Goal: Task Accomplishment & Management: Use online tool/utility

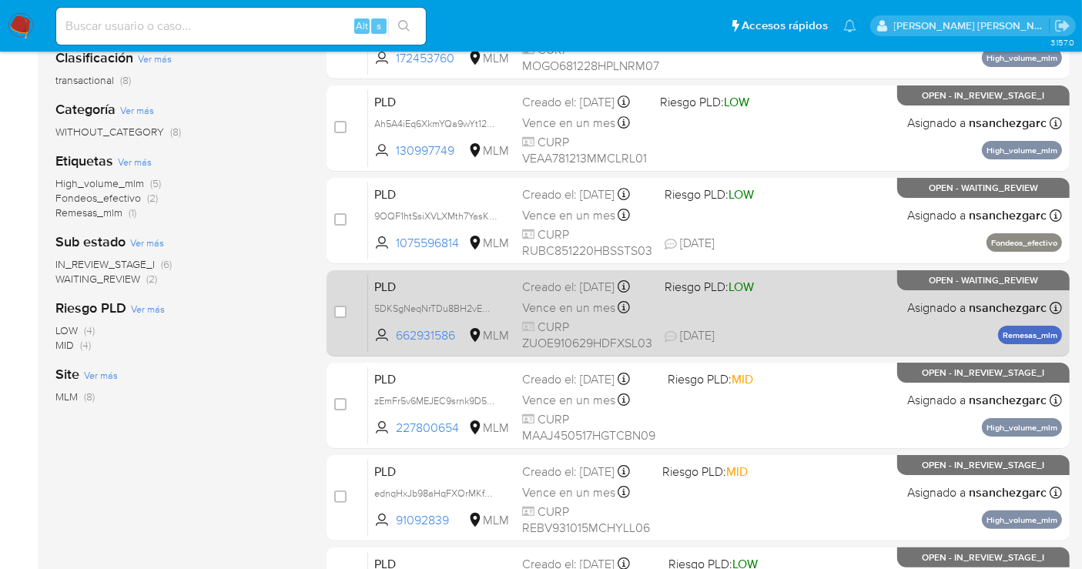
scroll to position [256, 0]
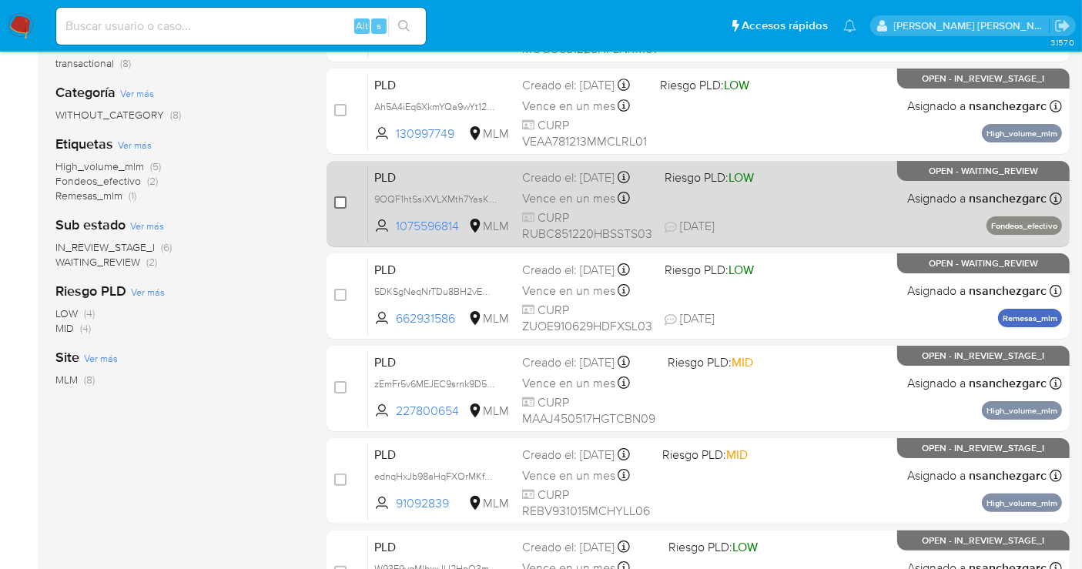
click at [338, 201] on input "checkbox" at bounding box center [340, 202] width 12 height 12
checkbox input "true"
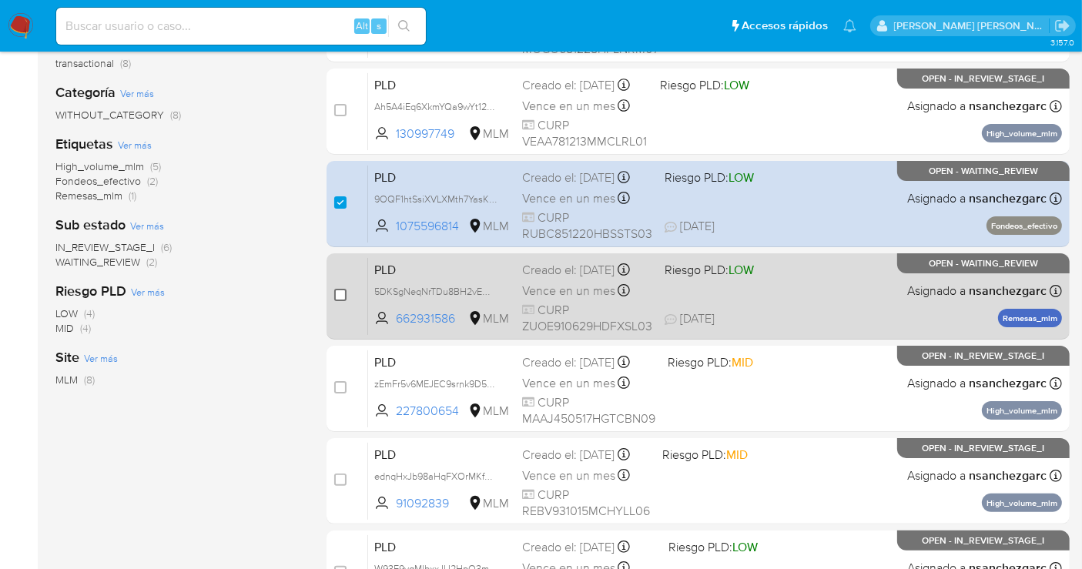
click at [336, 293] on input "checkbox" at bounding box center [340, 295] width 12 height 12
checkbox input "true"
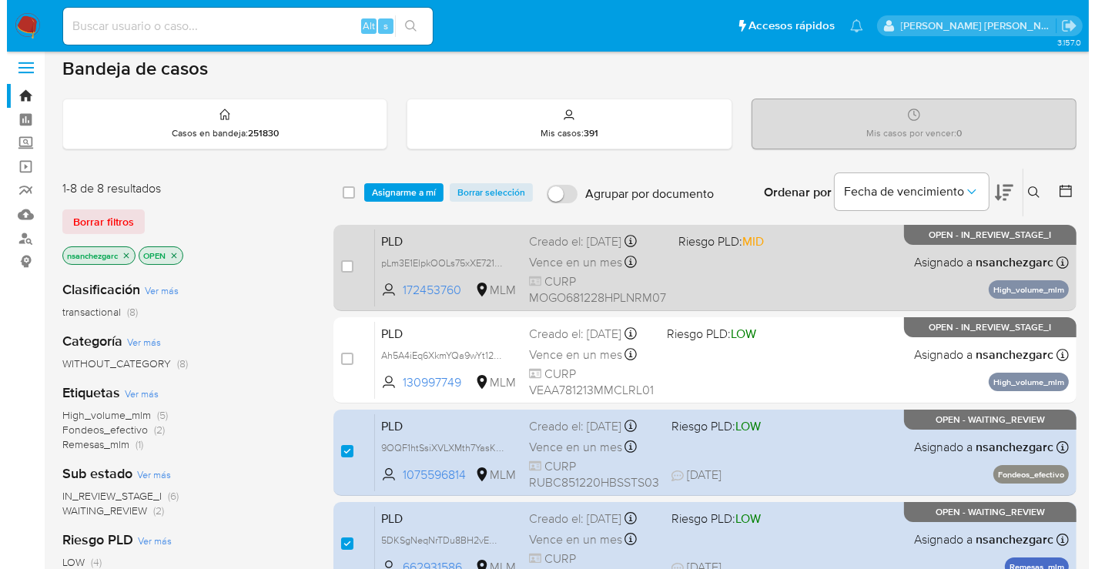
scroll to position [0, 0]
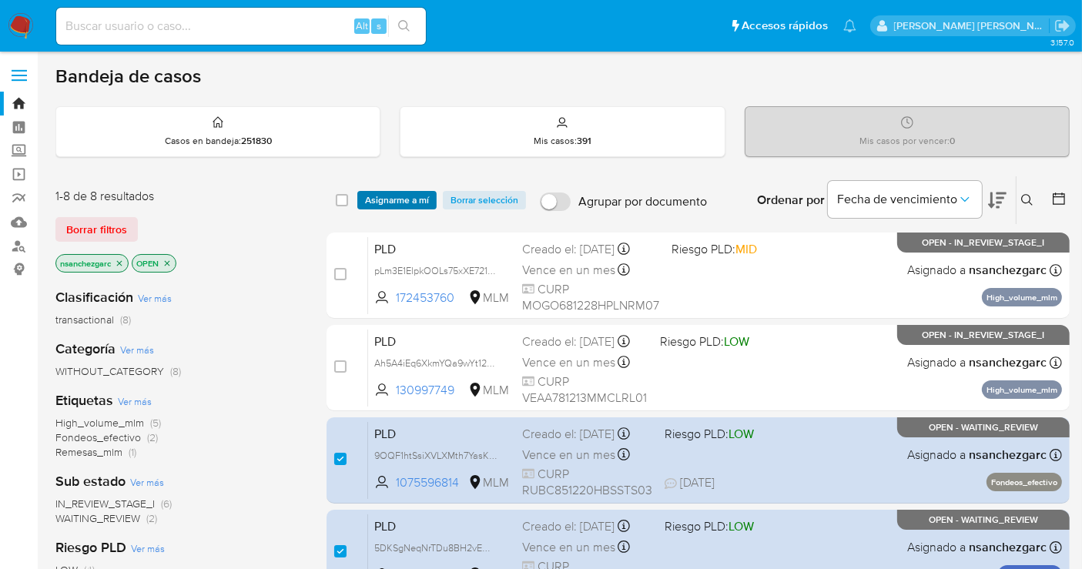
click at [397, 198] on span "Asignarme a mí" at bounding box center [397, 200] width 64 height 15
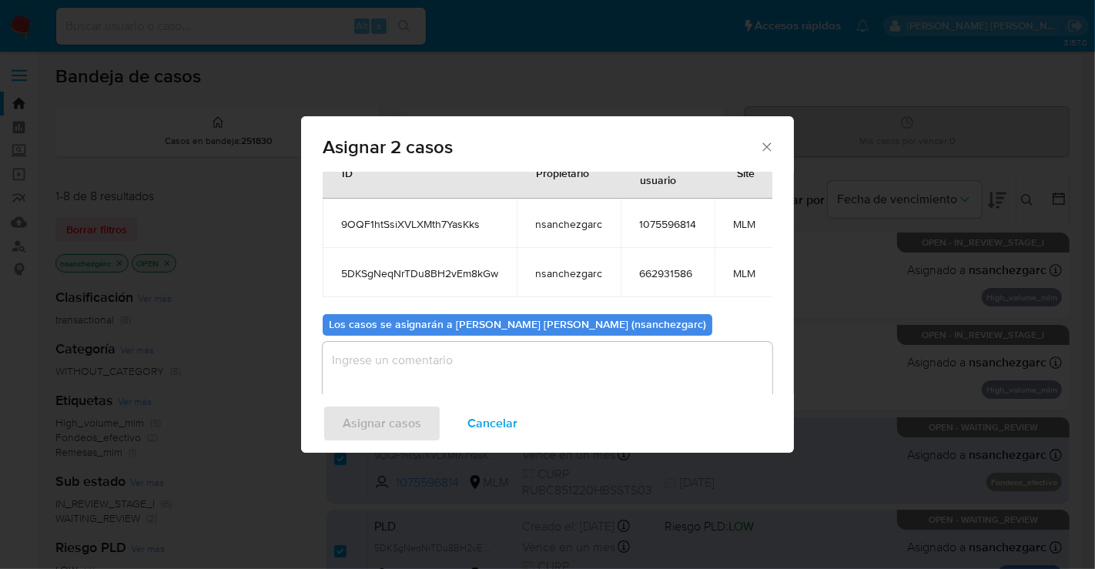
scroll to position [101, 0]
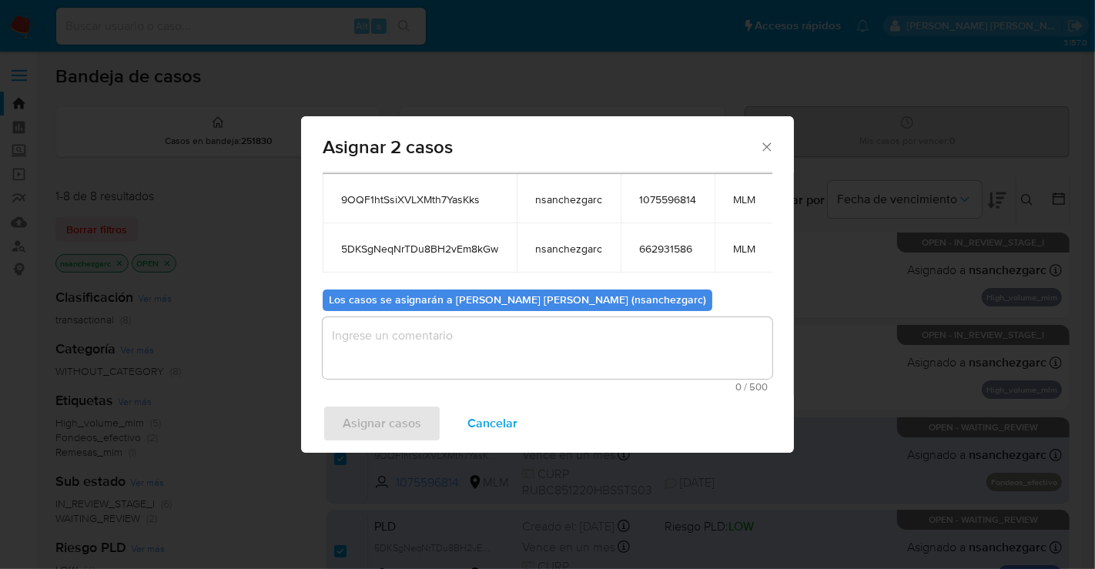
click at [370, 327] on textarea "assign-modal" at bounding box center [548, 348] width 450 height 62
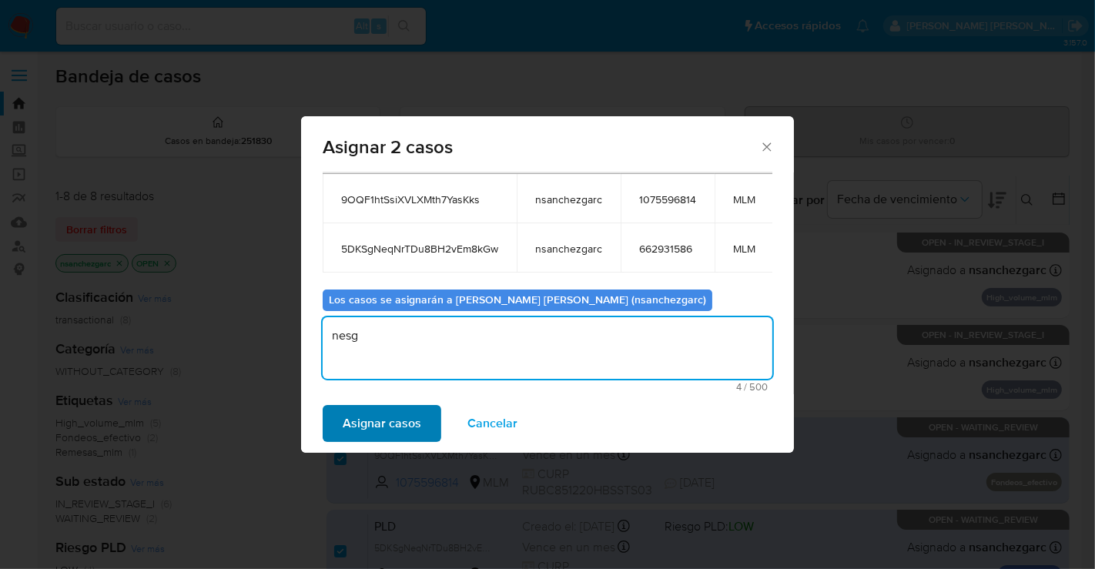
type textarea "nesg"
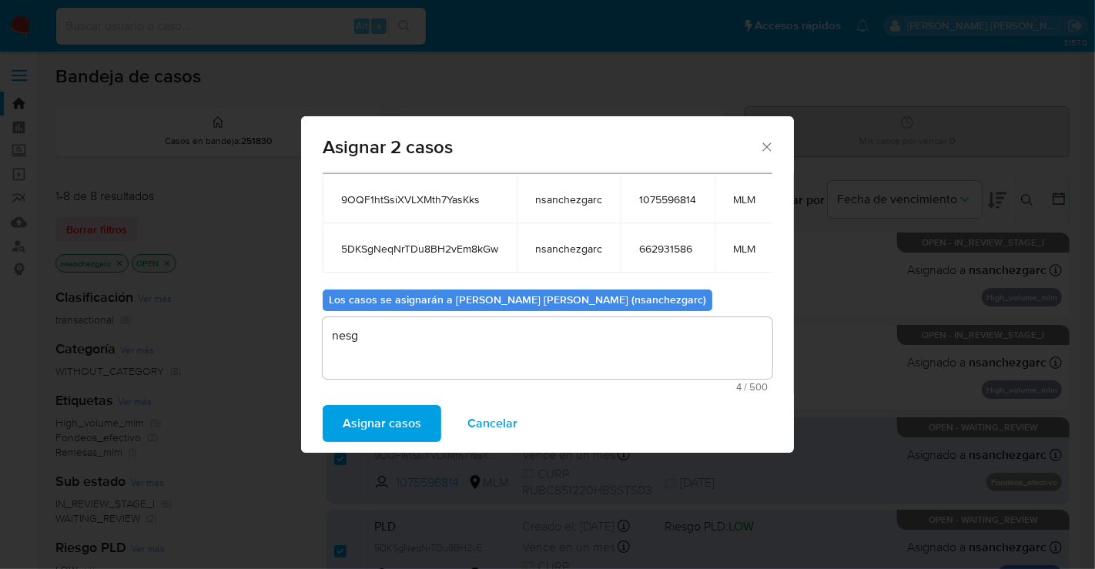
click at [347, 412] on span "Asignar casos" at bounding box center [382, 424] width 79 height 34
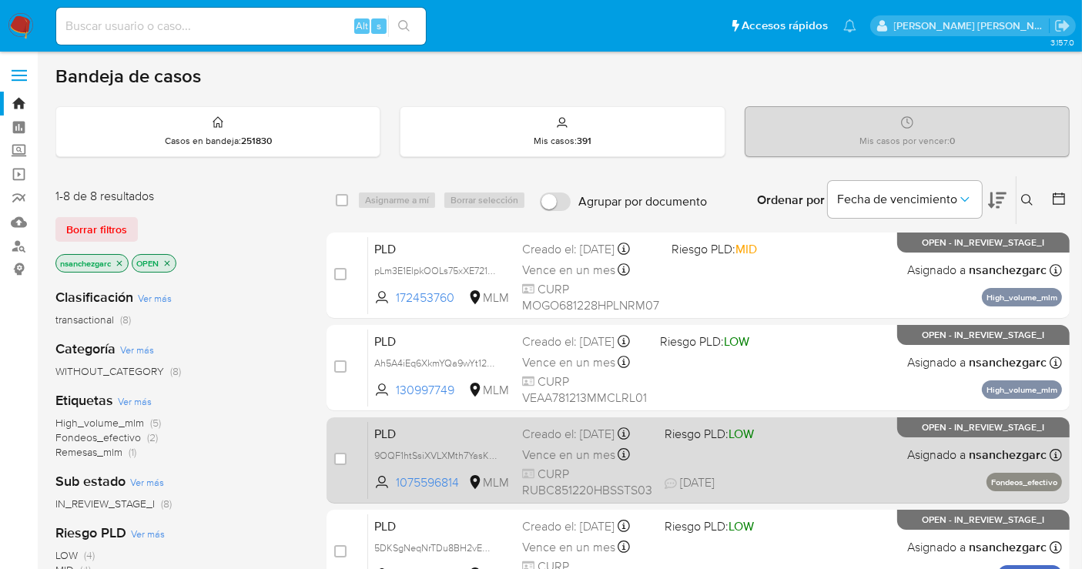
scroll to position [85, 0]
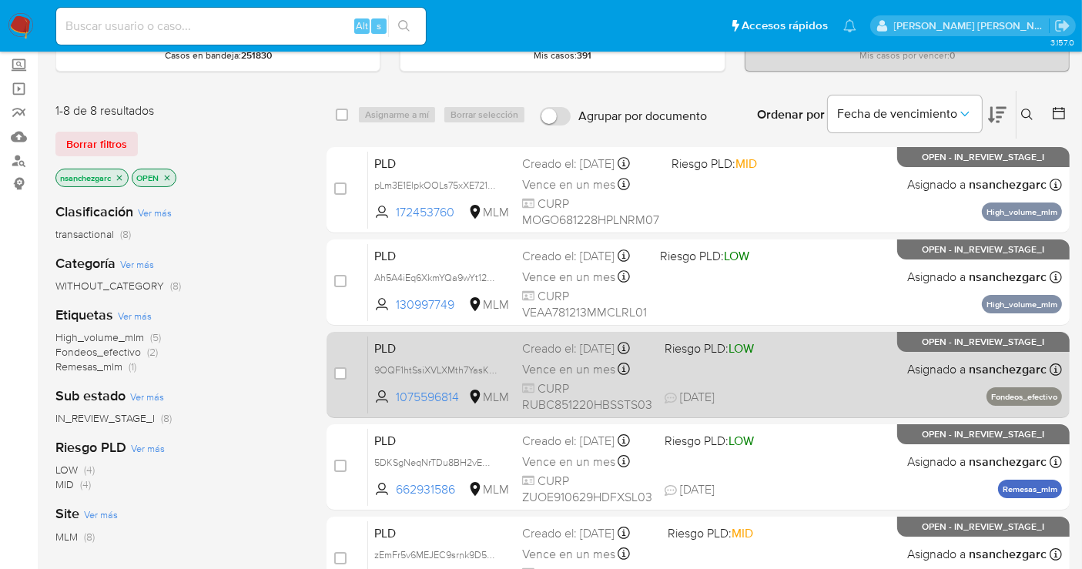
click at [543, 374] on span "Vence en un mes" at bounding box center [568, 369] width 93 height 17
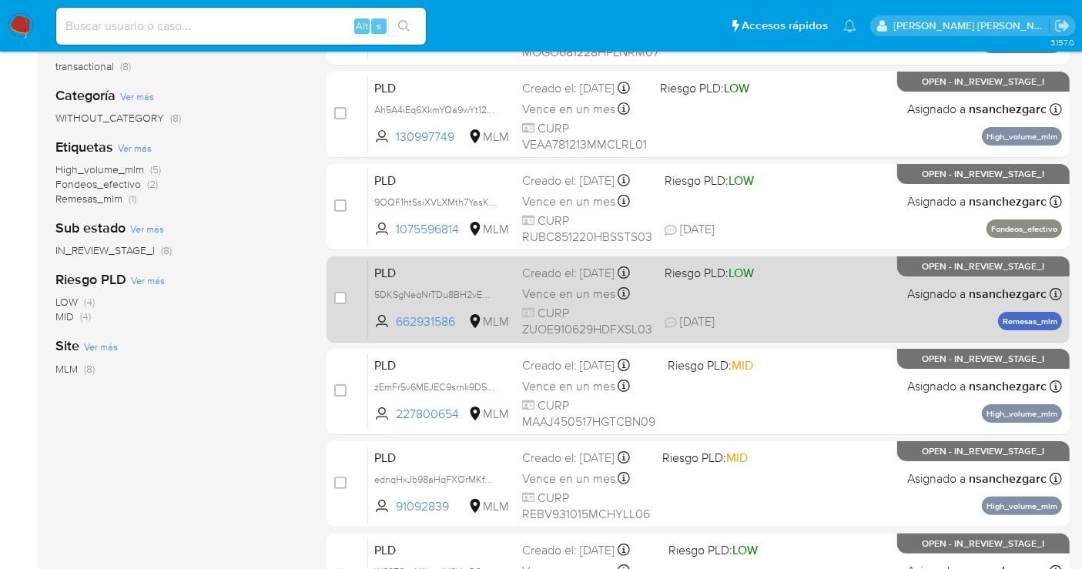
scroll to position [256, 0]
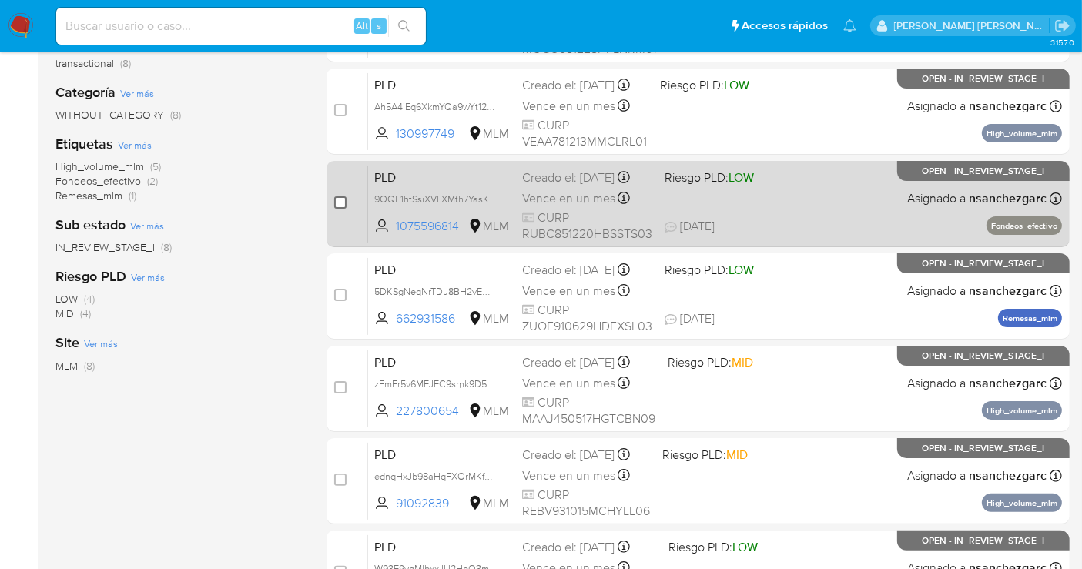
click at [337, 203] on input "checkbox" at bounding box center [340, 202] width 12 height 12
checkbox input "true"
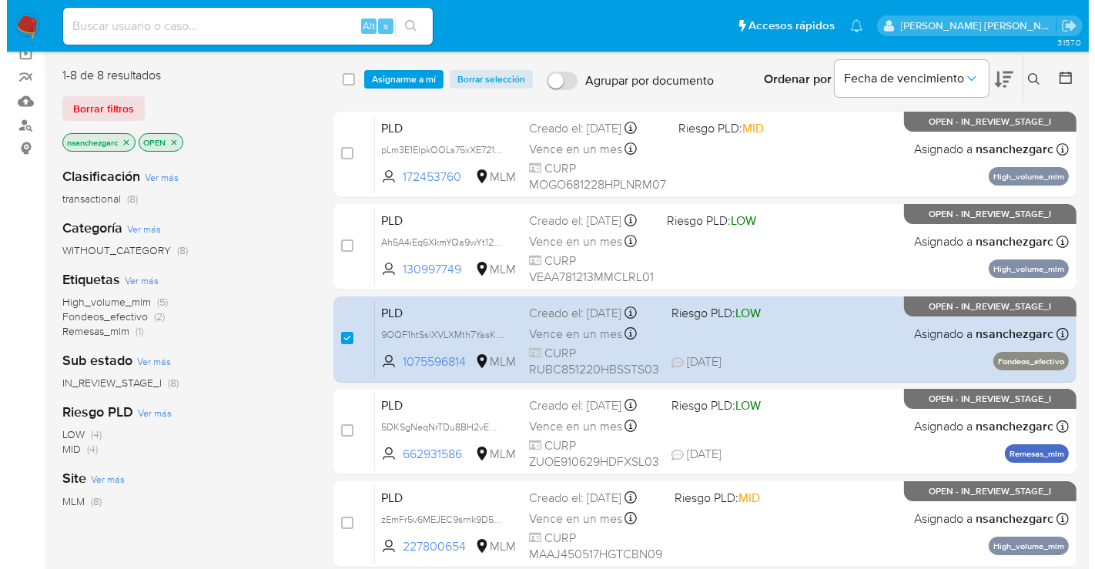
scroll to position [0, 0]
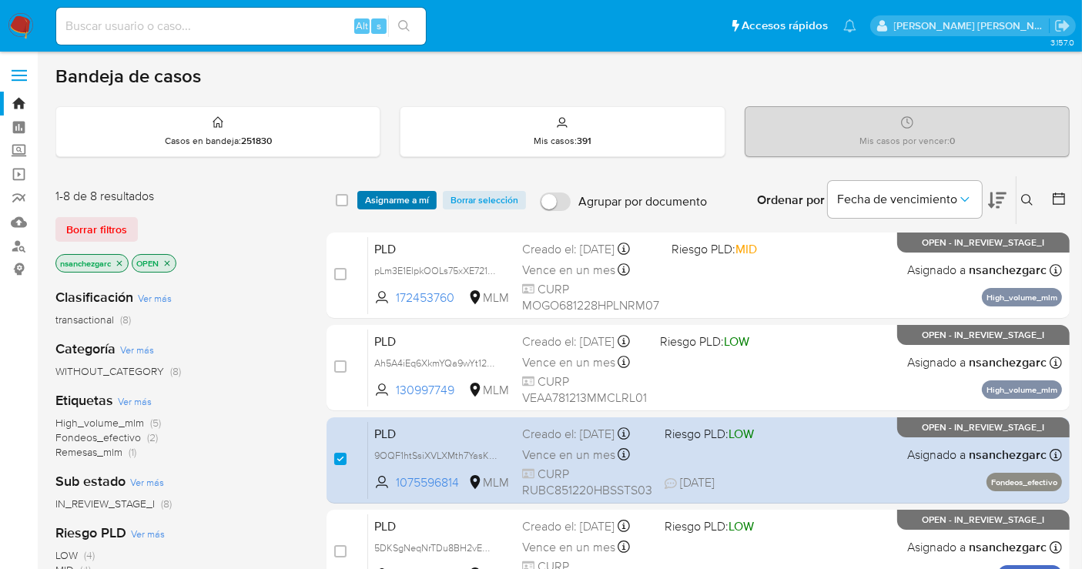
click at [403, 203] on span "Asignarme a mí" at bounding box center [397, 200] width 64 height 15
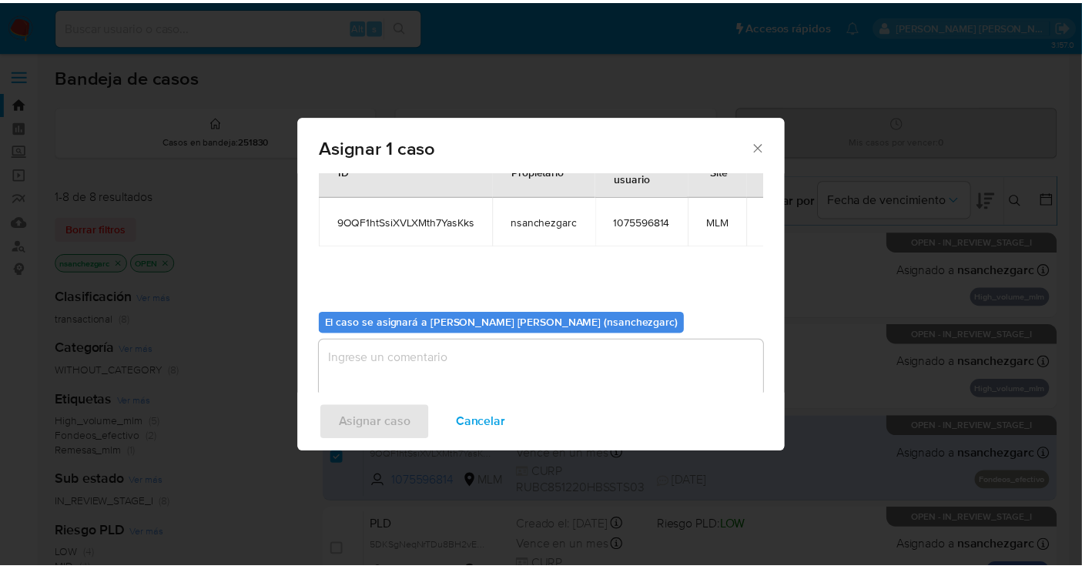
scroll to position [79, 0]
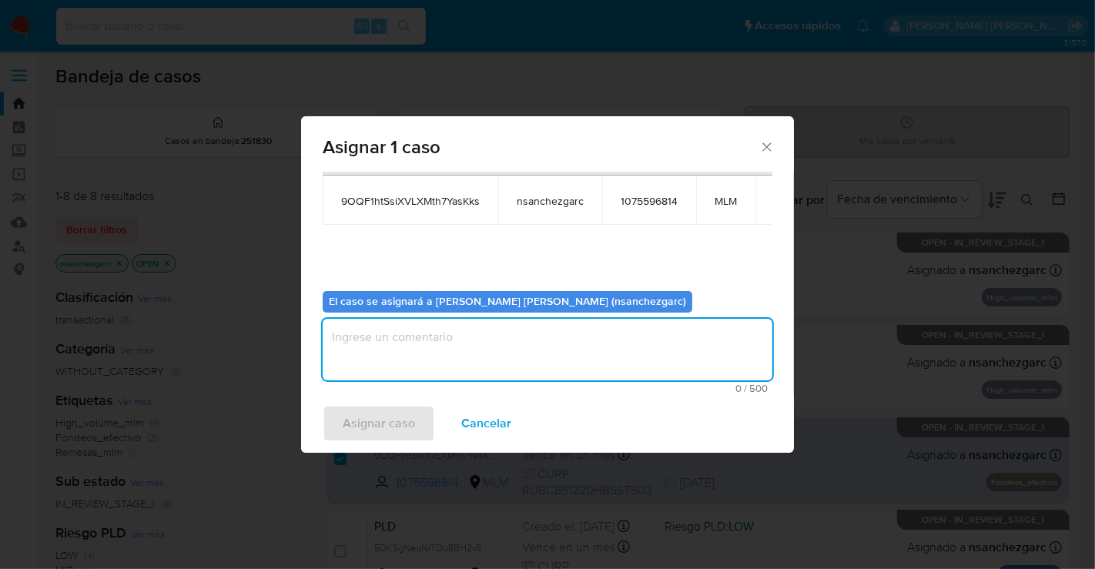
click at [389, 345] on textarea "assign-modal" at bounding box center [548, 350] width 450 height 62
type textarea "nesg"
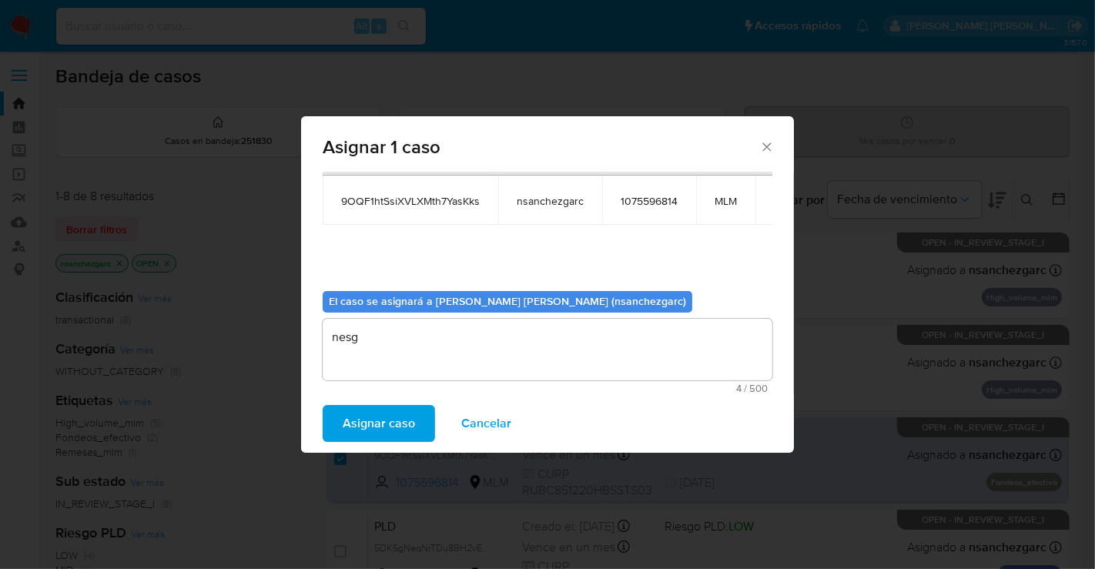
click at [402, 418] on span "Asignar caso" at bounding box center [379, 424] width 72 height 34
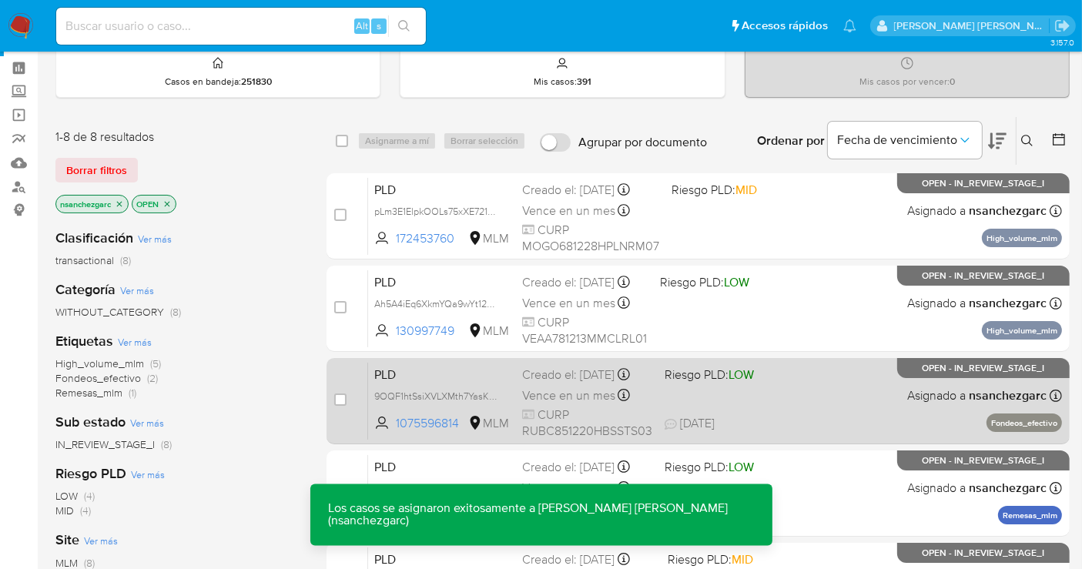
scroll to position [171, 0]
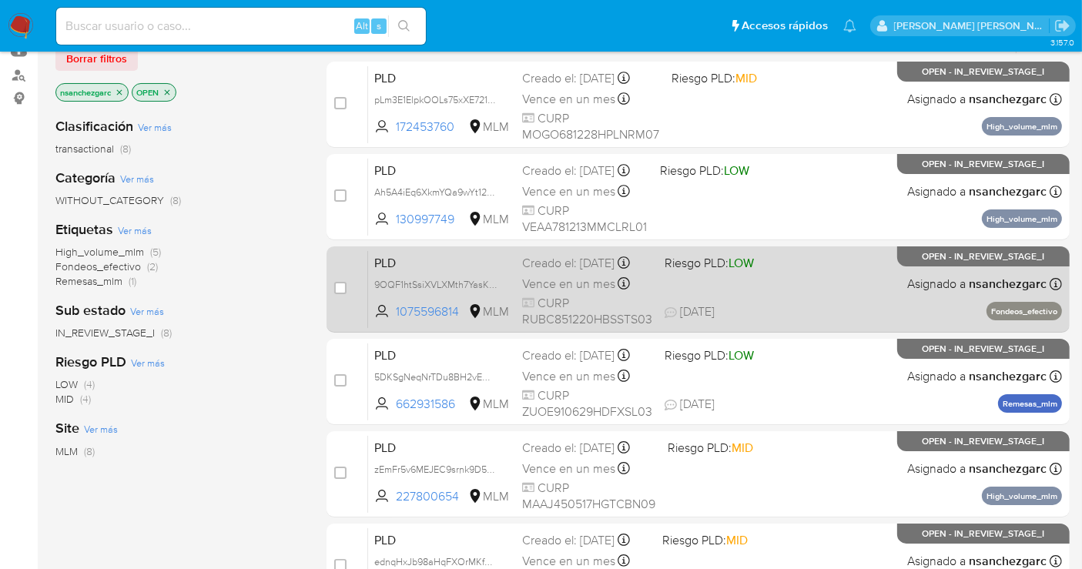
click at [563, 272] on div "Creado el: [DATE] Creado el: [DATE] 02:11:28" at bounding box center [587, 263] width 130 height 17
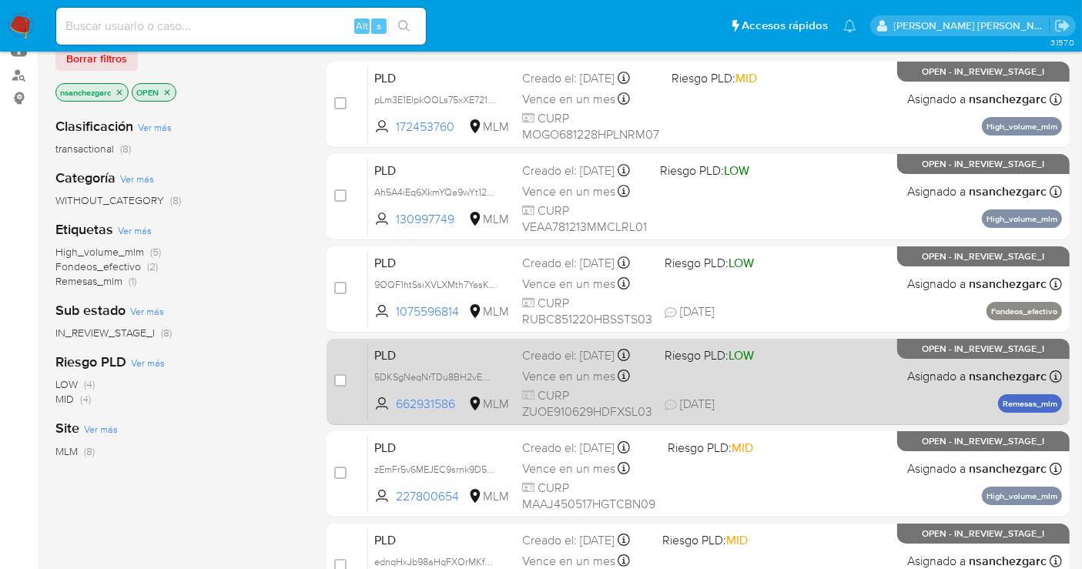
click at [568, 364] on div "Creado el: 12/08/2025 Creado el: 12/08/2025 02:08:05" at bounding box center [587, 355] width 130 height 17
click at [336, 374] on input "checkbox" at bounding box center [340, 380] width 12 height 12
checkbox input "true"
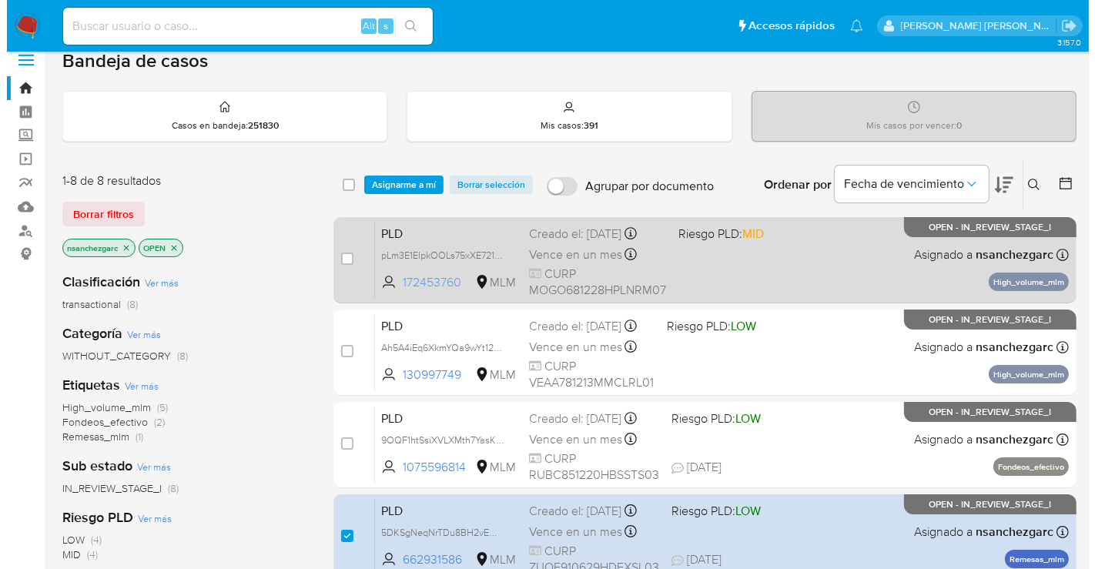
scroll to position [0, 0]
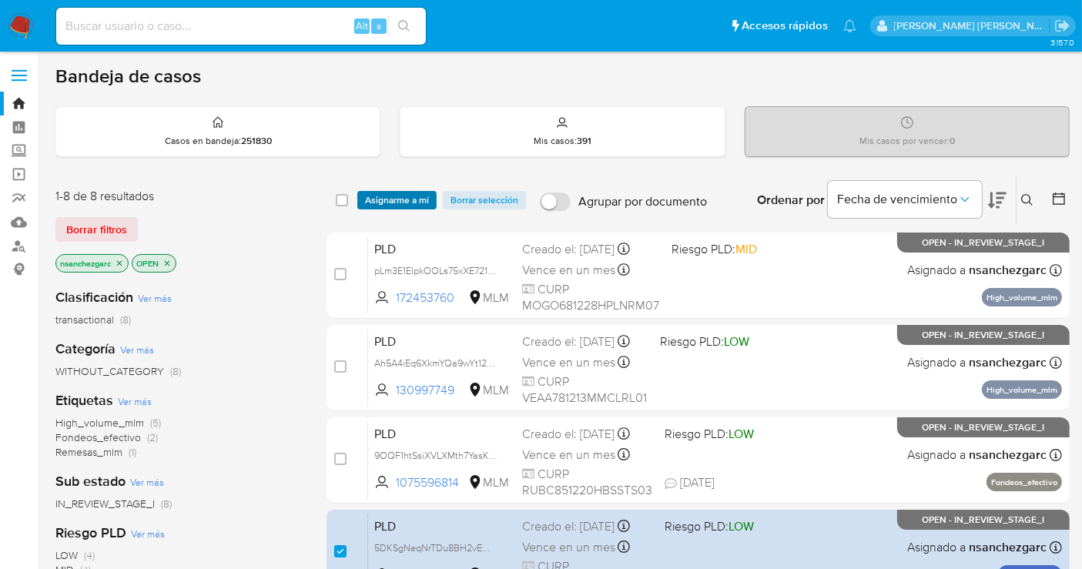
click at [390, 198] on span "Asignarme a mí" at bounding box center [397, 200] width 64 height 15
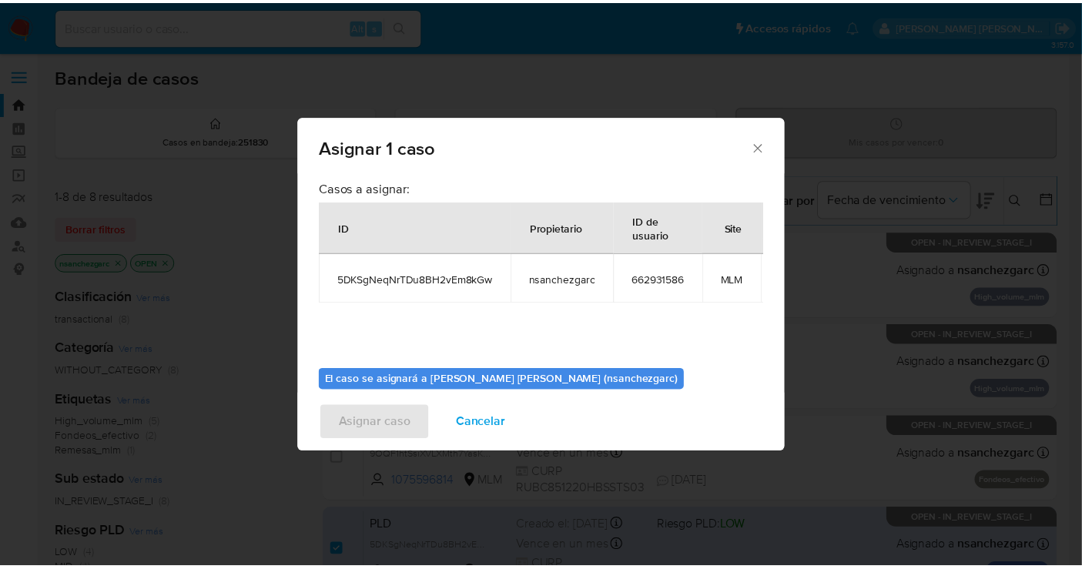
scroll to position [92, 0]
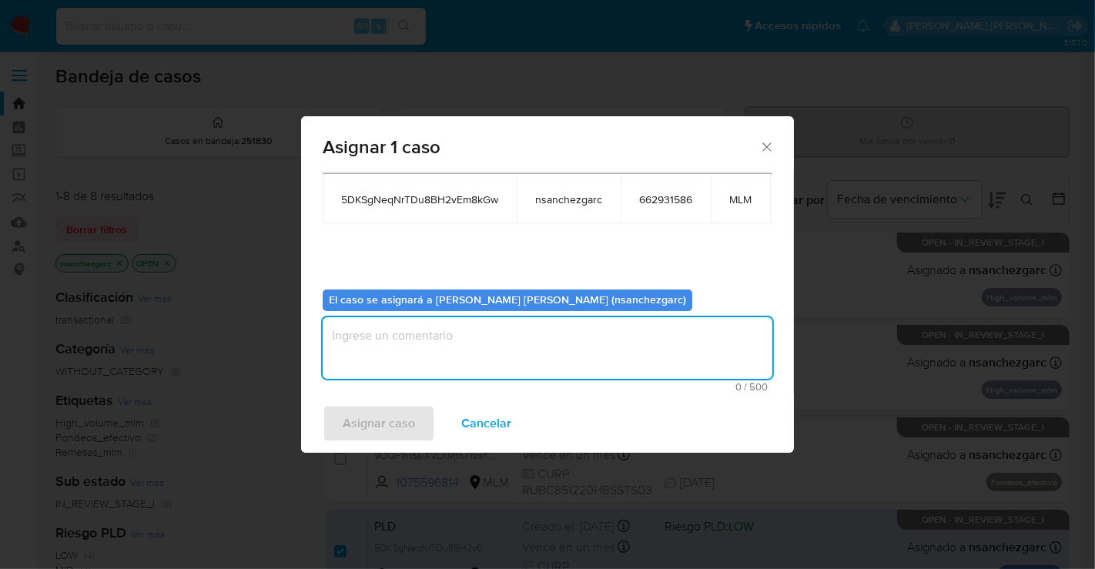
click at [374, 323] on textarea "assign-modal" at bounding box center [548, 348] width 450 height 62
type textarea "nesg"
click at [370, 407] on span "Asignar caso" at bounding box center [379, 424] width 72 height 34
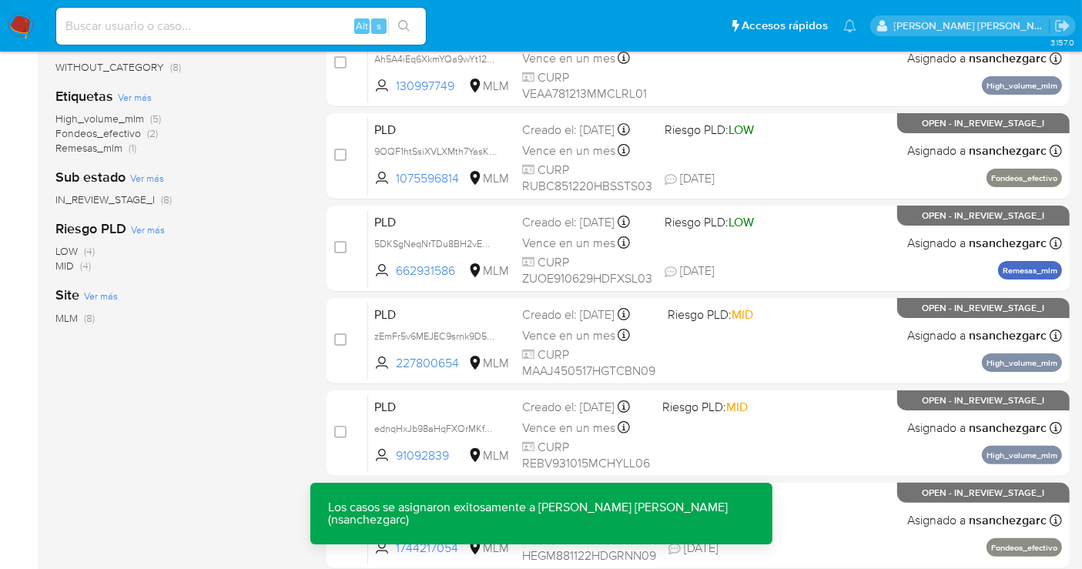
scroll to position [342, 0]
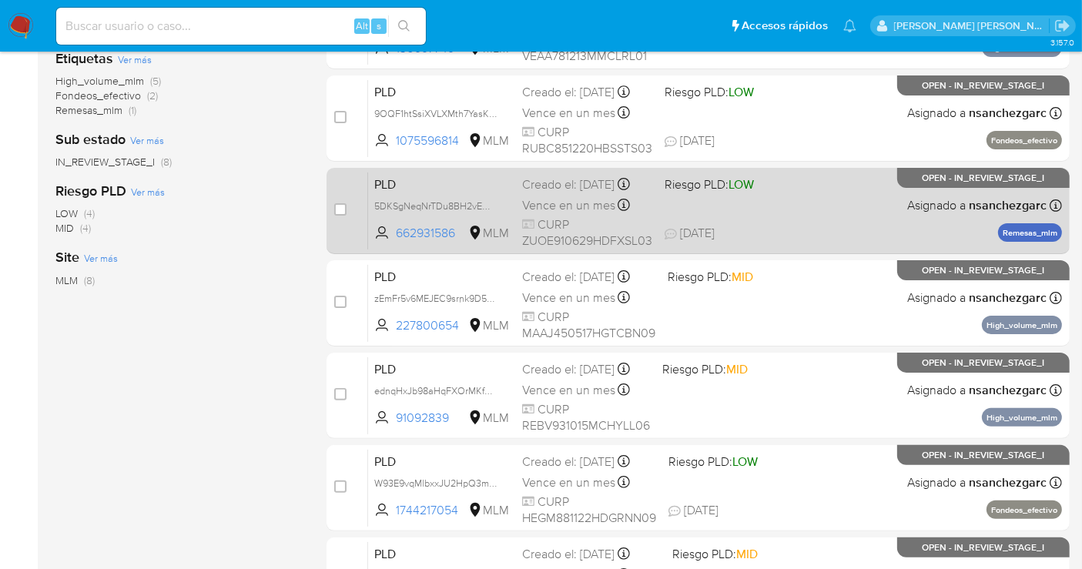
click at [539, 214] on span "Vence en un mes" at bounding box center [568, 205] width 93 height 17
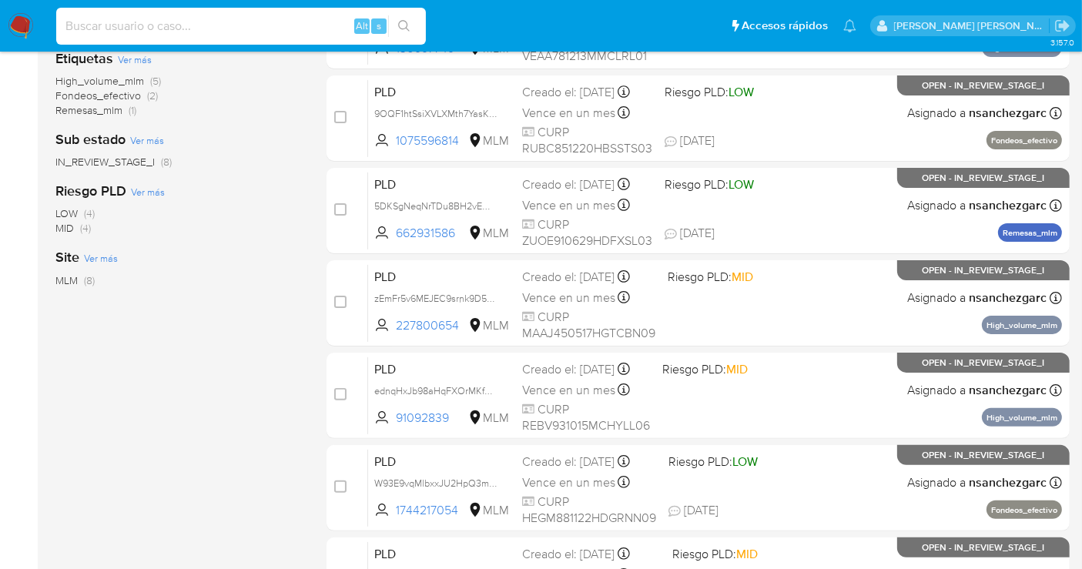
click at [123, 32] on input at bounding box center [241, 26] width 370 height 20
paste input "1030941593"
type input "1030941593"
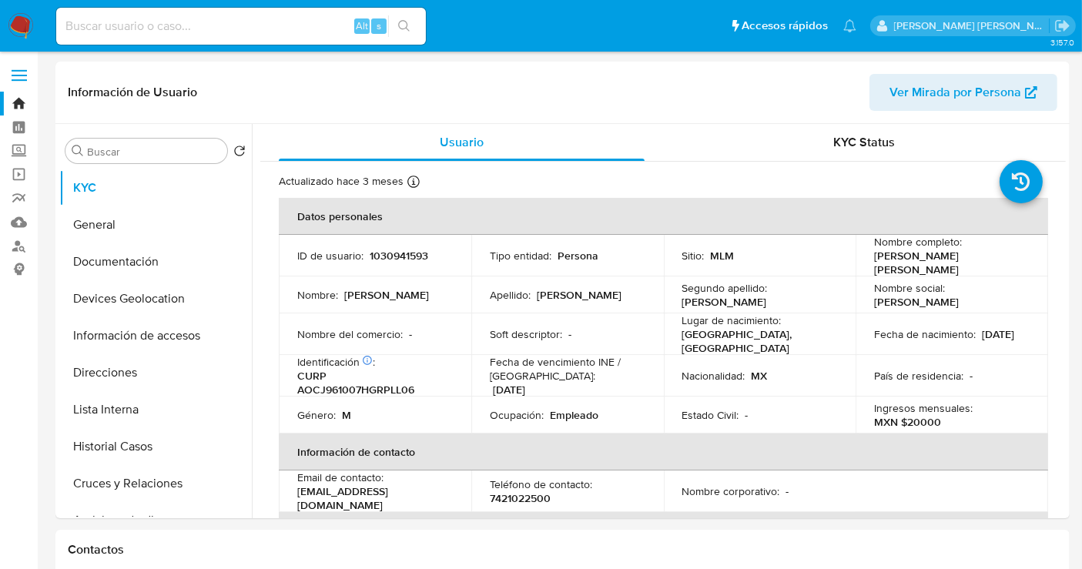
select select "10"
click at [134, 455] on button "Historial Casos" at bounding box center [149, 446] width 180 height 37
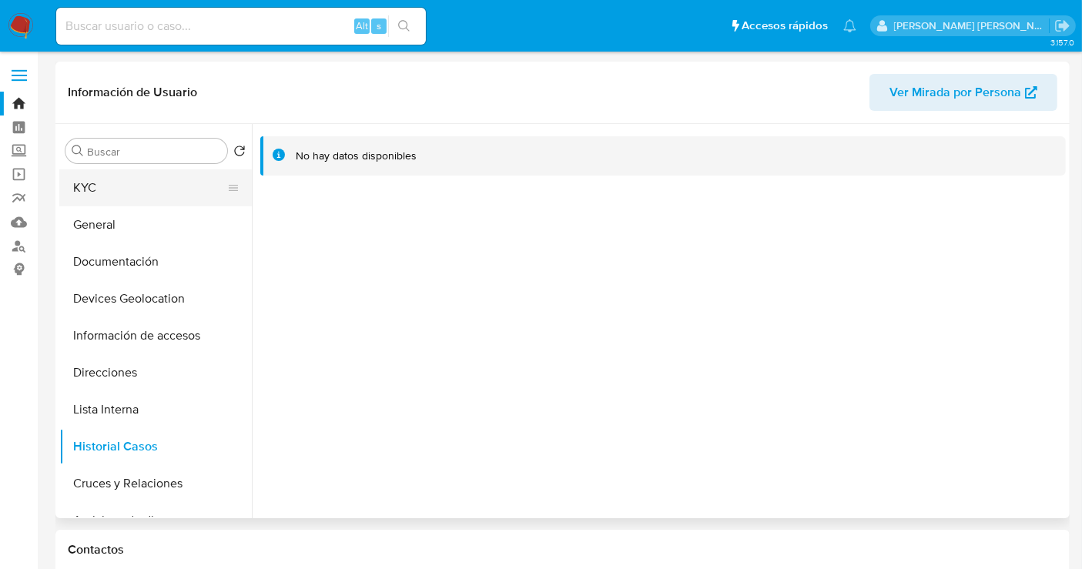
click at [112, 181] on button "KYC" at bounding box center [149, 187] width 180 height 37
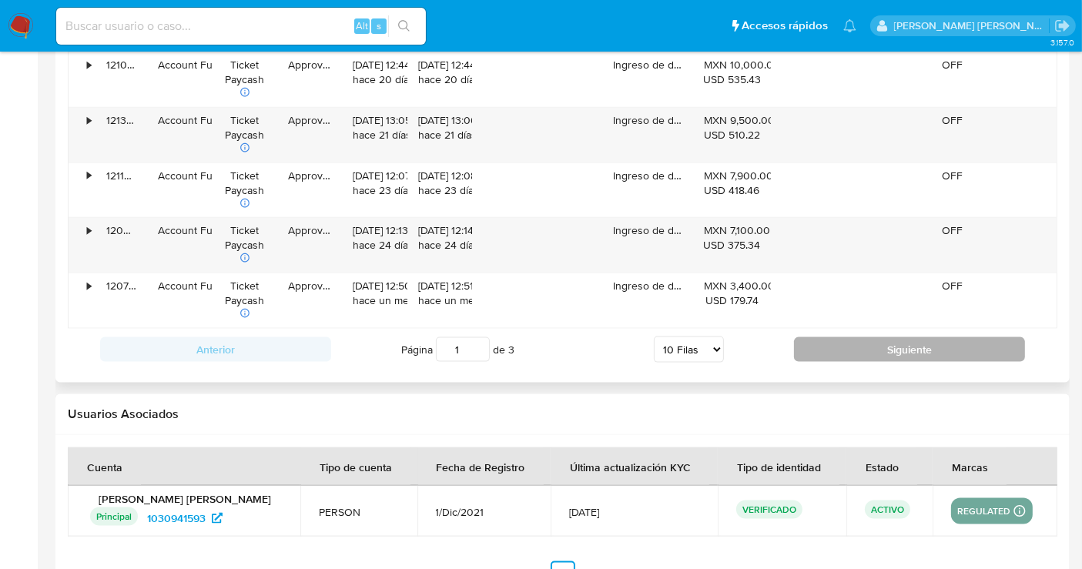
click at [900, 342] on button "Siguiente" at bounding box center [909, 349] width 231 height 25
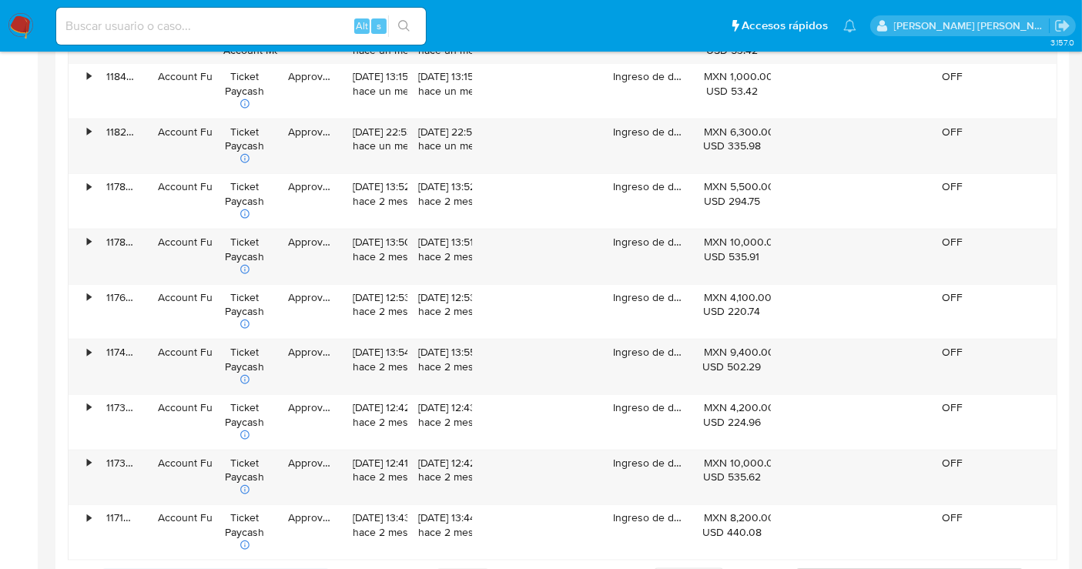
scroll to position [1882, 0]
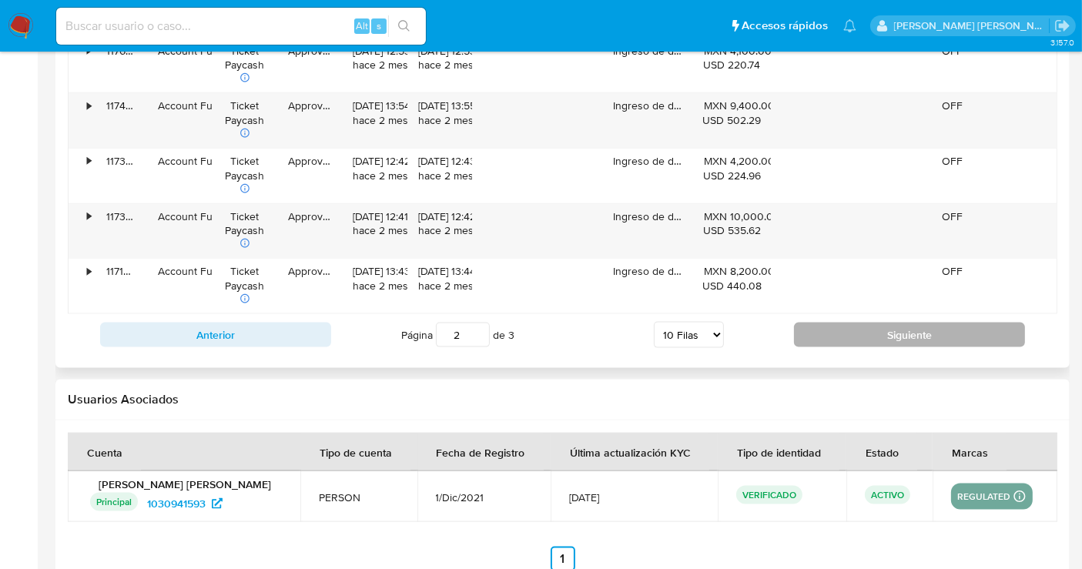
click at [900, 342] on div "Anterior Página 2 de 3 5 Filas 10 Filas 20 Filas 25 Filas 50 Filas 100 Filas Si…" at bounding box center [563, 335] width 990 height 42
click at [916, 333] on button "Siguiente" at bounding box center [909, 335] width 231 height 25
type input "3"
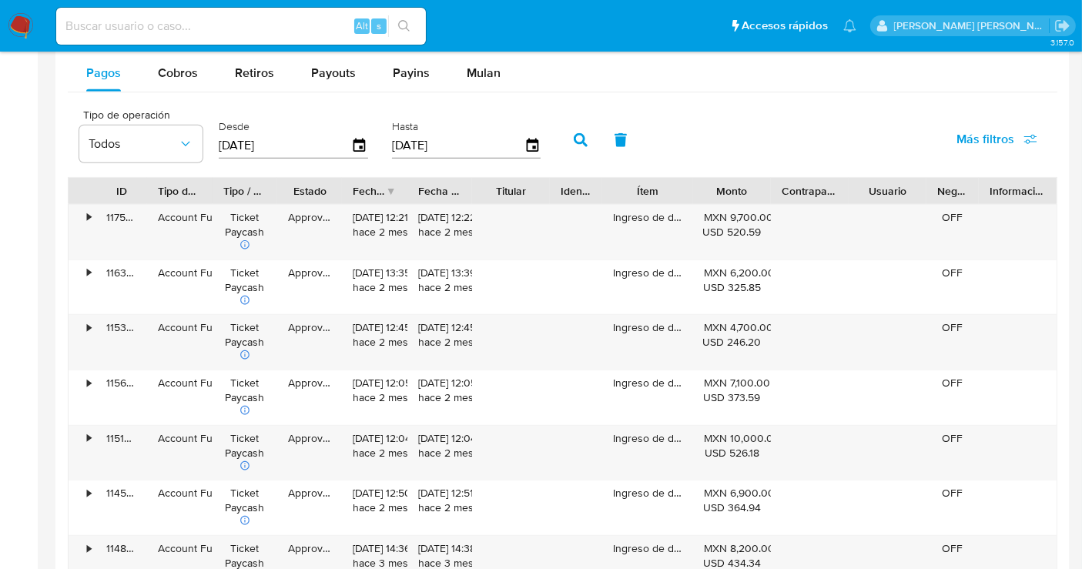
scroll to position [1198, 0]
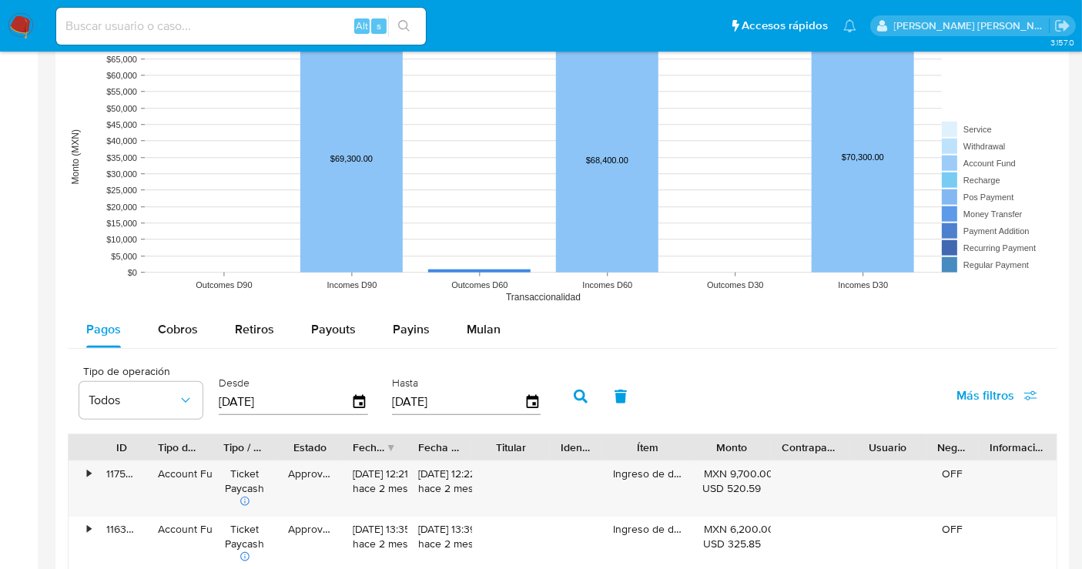
click at [28, 22] on img at bounding box center [21, 26] width 26 height 26
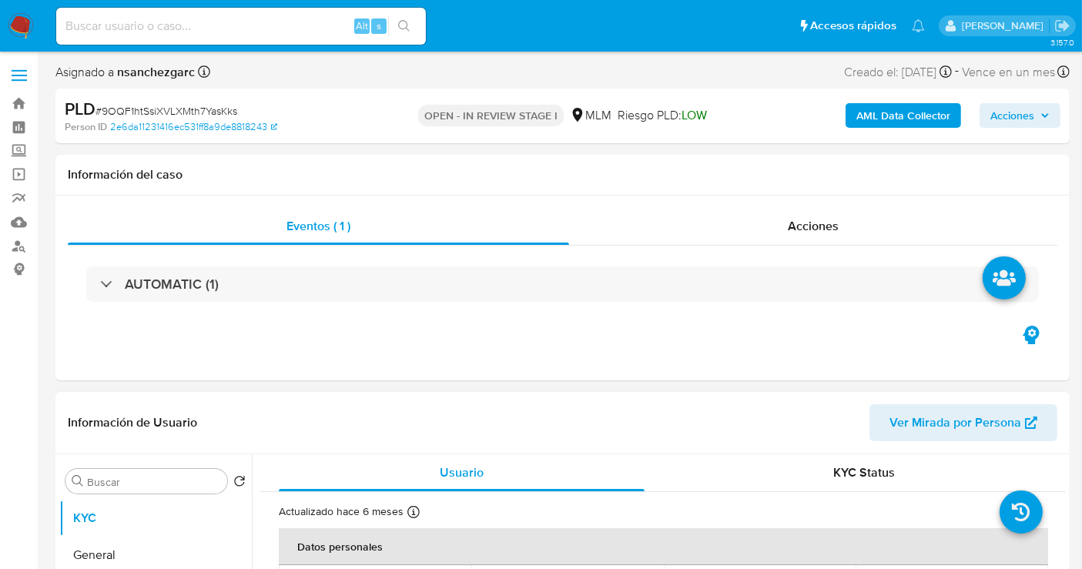
select select "10"
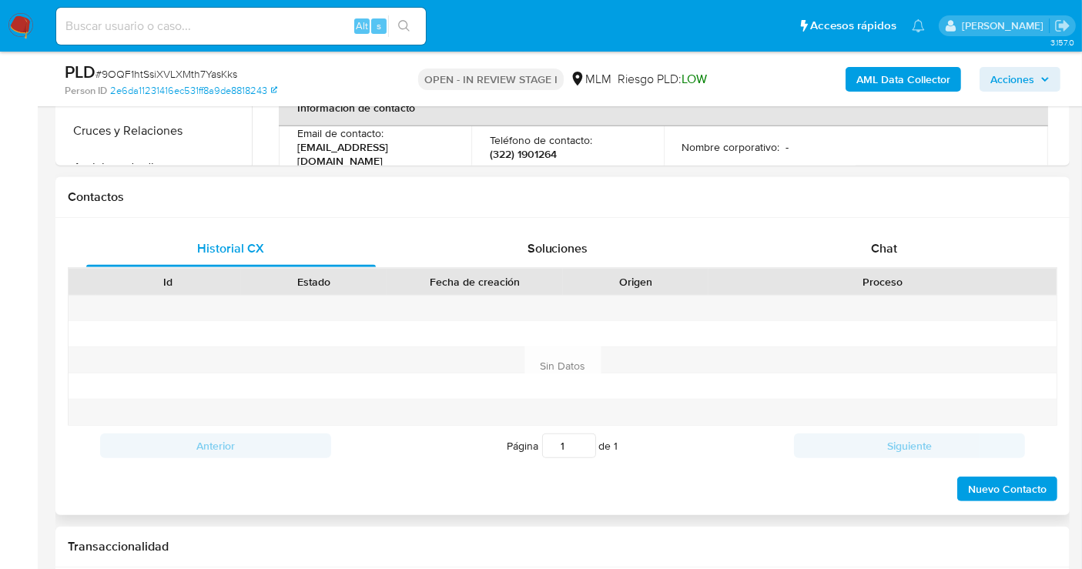
scroll to position [513, 0]
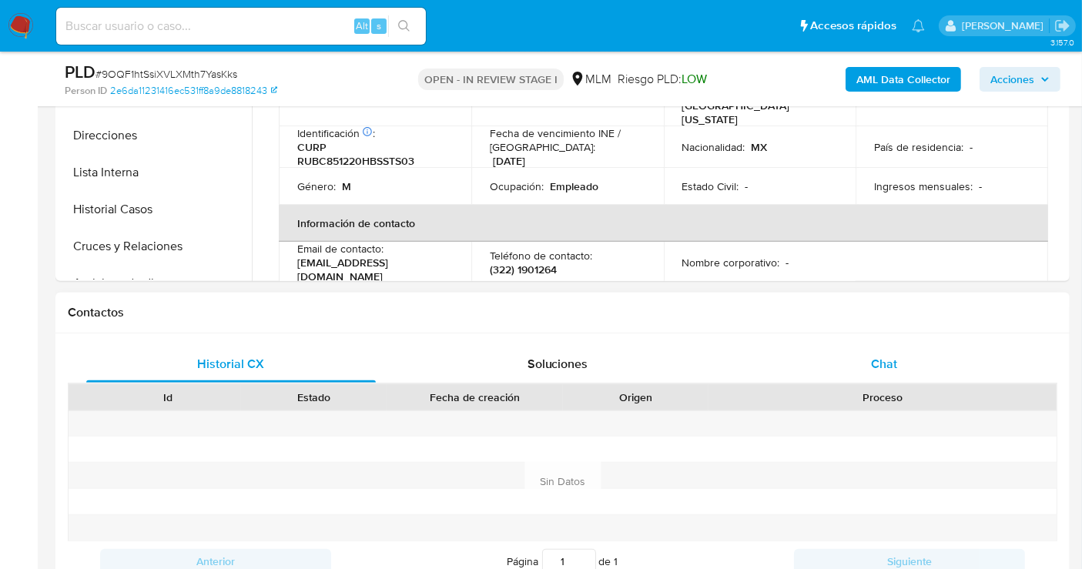
click at [883, 370] on span "Chat" at bounding box center [884, 364] width 26 height 18
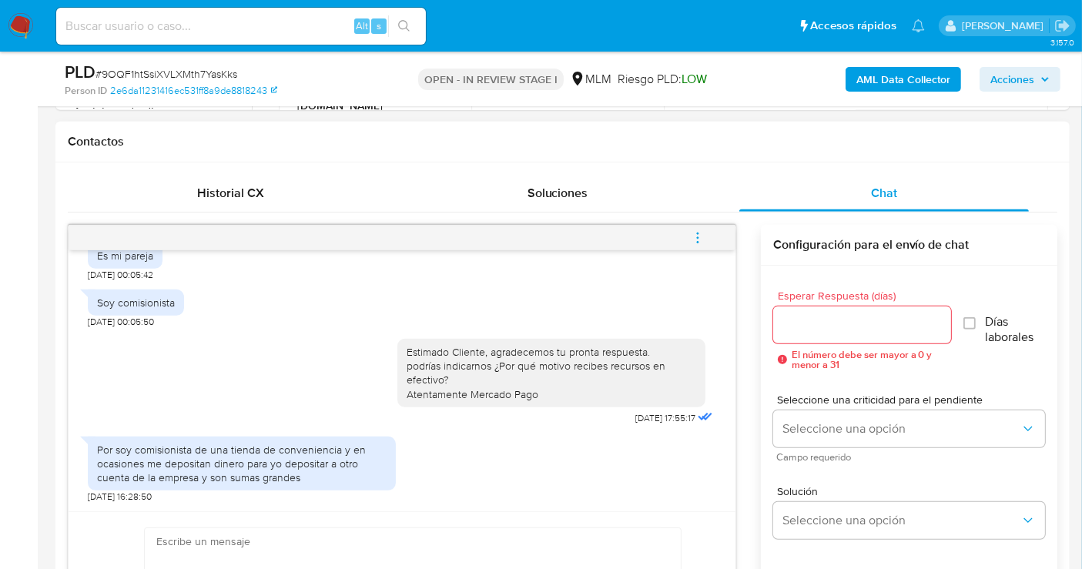
scroll to position [770, 0]
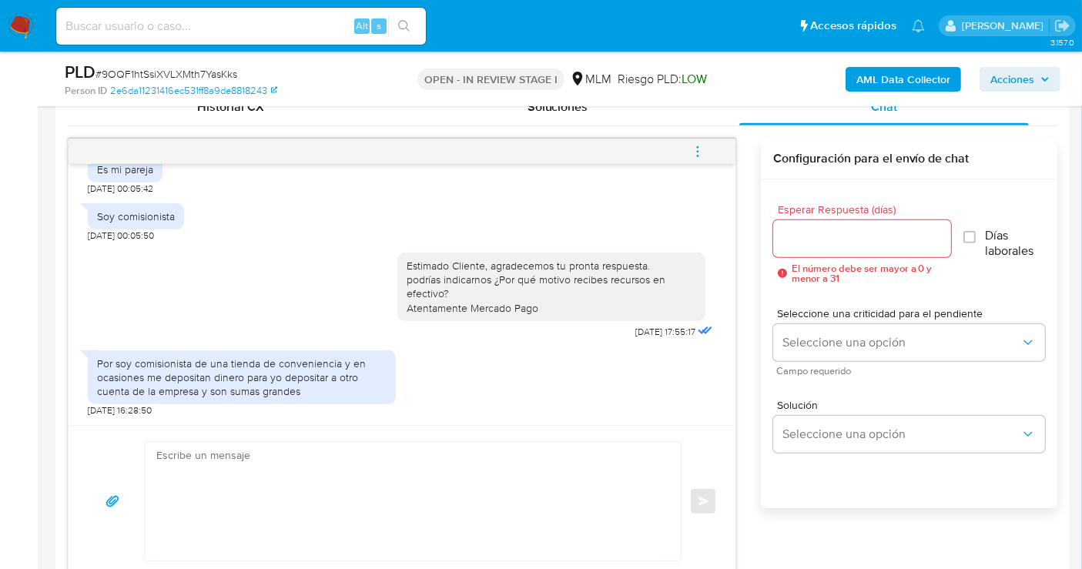
click at [808, 247] on div at bounding box center [862, 238] width 178 height 37
click at [812, 247] on div at bounding box center [862, 238] width 178 height 37
click at [827, 236] on input "Esperar Respuesta (días)" at bounding box center [862, 239] width 178 height 20
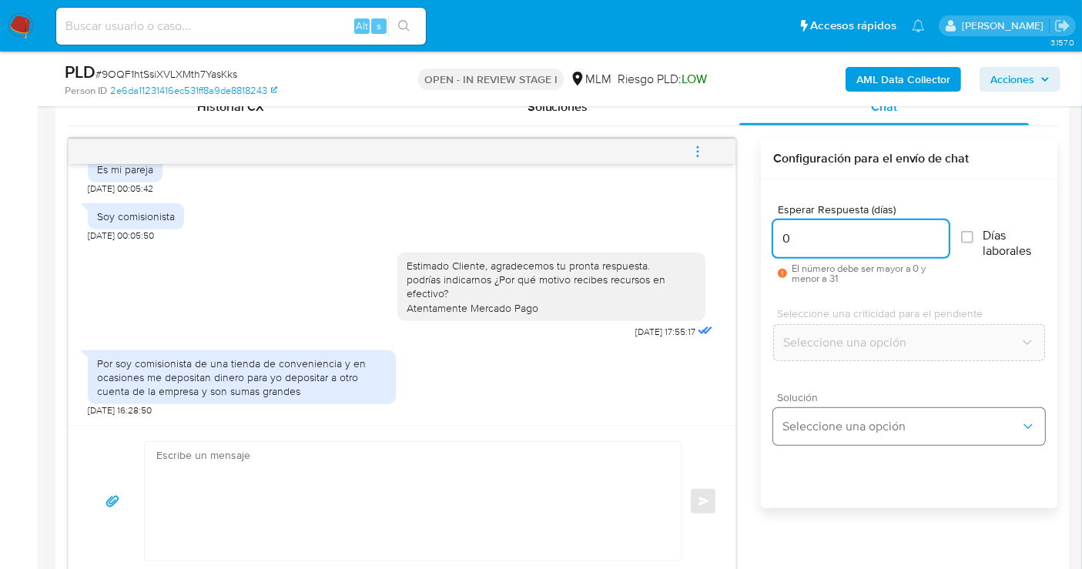
type input "0"
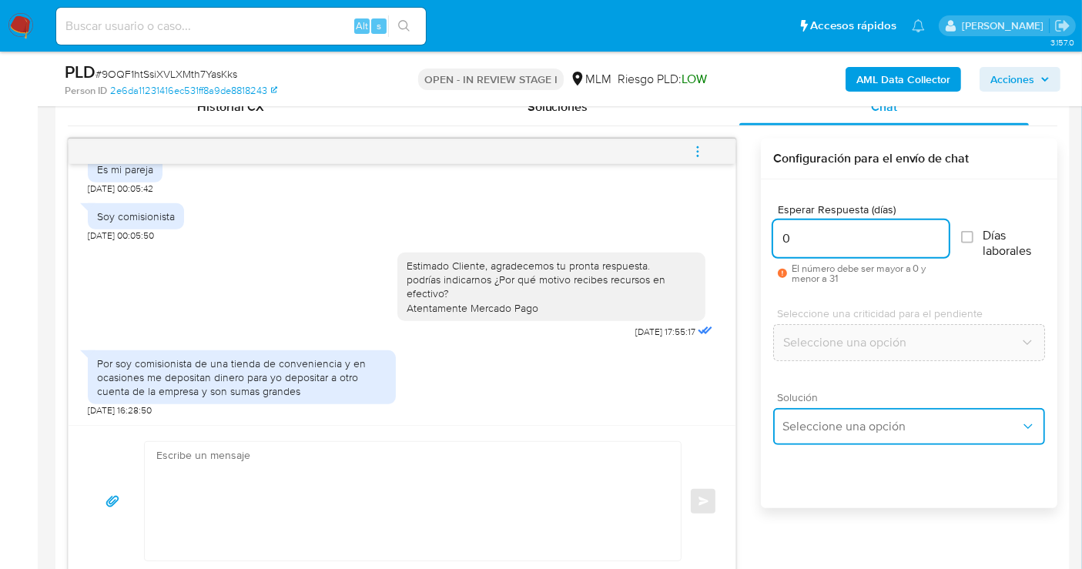
click at [814, 433] on button "Seleccione una opción" at bounding box center [909, 426] width 272 height 37
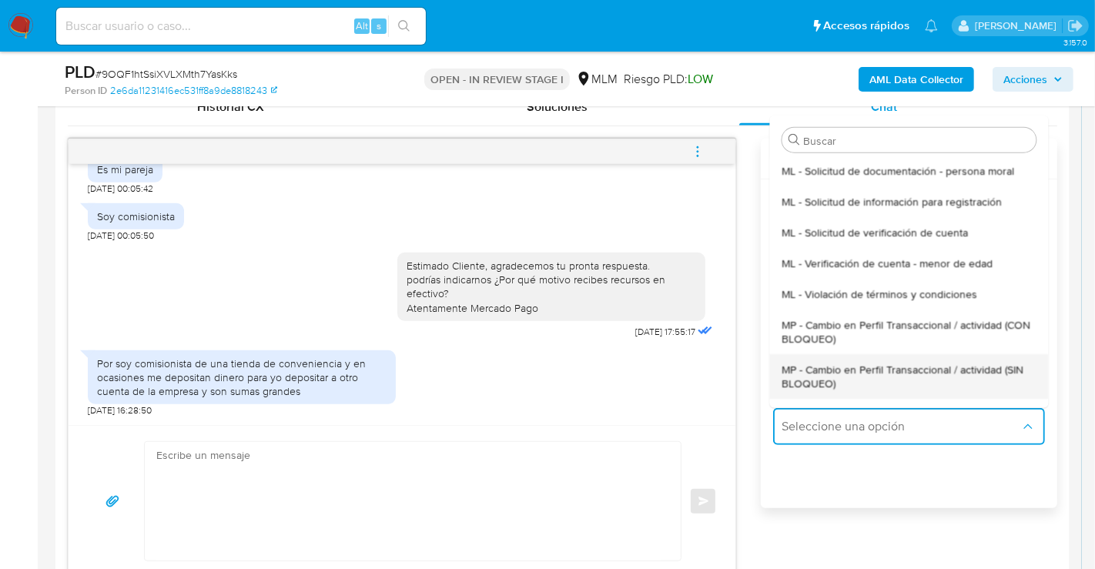
click at [825, 377] on span "MP - Cambio en Perfil Transaccional / actividad (SIN BLOQUEO)" at bounding box center [909, 376] width 254 height 28
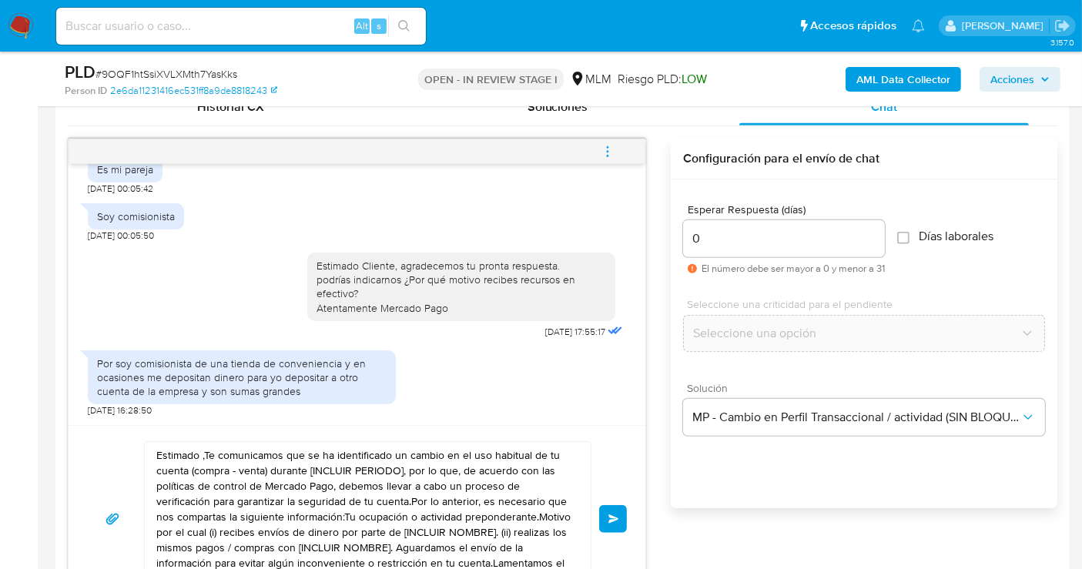
click at [431, 477] on textarea "Estimado ,Te comunicamos que se ha identificado un cambio en el uso habitual de…" at bounding box center [363, 519] width 415 height 154
paste textarea "Cliente"
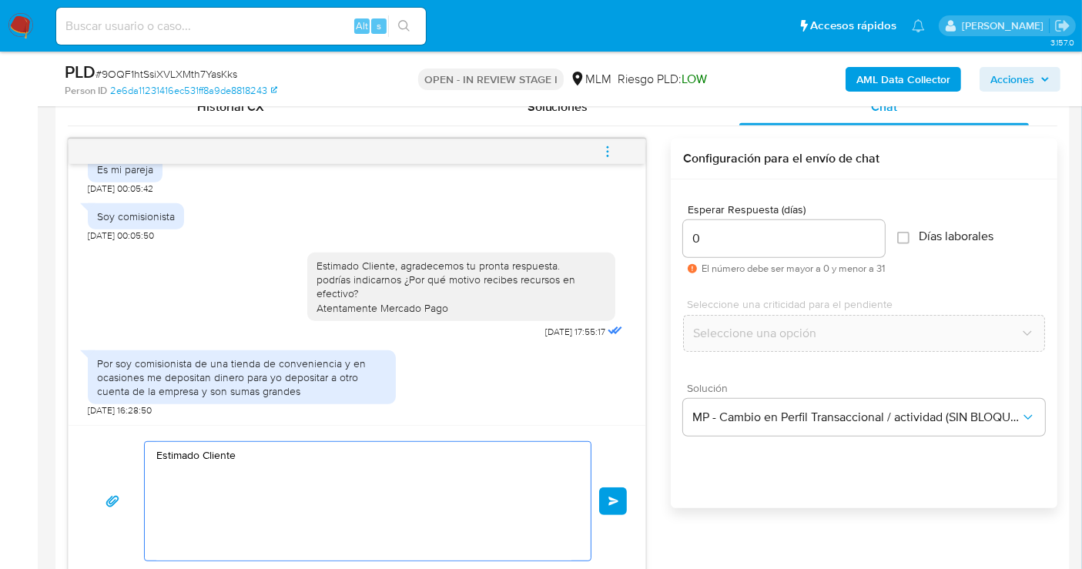
paste textarea "Agradecemos la información brindada, sin embargo le reiteramos que el uso de su…"
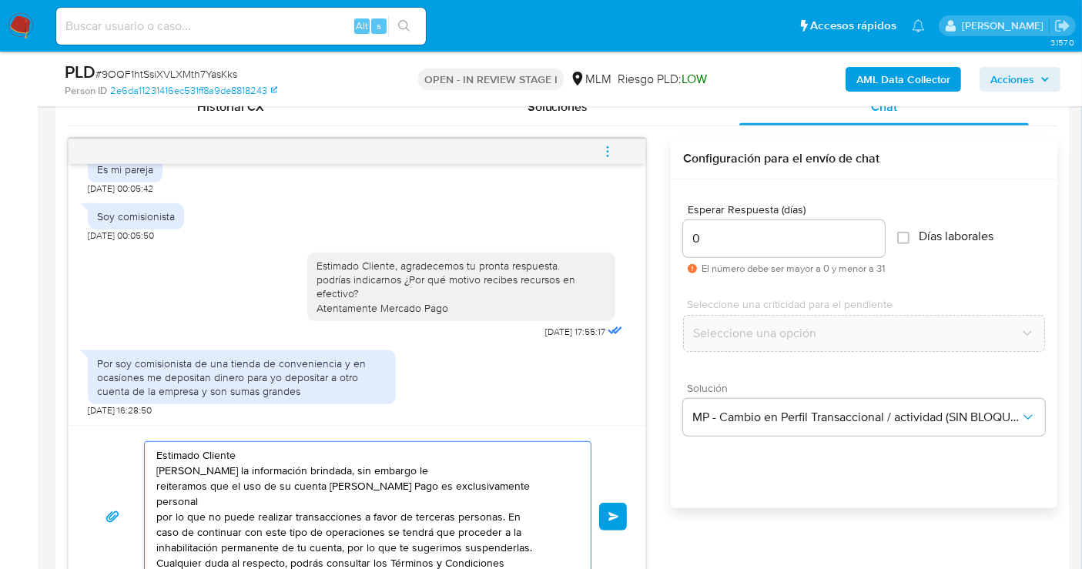
scroll to position [786, 0]
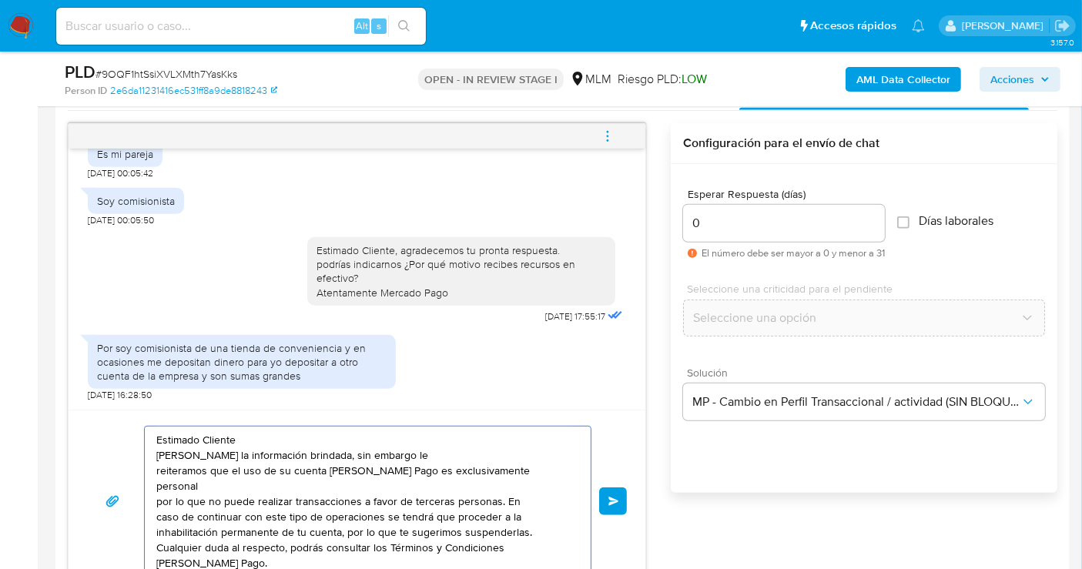
click at [186, 468] on textarea "Estimado Cliente Agradecemos la información brindada, sin embargo le reiteramos…" at bounding box center [363, 501] width 415 height 149
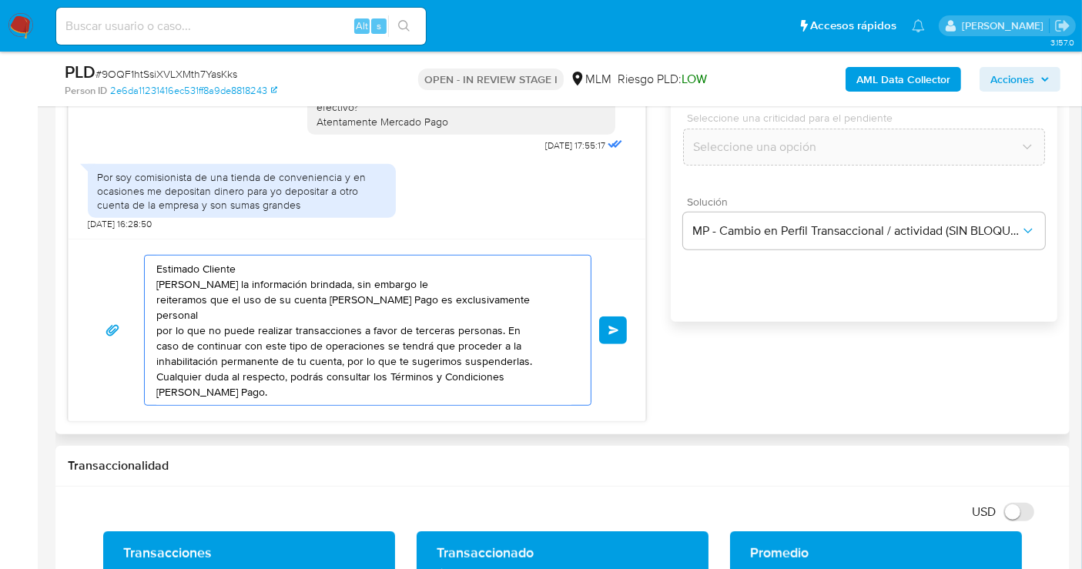
scroll to position [871, 0]
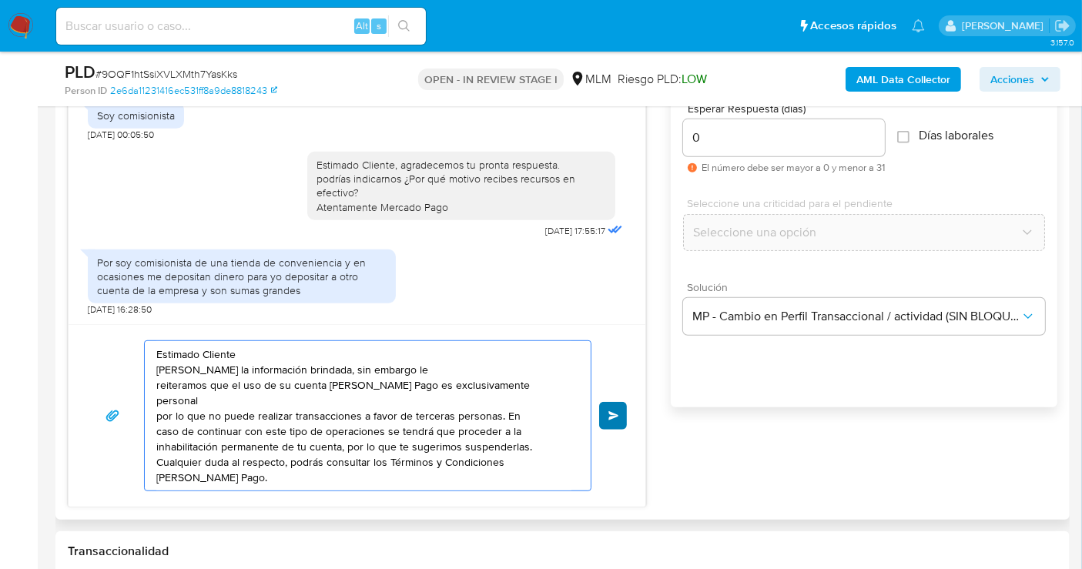
type textarea "Estimado Cliente Agradecemos la información brindada, sin embargo le reiteramos…"
click at [612, 418] on span "Enviar" at bounding box center [613, 415] width 11 height 9
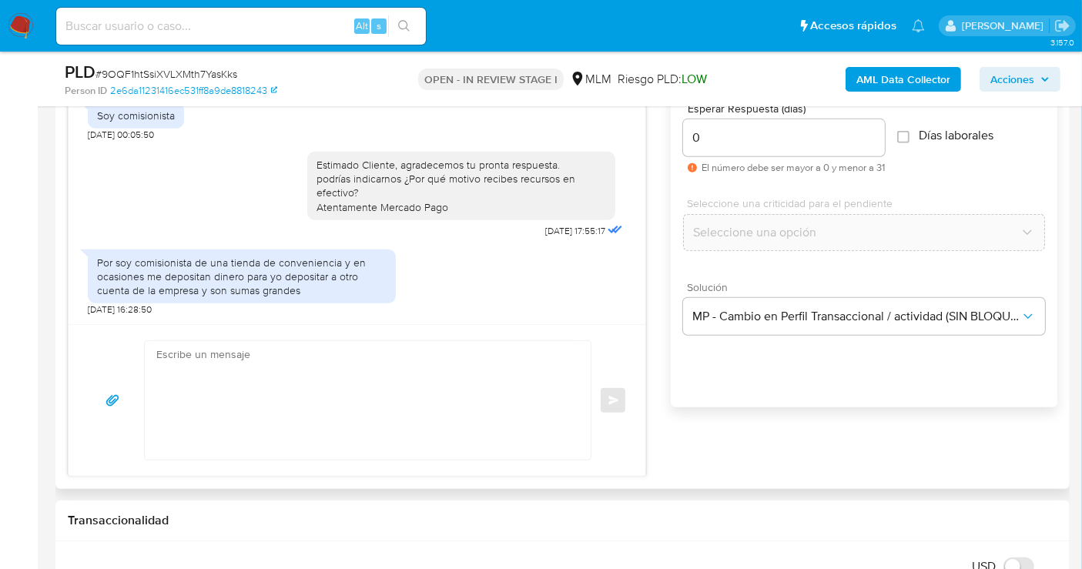
scroll to position [477, 0]
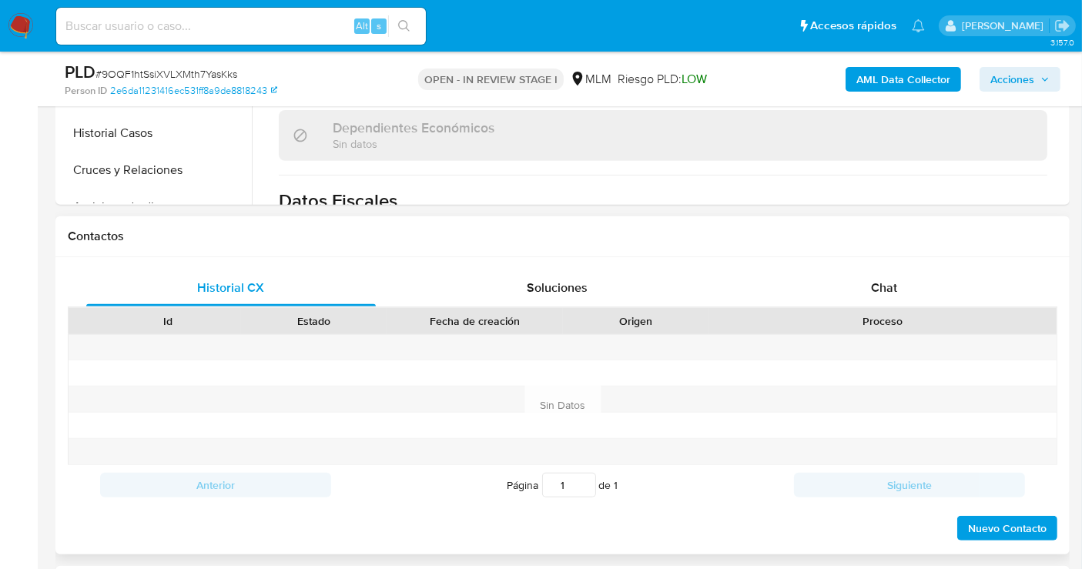
scroll to position [598, 0]
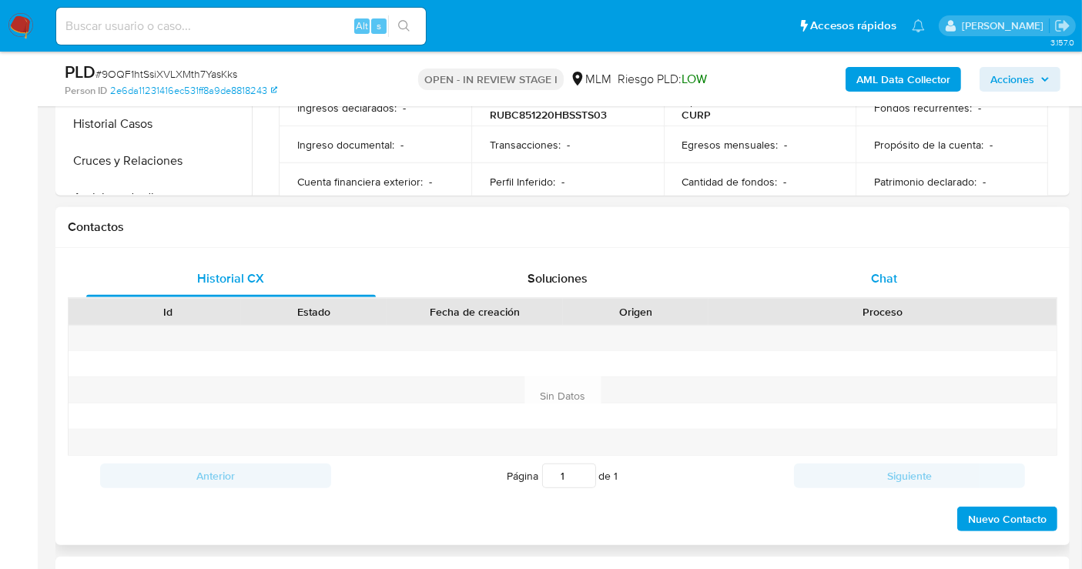
click at [883, 285] on span "Chat" at bounding box center [884, 279] width 26 height 18
select select "10"
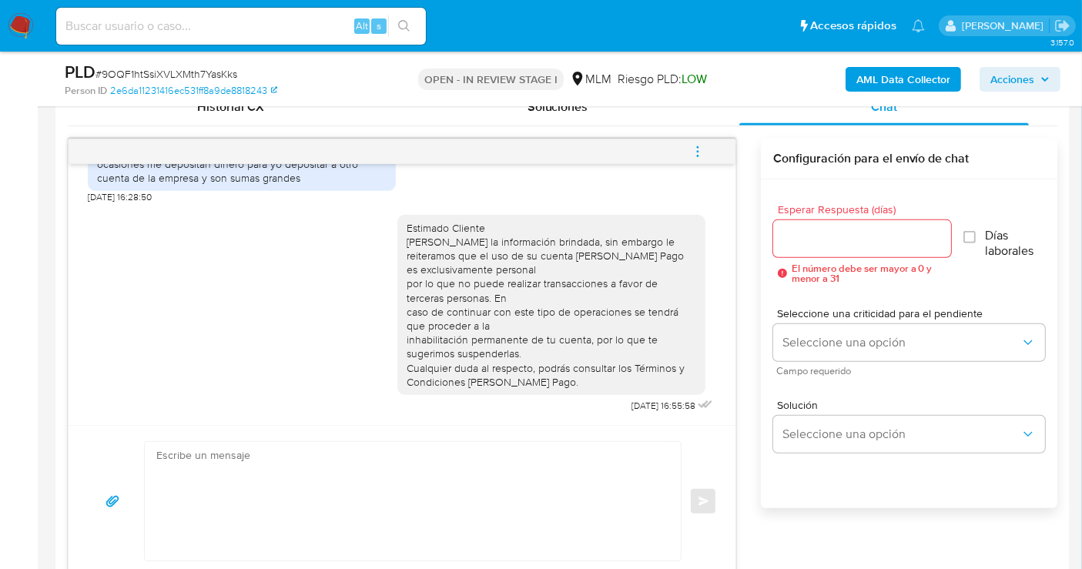
scroll to position [306, 0]
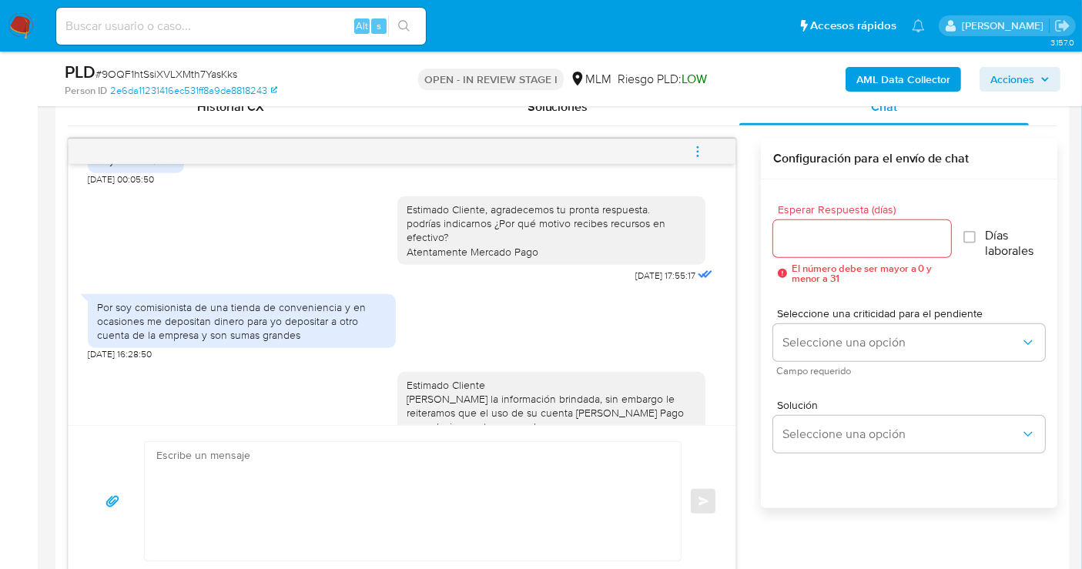
click at [702, 152] on icon "menu-action" at bounding box center [698, 152] width 14 height 14
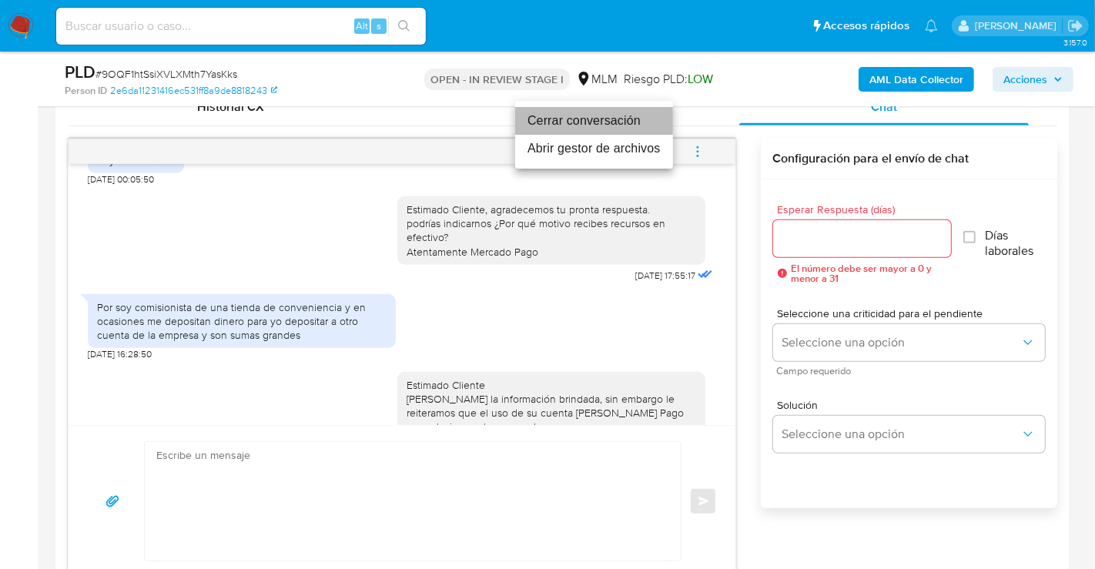
click at [574, 129] on li "Cerrar conversación" at bounding box center [594, 121] width 158 height 28
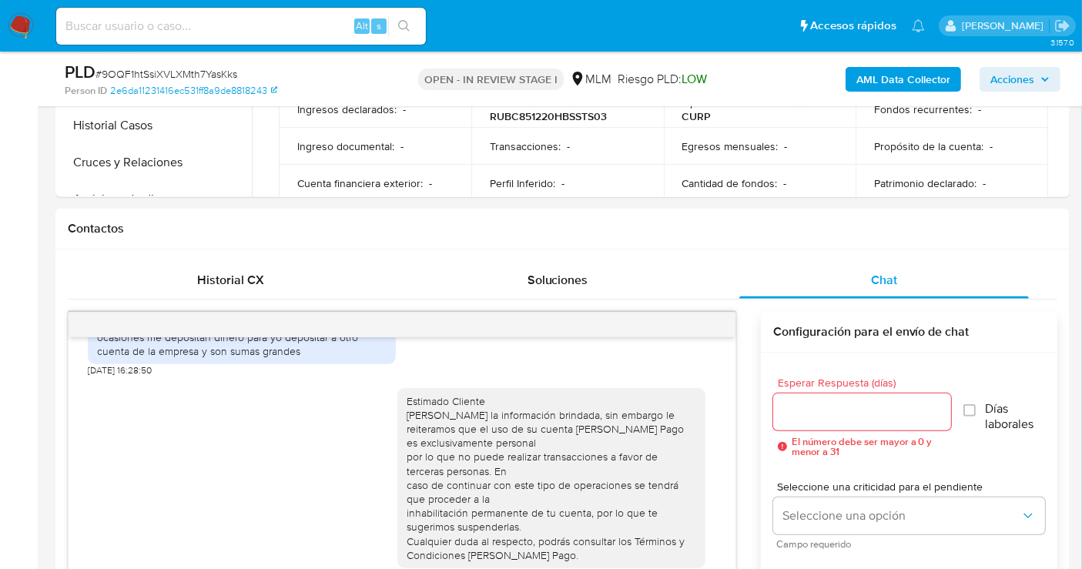
scroll to position [513, 0]
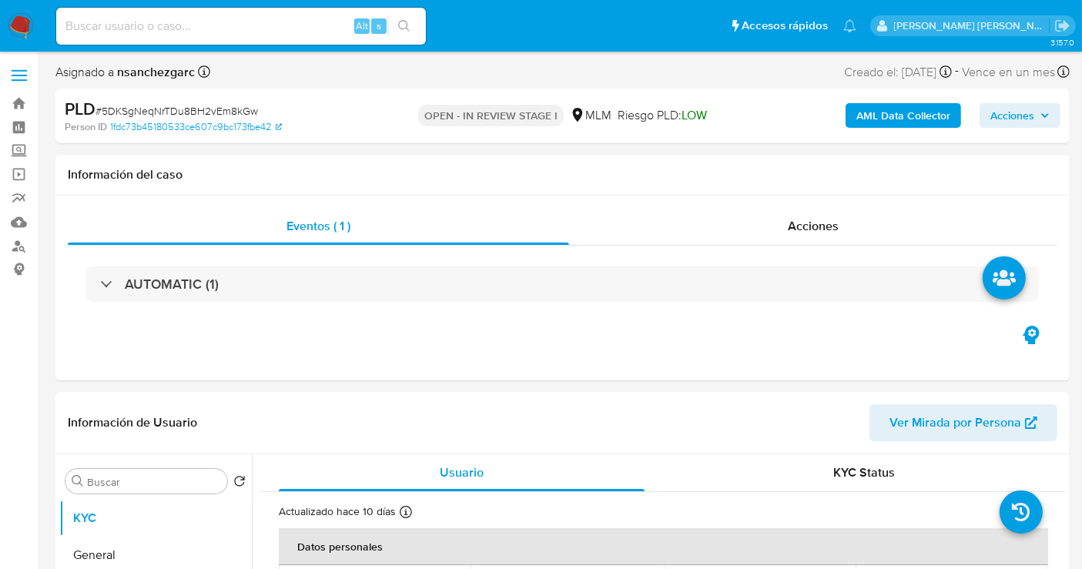
select select "10"
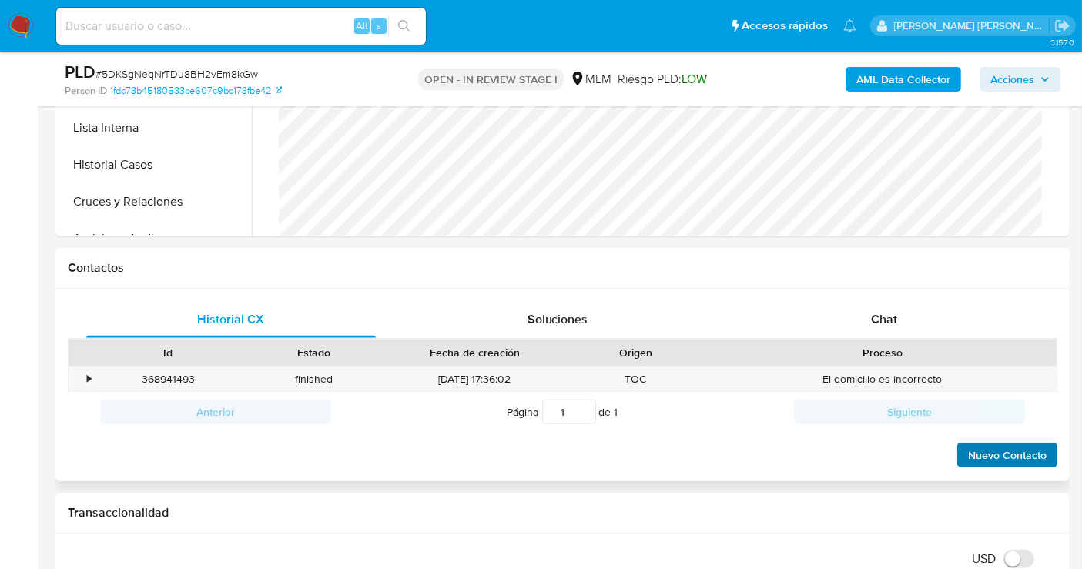
scroll to position [598, 0]
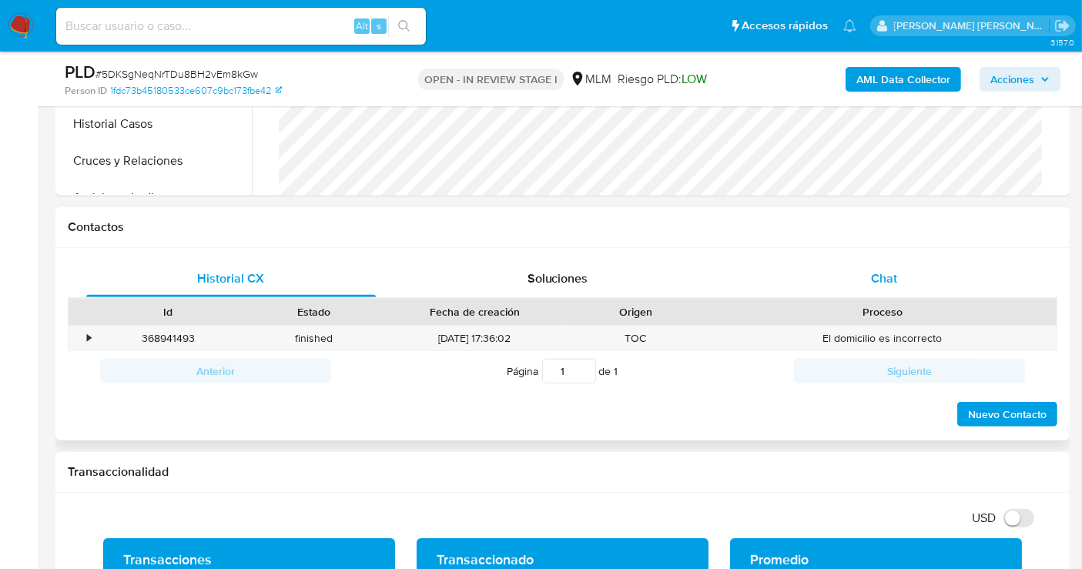
click at [882, 276] on span "Chat" at bounding box center [884, 279] width 26 height 18
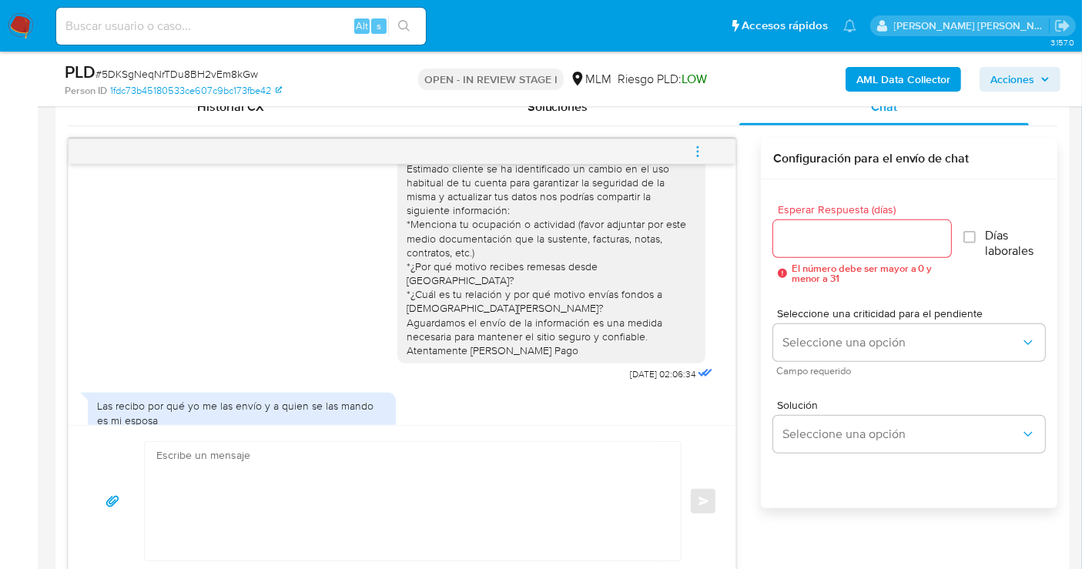
scroll to position [42, 0]
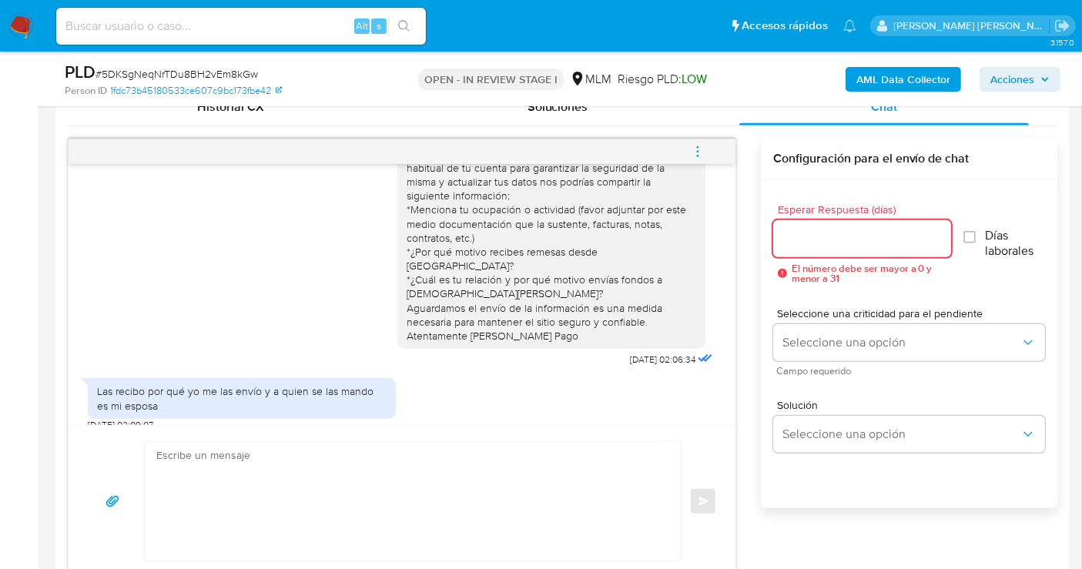
click at [809, 238] on input "Esperar Respuesta (días)" at bounding box center [862, 239] width 178 height 20
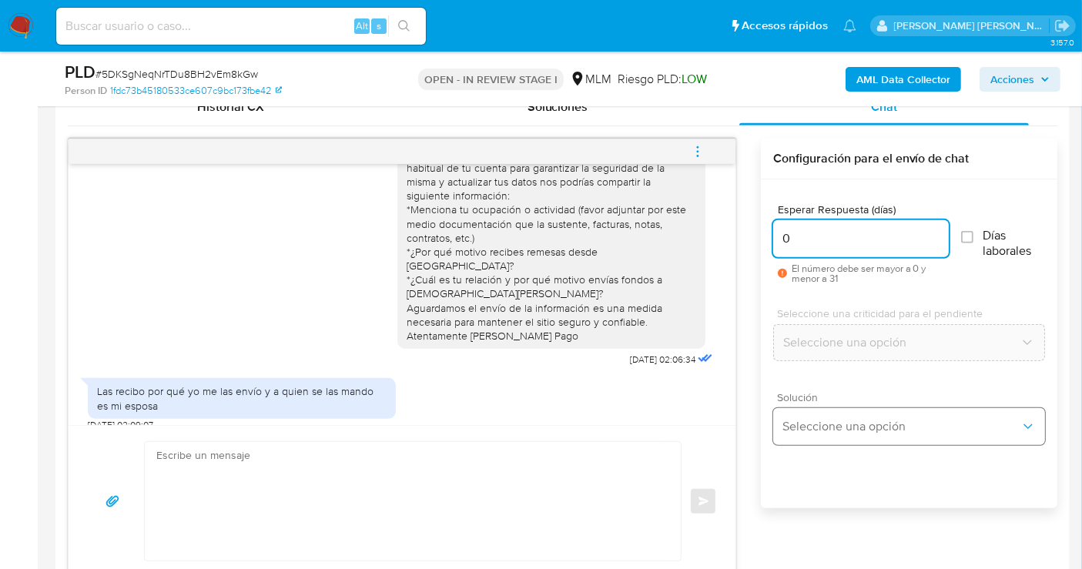
type input "0"
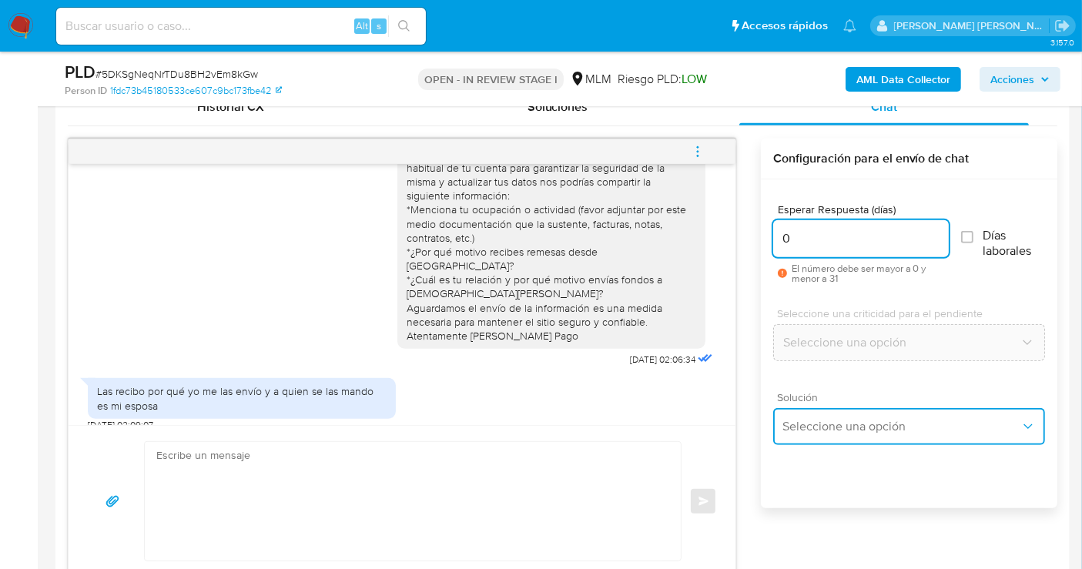
click at [816, 430] on span "Seleccione una opción" at bounding box center [901, 426] width 238 height 15
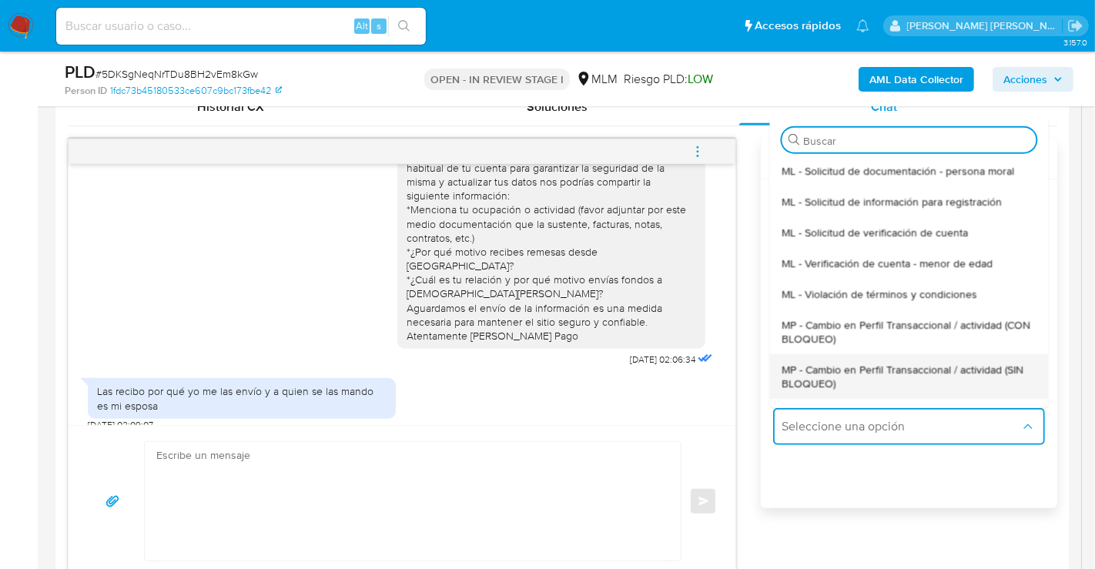
click at [805, 380] on span "MP - Cambio en Perfil Transaccional / actividad (SIN BLOQUEO)" at bounding box center [909, 376] width 254 height 28
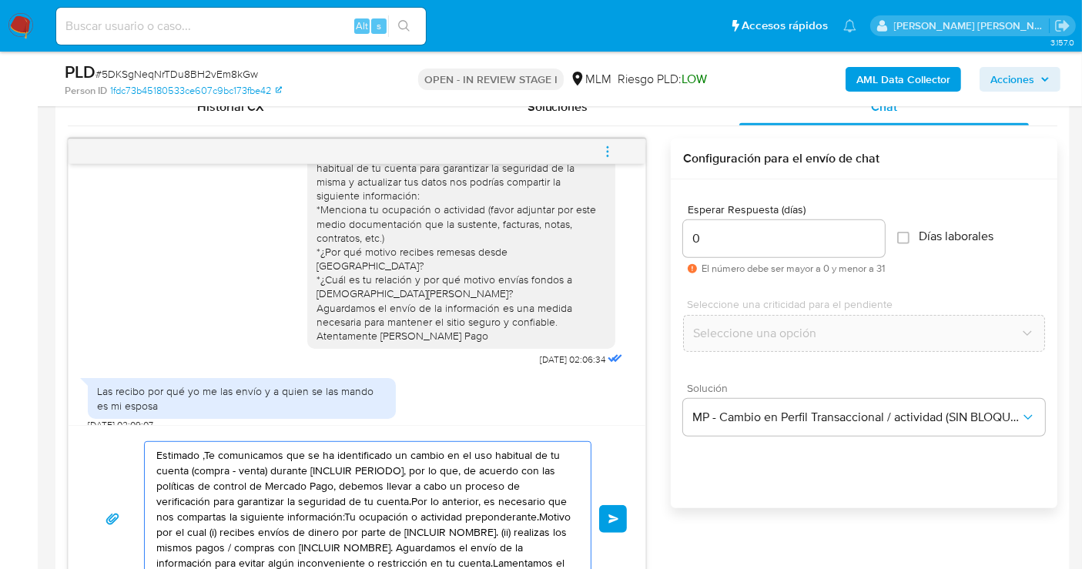
click at [288, 491] on textarea "Estimado ,Te comunicamos que se ha identificado un cambio en el uso habitual de…" at bounding box center [363, 519] width 415 height 154
paste textarea "Cliente, agradecemos tu pronta respuesta. Lamentamos cualquier malestar ocasion…"
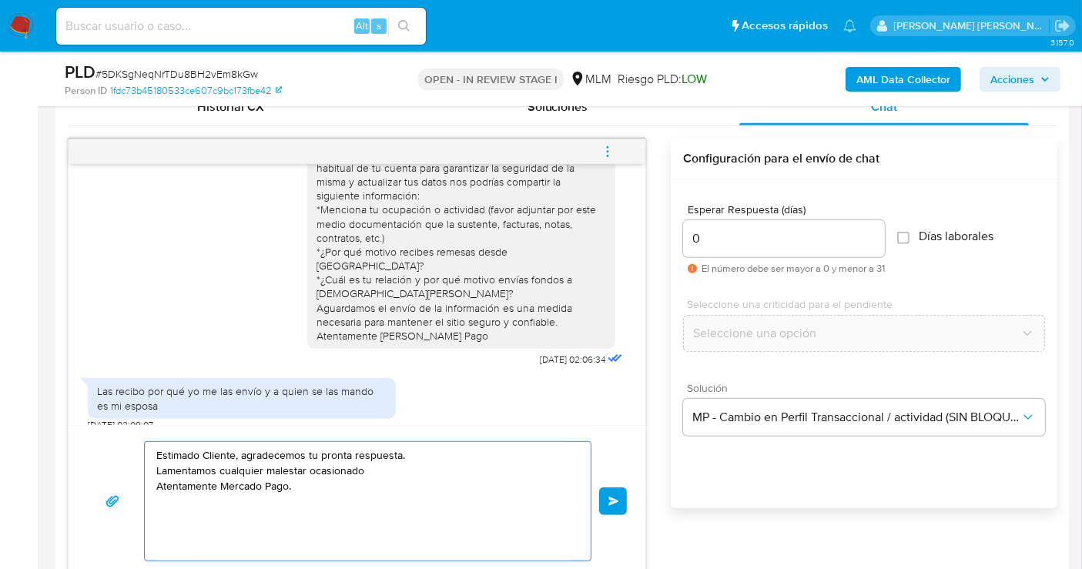
type textarea "Estimado Cliente, agradecemos tu pronta respuesta. Lamentamos cualquier malesta…"
click at [613, 497] on span "Enviar" at bounding box center [613, 501] width 11 height 9
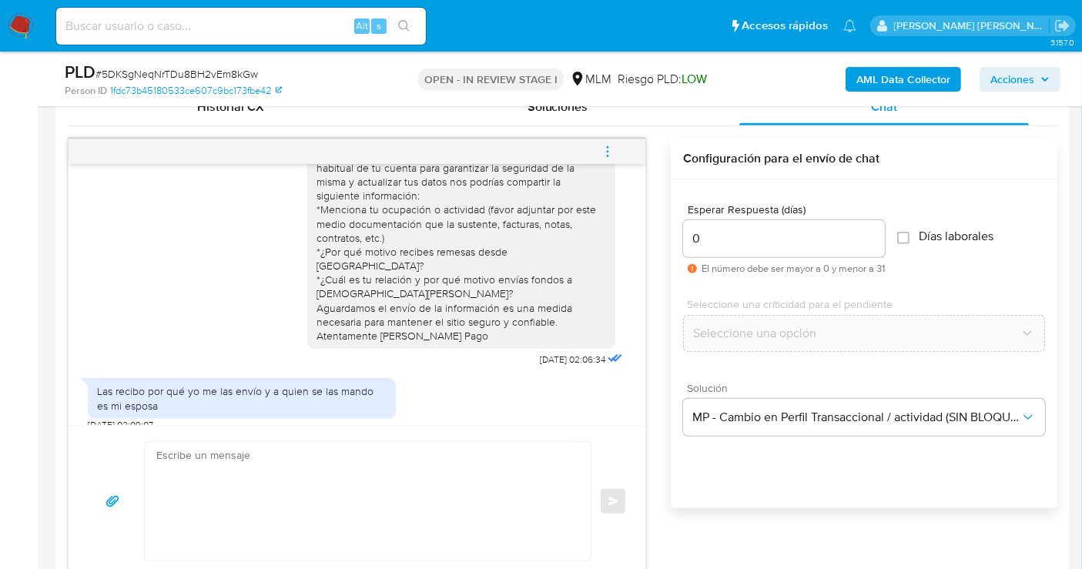
scroll to position [129, 0]
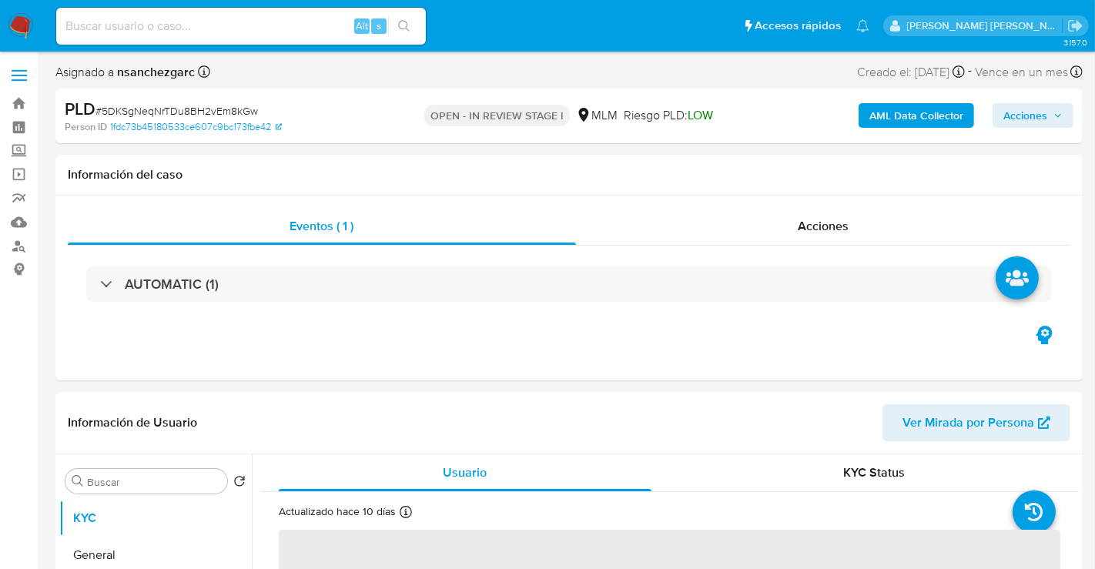
select select "10"
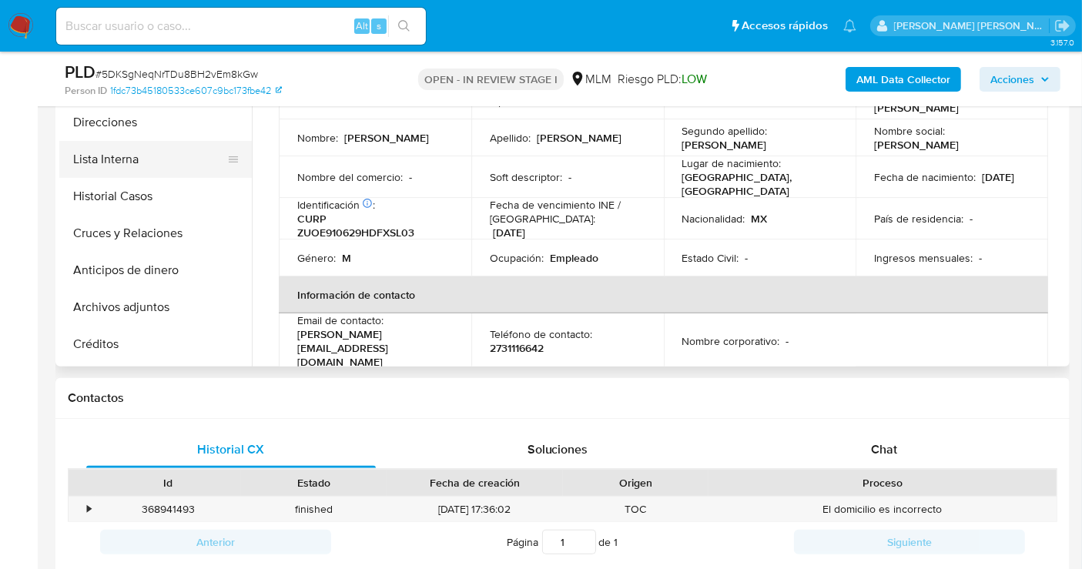
scroll to position [171, 0]
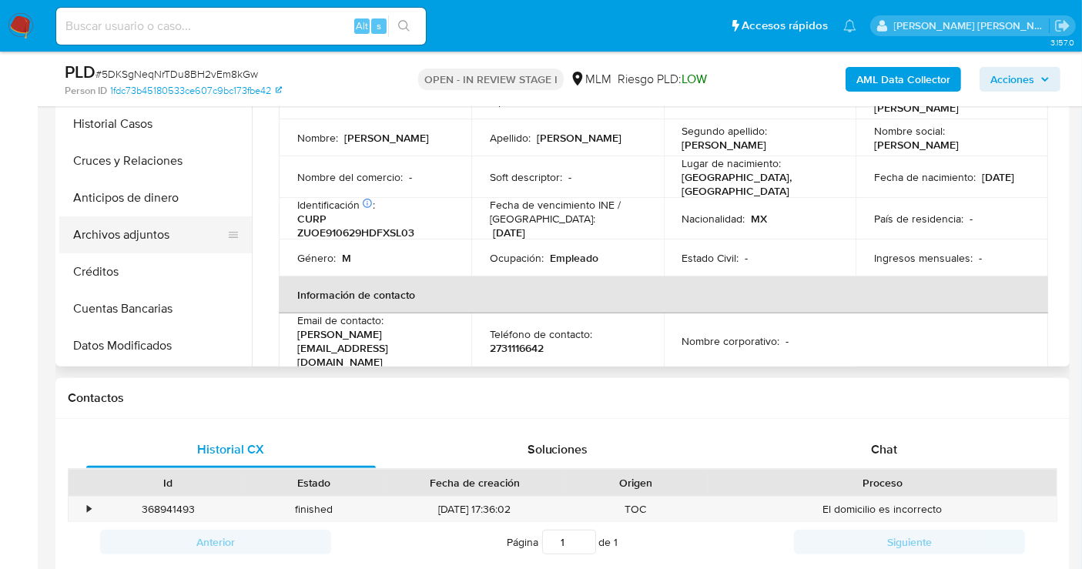
click at [114, 223] on button "Archivos adjuntos" at bounding box center [149, 234] width 180 height 37
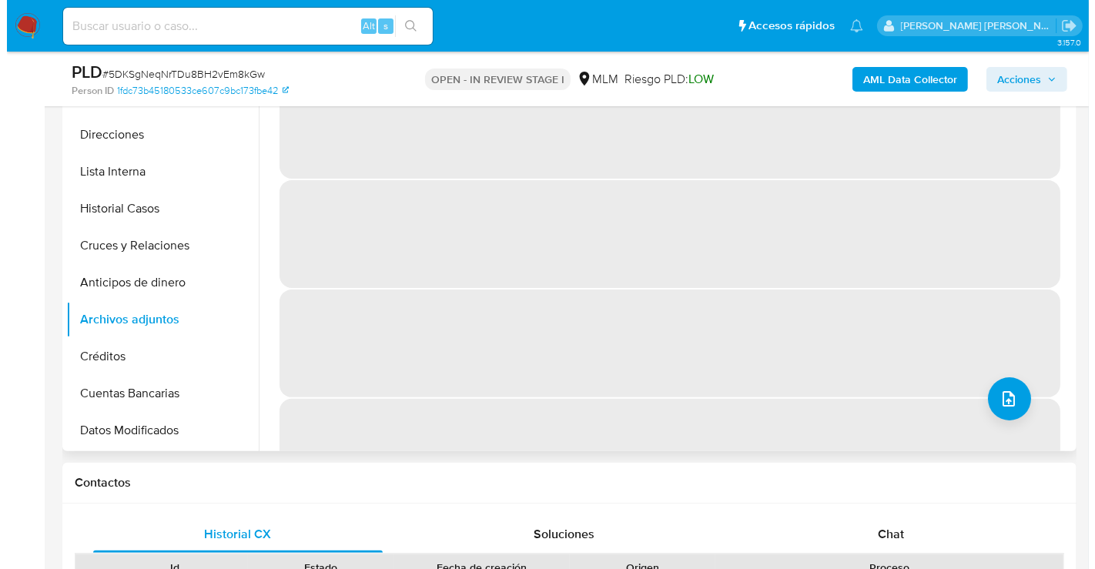
scroll to position [342, 0]
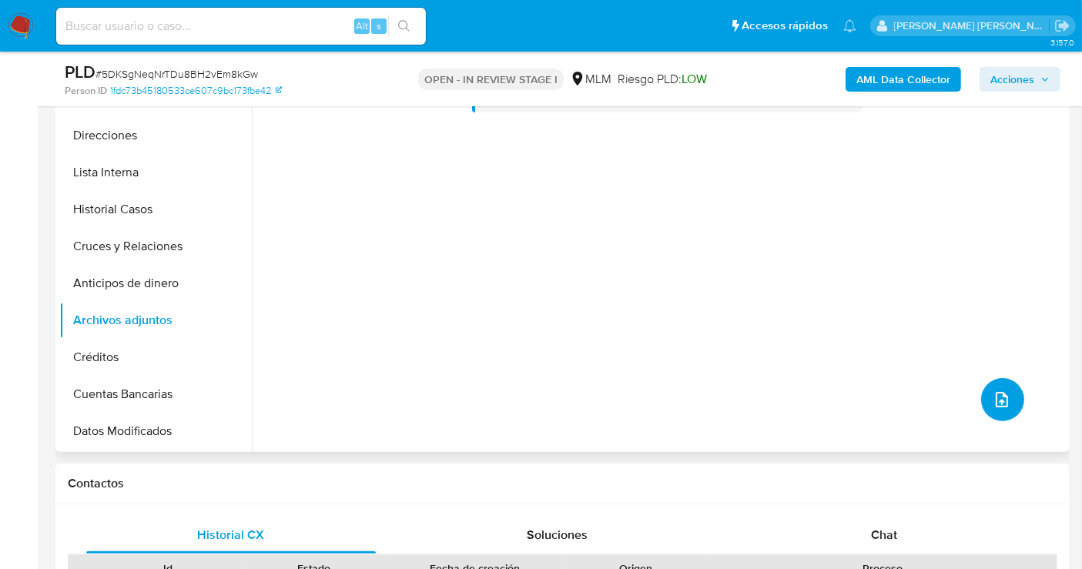
click at [1014, 402] on button "upload-file" at bounding box center [1002, 399] width 43 height 43
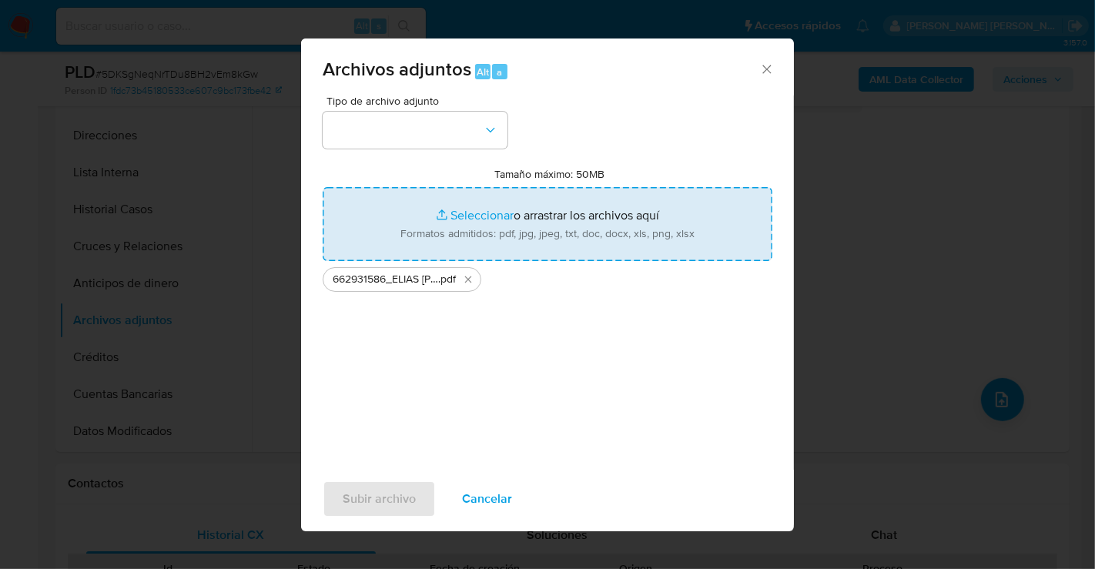
type input "C:\fakepath\662931586_ELIAS ZUNIGA OSORIO_AGO25.xlsx"
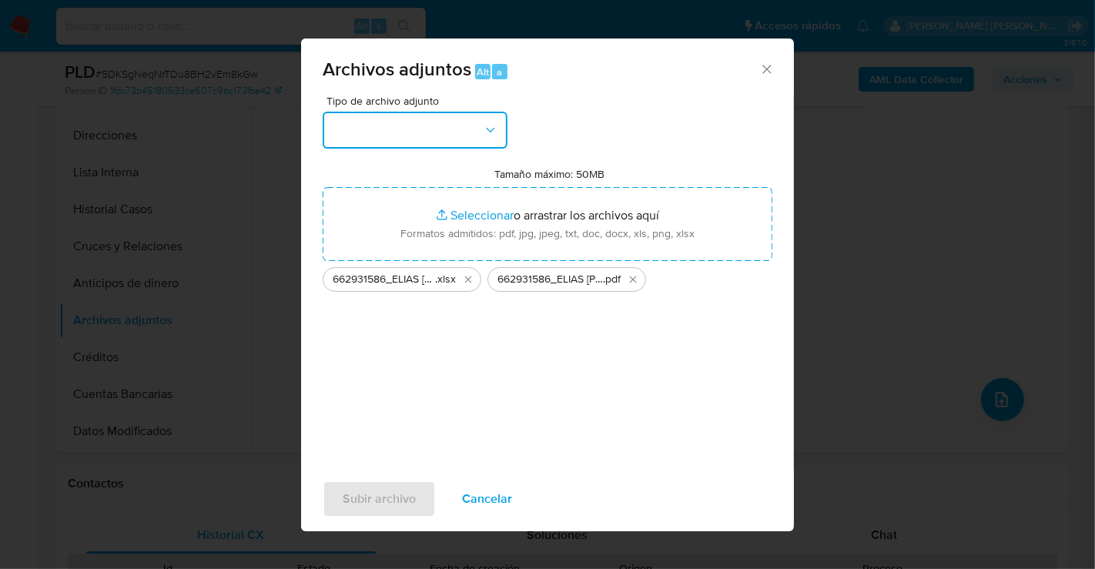
click at [391, 131] on button "button" at bounding box center [415, 130] width 185 height 37
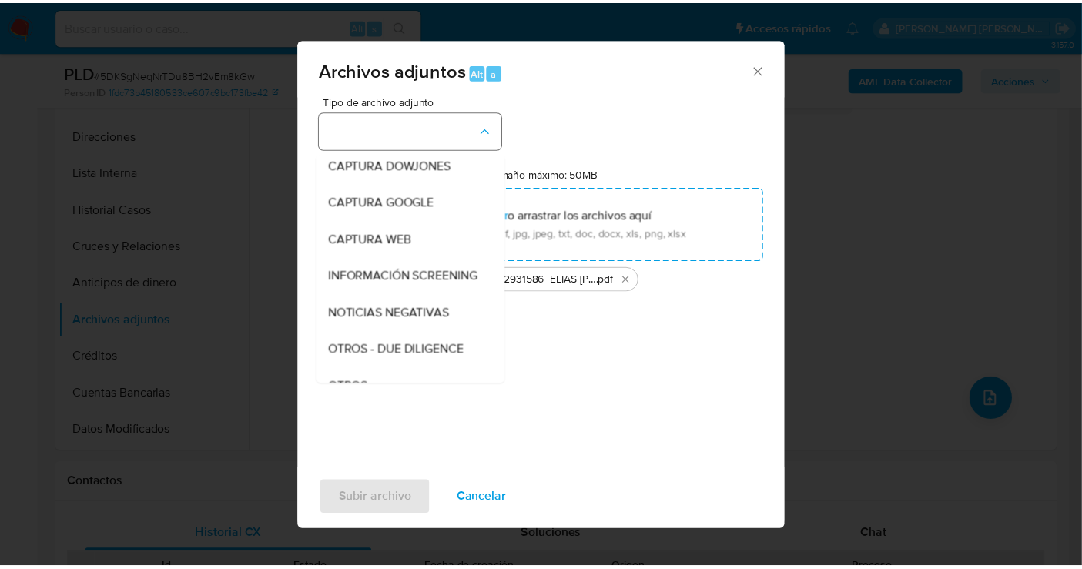
scroll to position [79, 0]
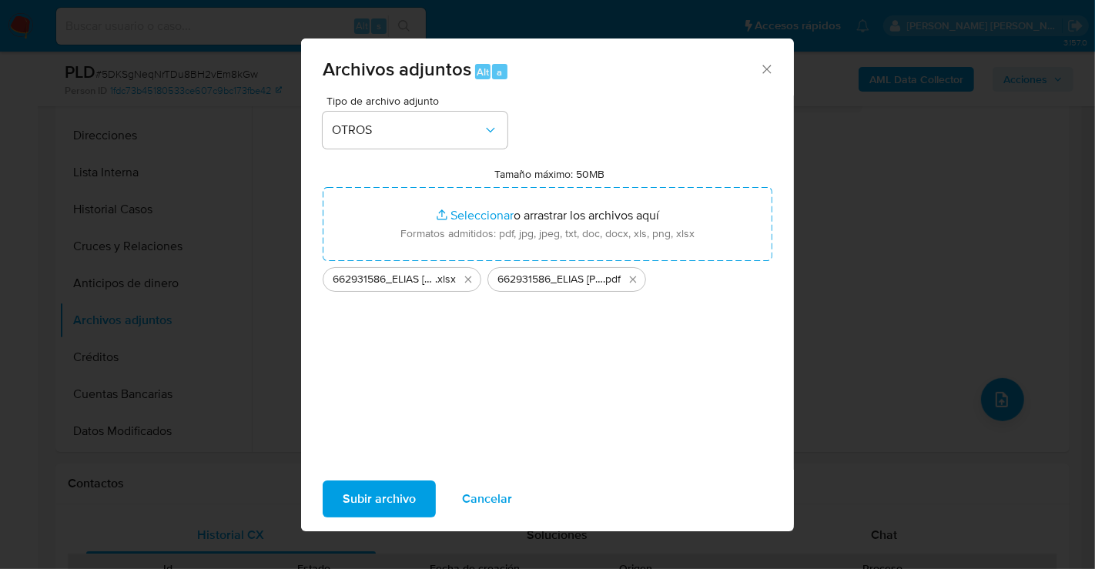
click at [367, 505] on span "Subir archivo" at bounding box center [379, 499] width 73 height 34
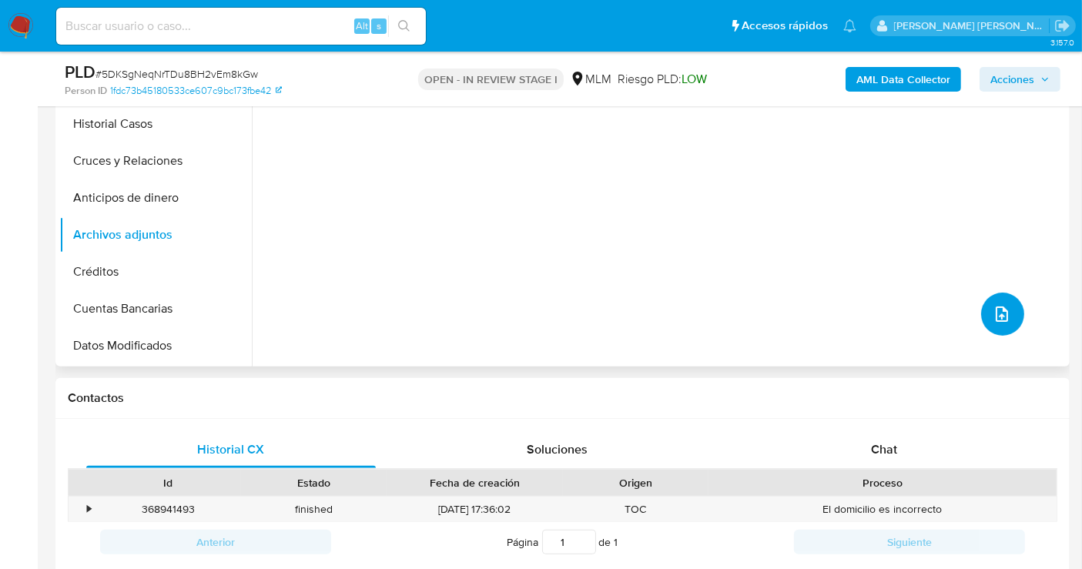
scroll to position [342, 0]
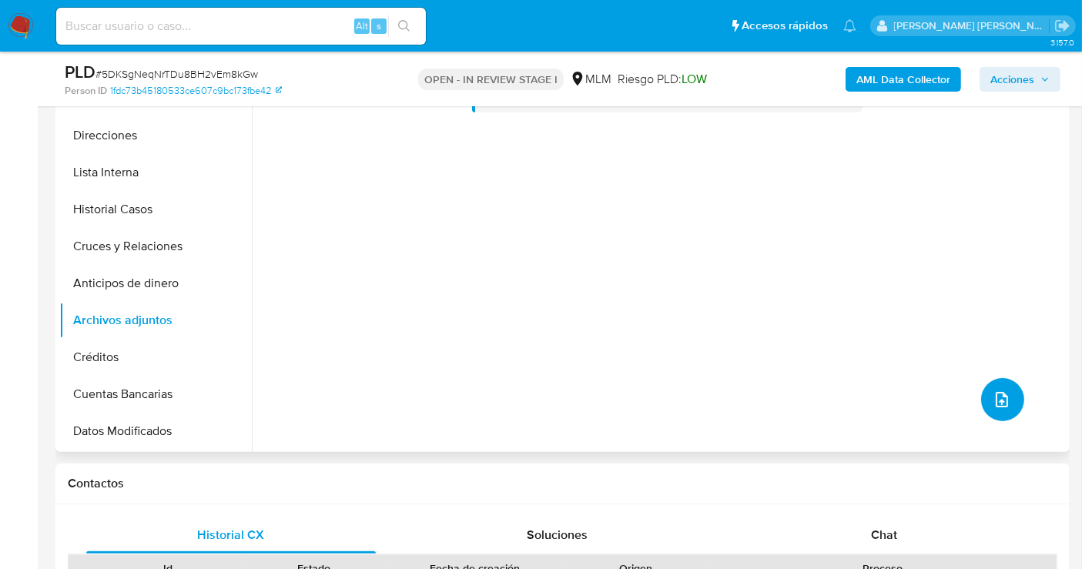
click at [994, 390] on icon "upload-file" at bounding box center [1002, 399] width 18 height 18
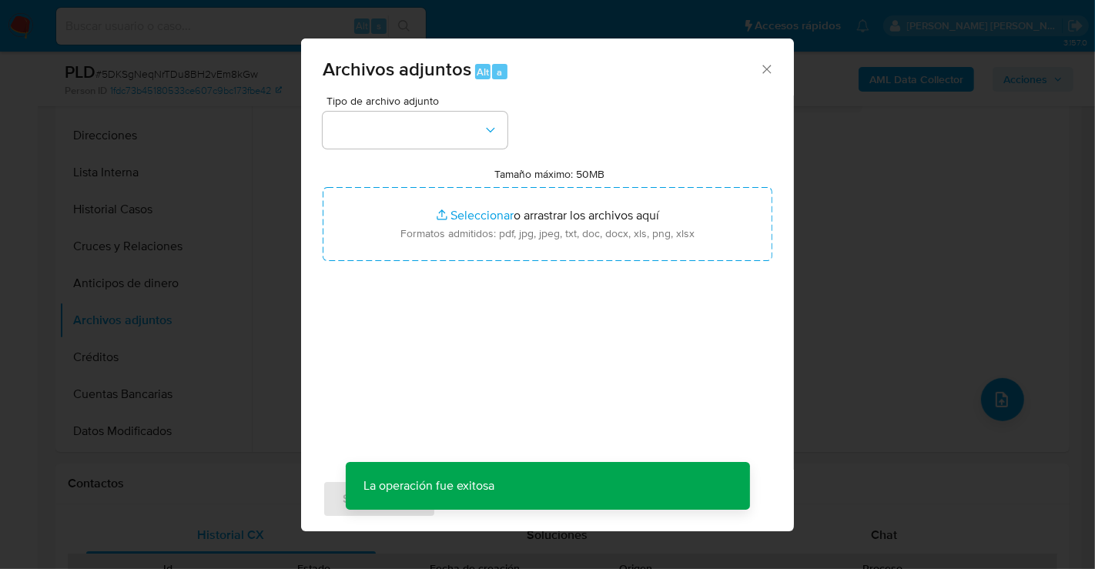
click at [761, 65] on icon "Cerrar" at bounding box center [766, 69] width 15 height 15
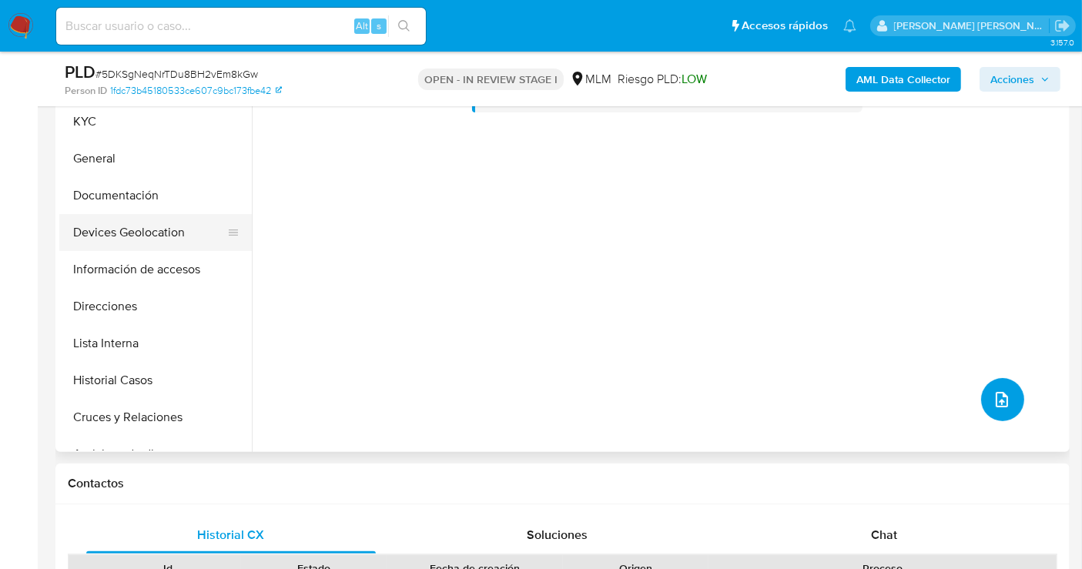
scroll to position [171, 0]
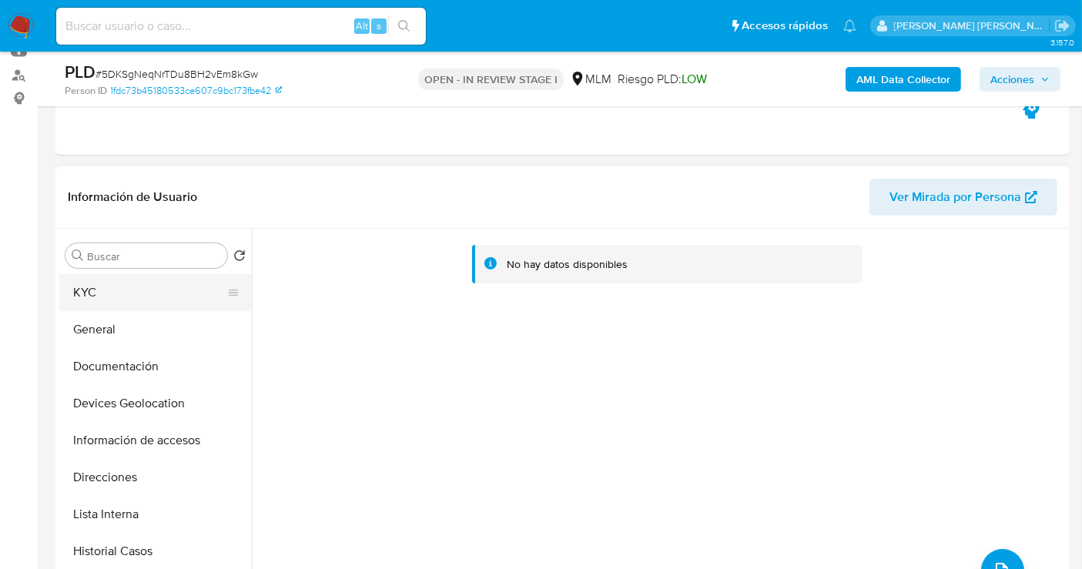
click at [101, 287] on button "KYC" at bounding box center [149, 292] width 180 height 37
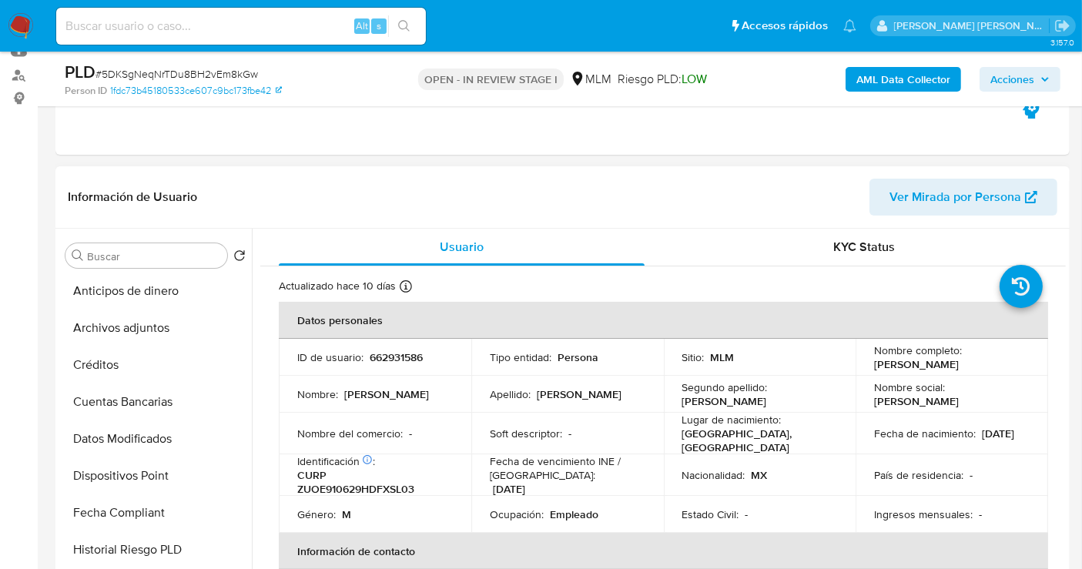
scroll to position [342, 0]
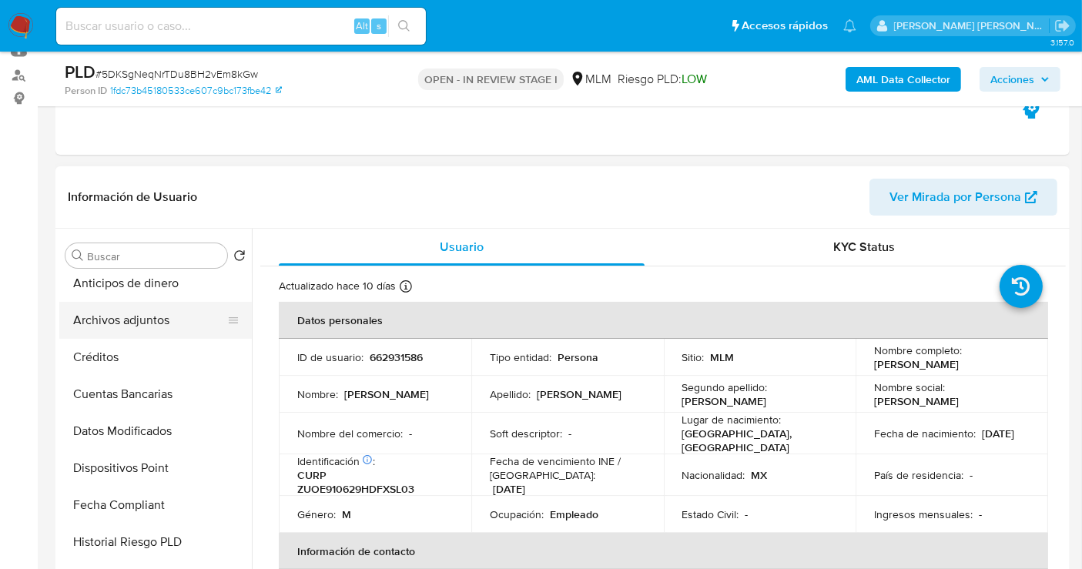
click at [112, 313] on button "Archivos adjuntos" at bounding box center [149, 320] width 180 height 37
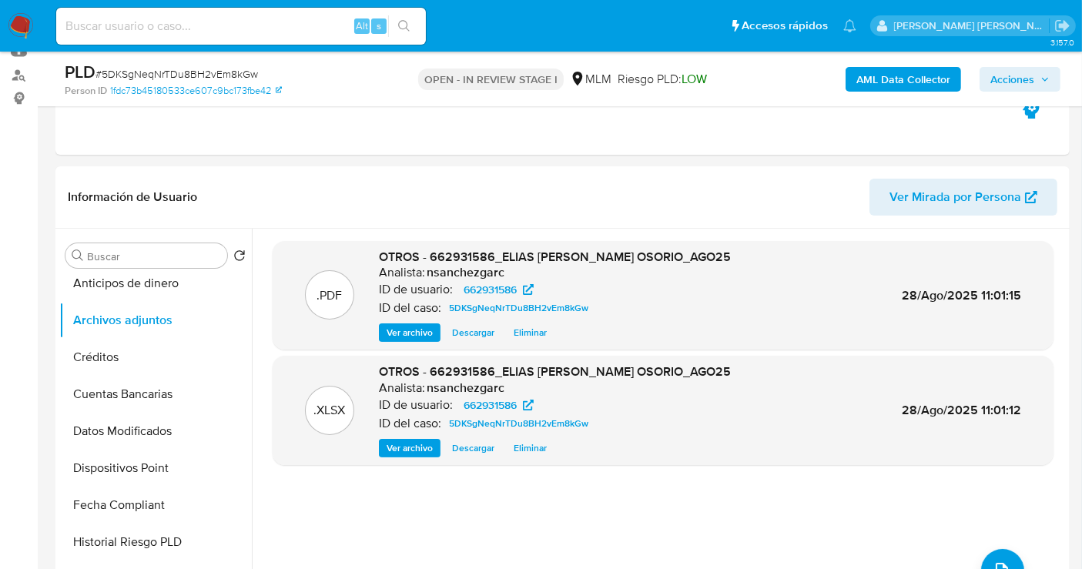
drag, startPoint x: 1030, startPoint y: 87, endPoint x: 1018, endPoint y: 88, distance: 11.6
click at [1030, 86] on span "Acciones" at bounding box center [1012, 79] width 44 height 25
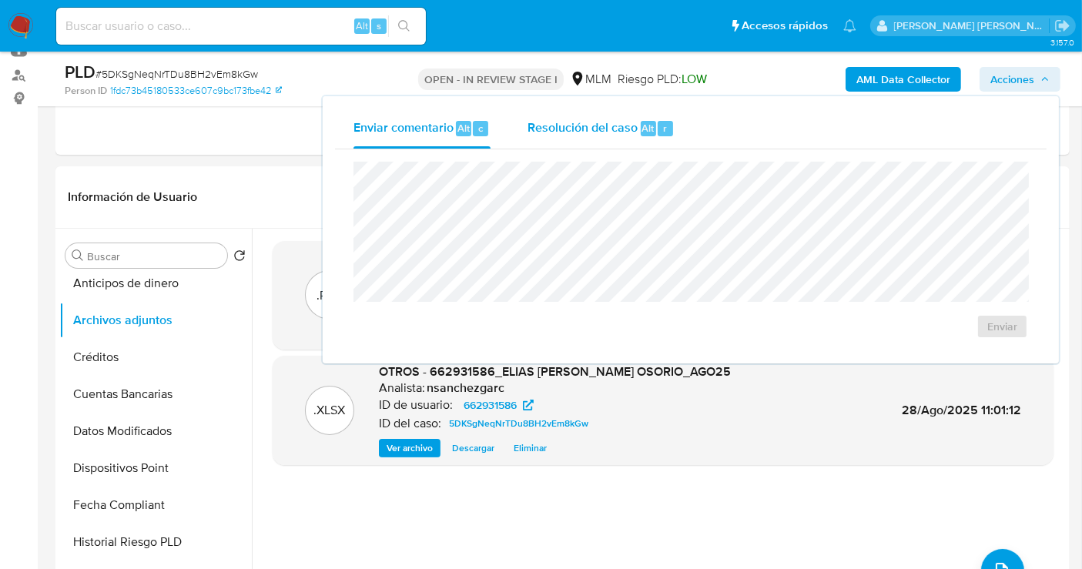
click at [582, 119] on span "Resolución del caso" at bounding box center [583, 128] width 110 height 18
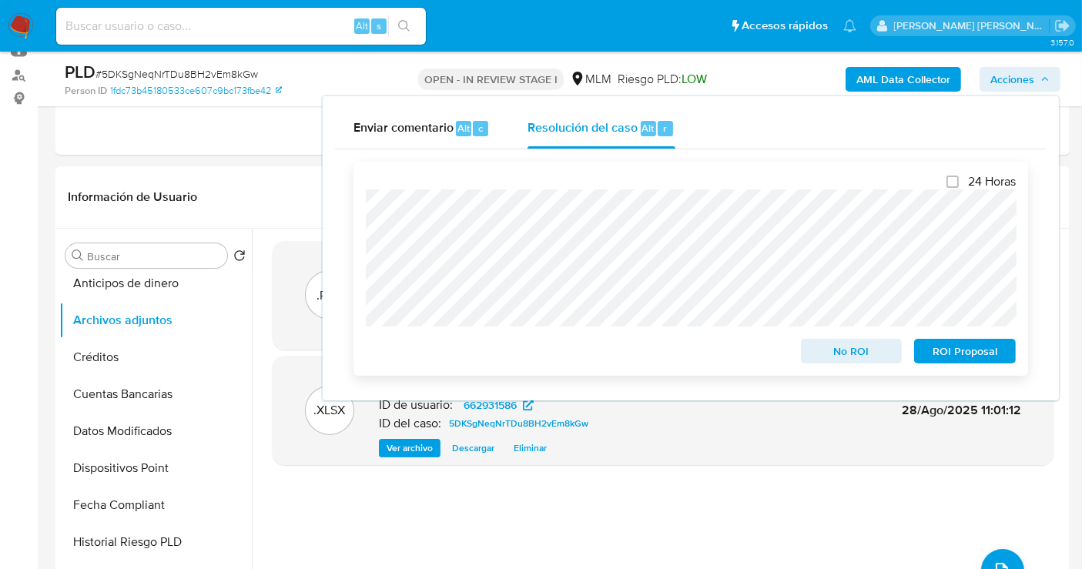
click at [883, 360] on span "No ROI" at bounding box center [852, 351] width 80 height 22
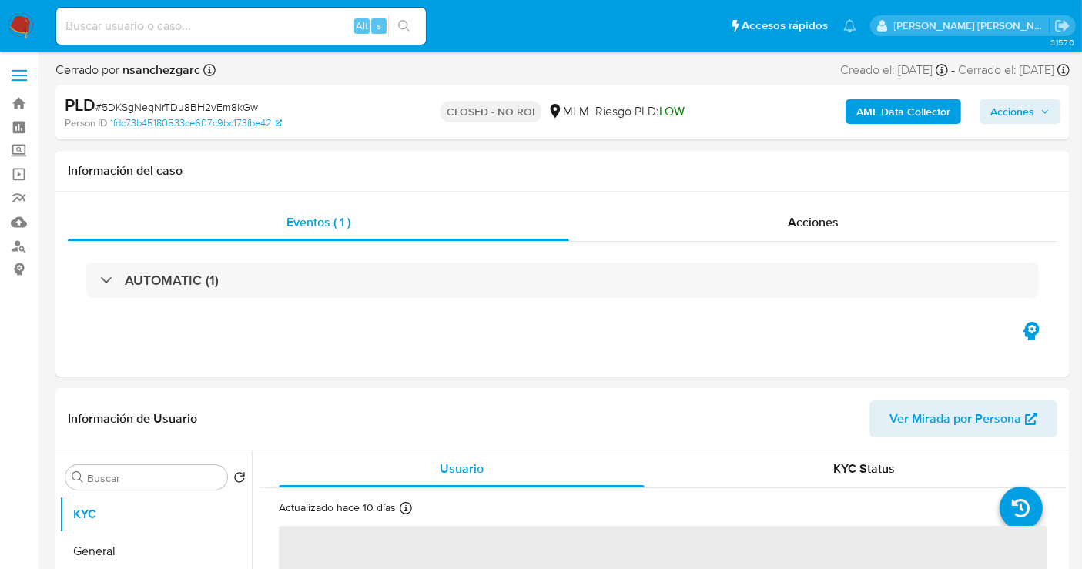
select select "10"
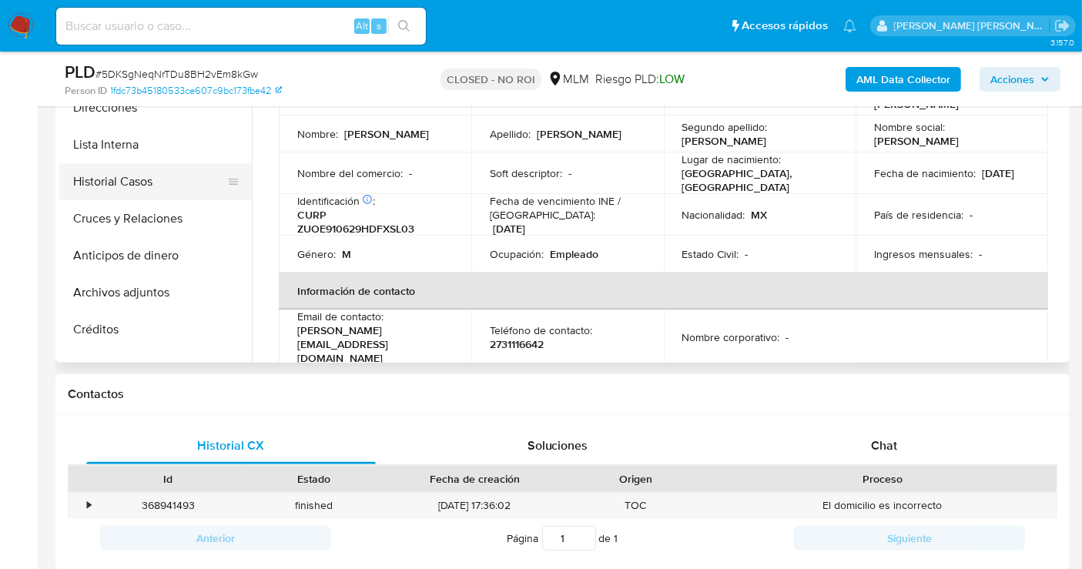
scroll to position [171, 0]
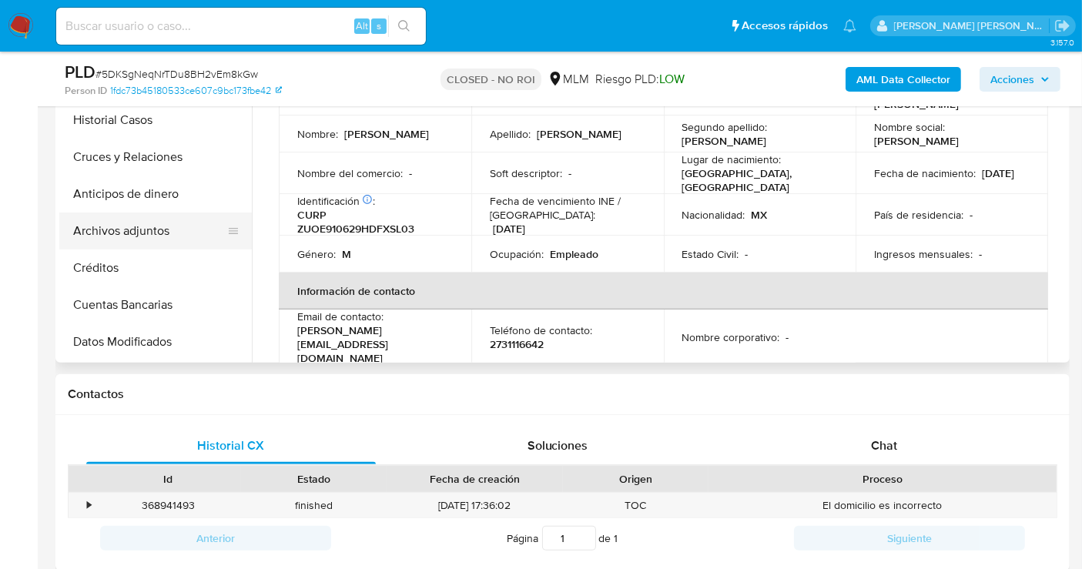
click at [100, 232] on button "Archivos adjuntos" at bounding box center [149, 231] width 180 height 37
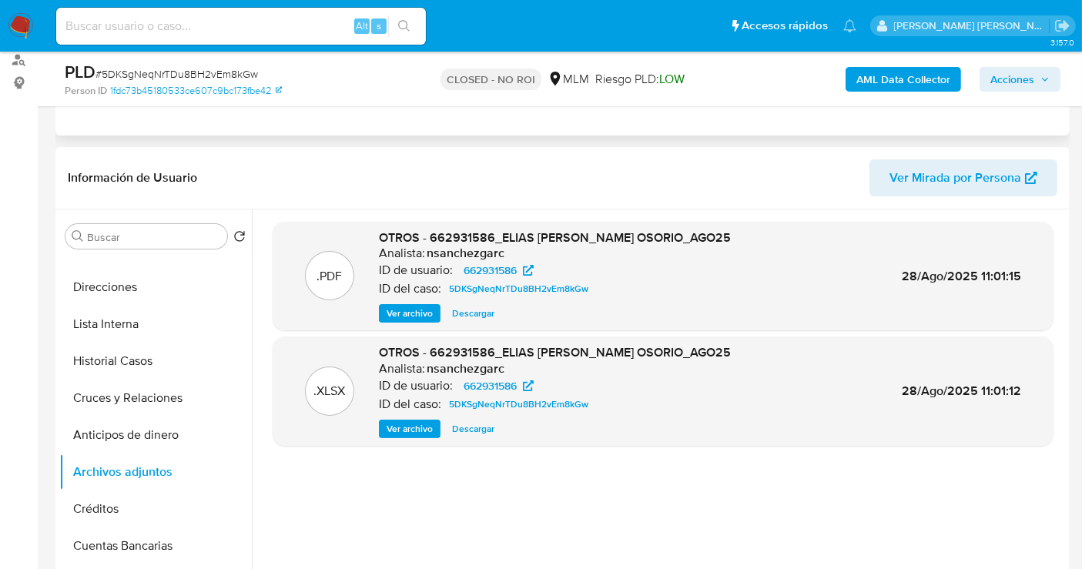
scroll to position [342, 0]
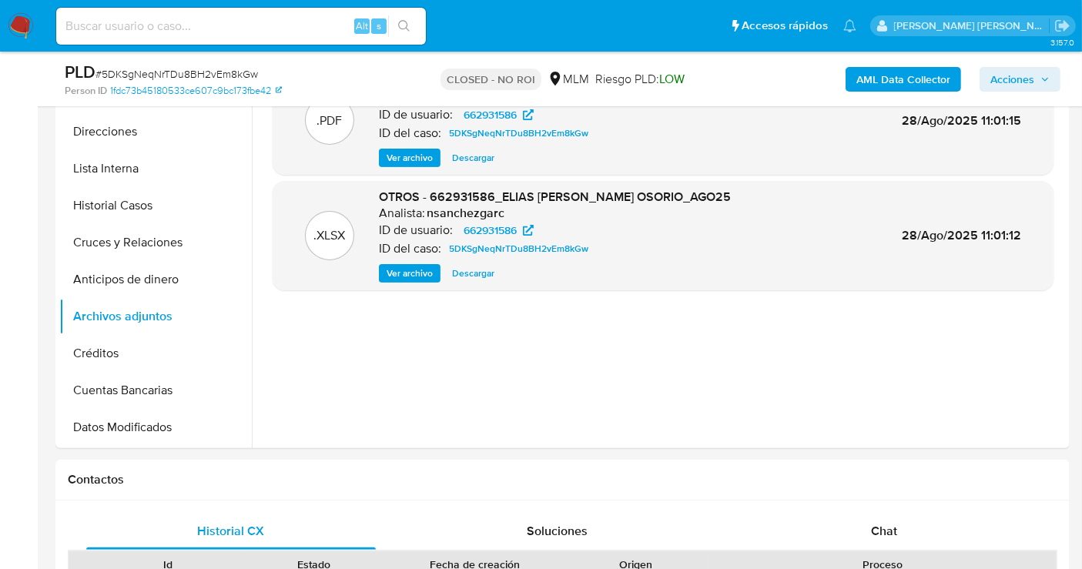
click at [1006, 82] on span "Acciones" at bounding box center [1012, 79] width 44 height 25
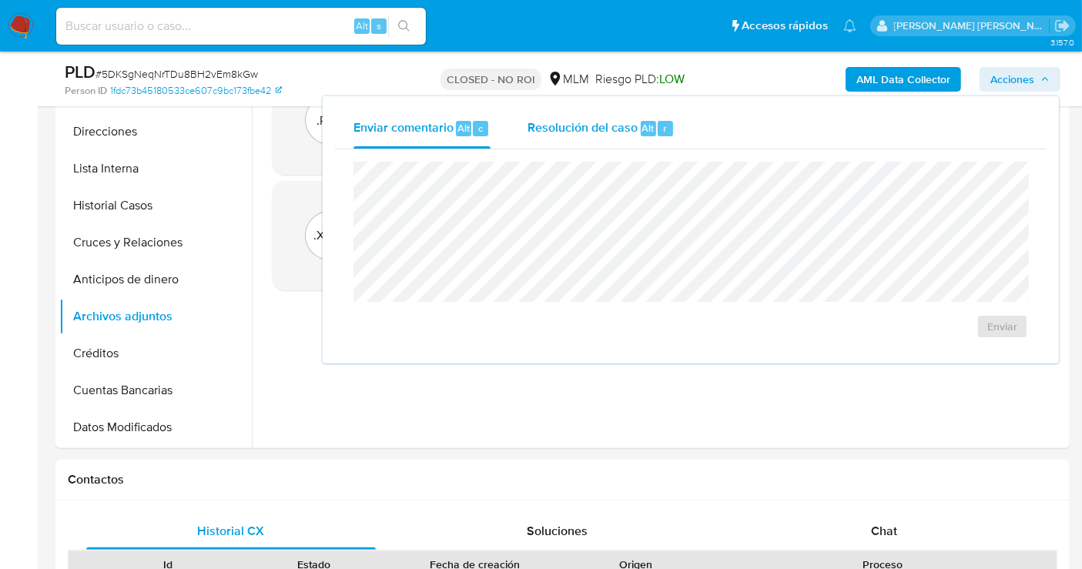
click at [551, 124] on span "Resolución del caso" at bounding box center [583, 128] width 110 height 18
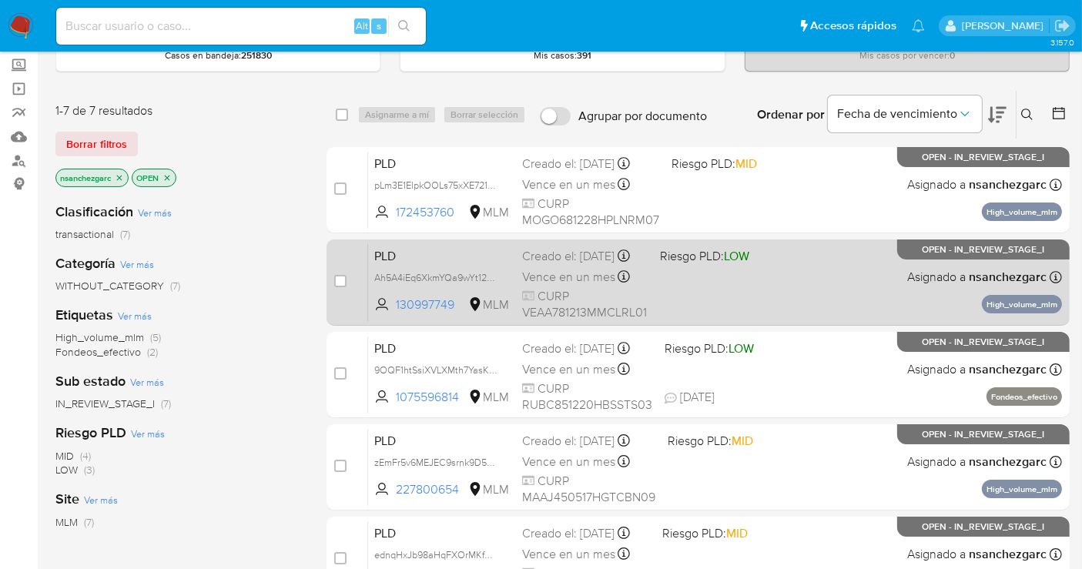
scroll to position [171, 0]
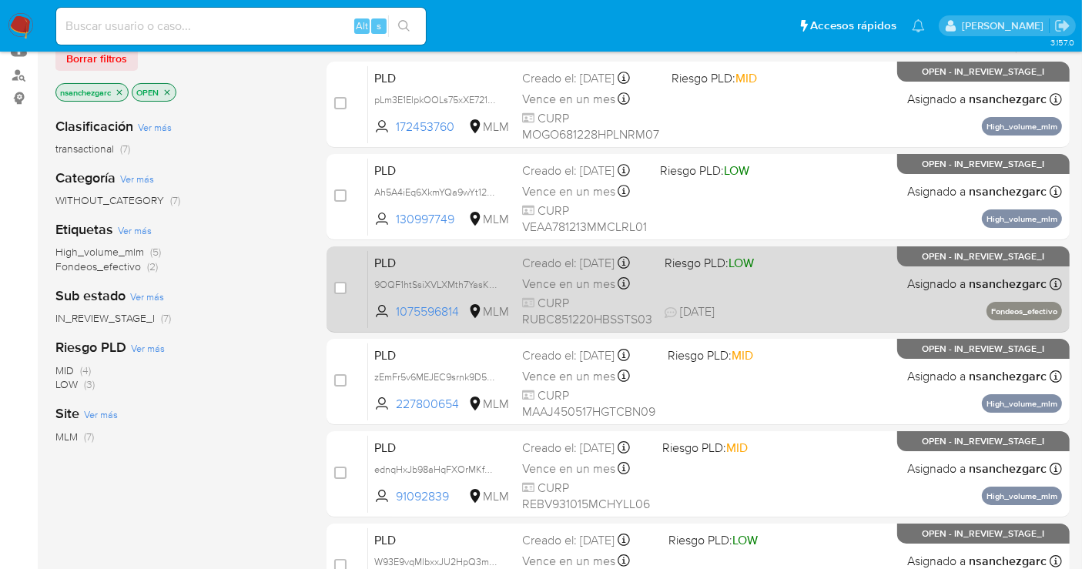
click at [568, 272] on div "Creado el: [DATE] Creado el: [DATE] 02:11:28" at bounding box center [587, 263] width 130 height 17
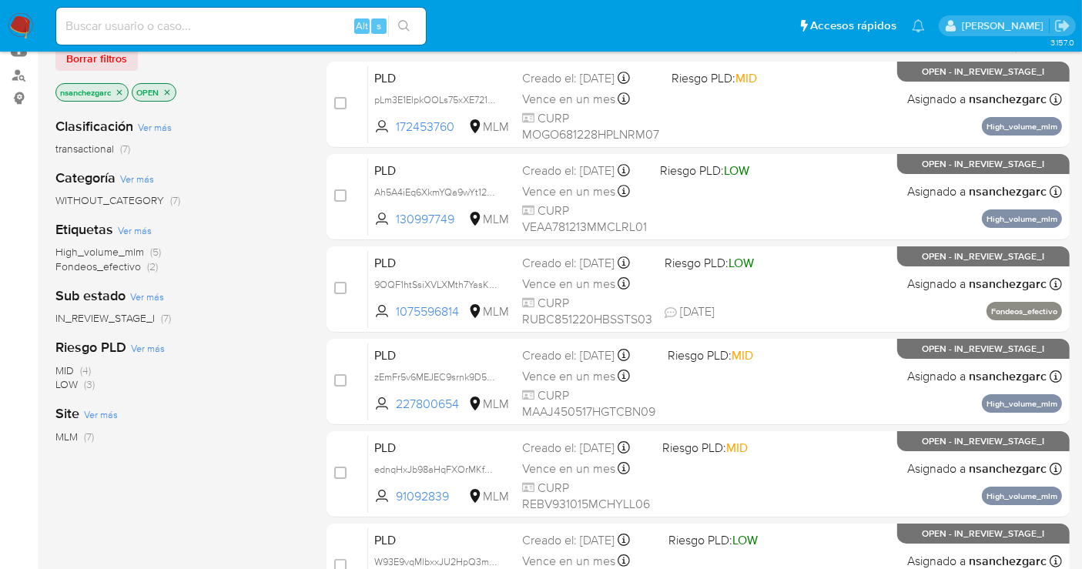
click at [17, 27] on img at bounding box center [21, 26] width 26 height 26
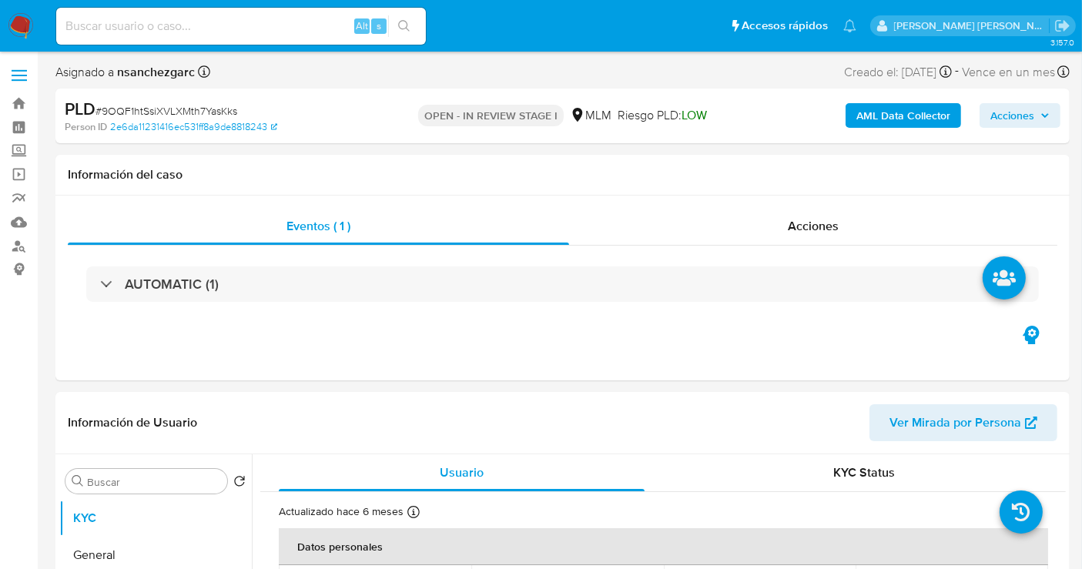
select select "10"
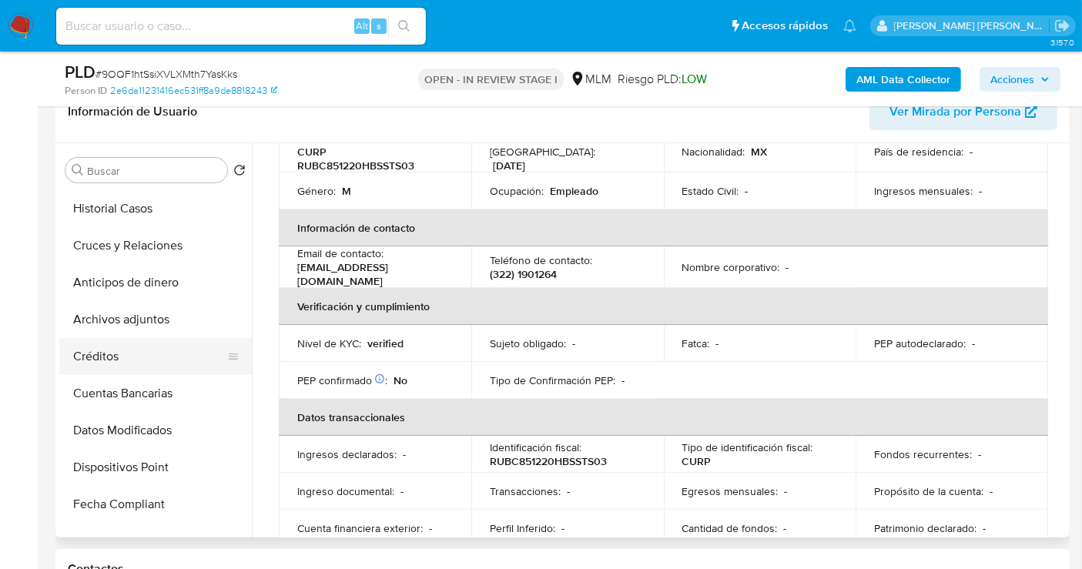
scroll to position [256, 0]
click at [129, 318] on button "Archivos adjuntos" at bounding box center [149, 320] width 180 height 37
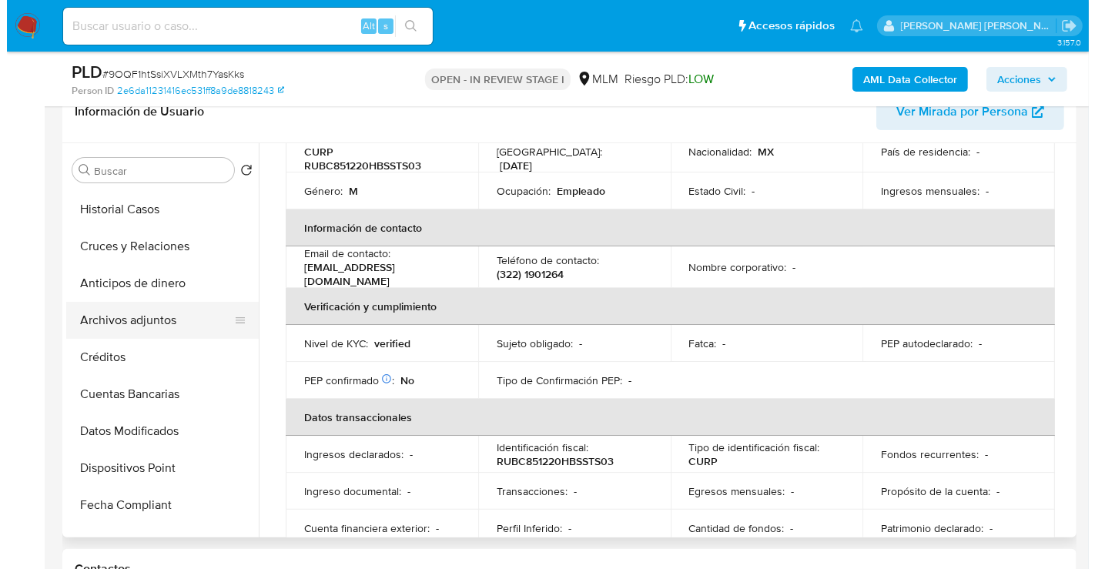
scroll to position [0, 0]
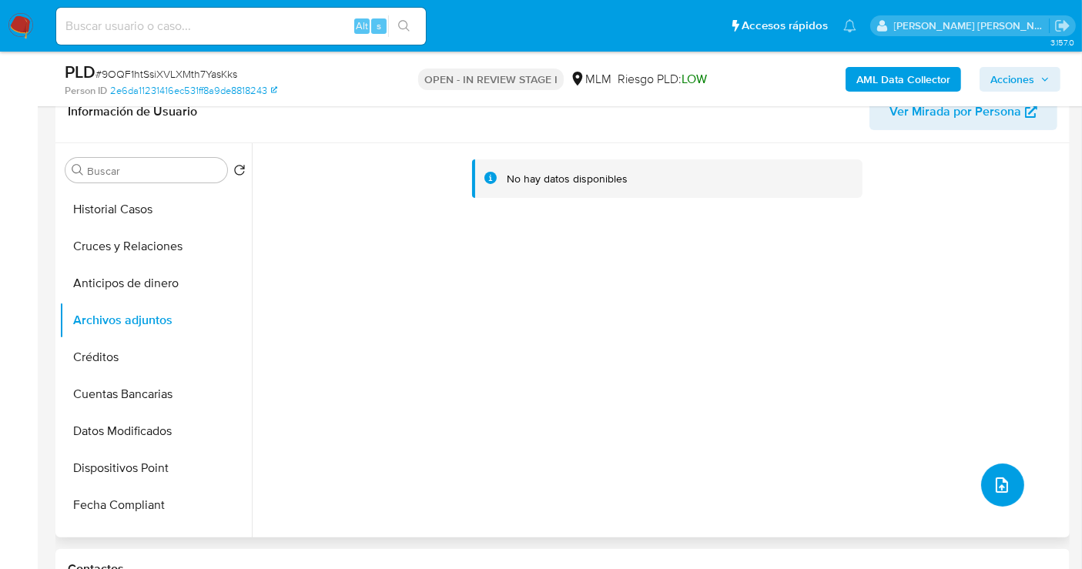
click at [1005, 481] on icon "upload-file" at bounding box center [1002, 485] width 18 height 18
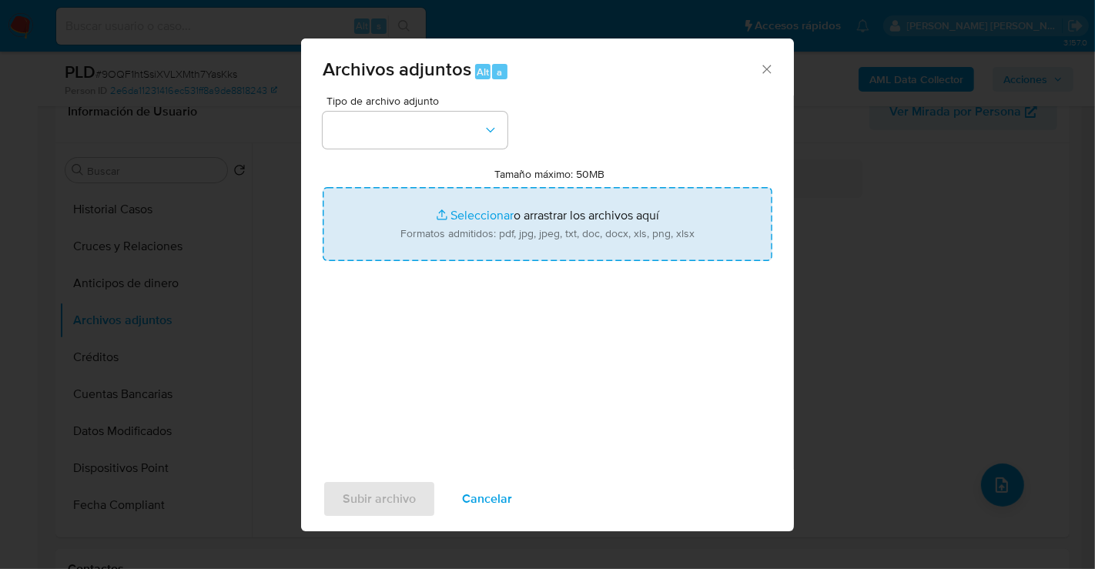
type input "C:\fakepath\1075596814_CESAR [PERSON_NAME] RUESGAS BAUTISTA_AGO25.pdf"
type input "C:\fakepath\1075596814_CESAR [PERSON_NAME] RUESGAS BAUTISTA_AGO25.xlsx"
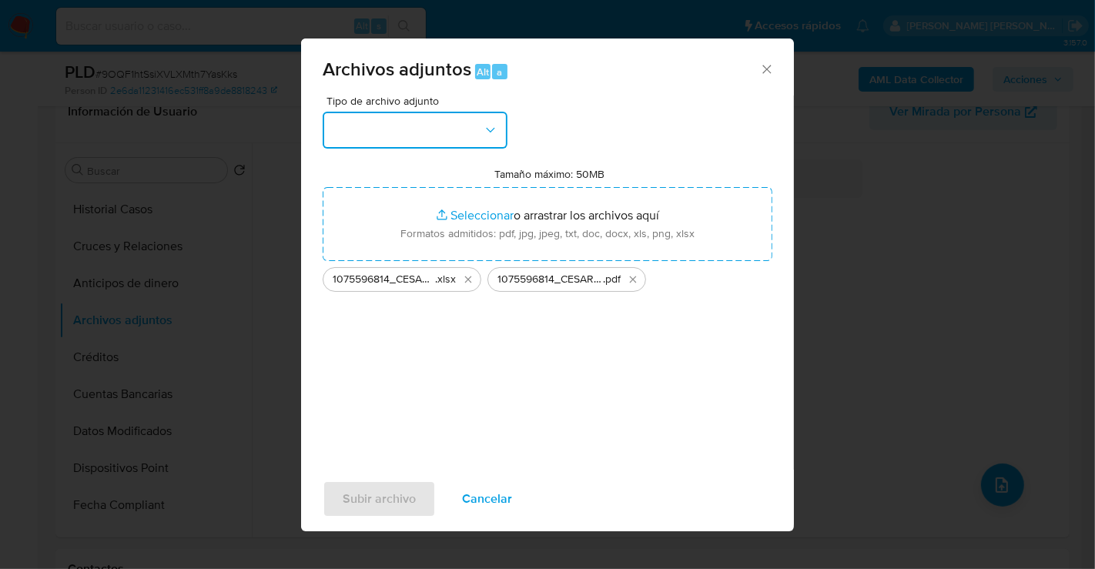
click at [417, 137] on button "button" at bounding box center [415, 130] width 185 height 37
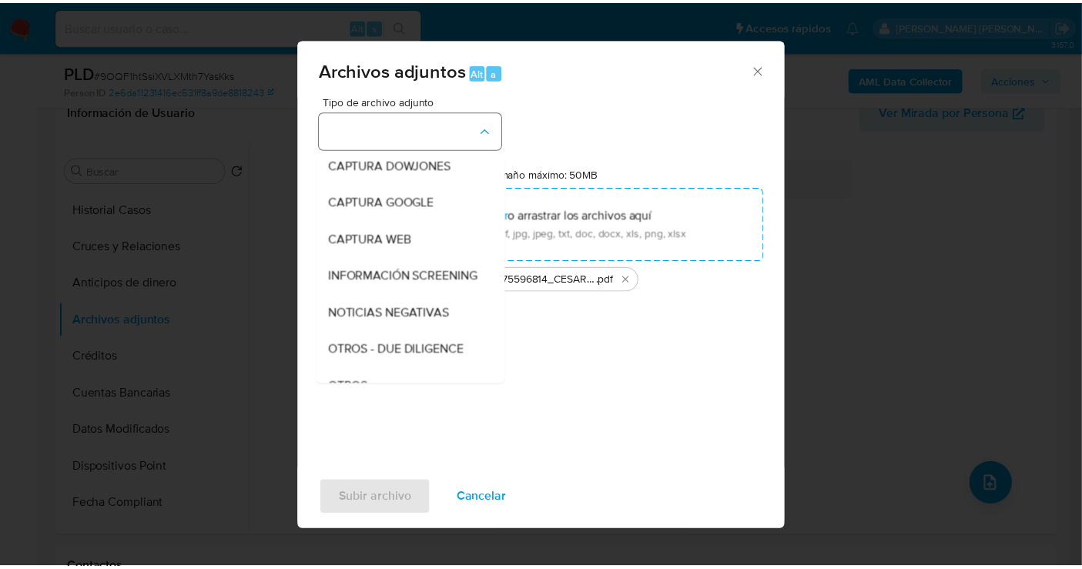
scroll to position [79, 0]
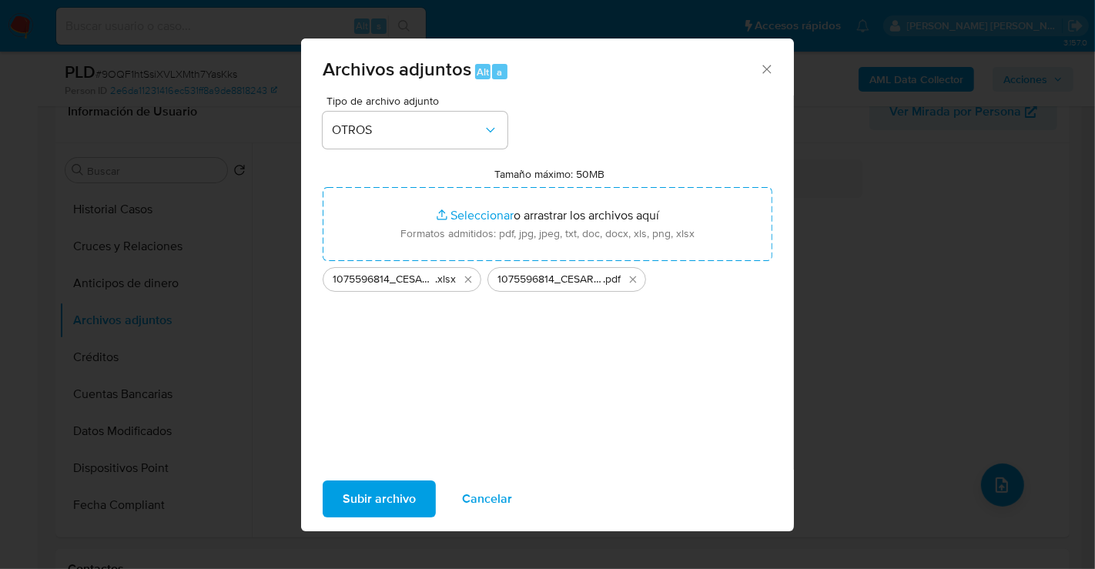
click at [366, 506] on span "Subir archivo" at bounding box center [379, 499] width 73 height 34
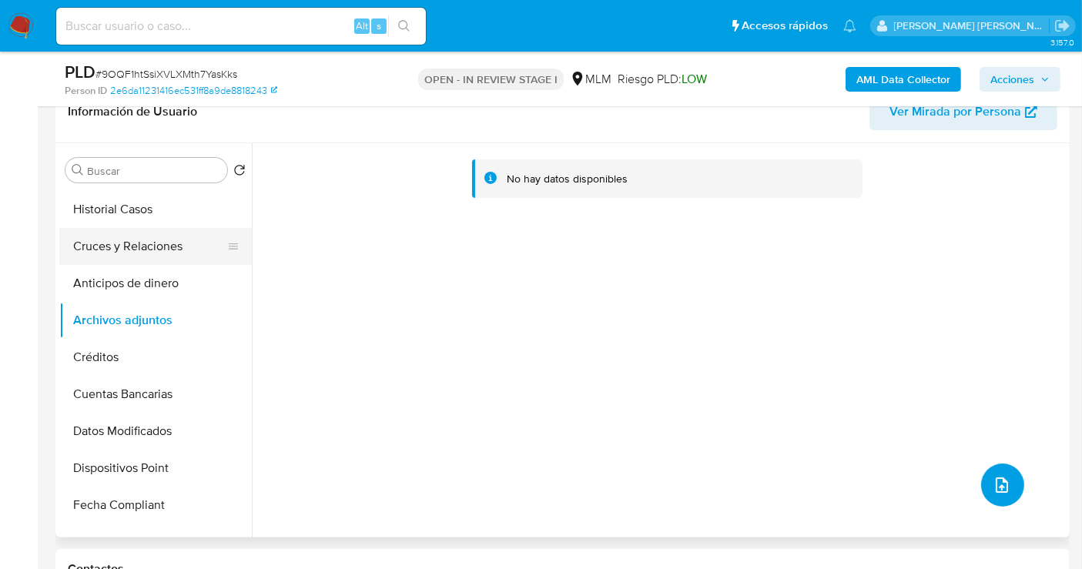
scroll to position [0, 0]
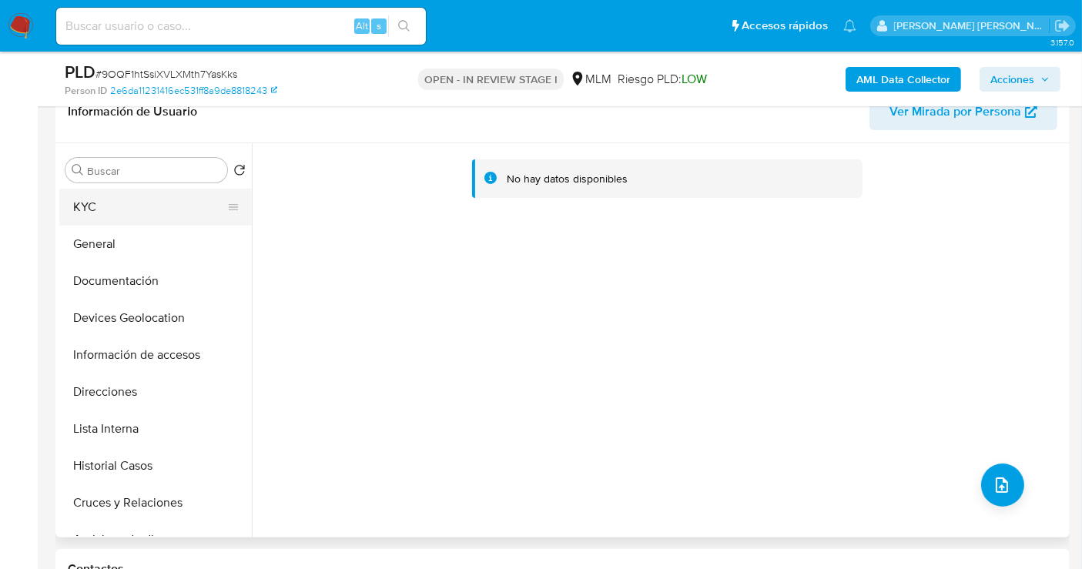
click at [83, 203] on button "KYC" at bounding box center [149, 207] width 180 height 37
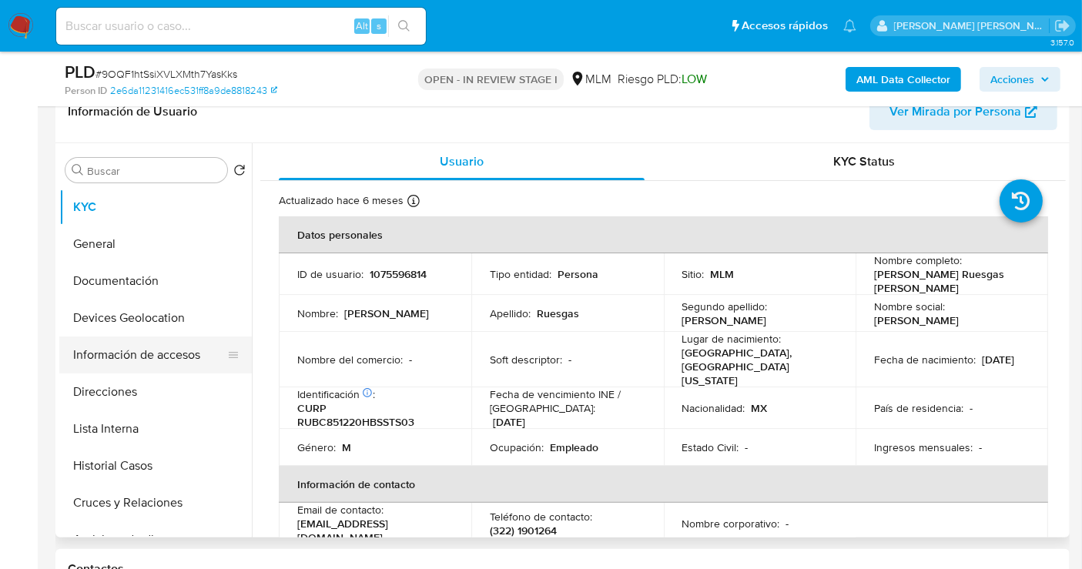
scroll to position [85, 0]
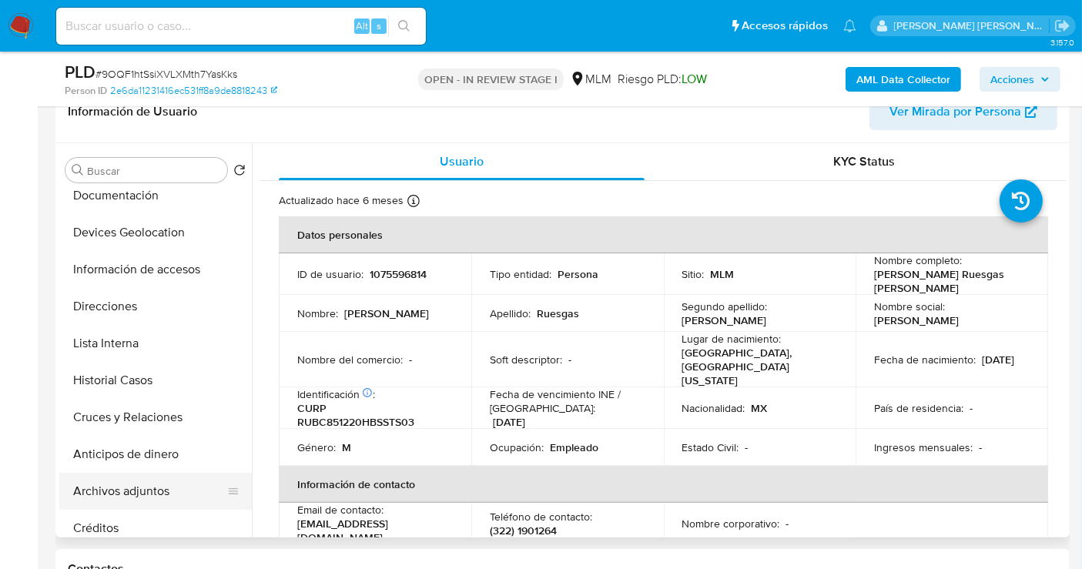
click at [103, 485] on button "Archivos adjuntos" at bounding box center [149, 491] width 180 height 37
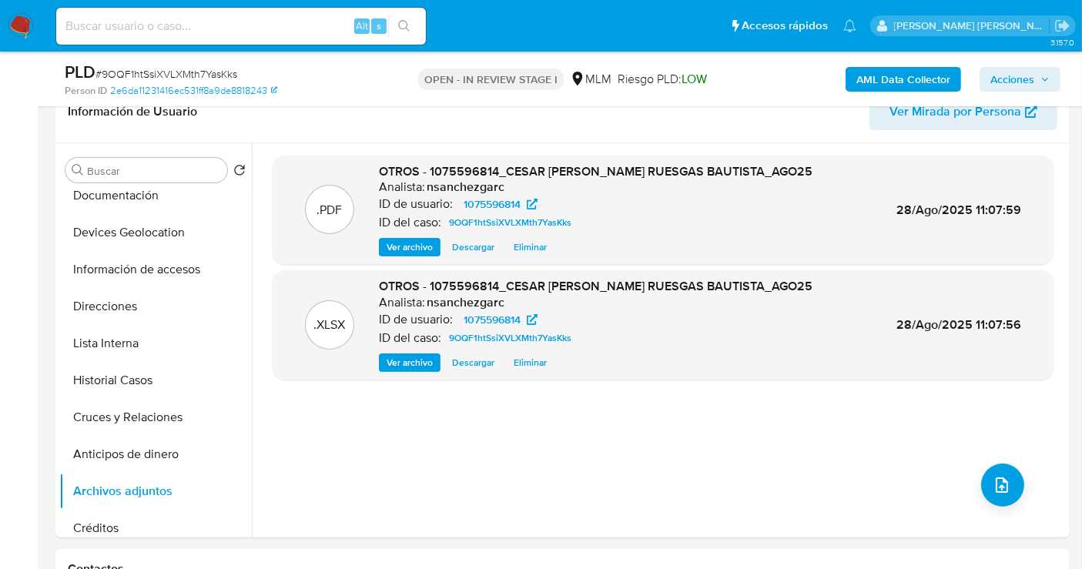
click at [1007, 78] on span "Acciones" at bounding box center [1012, 79] width 44 height 25
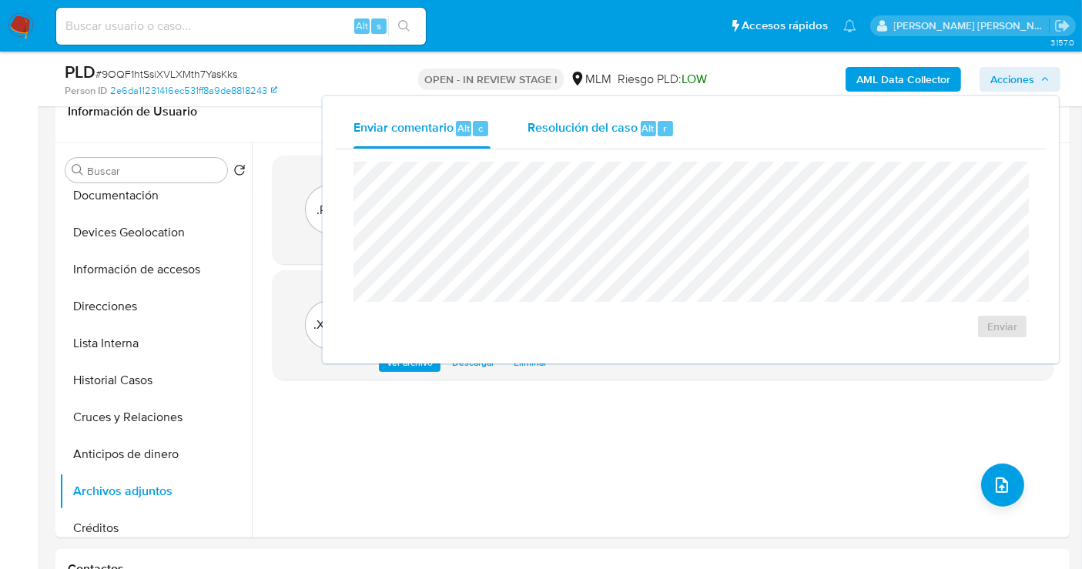
click at [606, 121] on span "Resolución del caso" at bounding box center [583, 128] width 110 height 18
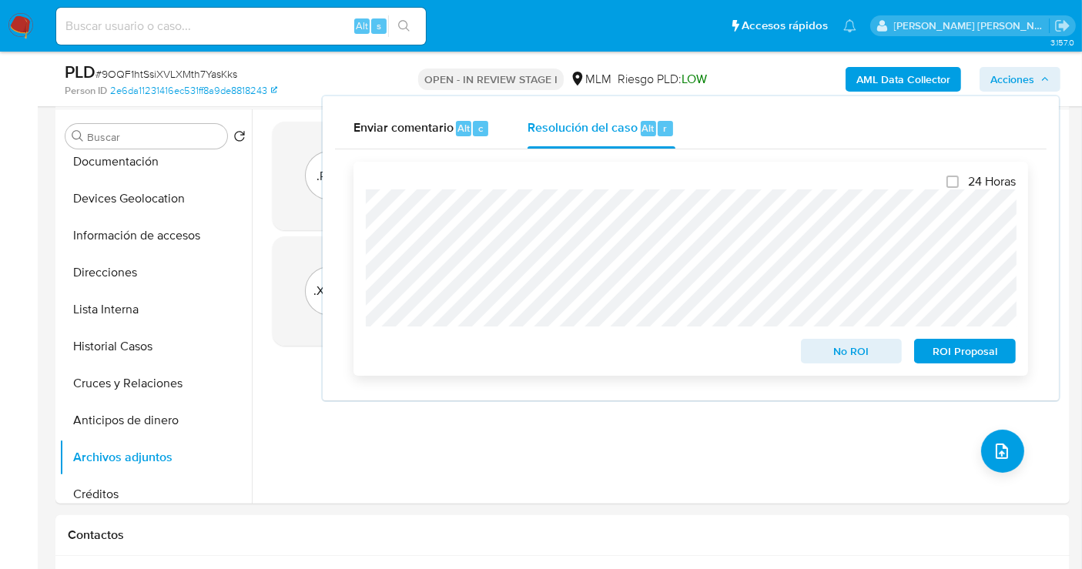
scroll to position [342, 0]
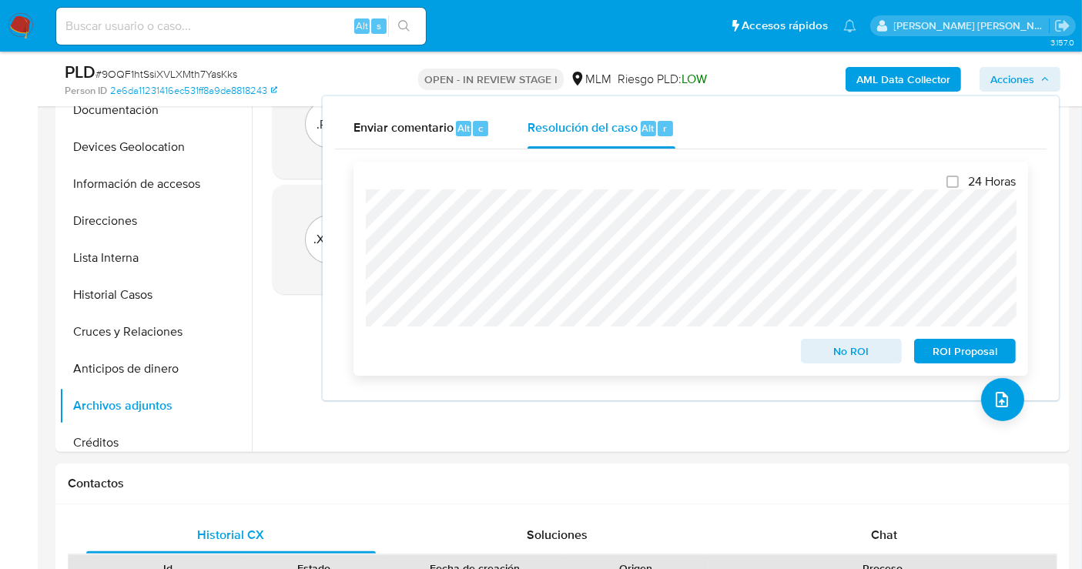
click at [950, 351] on span "ROI Proposal" at bounding box center [965, 351] width 80 height 22
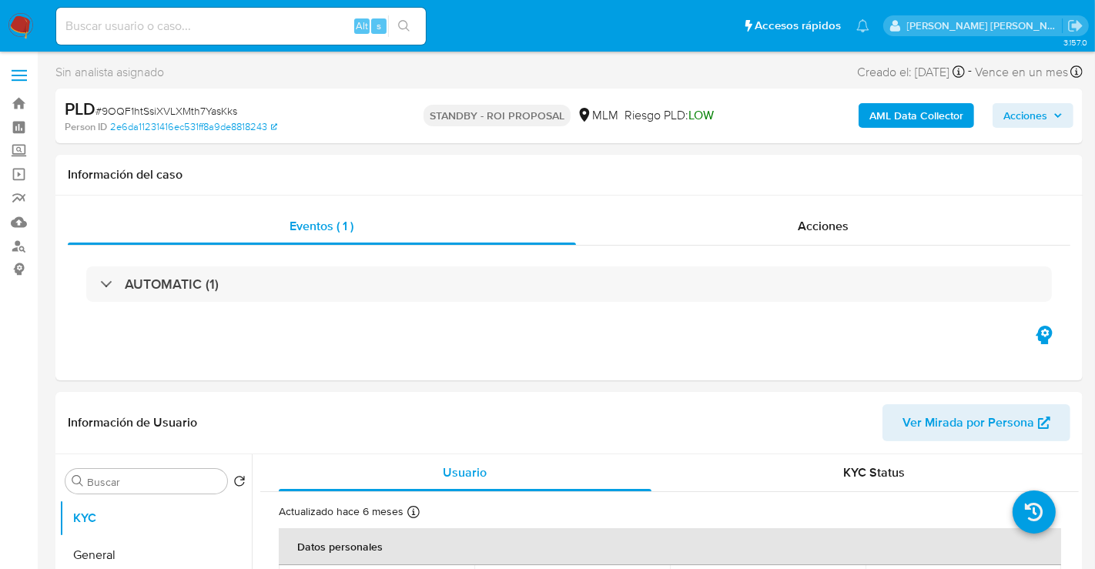
select select "10"
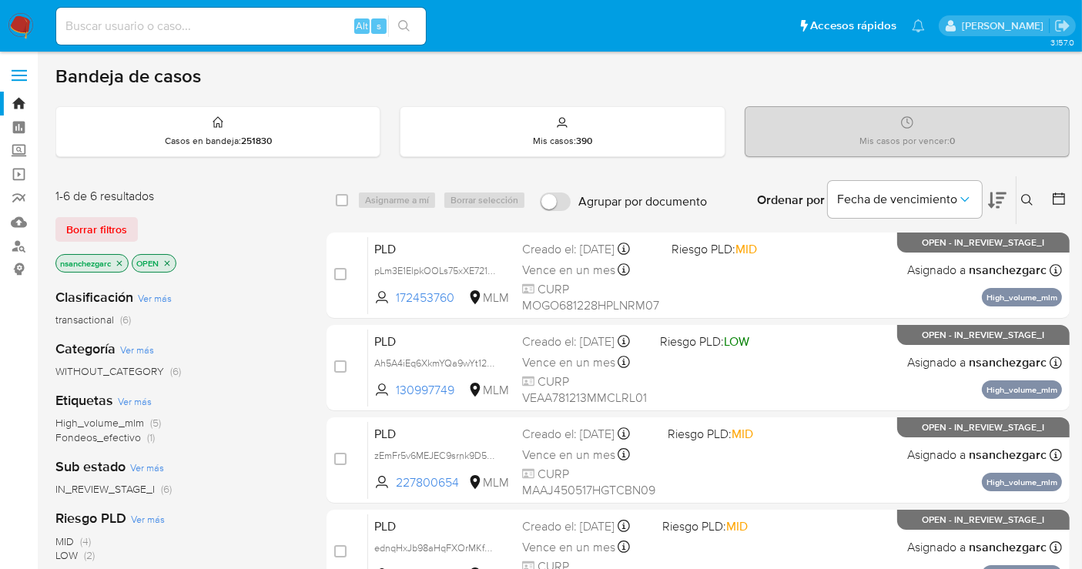
click at [1025, 203] on icon at bounding box center [1027, 200] width 12 height 12
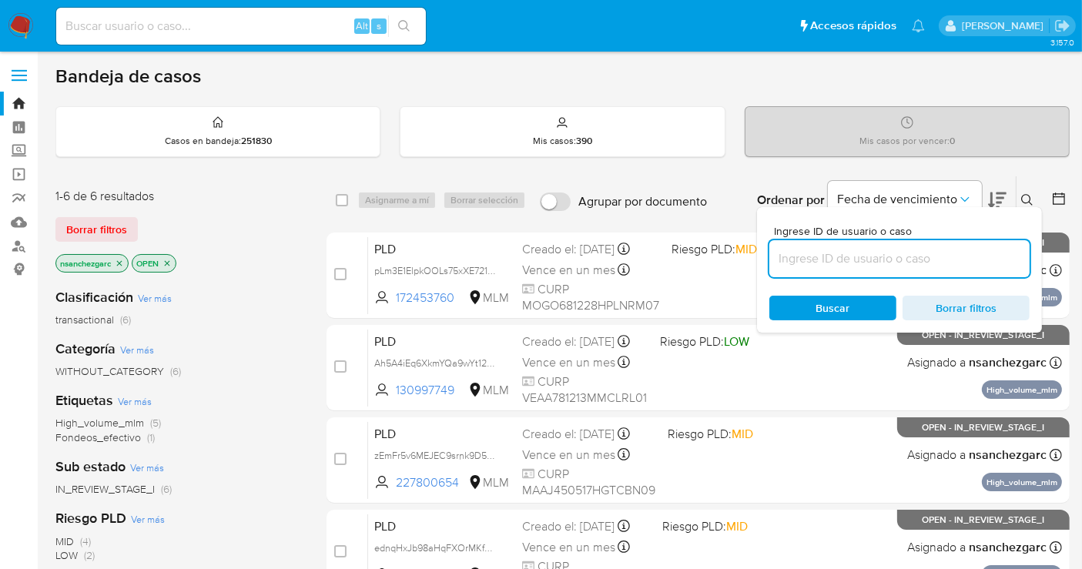
click at [819, 263] on input at bounding box center [899, 259] width 260 height 20
type input "333765976"
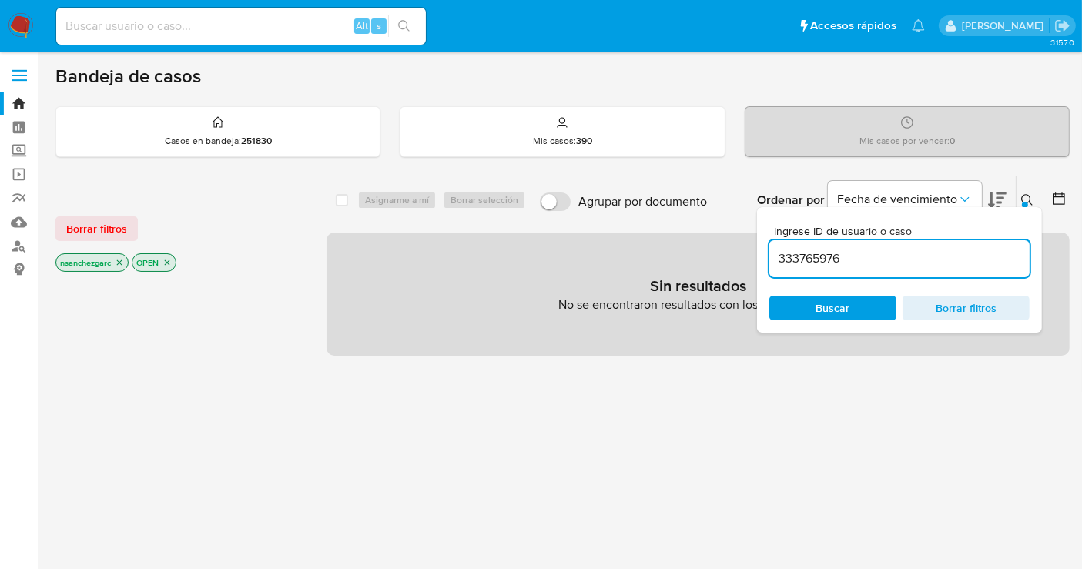
click at [119, 262] on icon "close-filter" at bounding box center [119, 262] width 9 height 9
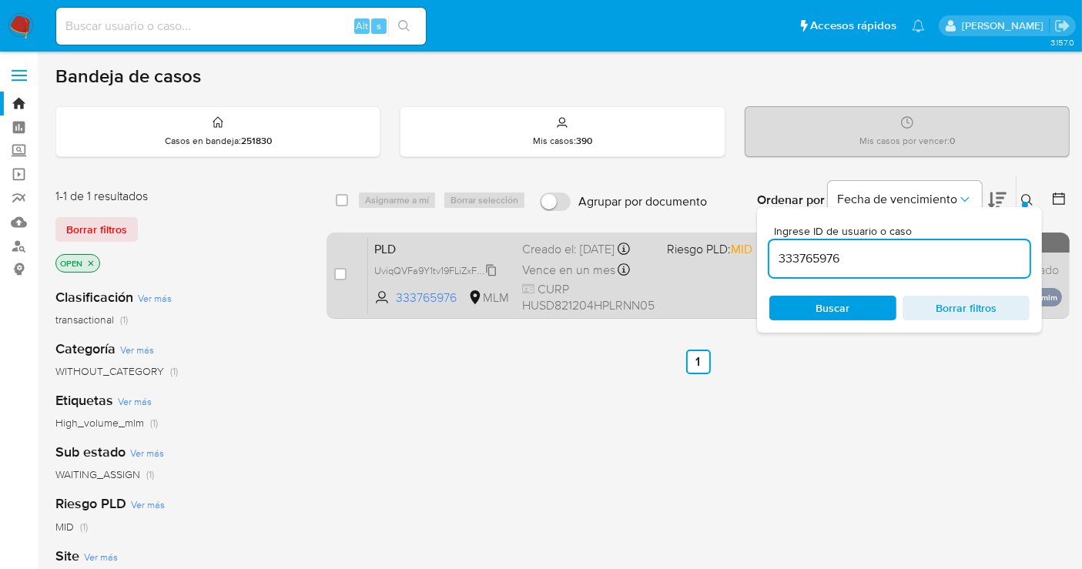
click at [491, 276] on icon at bounding box center [491, 270] width 12 height 12
click at [341, 270] on input "checkbox" at bounding box center [340, 274] width 12 height 12
checkbox input "true"
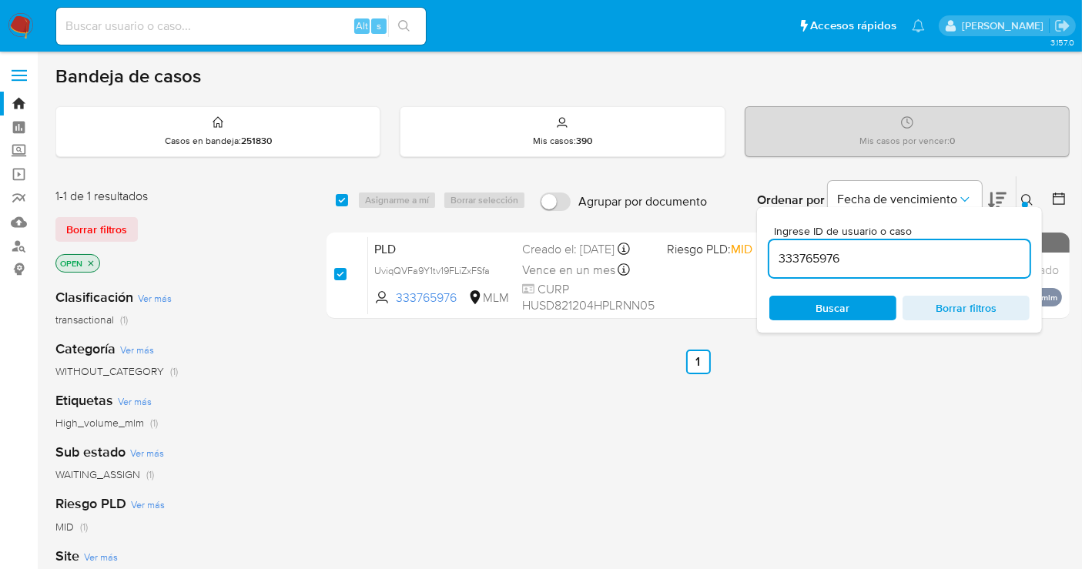
checkbox input "true"
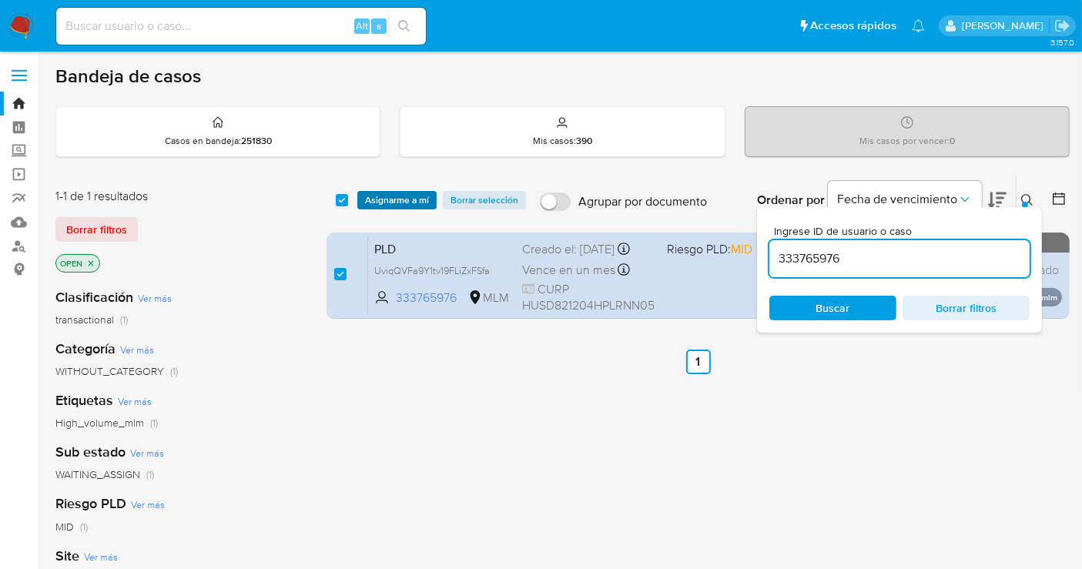
click at [379, 201] on span "Asignarme a mí" at bounding box center [397, 200] width 64 height 15
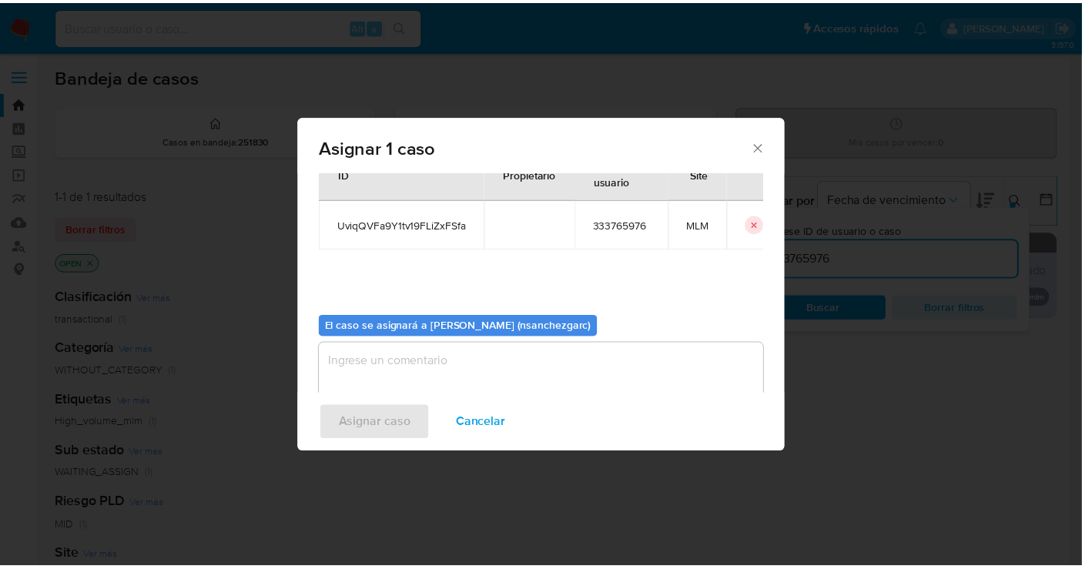
scroll to position [79, 0]
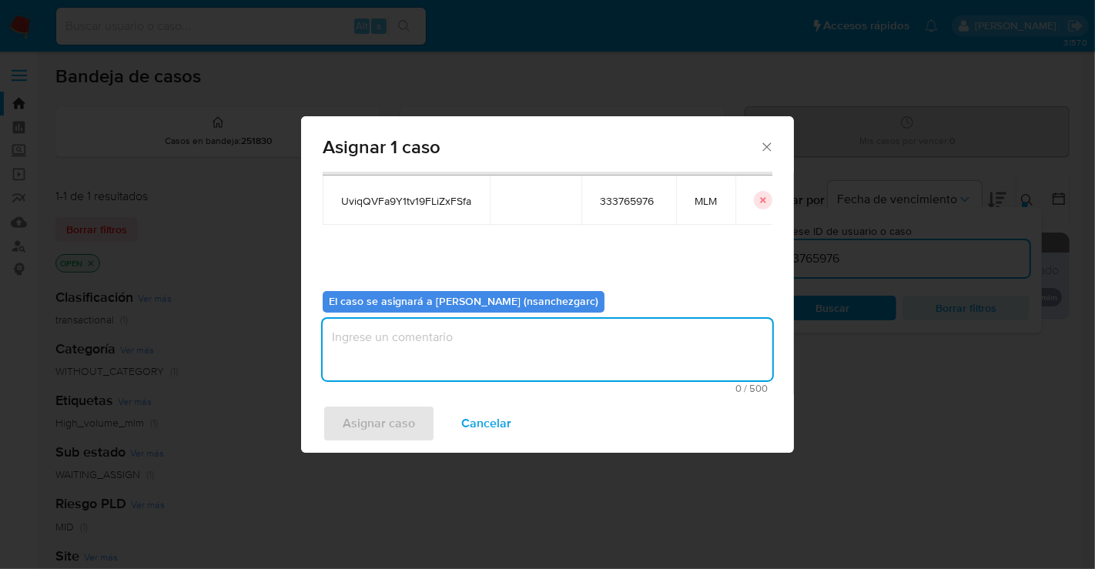
click at [353, 342] on textarea "assign-modal" at bounding box center [548, 350] width 450 height 62
type textarea "nesg"
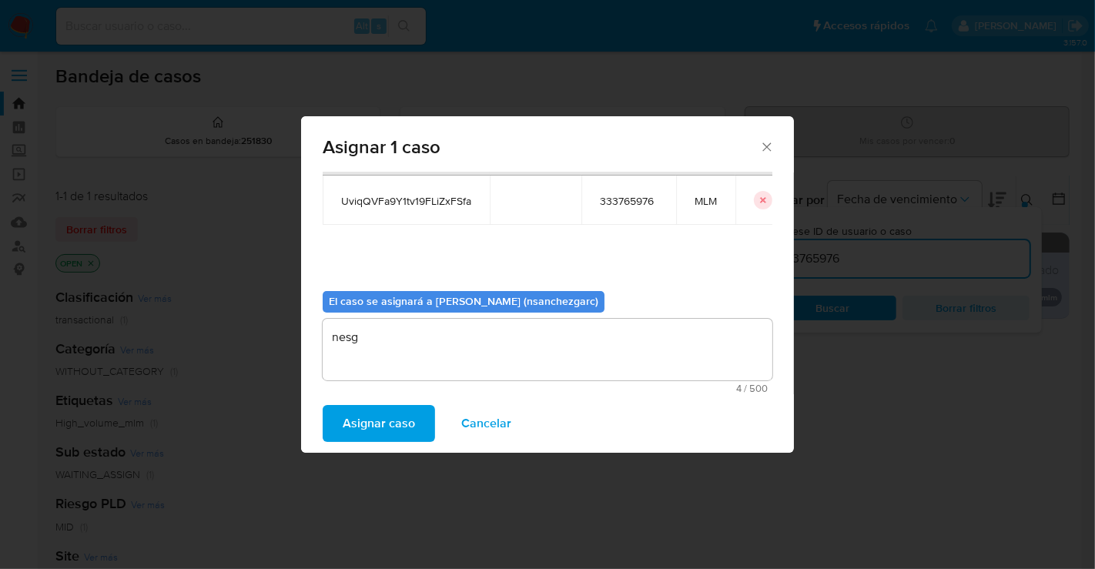
click at [380, 424] on span "Asignar caso" at bounding box center [379, 424] width 72 height 34
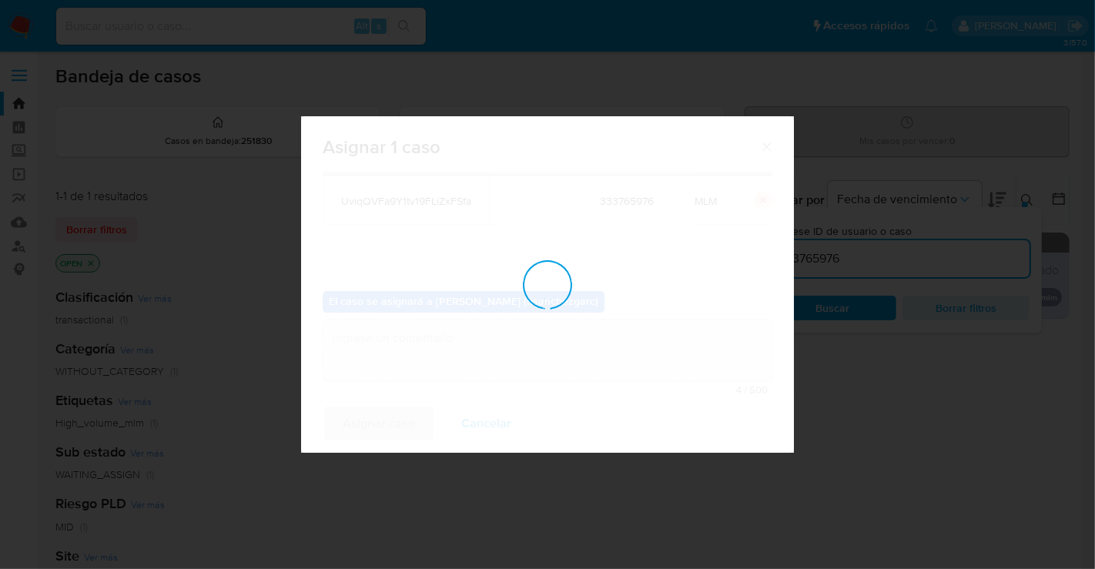
checkbox input "false"
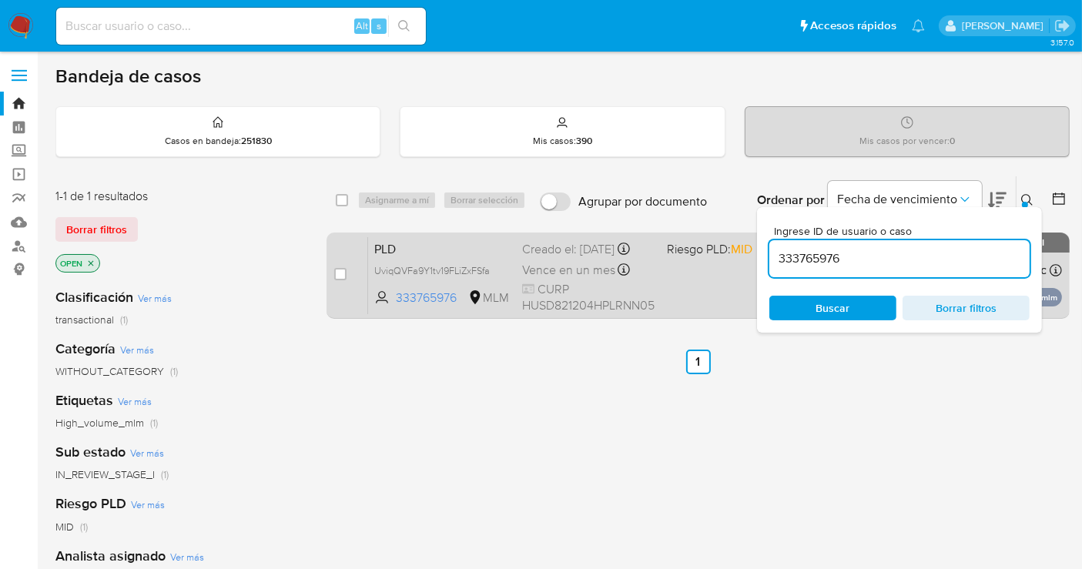
click at [545, 256] on div "Creado el: 12/08/2025 Creado el: 12/08/2025 02:06:23" at bounding box center [588, 249] width 132 height 17
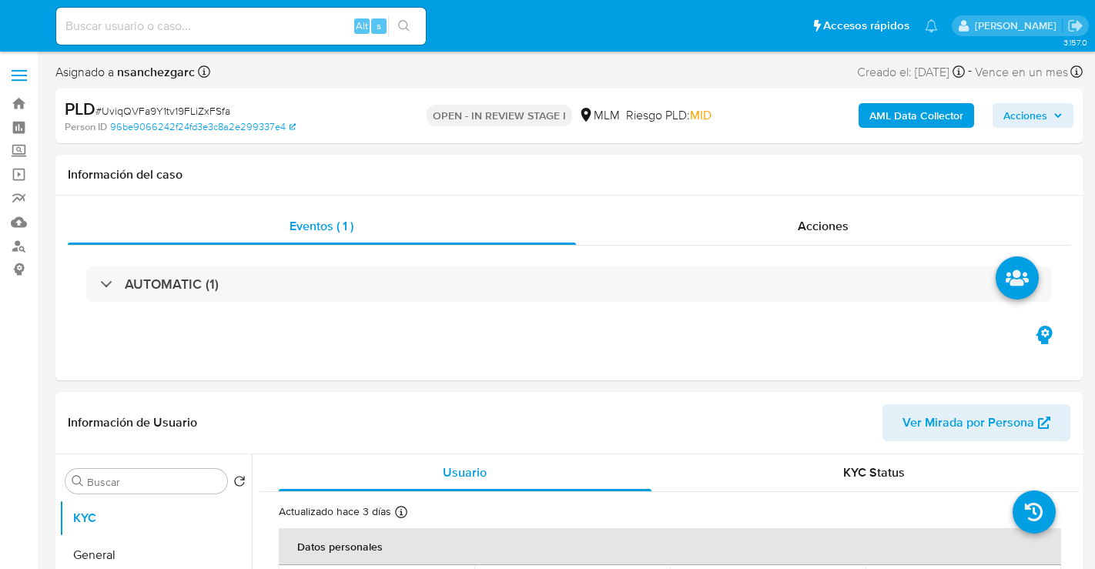
select select "10"
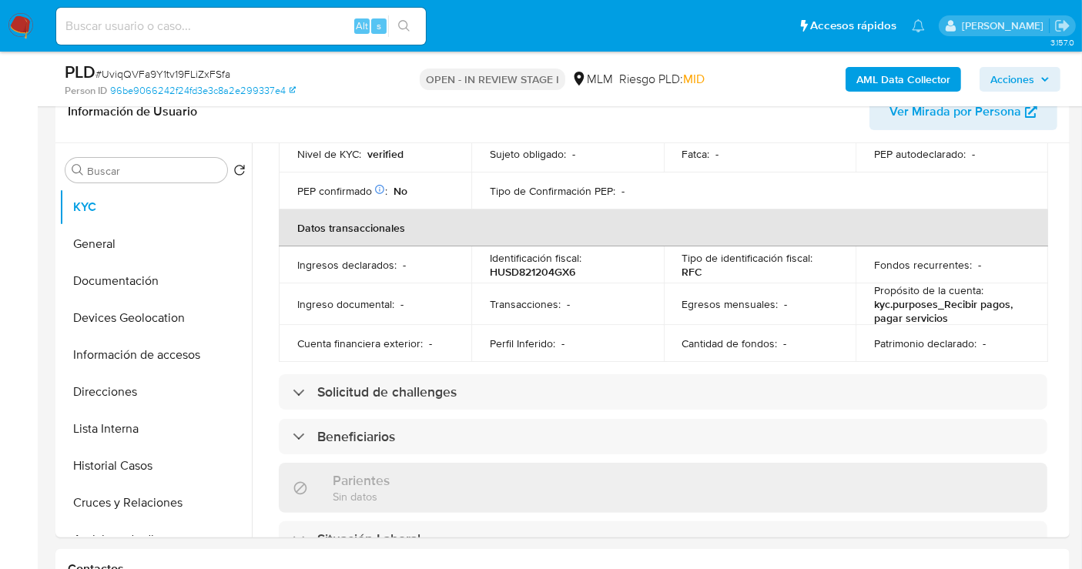
scroll to position [342, 0]
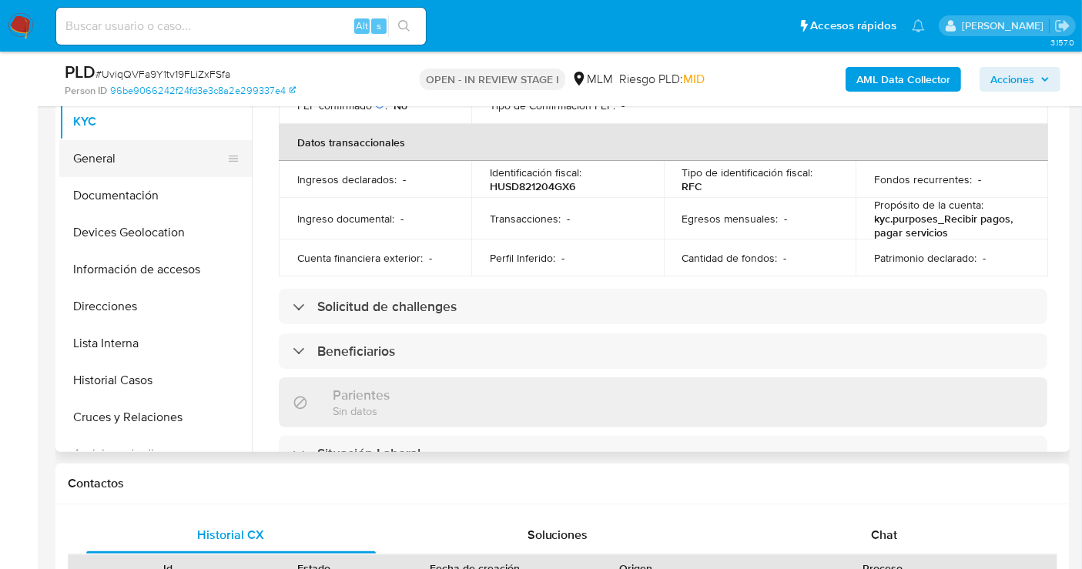
click at [101, 158] on button "General" at bounding box center [149, 158] width 180 height 37
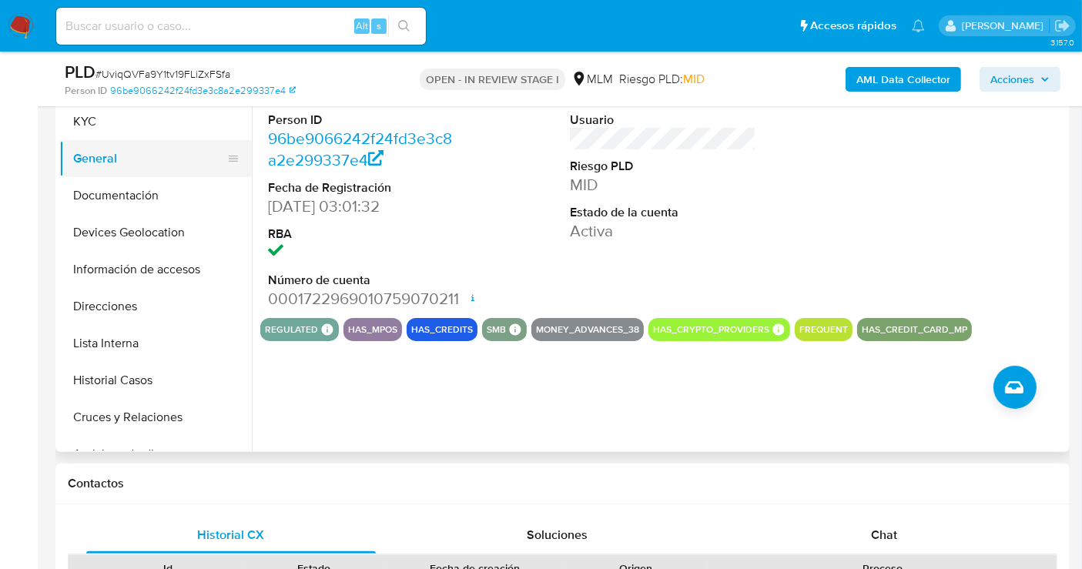
scroll to position [256, 0]
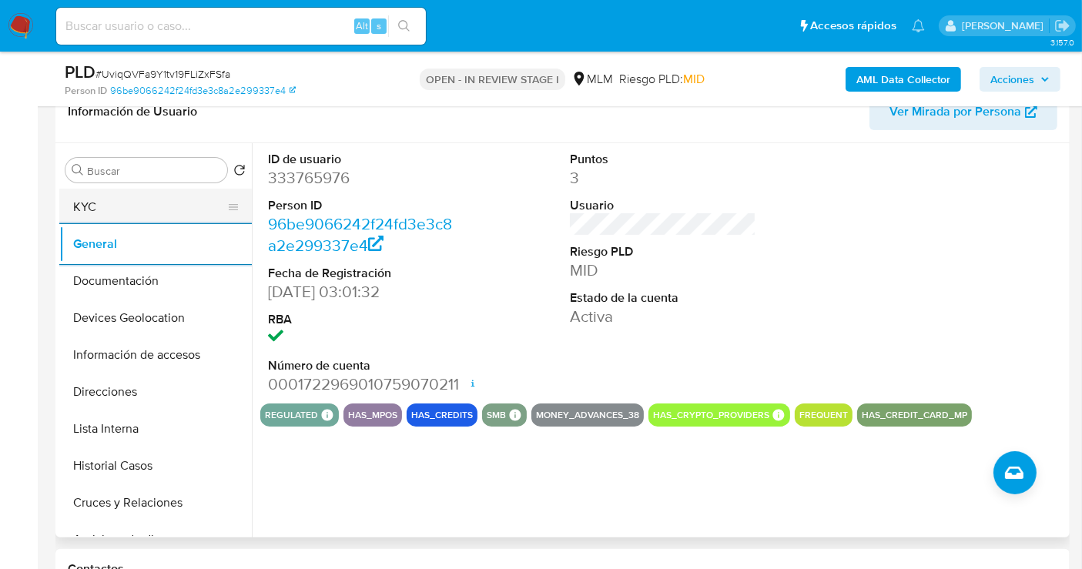
click at [91, 214] on button "KYC" at bounding box center [149, 207] width 180 height 37
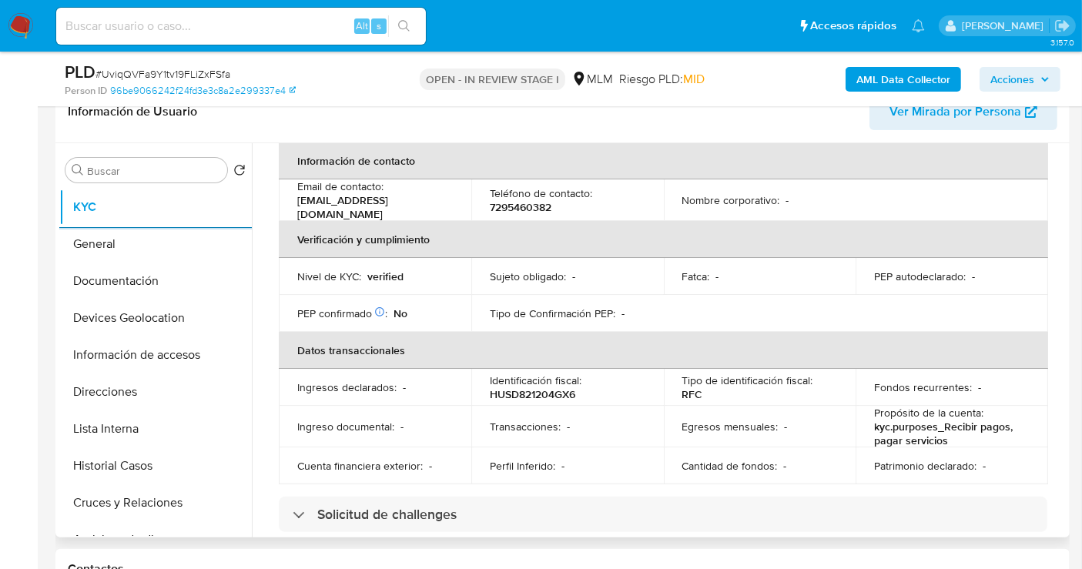
scroll to position [342, 0]
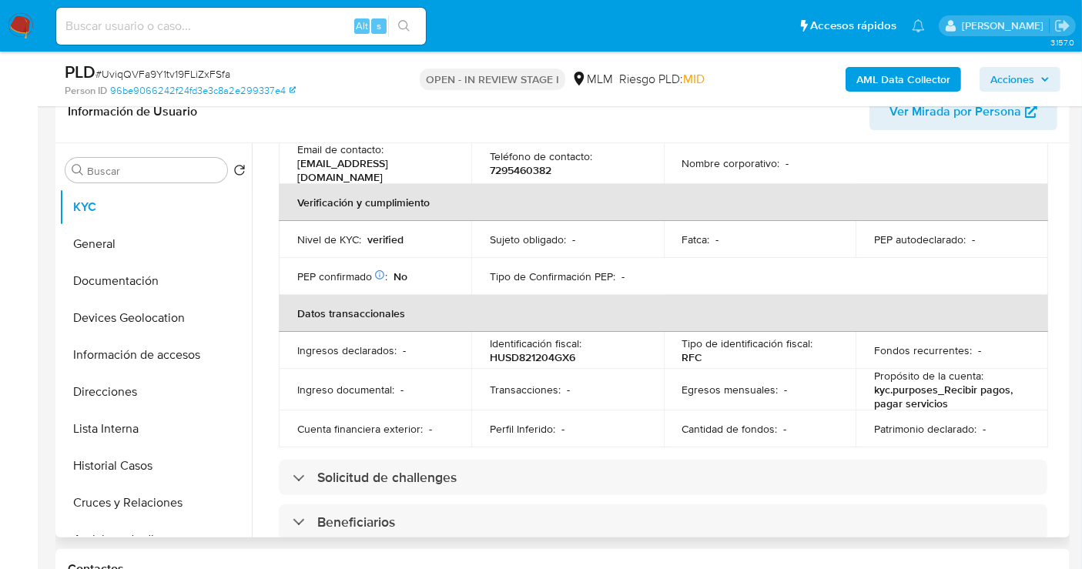
drag, startPoint x: 1066, startPoint y: 262, endPoint x: 1067, endPoint y: 272, distance: 10.0
click at [1067, 272] on div "Buscar Volver al orden por defecto KYC General Documentación Devices Geolocatio…" at bounding box center [562, 340] width 1014 height 394
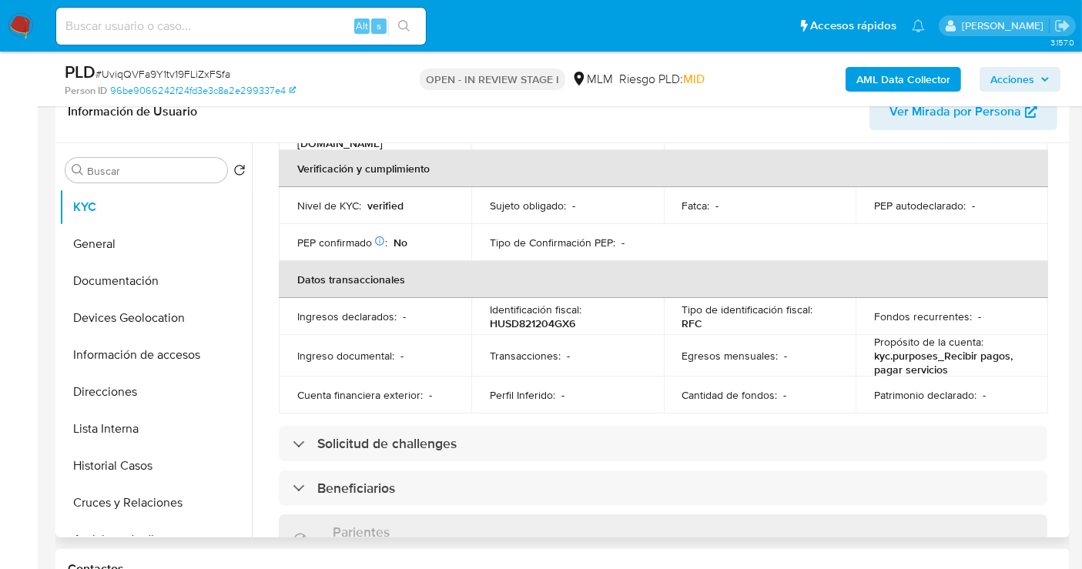
scroll to position [380, 0]
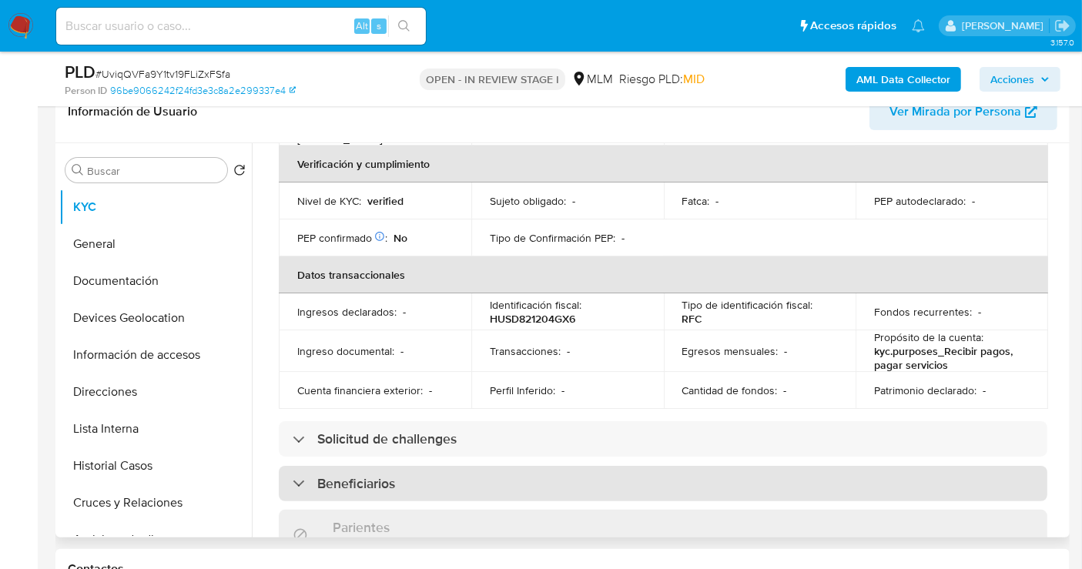
click at [374, 475] on h3 "Beneficiarios" at bounding box center [356, 483] width 78 height 17
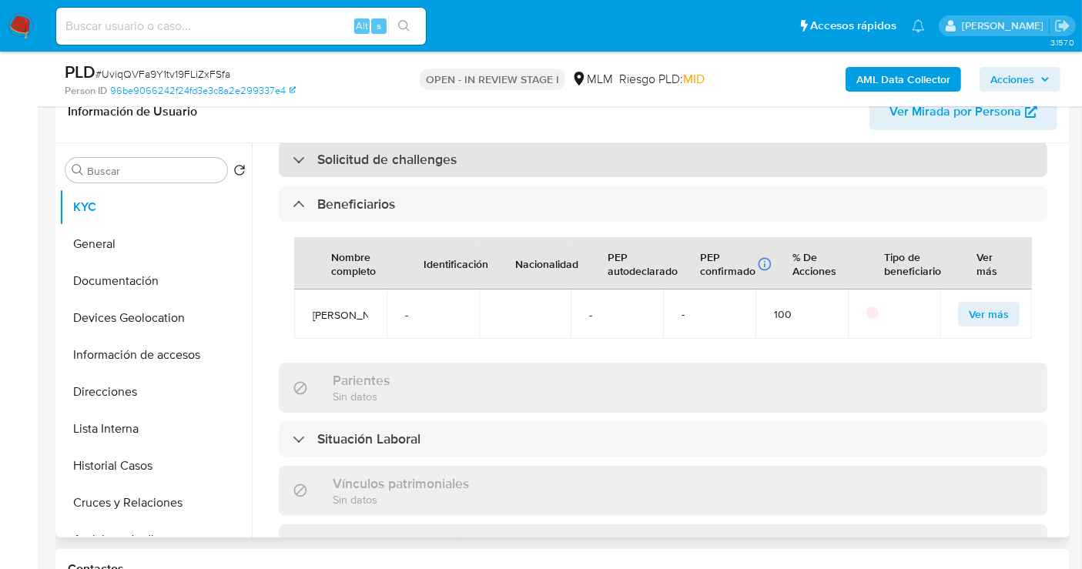
scroll to position [637, 0]
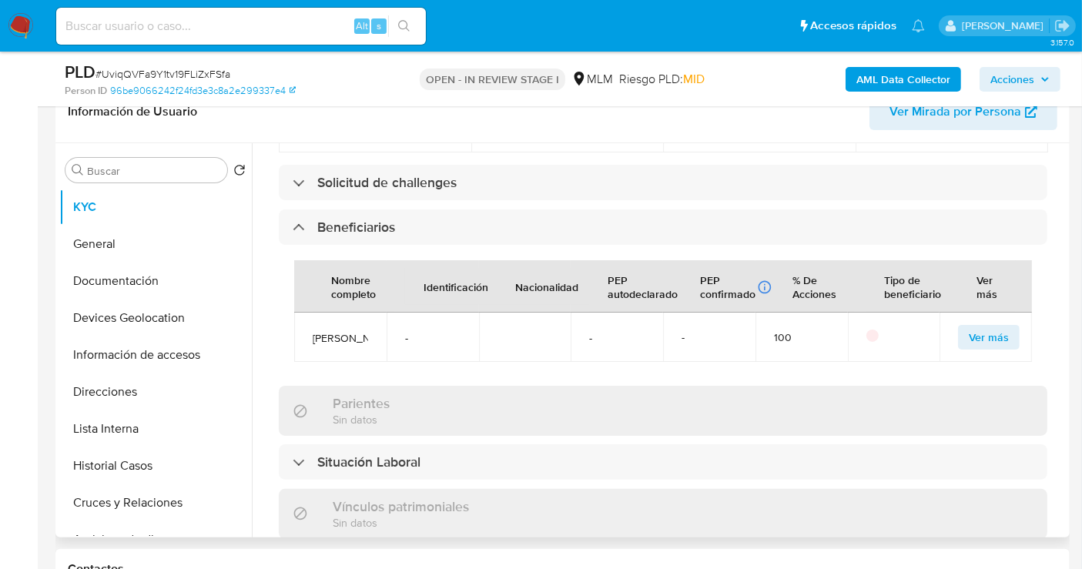
drag, startPoint x: 347, startPoint y: 343, endPoint x: 330, endPoint y: 354, distance: 20.3
click at [311, 325] on td "Veronica Gamez" at bounding box center [340, 337] width 92 height 49
copy span "Veronica Gamez"
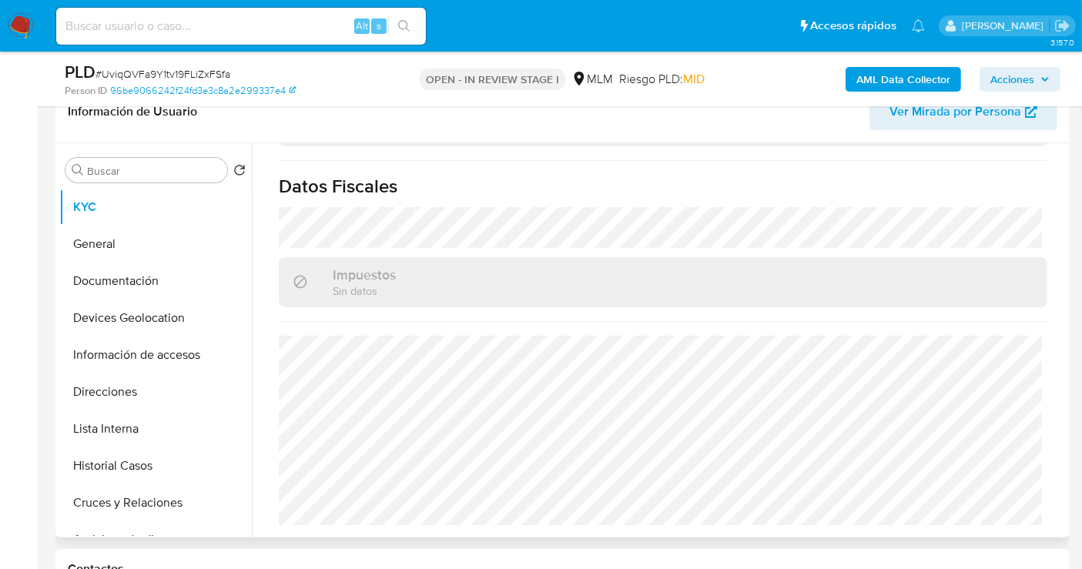
scroll to position [1093, 0]
click at [138, 276] on button "Documentación" at bounding box center [149, 281] width 180 height 37
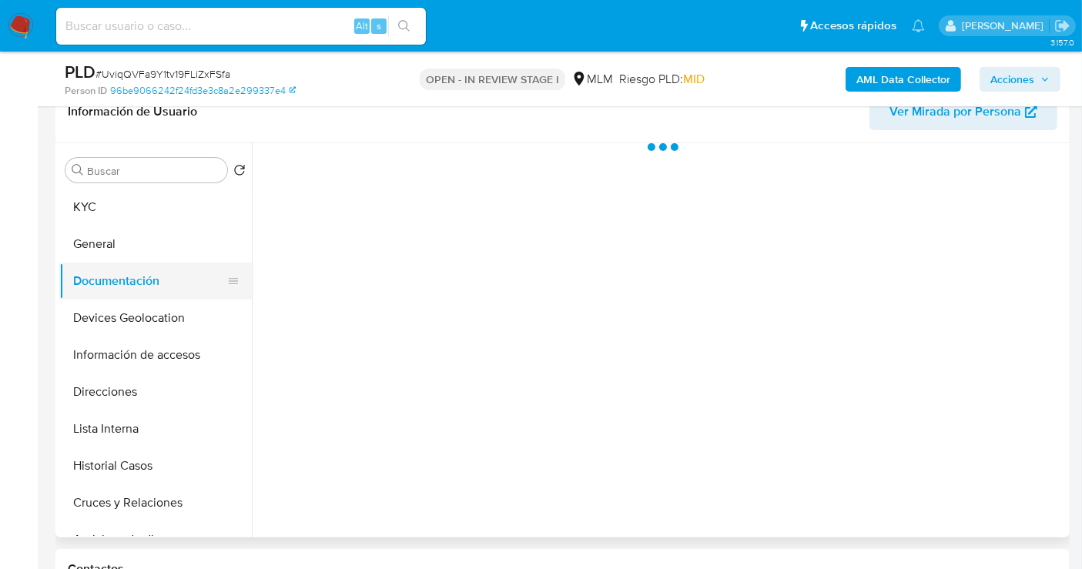
scroll to position [0, 0]
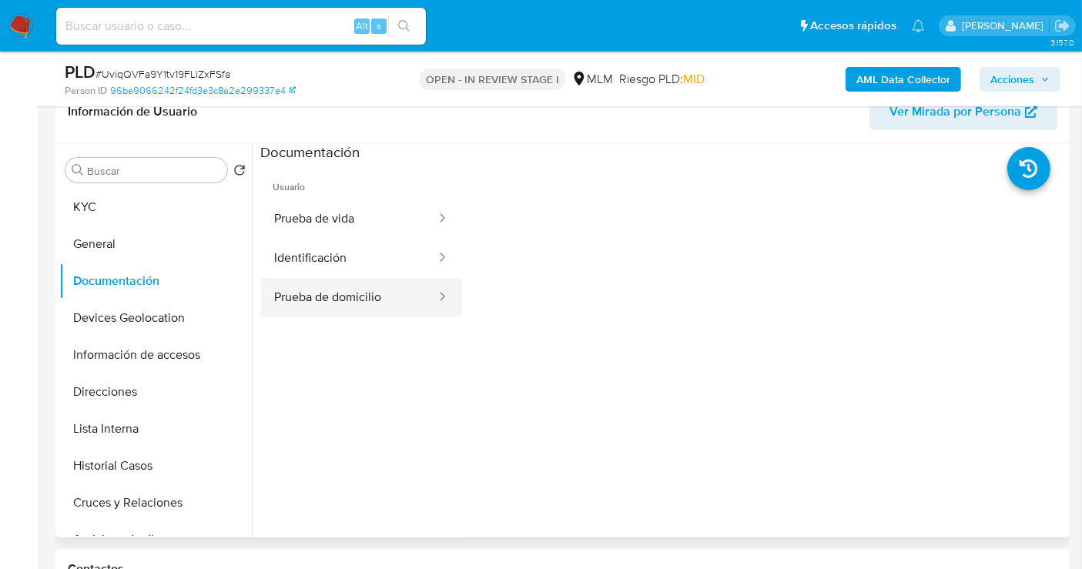
click at [312, 295] on button "Prueba de domicilio" at bounding box center [348, 297] width 177 height 39
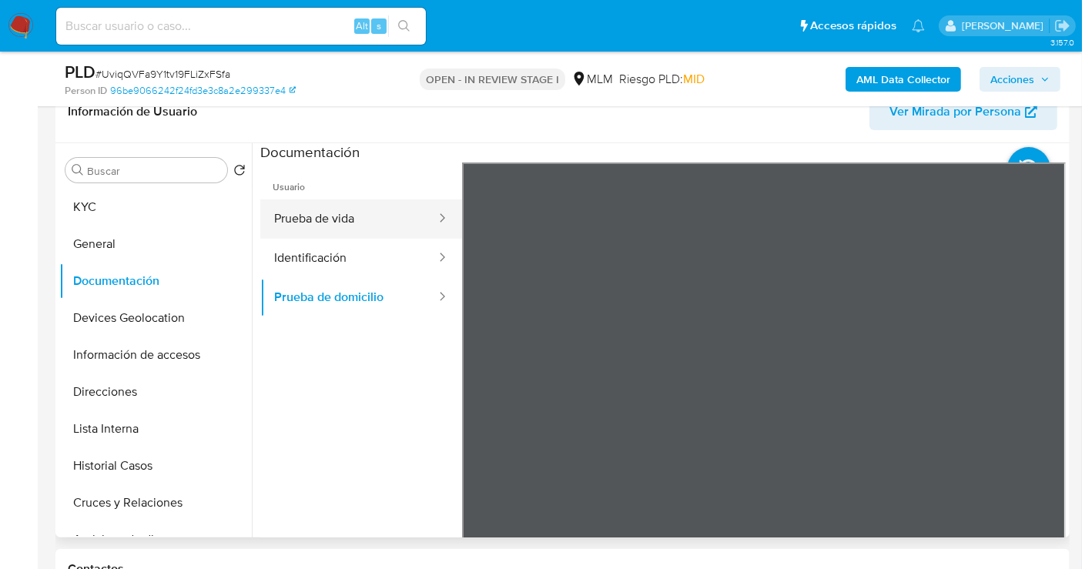
click at [348, 225] on button "Prueba de vida" at bounding box center [348, 218] width 177 height 39
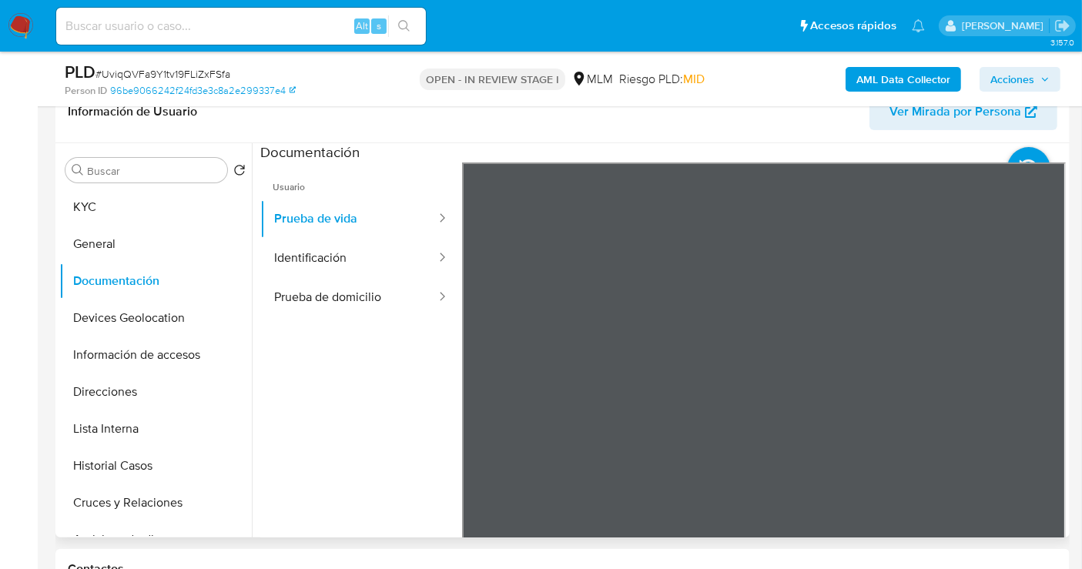
drag, startPoint x: 350, startPoint y: 258, endPoint x: 350, endPoint y: 331, distance: 73.2
click at [350, 331] on ul "Usuario Prueba de vida Identificación Prueba de domicilio" at bounding box center [361, 385] width 202 height 444
click at [330, 263] on button "Identificación" at bounding box center [348, 258] width 177 height 39
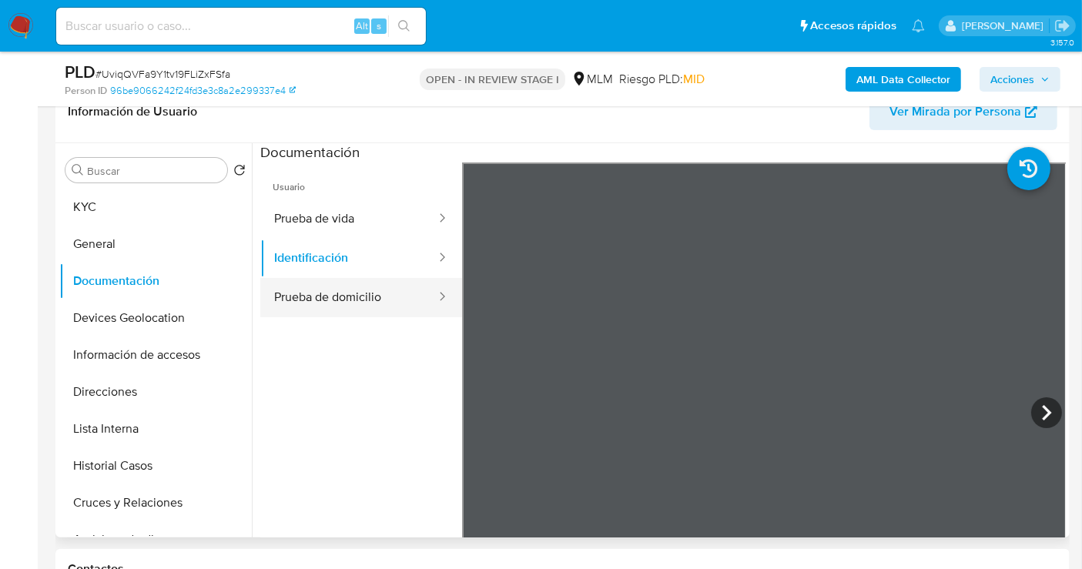
click at [297, 291] on button "Prueba de domicilio" at bounding box center [348, 297] width 177 height 39
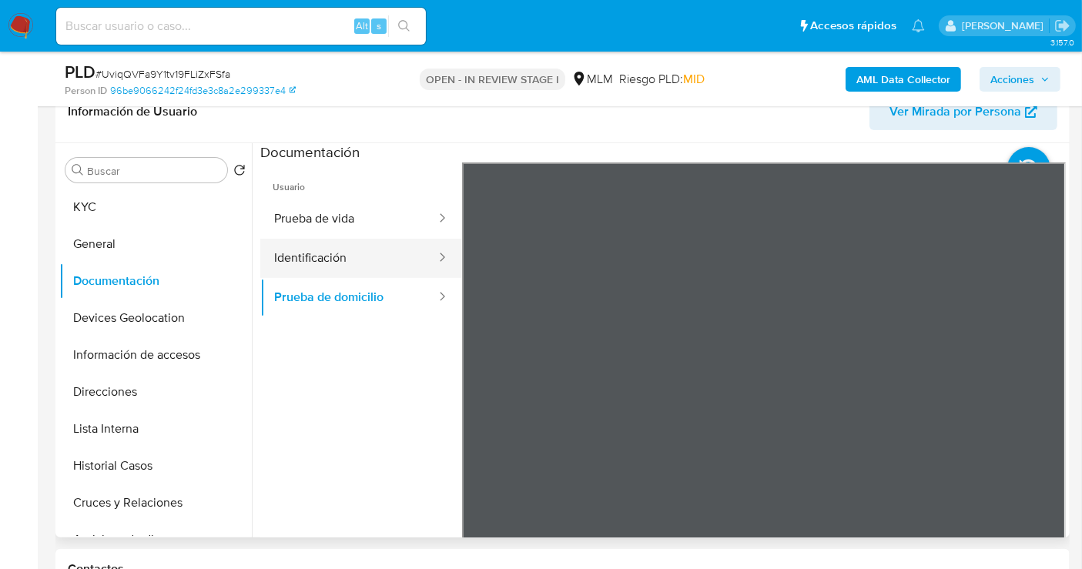
click at [332, 259] on button "Identificación" at bounding box center [348, 258] width 177 height 39
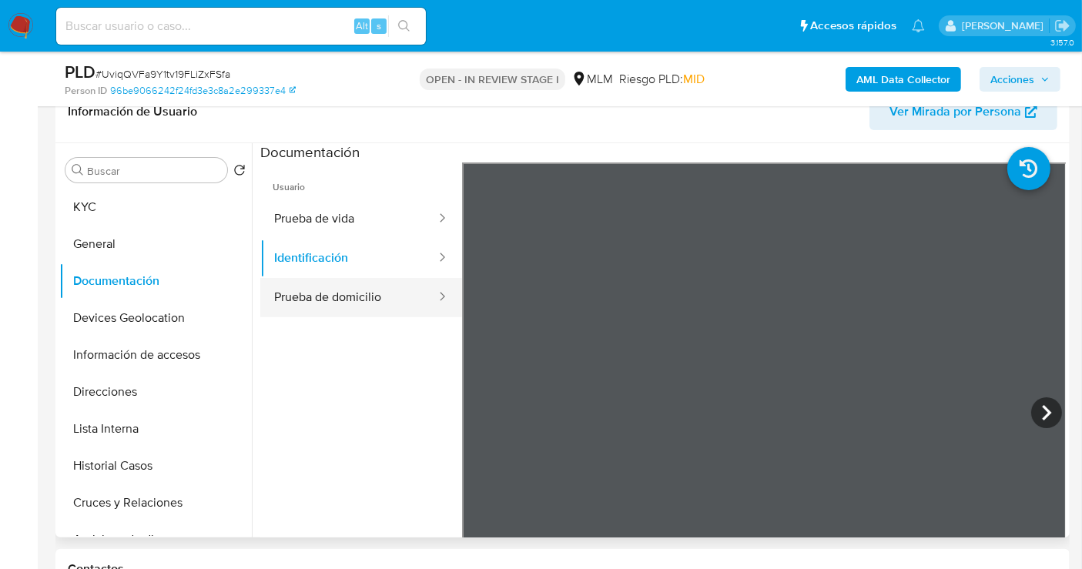
click at [370, 300] on button "Prueba de domicilio" at bounding box center [348, 297] width 177 height 39
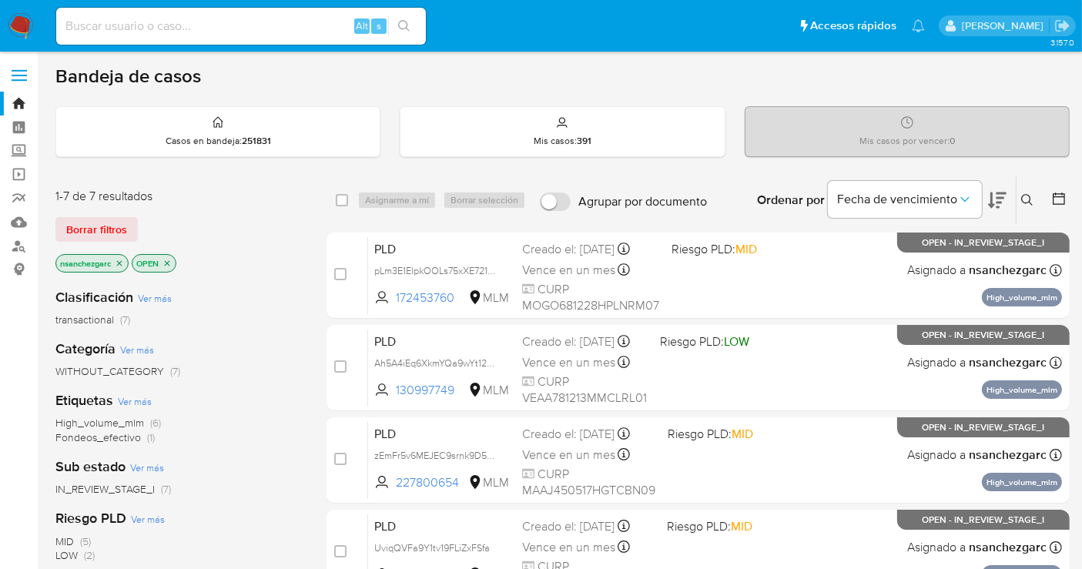
click at [122, 368] on span "WITHOUT_CATEGORY" at bounding box center [109, 371] width 109 height 15
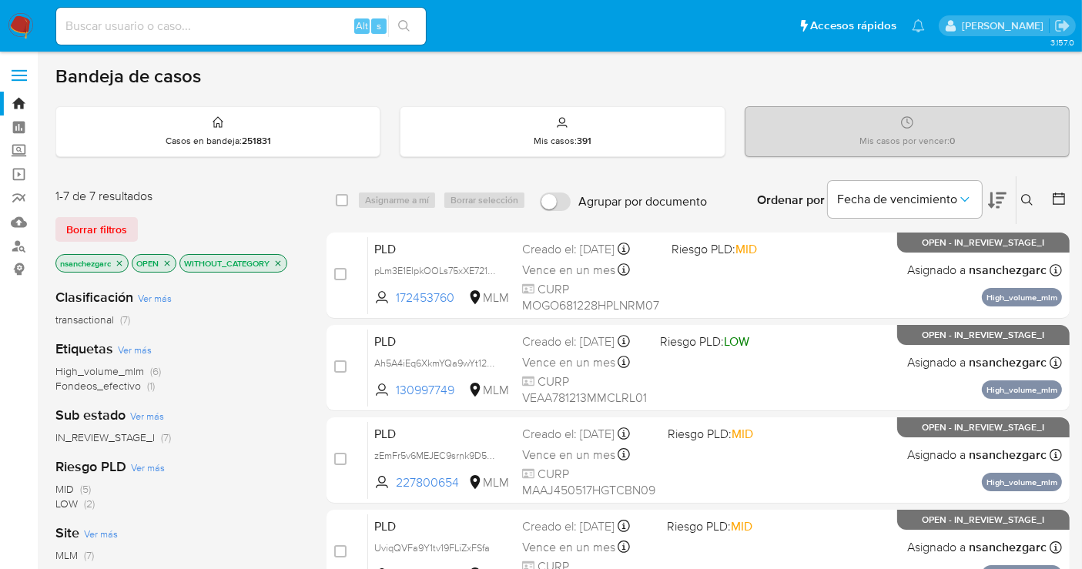
click at [123, 261] on icon "close-filter" at bounding box center [119, 263] width 9 height 9
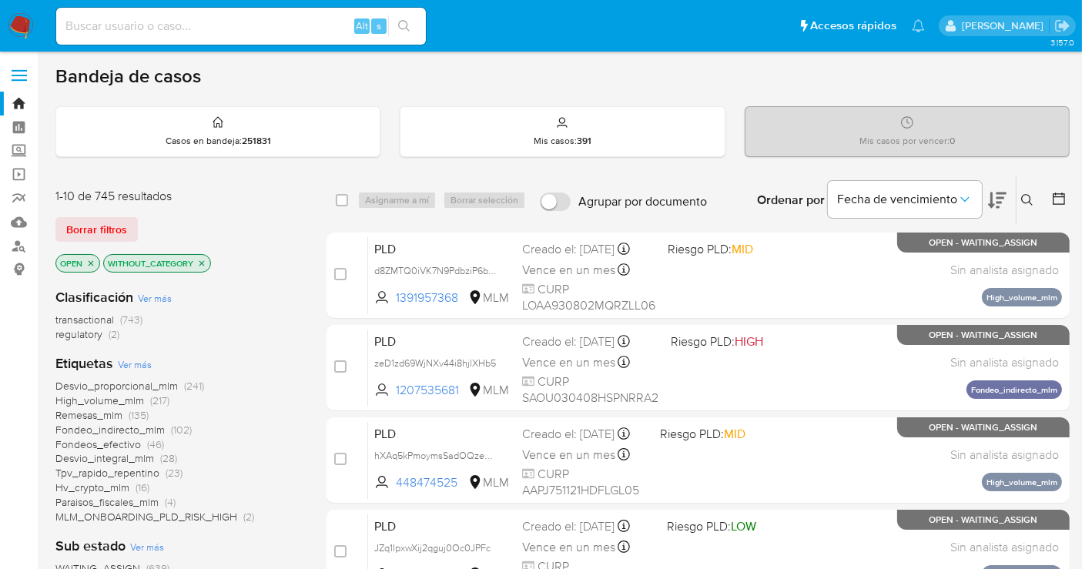
click at [92, 263] on icon "close-filter" at bounding box center [91, 262] width 5 height 5
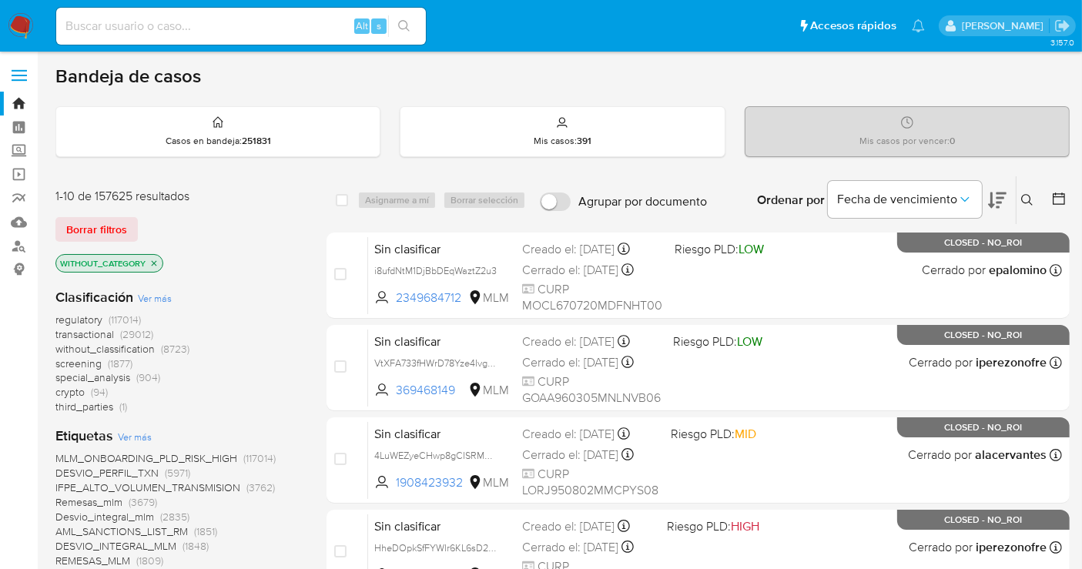
click at [106, 350] on span "without_classification" at bounding box center [104, 348] width 99 height 15
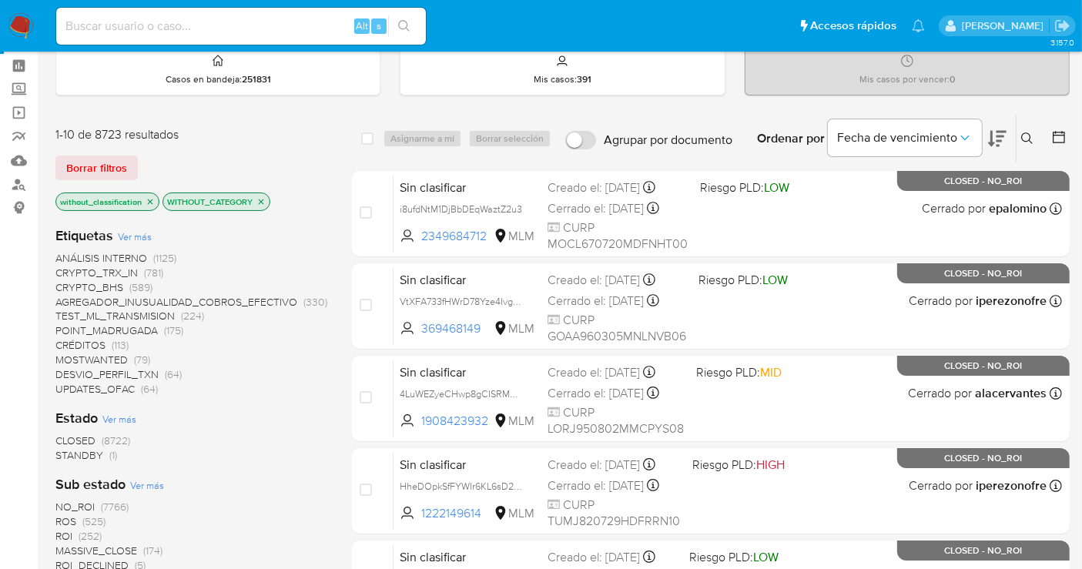
scroll to position [85, 0]
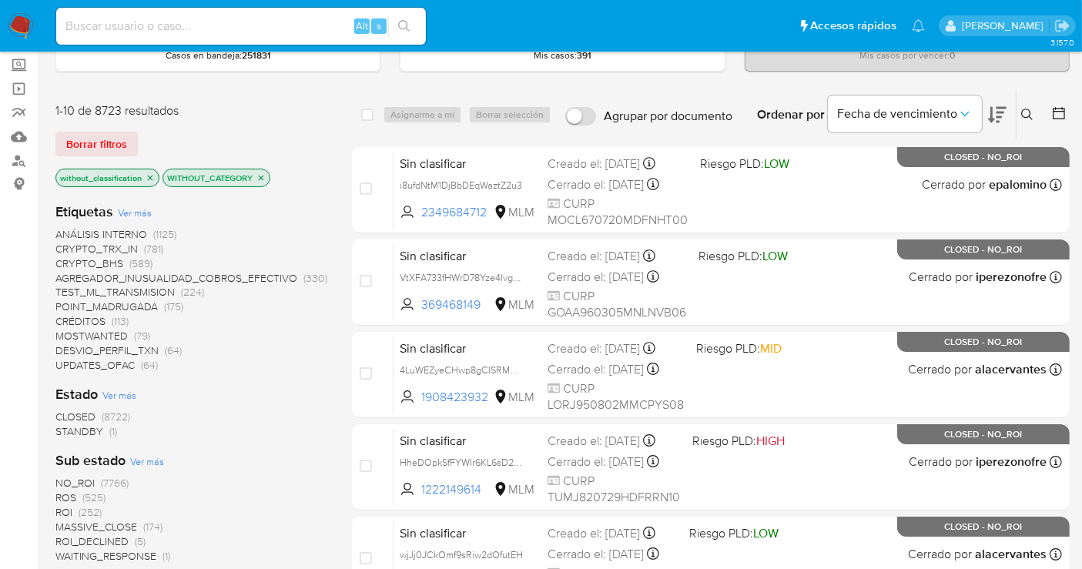
click at [149, 173] on icon "close-filter" at bounding box center [150, 177] width 9 height 9
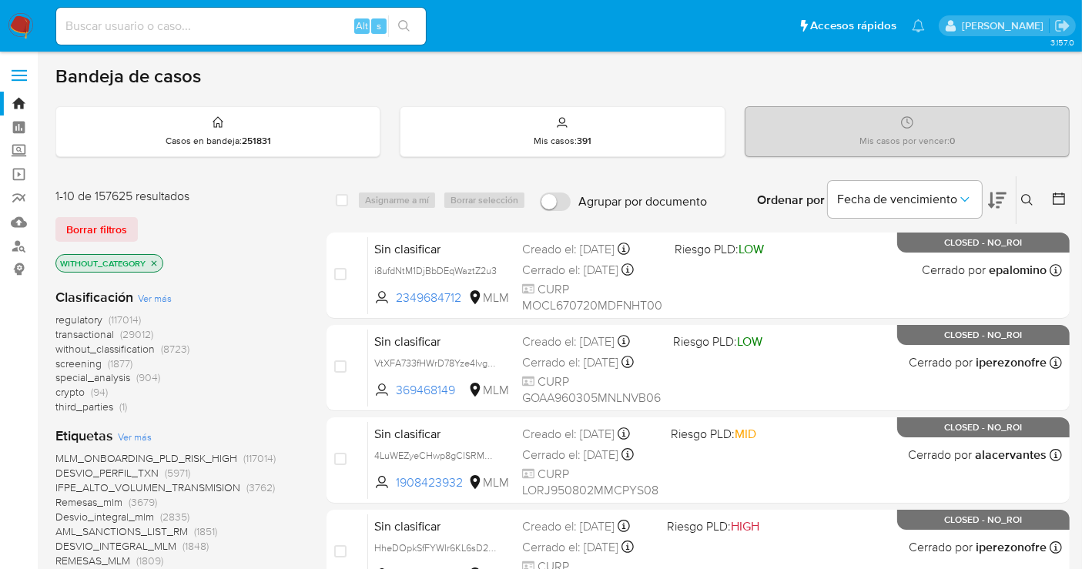
click at [112, 346] on span "without_classification" at bounding box center [104, 348] width 99 height 15
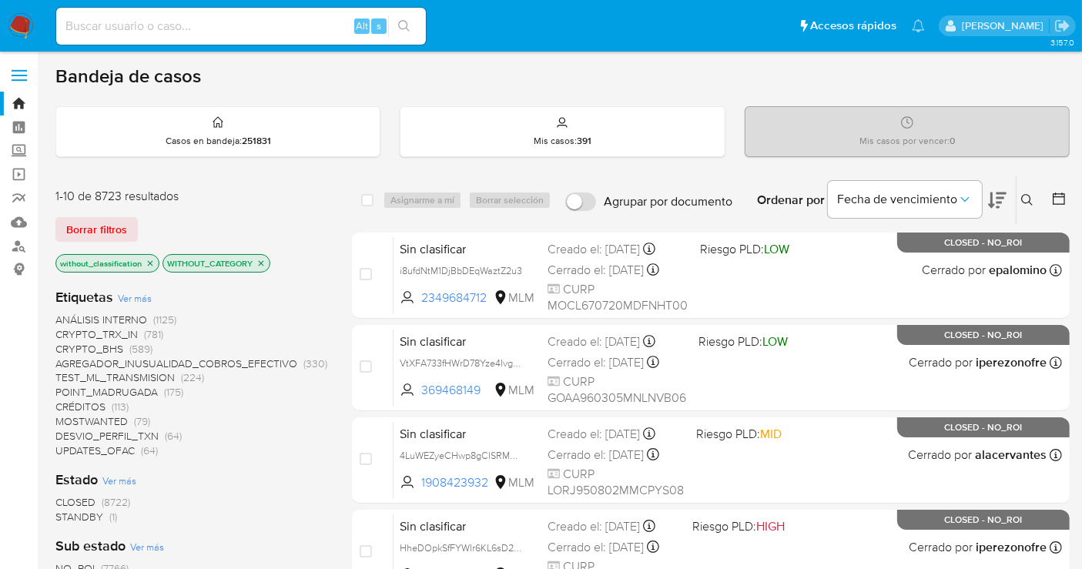
click at [1058, 199] on icon at bounding box center [1058, 198] width 15 height 15
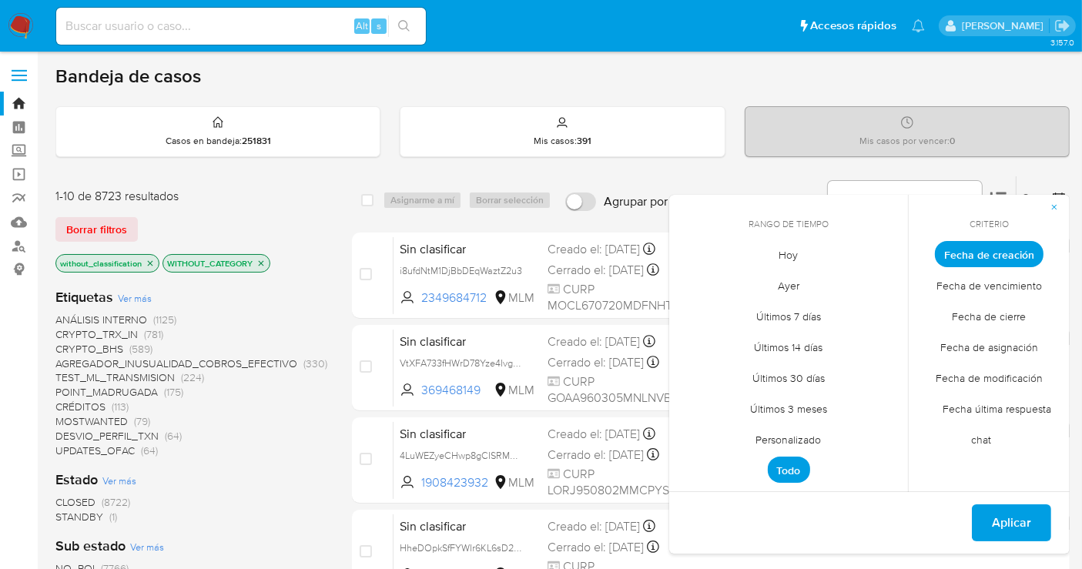
click at [620, 222] on div "select-all-cases-checkbox Asignarme a mí Borrar selección Agrupar por documento…" at bounding box center [711, 200] width 718 height 48
click at [743, 188] on div "Ordenar por Fecha de vencimiento No es posible ordenar los resultados mientras …" at bounding box center [905, 200] width 330 height 48
click at [306, 491] on div "Estado Ver más CLOSED (8722) STANDBY (1)" at bounding box center [191, 498] width 272 height 54
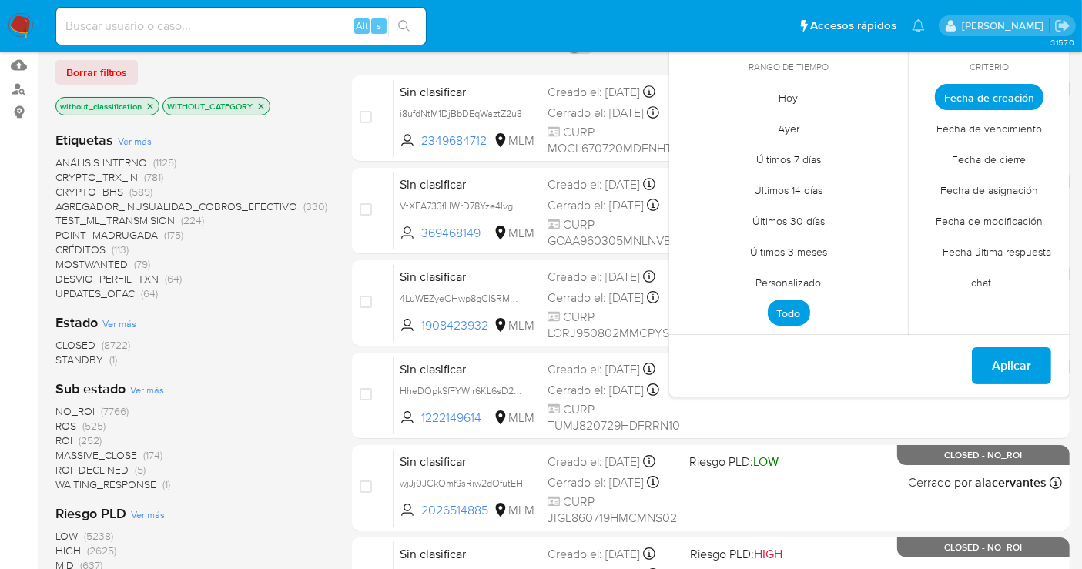
scroll to position [85, 0]
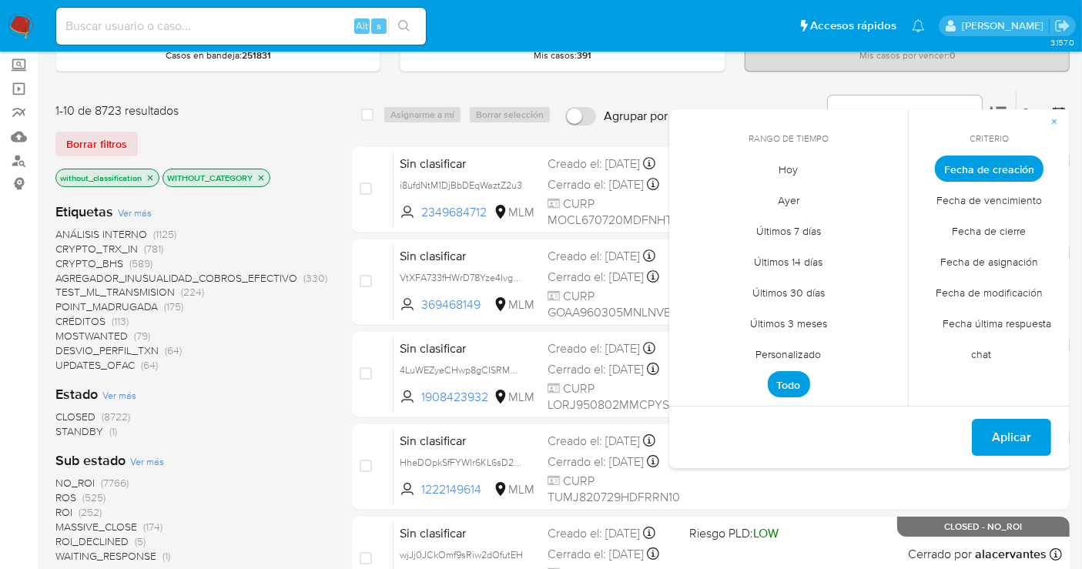
click at [275, 116] on div "1-10 de 8723 resultados" at bounding box center [178, 110] width 246 height 17
click at [281, 527] on div "NO_ROI (7766) ROS (525) ROI (252) MASSIVE_CLOSE (174) ROI_DECLINED (5) WAITING_…" at bounding box center [191, 519] width 272 height 87
click at [1052, 117] on icon "button" at bounding box center [1054, 121] width 9 height 9
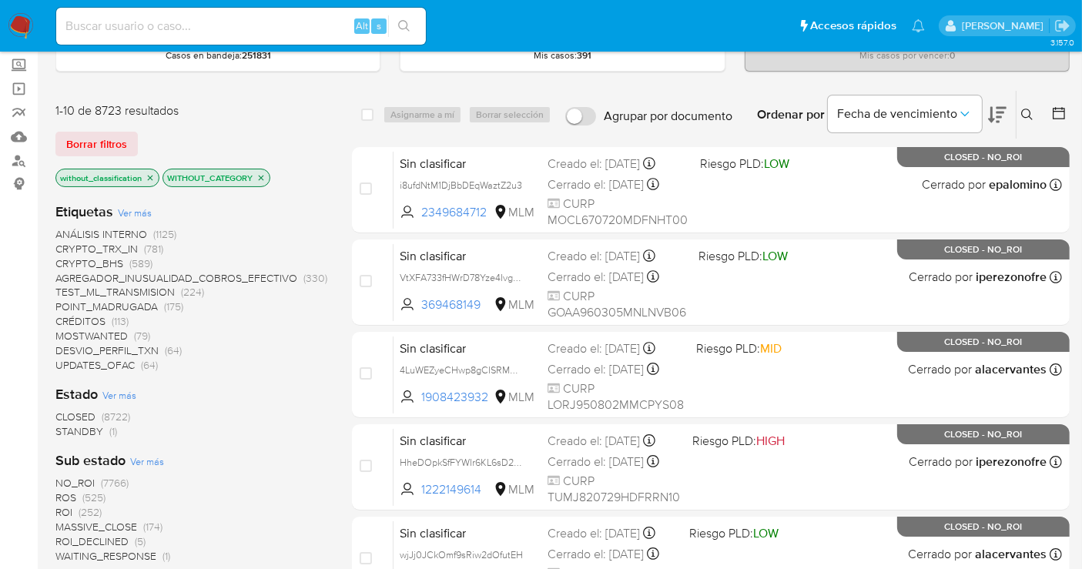
click at [1030, 109] on icon at bounding box center [1027, 115] width 12 height 12
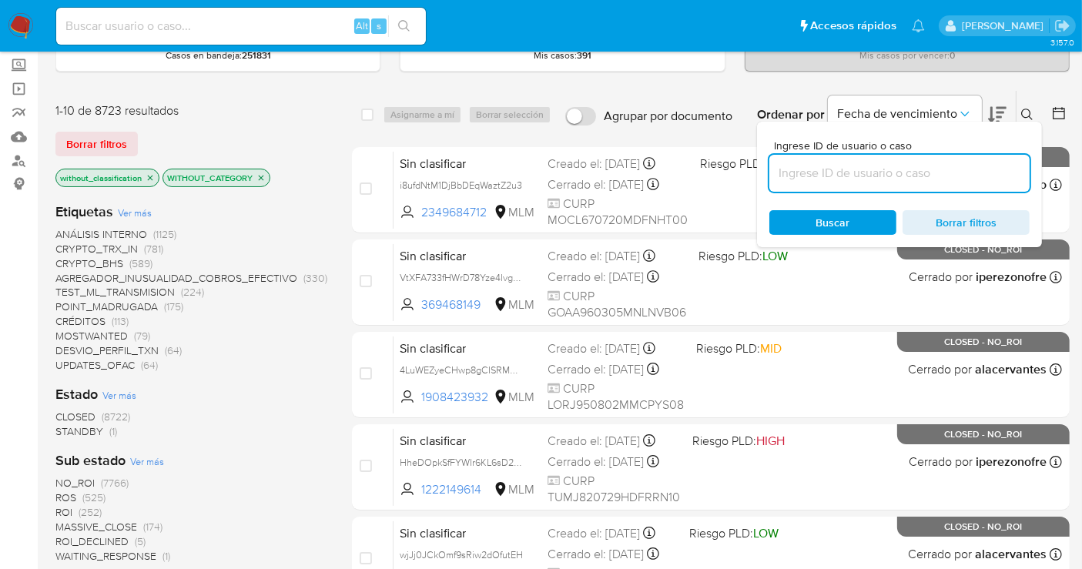
click at [859, 172] on input at bounding box center [899, 173] width 260 height 20
type input "5cSPwcQZ6iBXnI1eV9GReMyb"
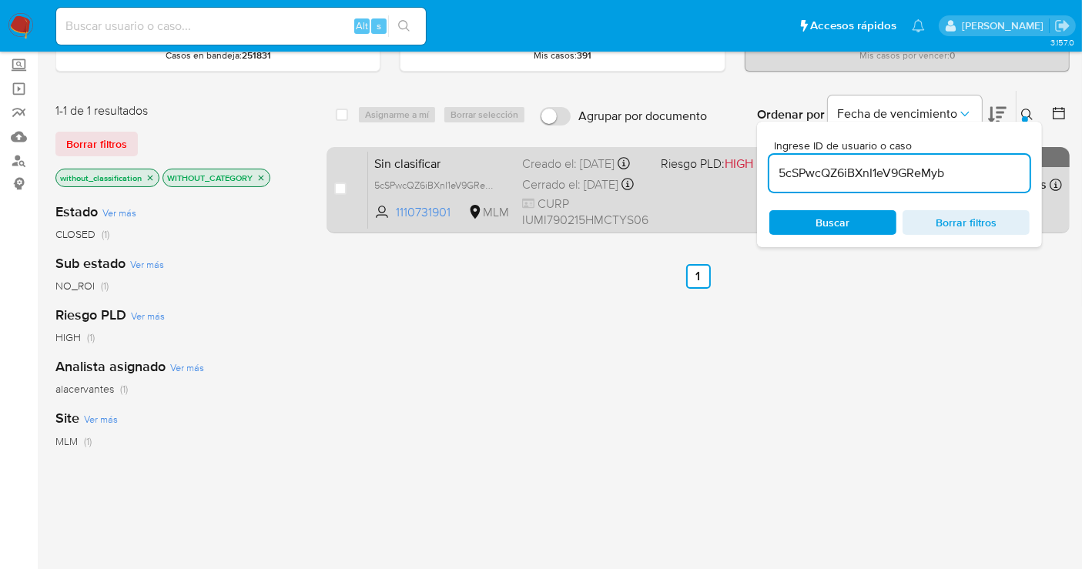
click at [389, 173] on span "Sin clasificar" at bounding box center [442, 162] width 136 height 20
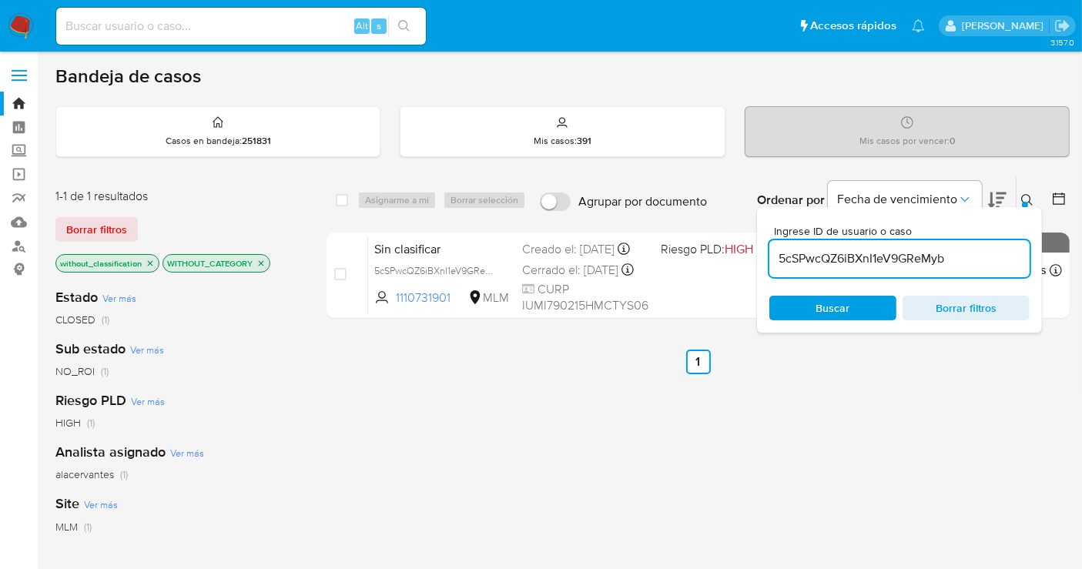
click at [19, 27] on img at bounding box center [21, 26] width 26 height 26
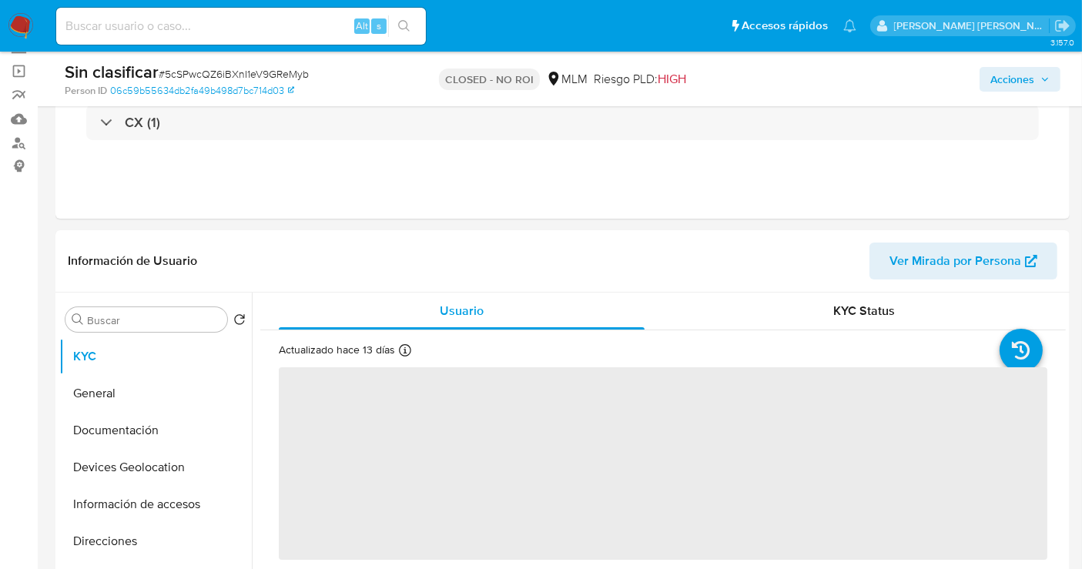
scroll to position [171, 0]
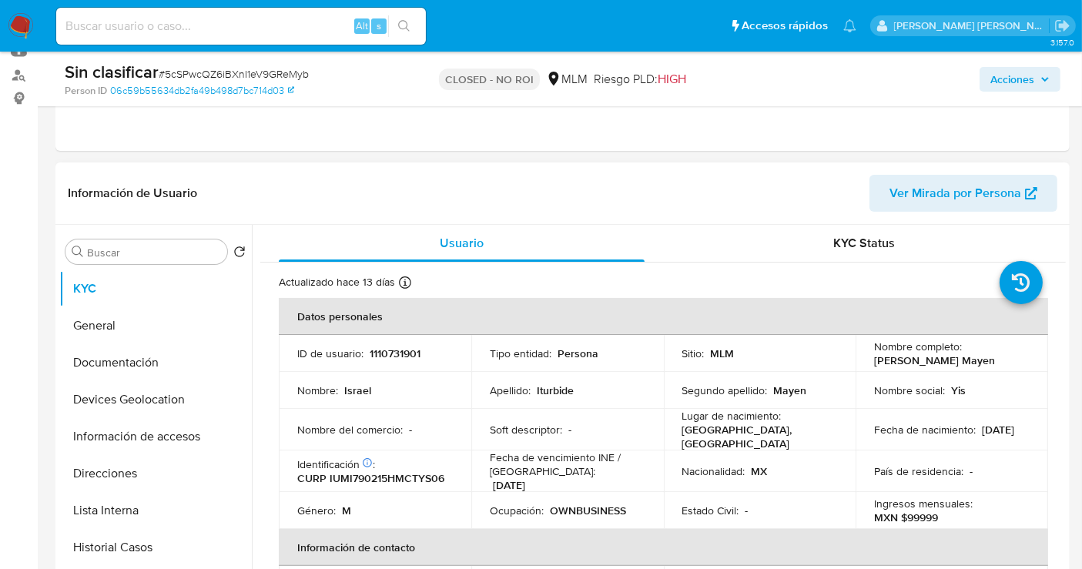
select select "10"
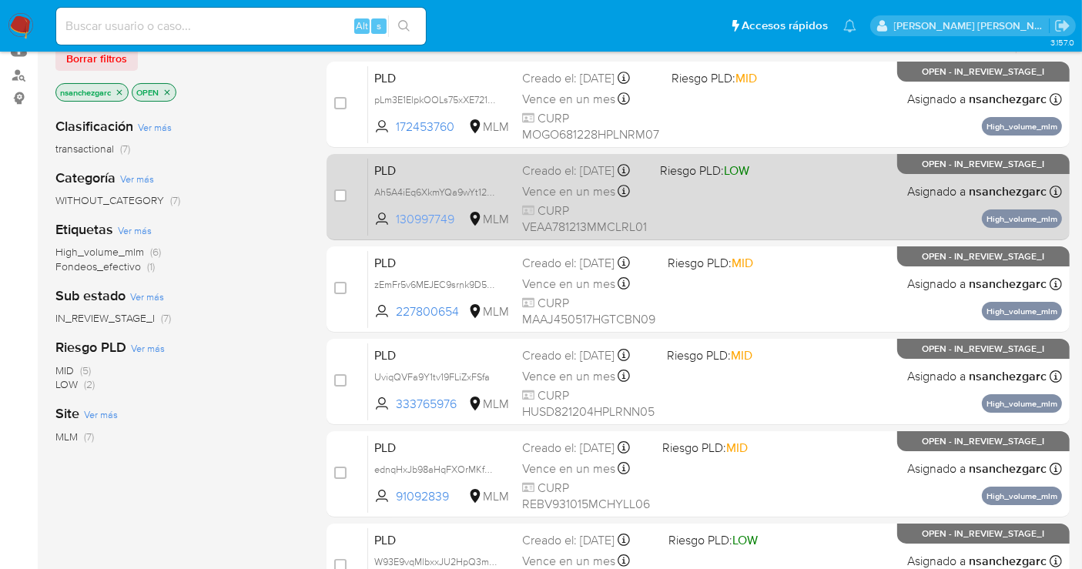
scroll to position [256, 0]
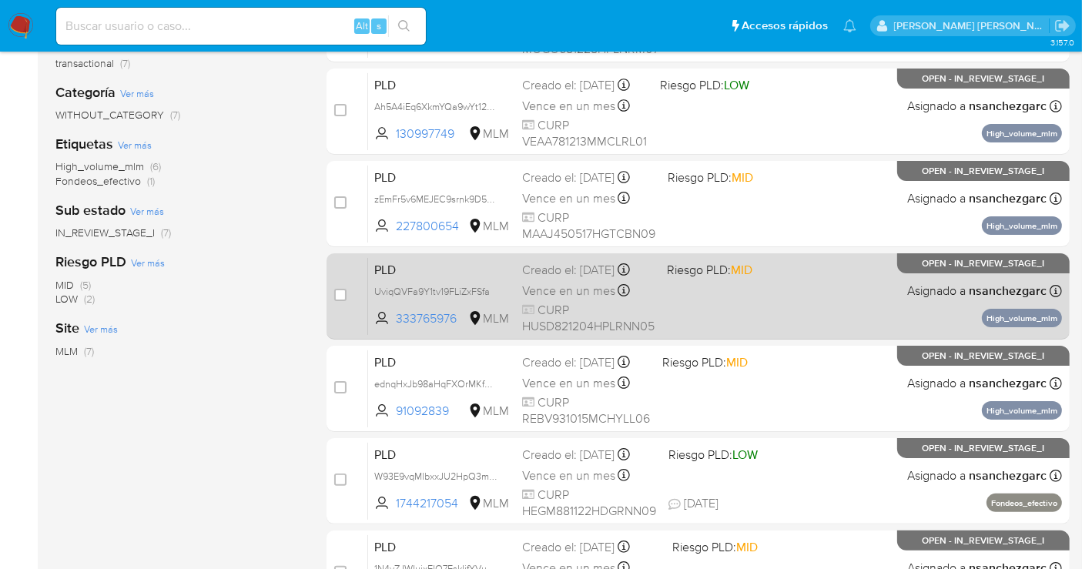
click at [569, 279] on div "Creado el: [DATE] Creado el: [DATE] 02:06:23" at bounding box center [588, 270] width 132 height 17
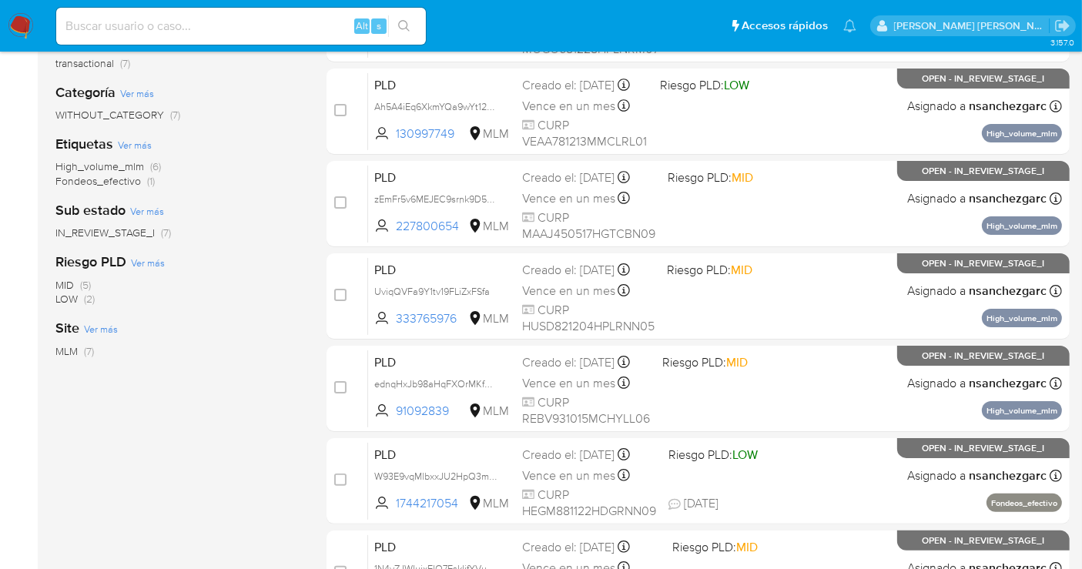
click at [125, 30] on input at bounding box center [241, 26] width 370 height 20
paste input "1497967749"
click at [207, 23] on input "1497967749" at bounding box center [241, 26] width 370 height 20
type input "1497967749"
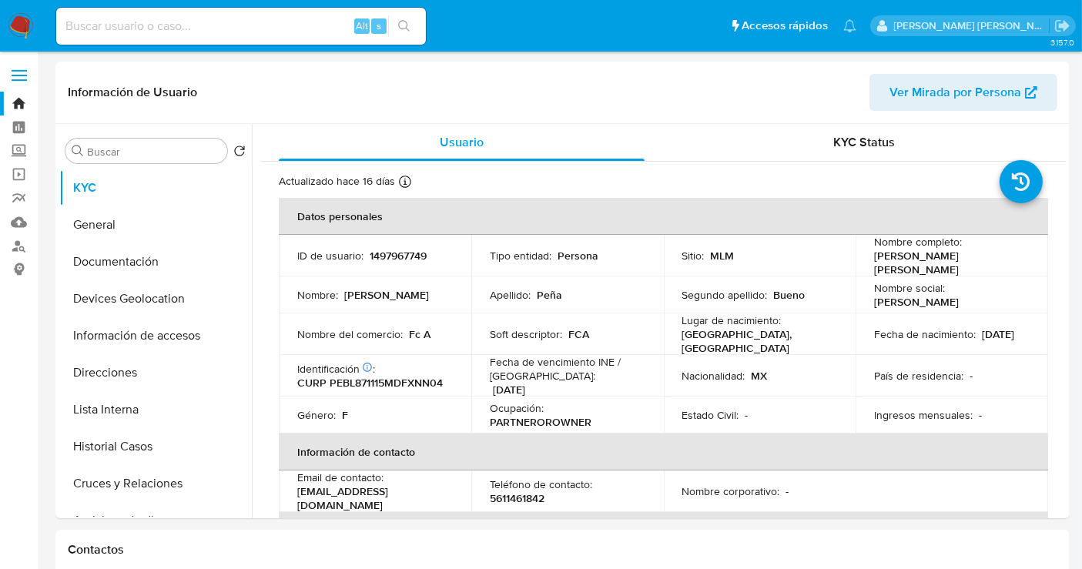
select select "10"
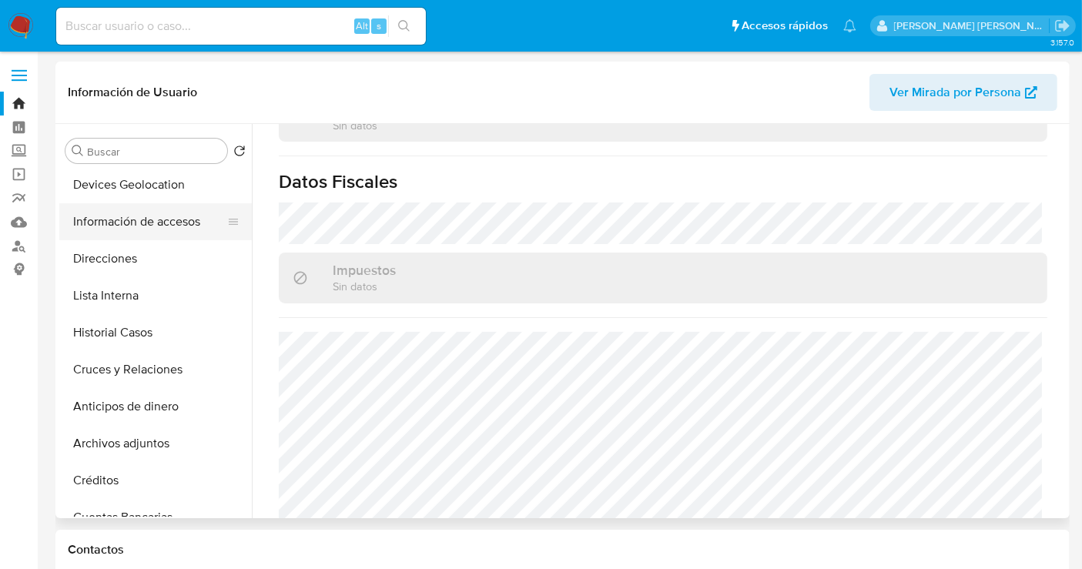
scroll to position [171, 0]
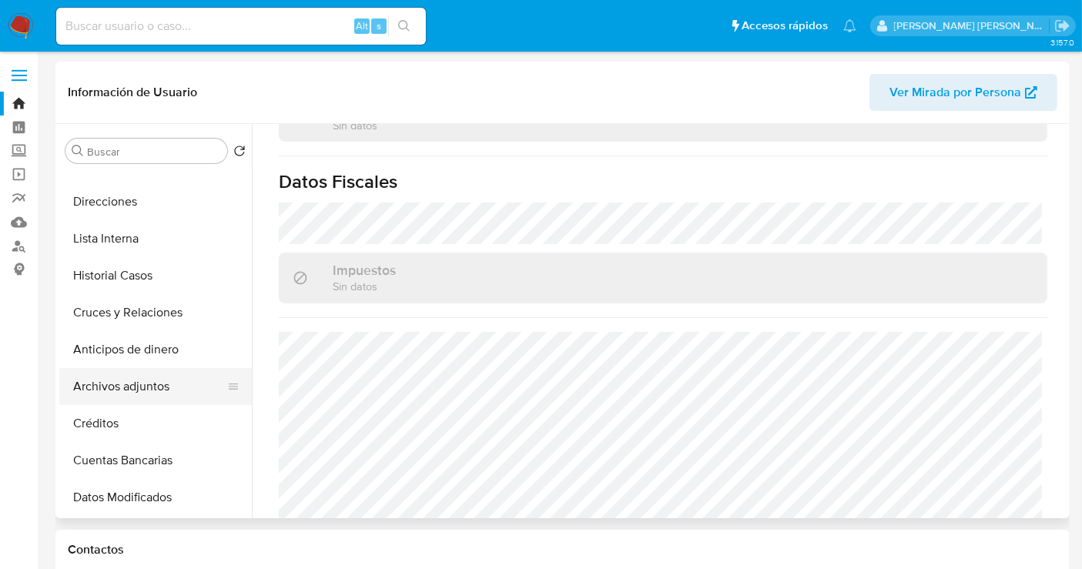
click at [132, 381] on button "Archivos adjuntos" at bounding box center [149, 386] width 180 height 37
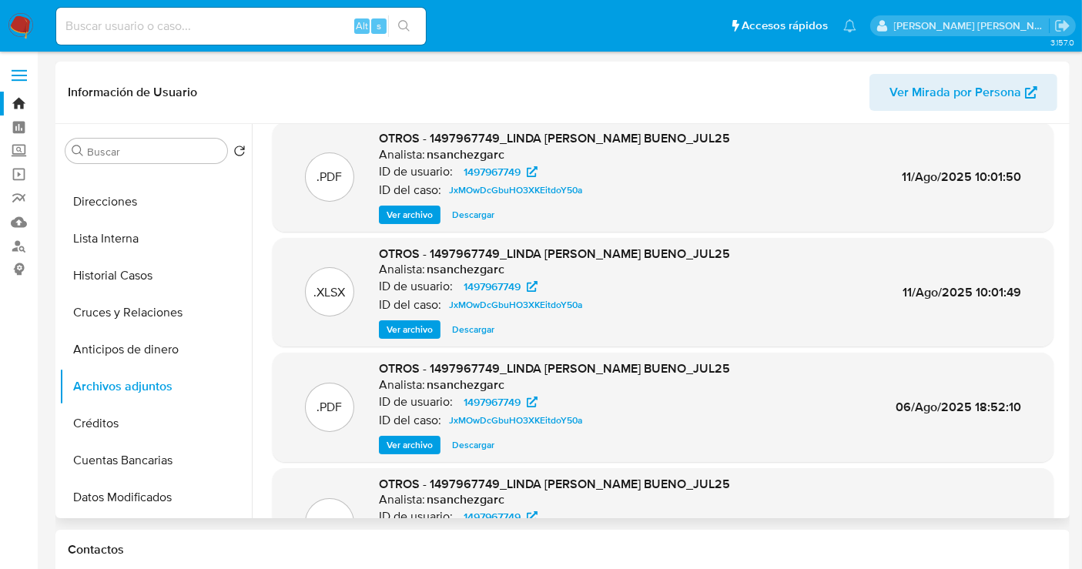
scroll to position [0, 0]
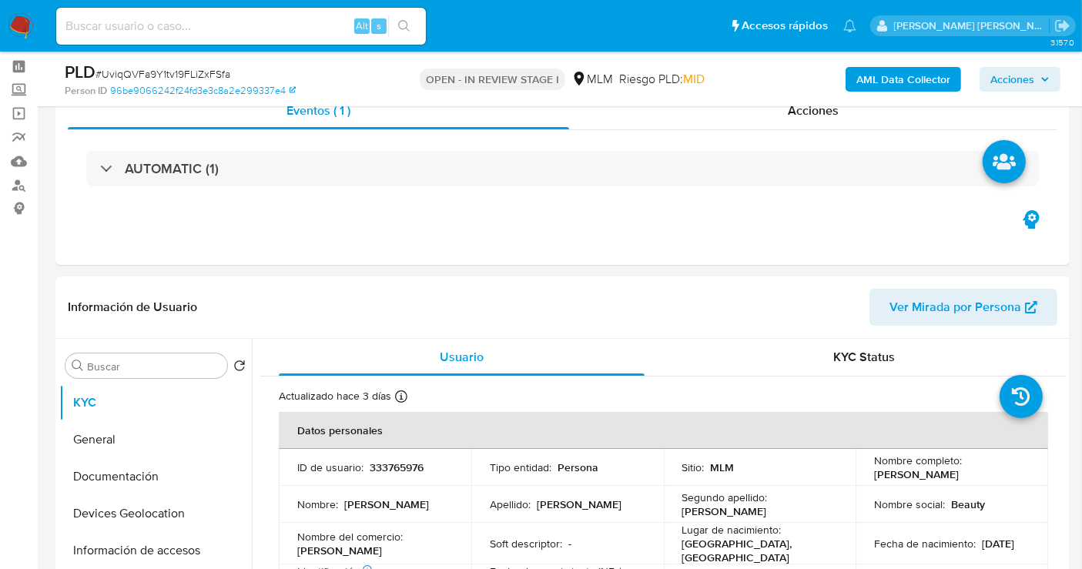
select select "10"
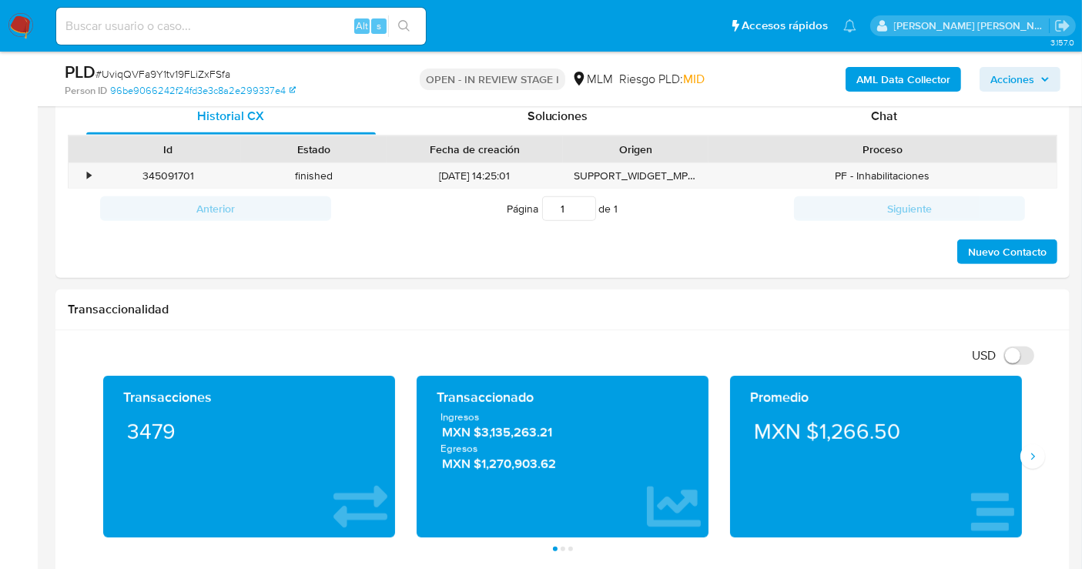
scroll to position [941, 0]
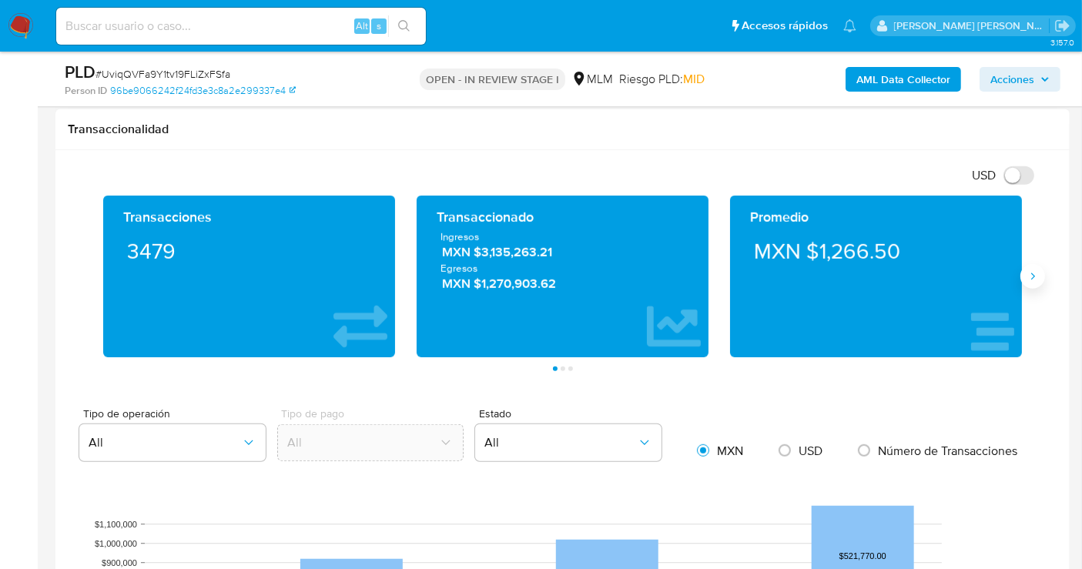
click at [1032, 267] on button "Siguiente" at bounding box center [1032, 276] width 25 height 25
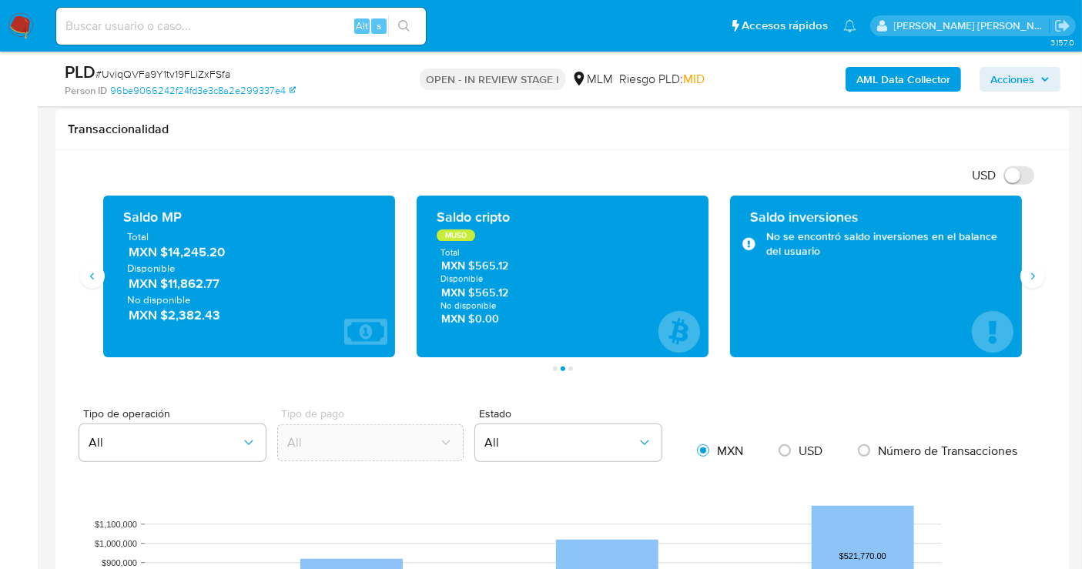
click at [198, 256] on span "MXN $14,245.20" at bounding box center [250, 253] width 243 height 18
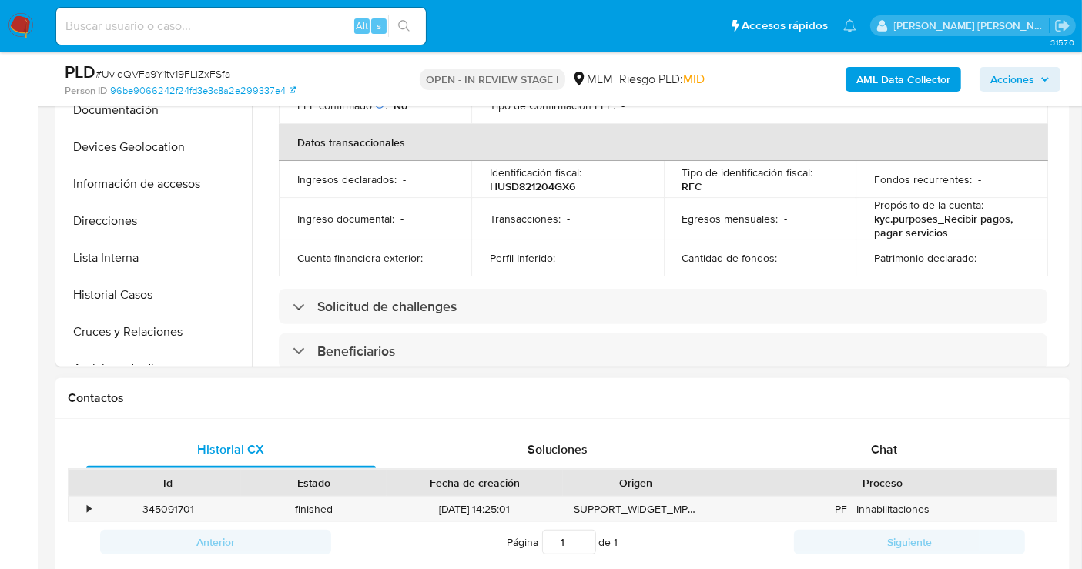
scroll to position [342, 0]
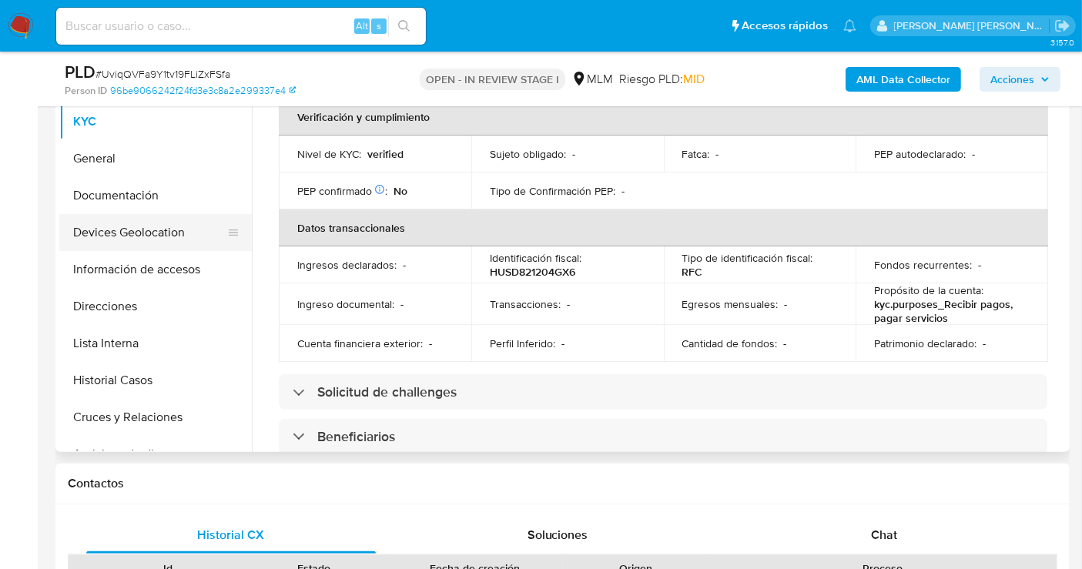
click at [134, 246] on button "Devices Geolocation" at bounding box center [149, 232] width 180 height 37
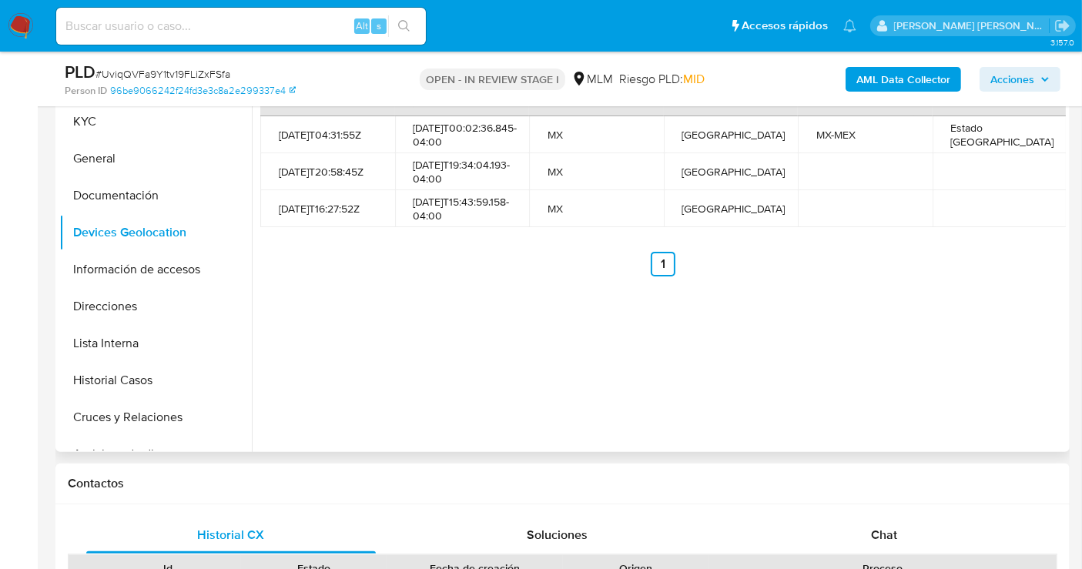
scroll to position [256, 0]
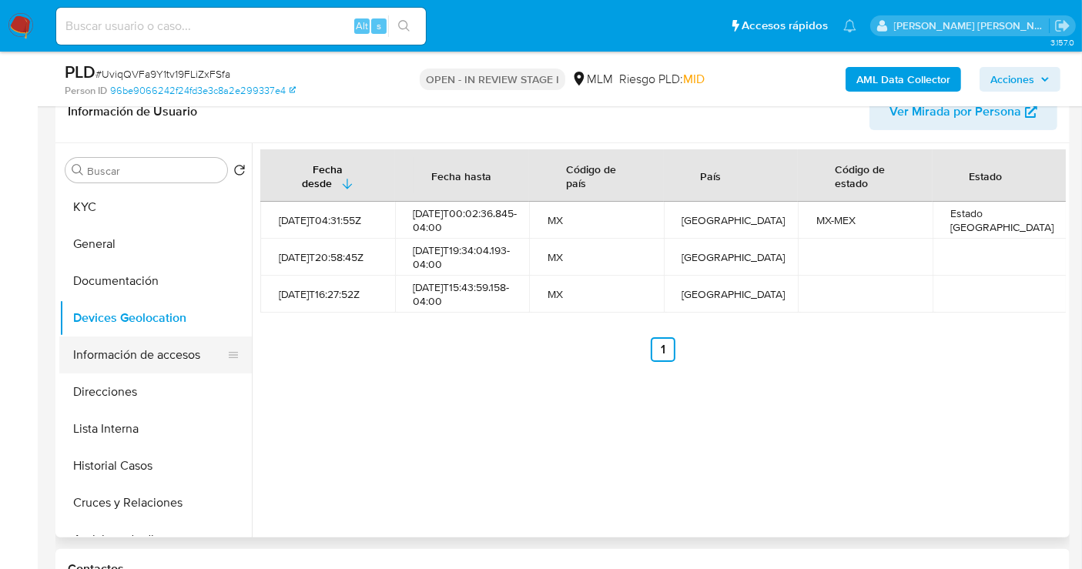
click at [128, 351] on button "Información de accesos" at bounding box center [149, 355] width 180 height 37
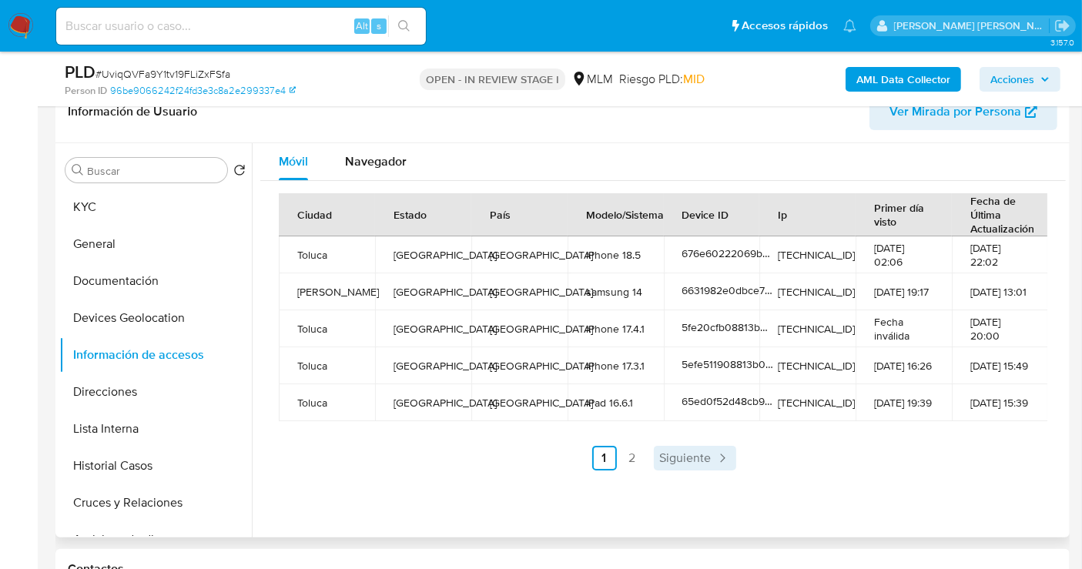
click at [678, 458] on span "Siguiente" at bounding box center [686, 458] width 52 height 12
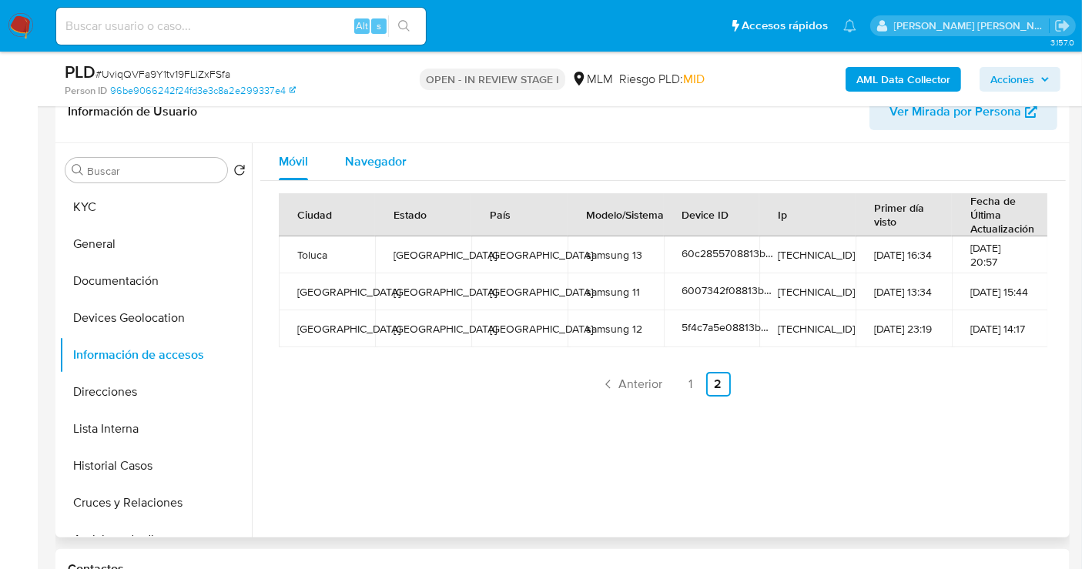
click at [382, 161] on span "Navegador" at bounding box center [376, 161] width 62 height 18
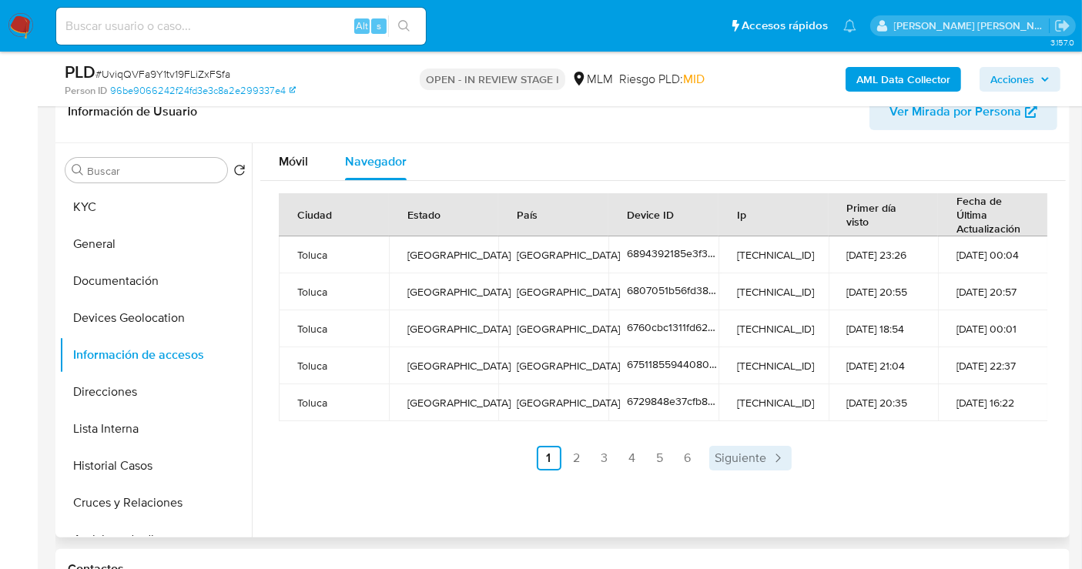
click at [741, 457] on span "Siguiente" at bounding box center [741, 458] width 52 height 12
click at [766, 452] on span "Siguiente" at bounding box center [782, 458] width 52 height 12
click at [776, 460] on span "Siguiente" at bounding box center [782, 458] width 52 height 12
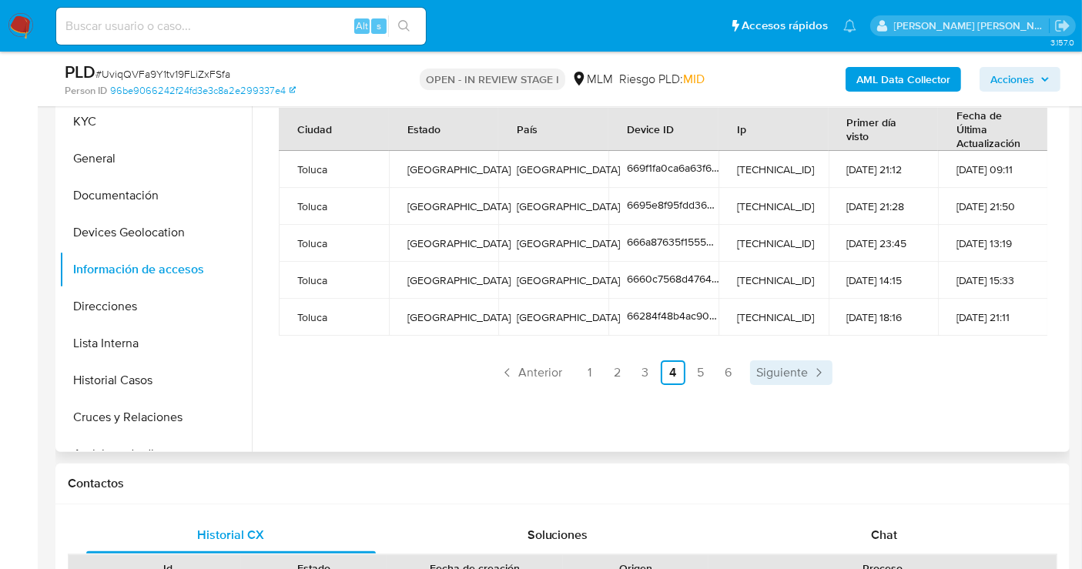
click at [797, 375] on span "Siguiente" at bounding box center [782, 373] width 52 height 12
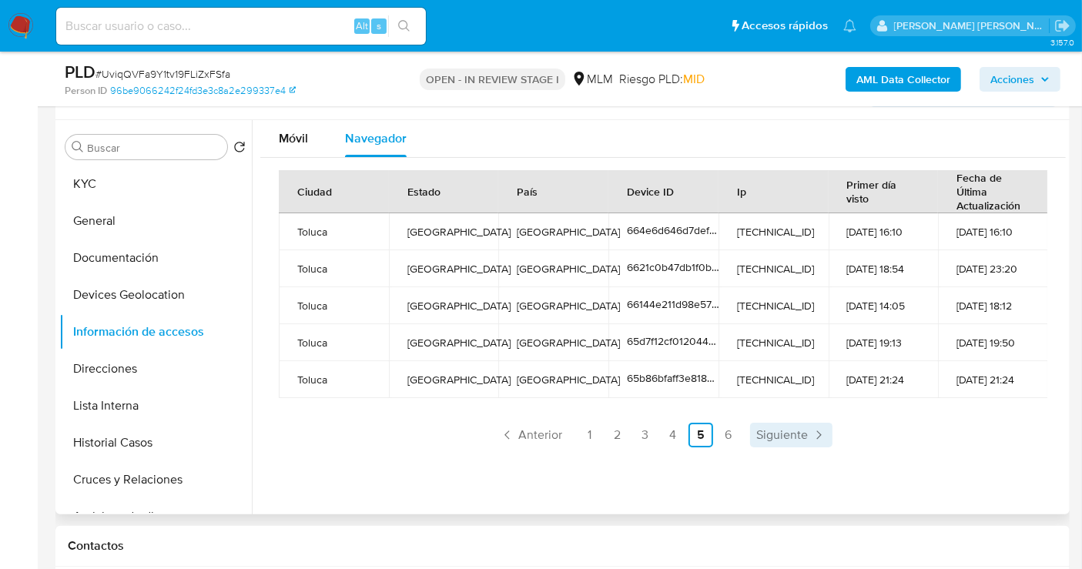
scroll to position [256, 0]
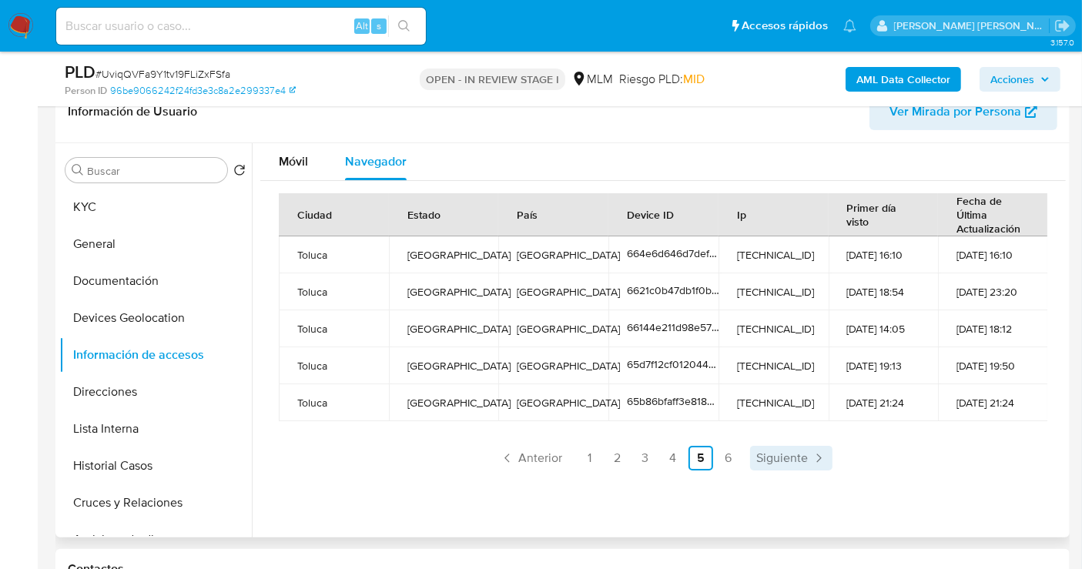
click at [812, 456] on icon "Paginación" at bounding box center [818, 458] width 15 height 15
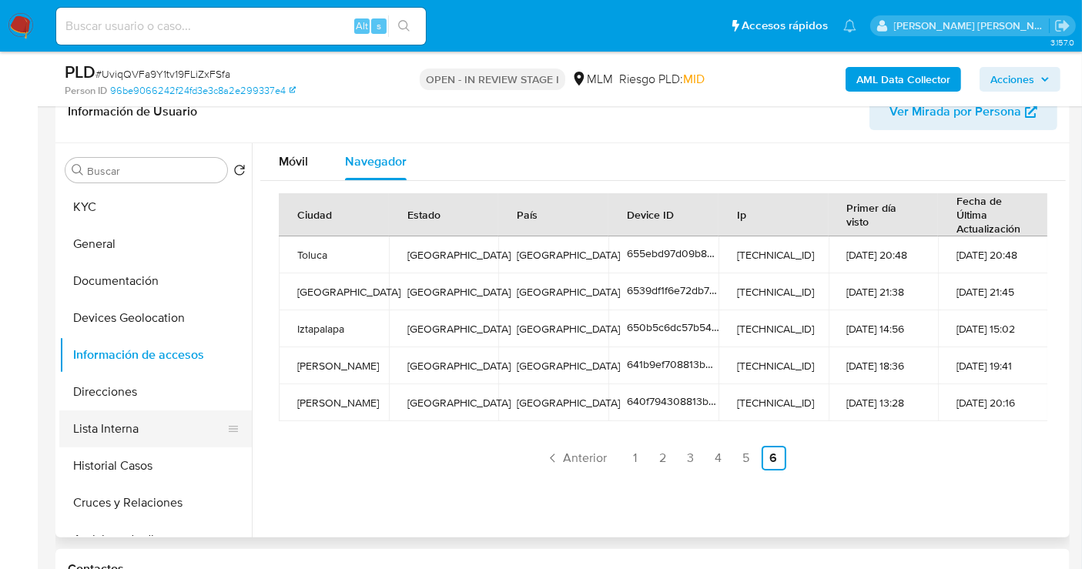
click at [117, 430] on button "Lista Interna" at bounding box center [149, 428] width 180 height 37
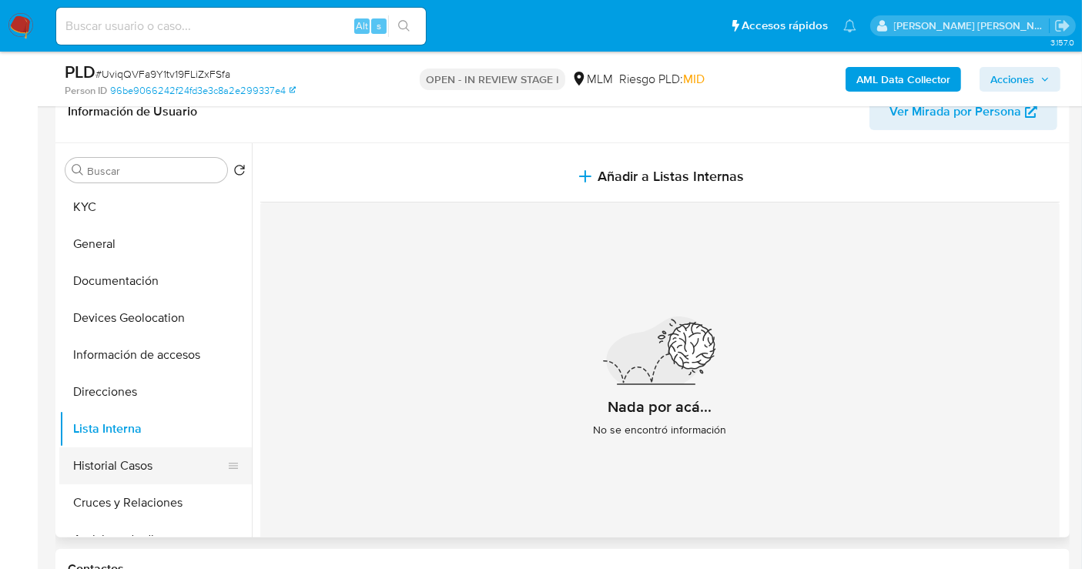
click at [125, 469] on button "Historial Casos" at bounding box center [149, 465] width 180 height 37
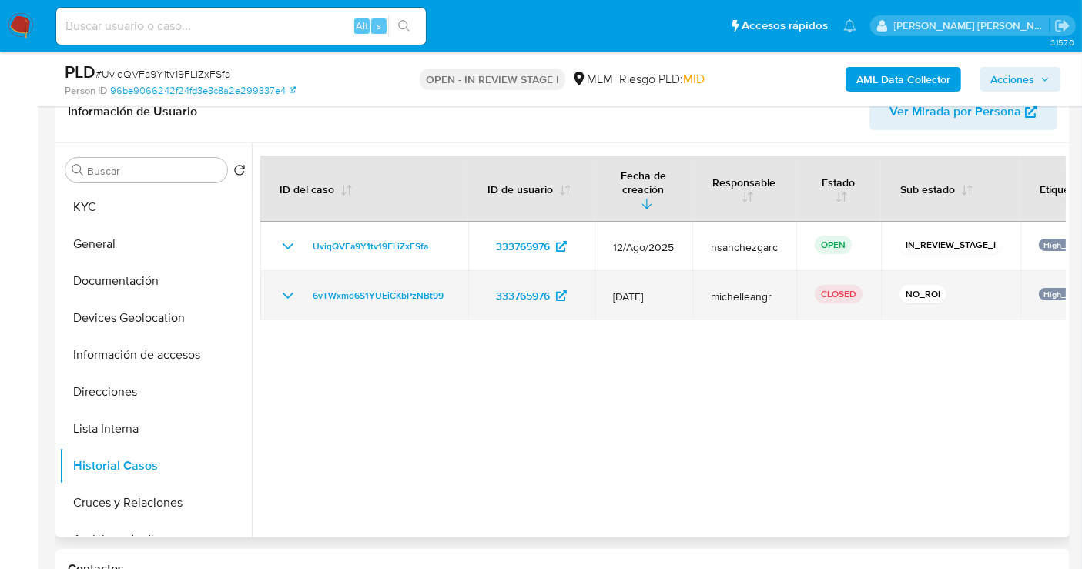
click at [283, 286] on icon "Mostrar/Ocultar" at bounding box center [288, 295] width 18 height 18
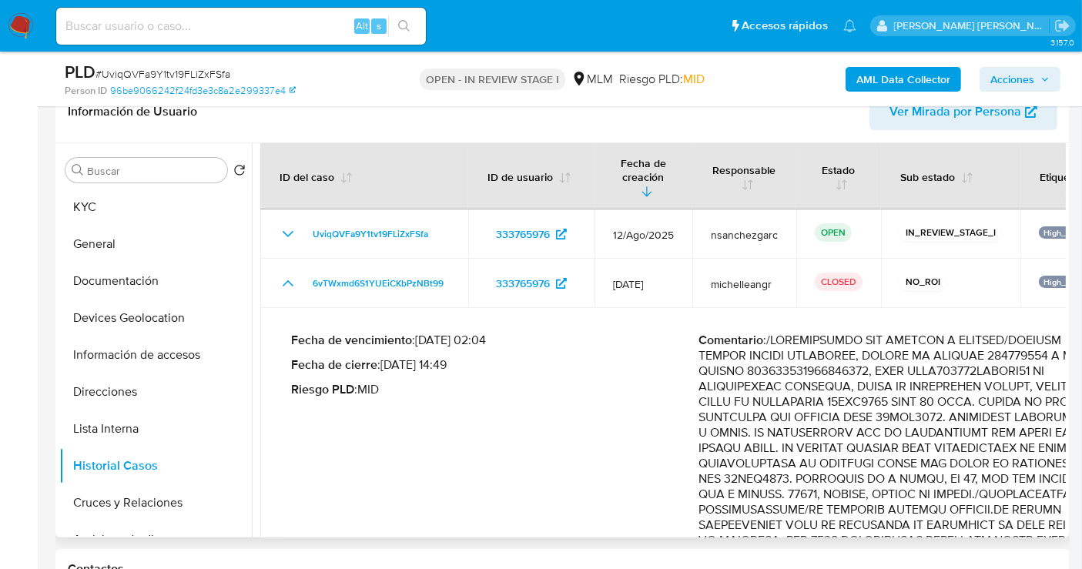
scroll to position [0, 0]
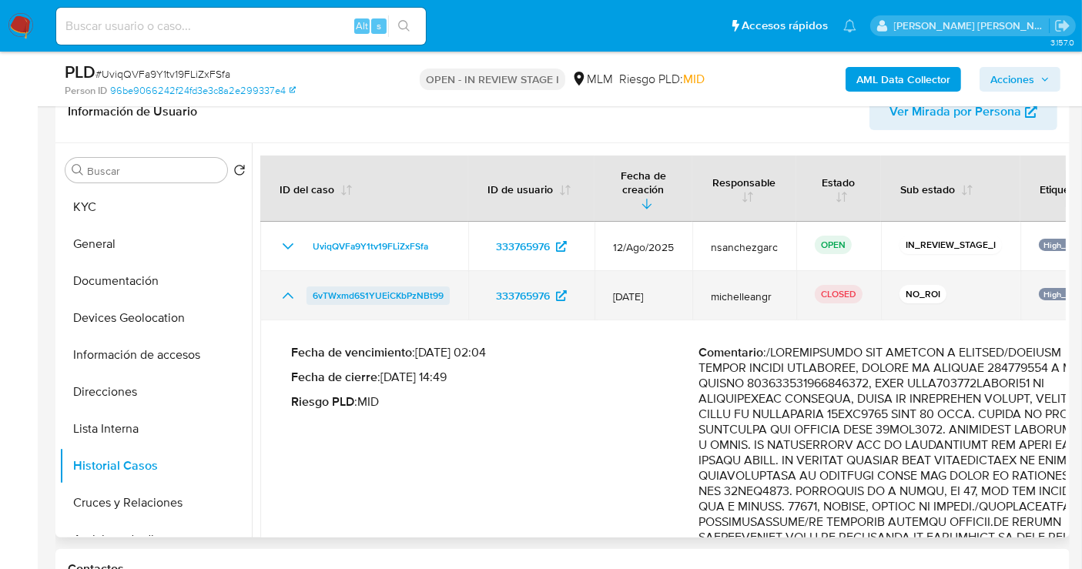
click at [355, 286] on span "6vTWxmd6S1YUEiCKbPzNBt99" at bounding box center [378, 295] width 131 height 18
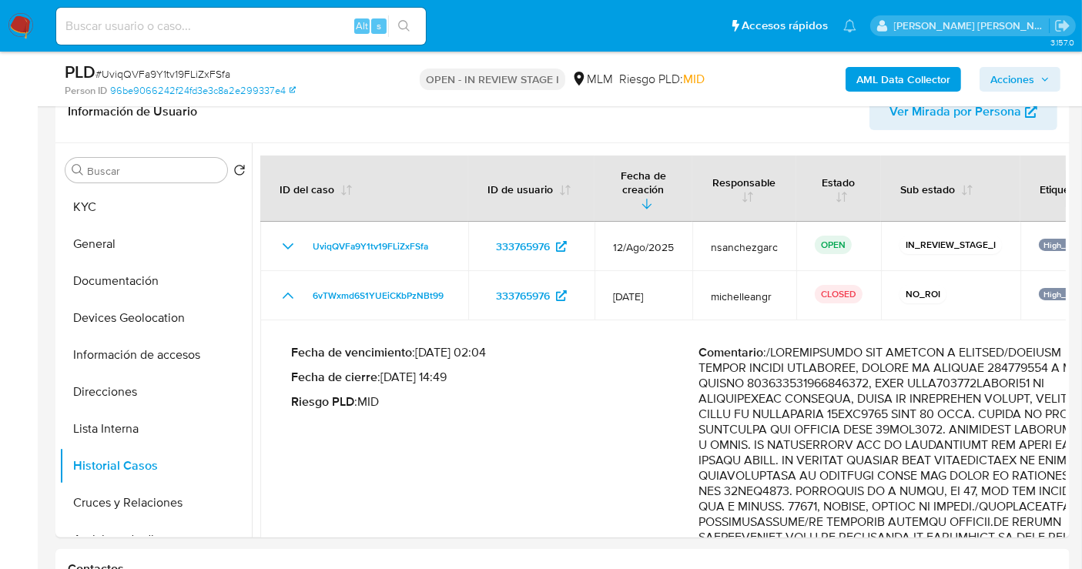
click at [24, 25] on img at bounding box center [21, 26] width 26 height 26
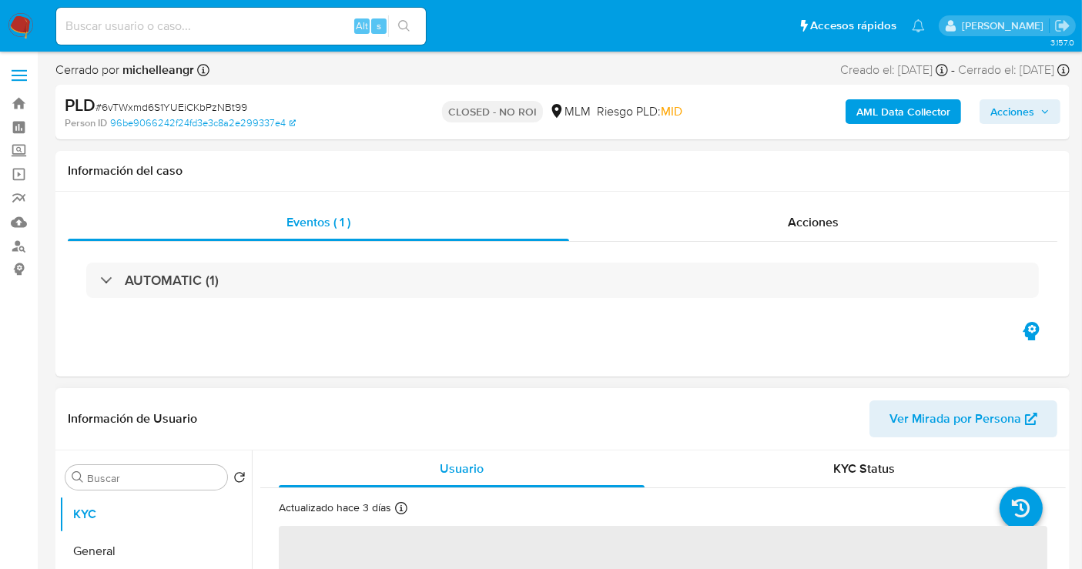
select select "10"
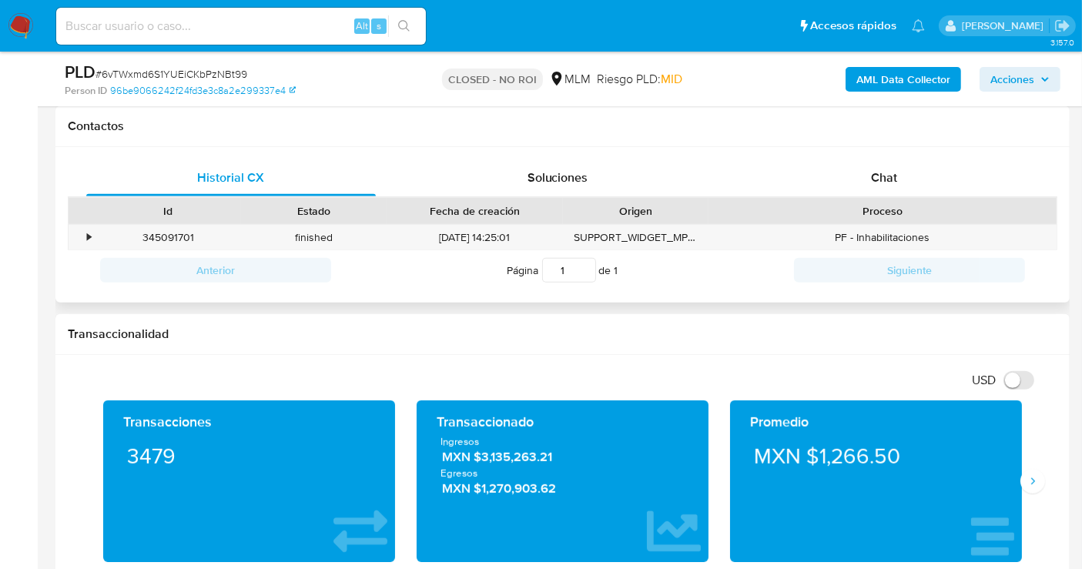
scroll to position [598, 0]
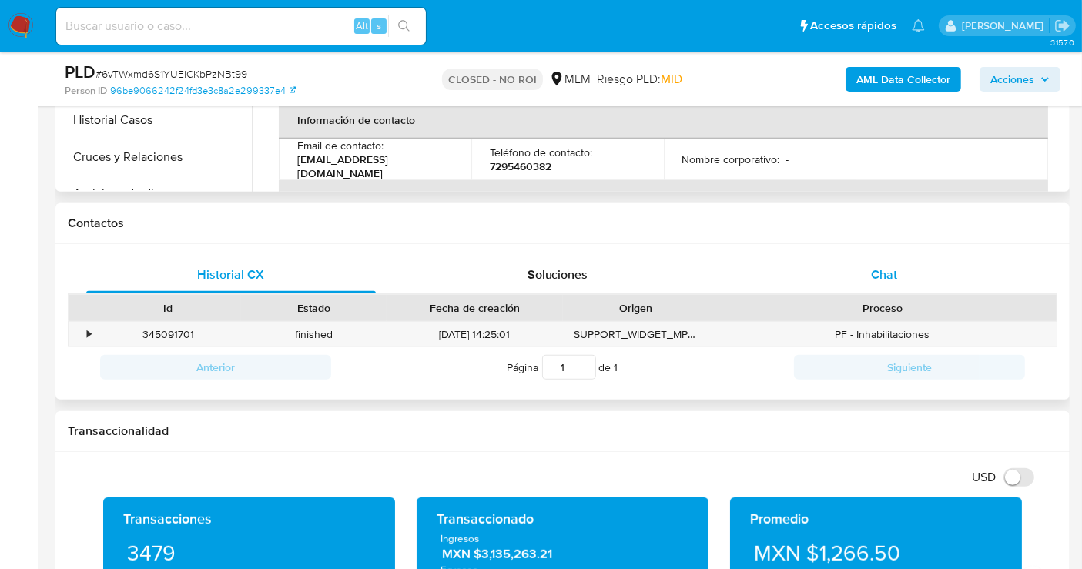
click at [893, 266] on span "Chat" at bounding box center [884, 275] width 26 height 18
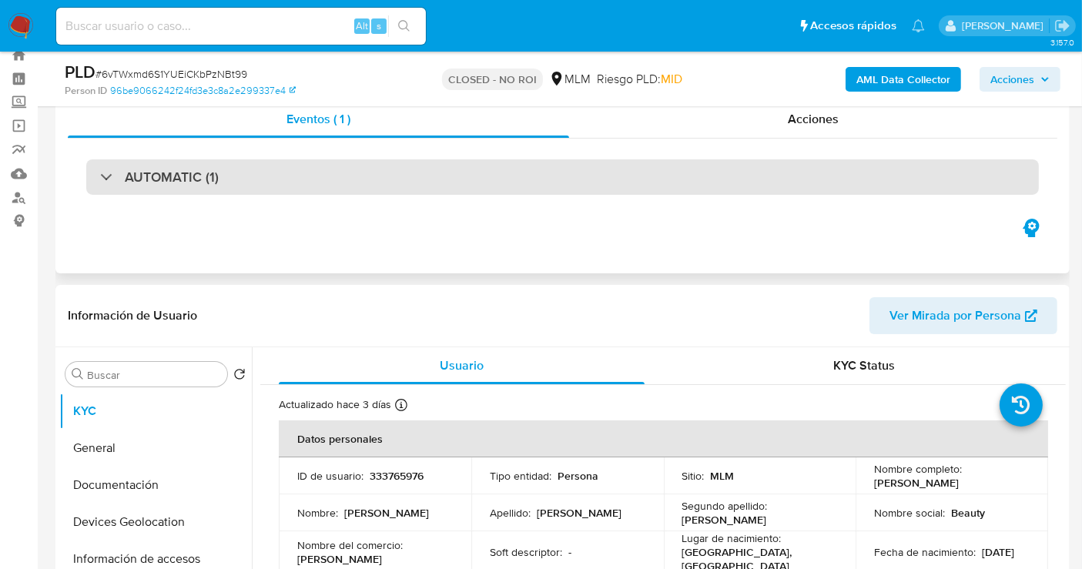
scroll to position [0, 0]
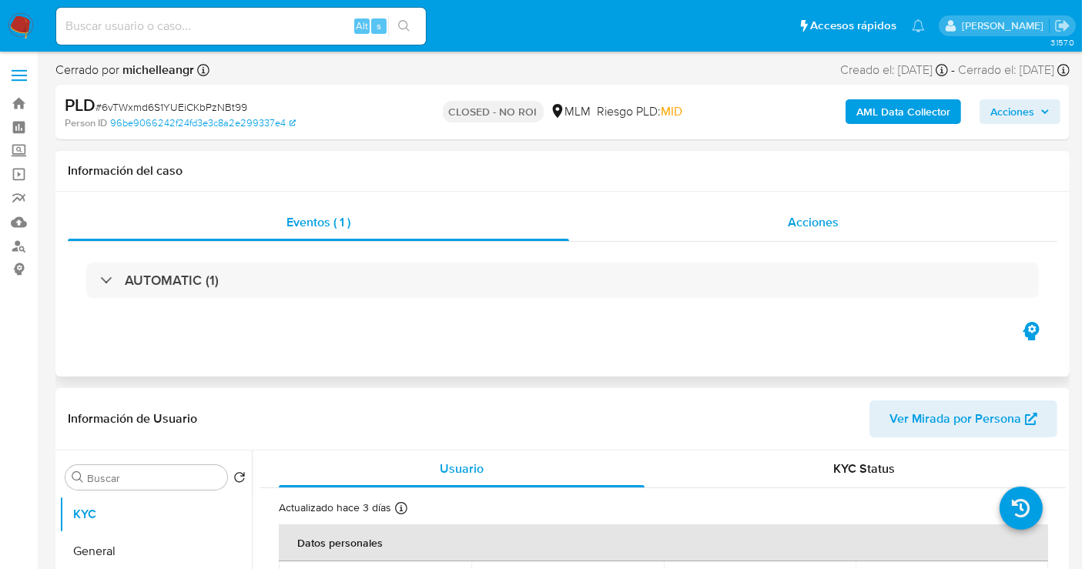
click at [815, 224] on span "Acciones" at bounding box center [813, 222] width 51 height 18
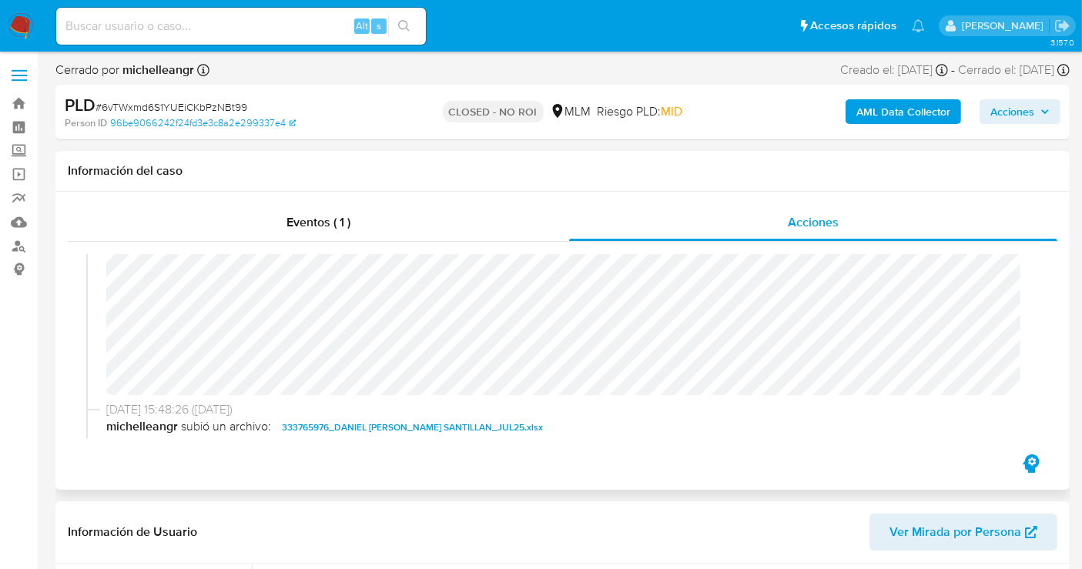
scroll to position [171, 0]
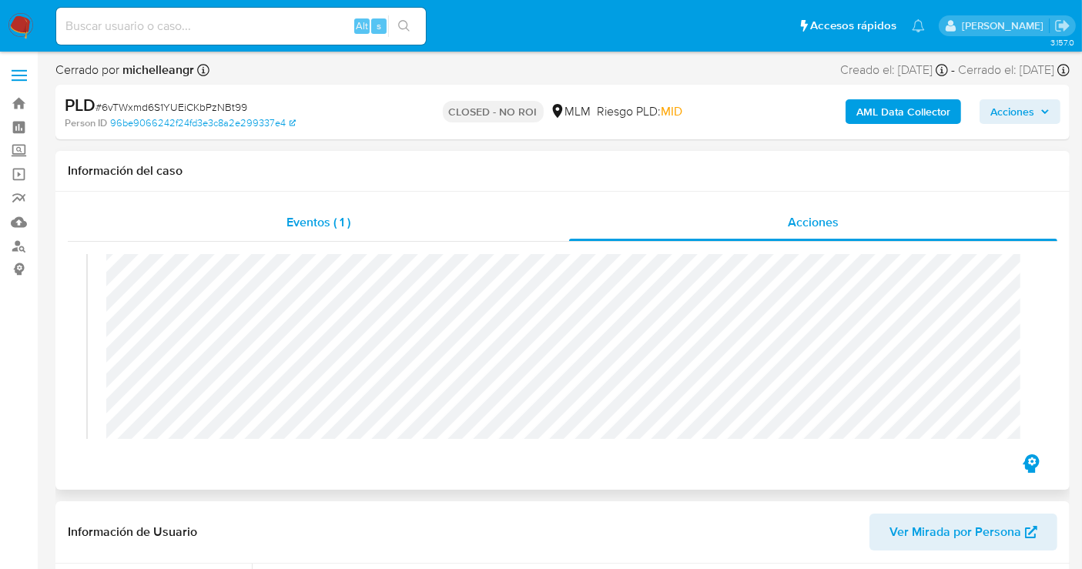
click at [329, 222] on span "Eventos ( 1 )" at bounding box center [318, 222] width 64 height 18
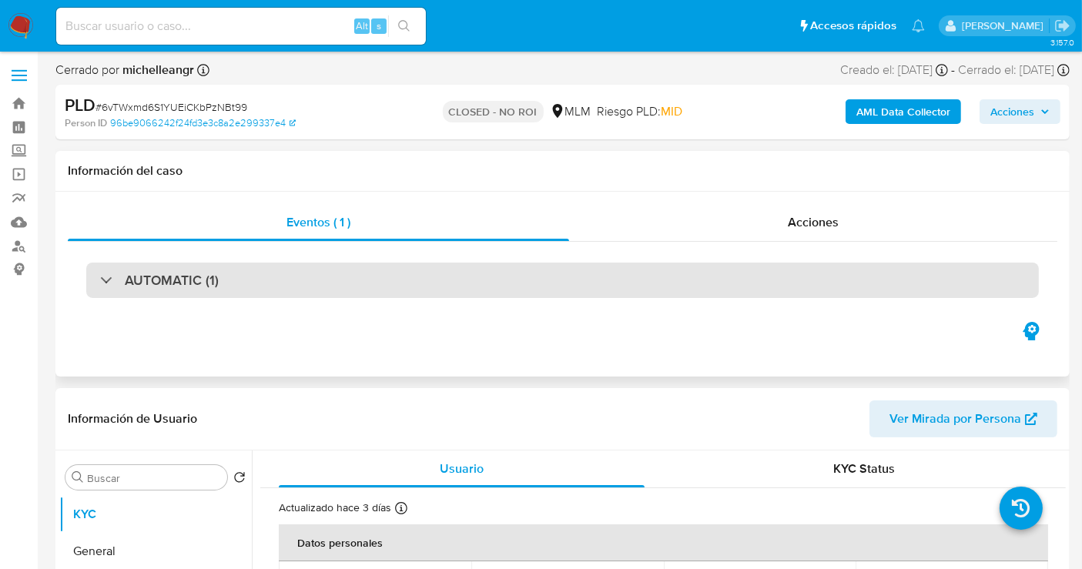
click at [201, 272] on h3 "AUTOMATIC (1)" at bounding box center [172, 280] width 94 height 17
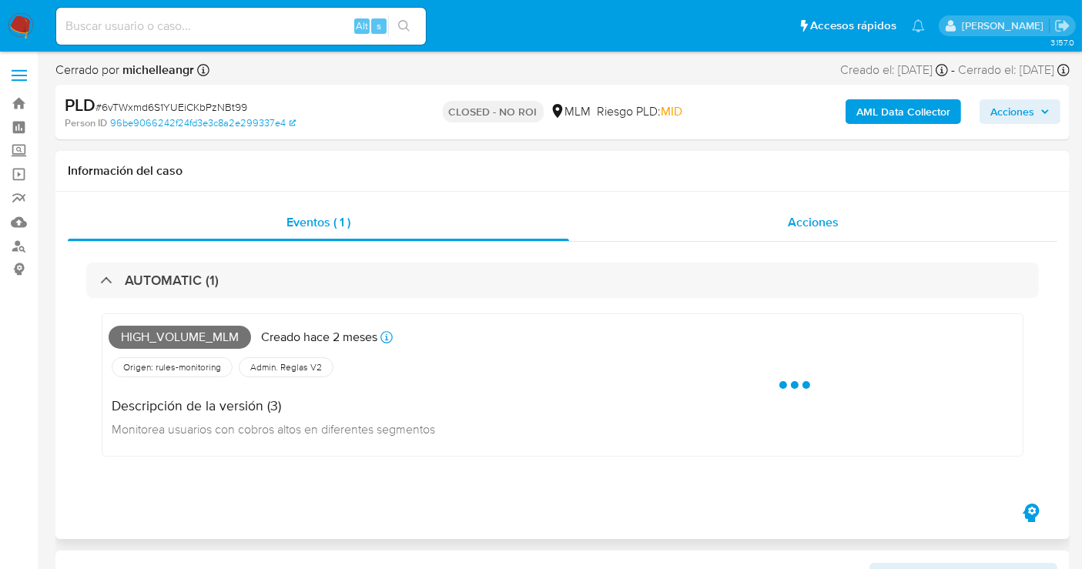
click at [834, 224] on span "Acciones" at bounding box center [813, 222] width 51 height 18
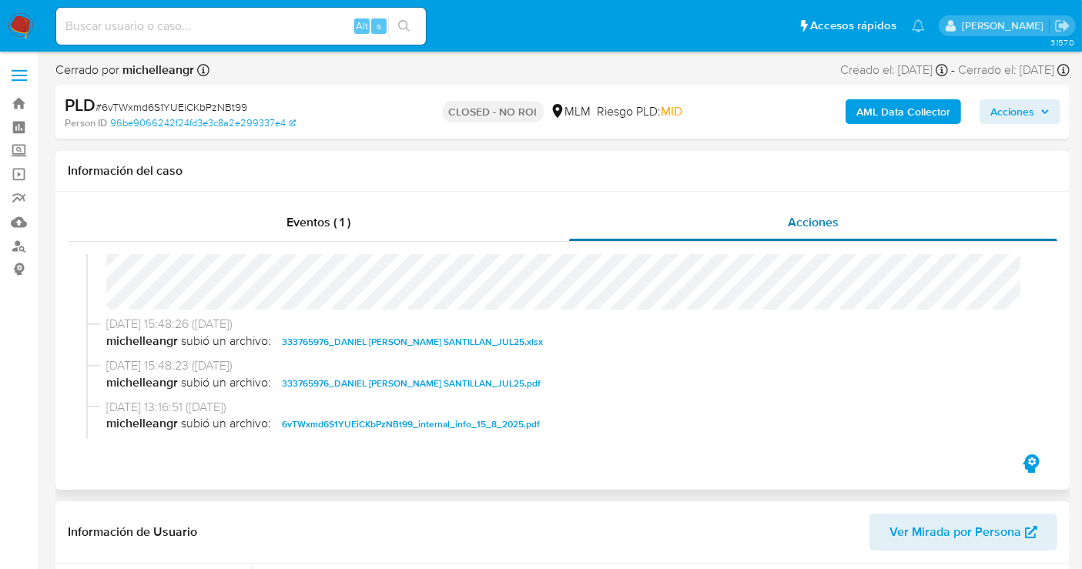
scroll to position [256, 0]
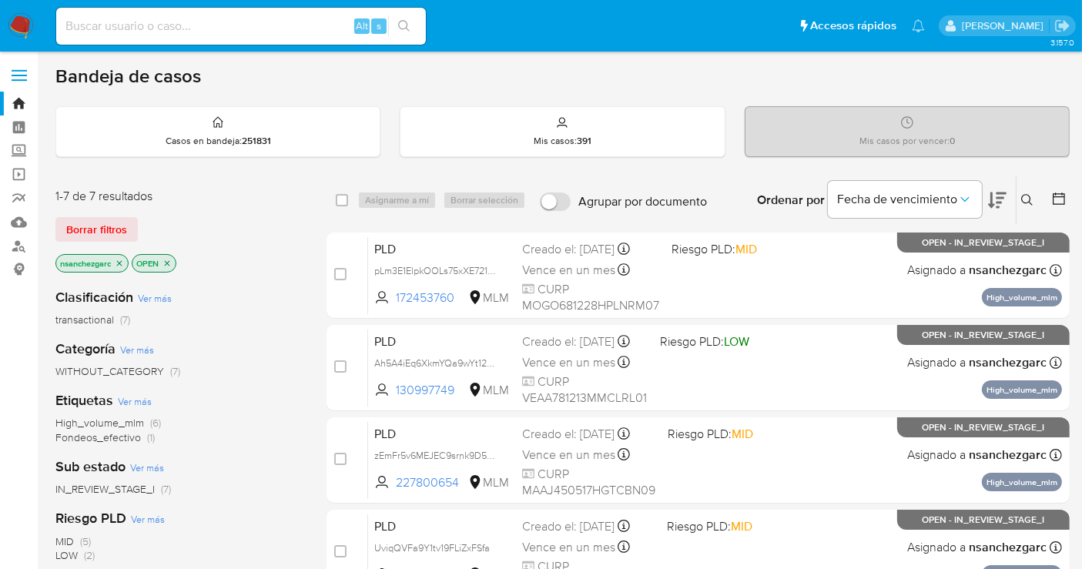
click at [1024, 198] on icon at bounding box center [1027, 200] width 12 height 12
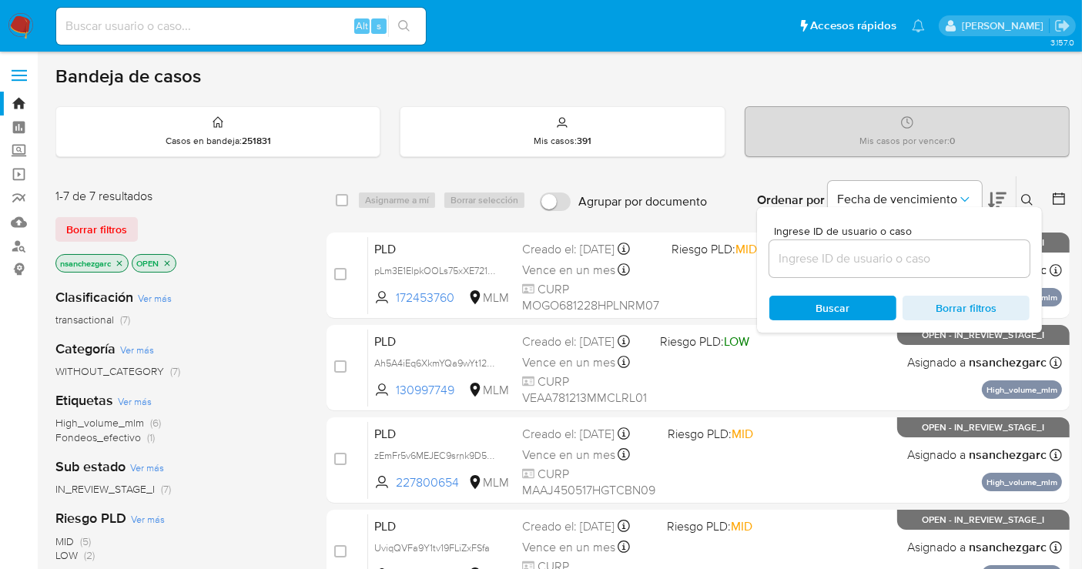
click at [835, 260] on input at bounding box center [899, 259] width 260 height 20
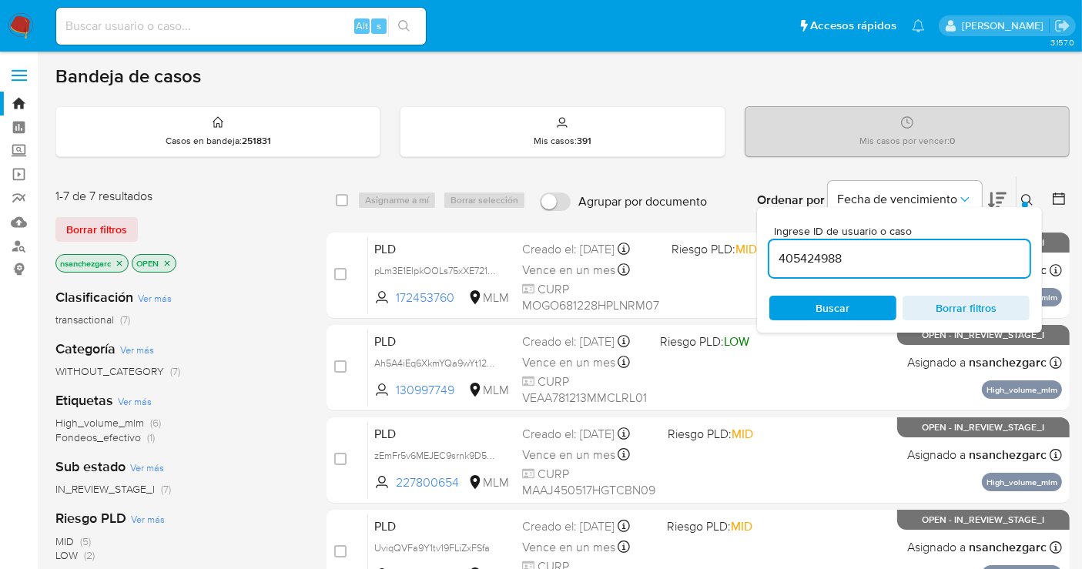
type input "405424988"
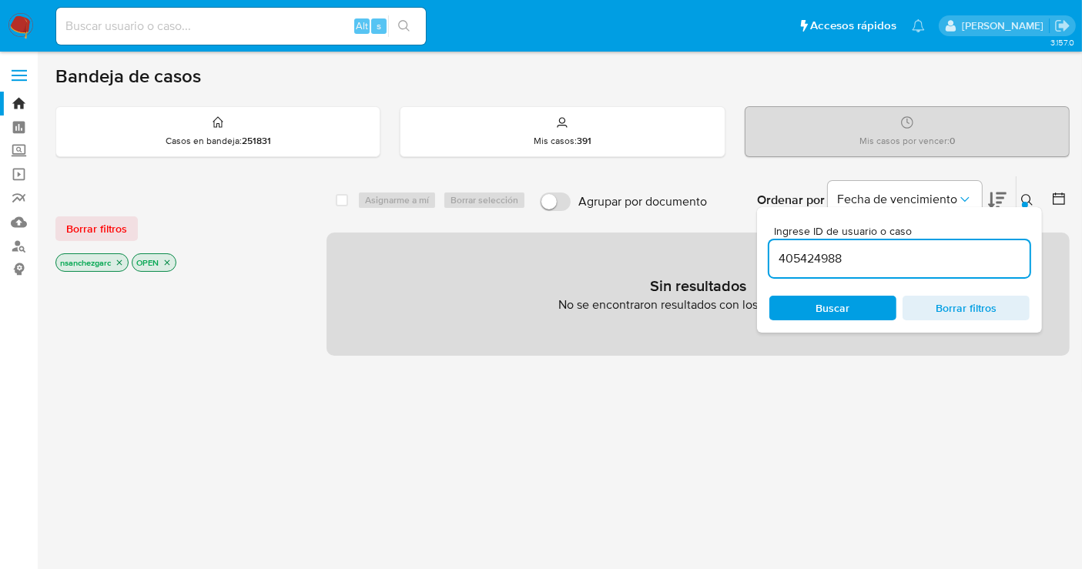
click at [119, 260] on icon "close-filter" at bounding box center [119, 262] width 5 height 5
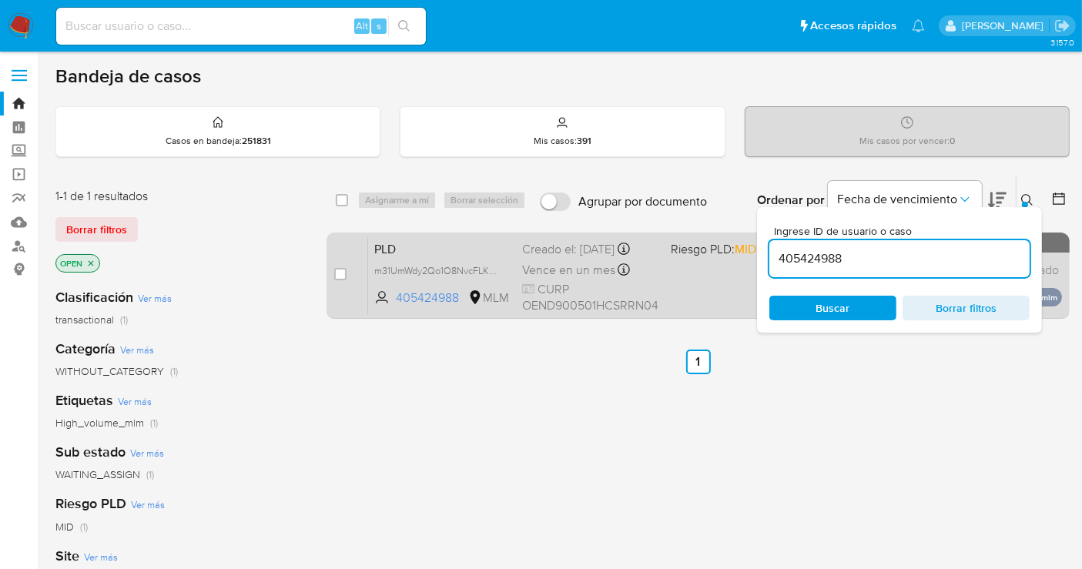
click at [575, 262] on span "Vence en un mes" at bounding box center [568, 270] width 93 height 17
click at [340, 268] on input "checkbox" at bounding box center [340, 274] width 12 height 12
checkbox input "true"
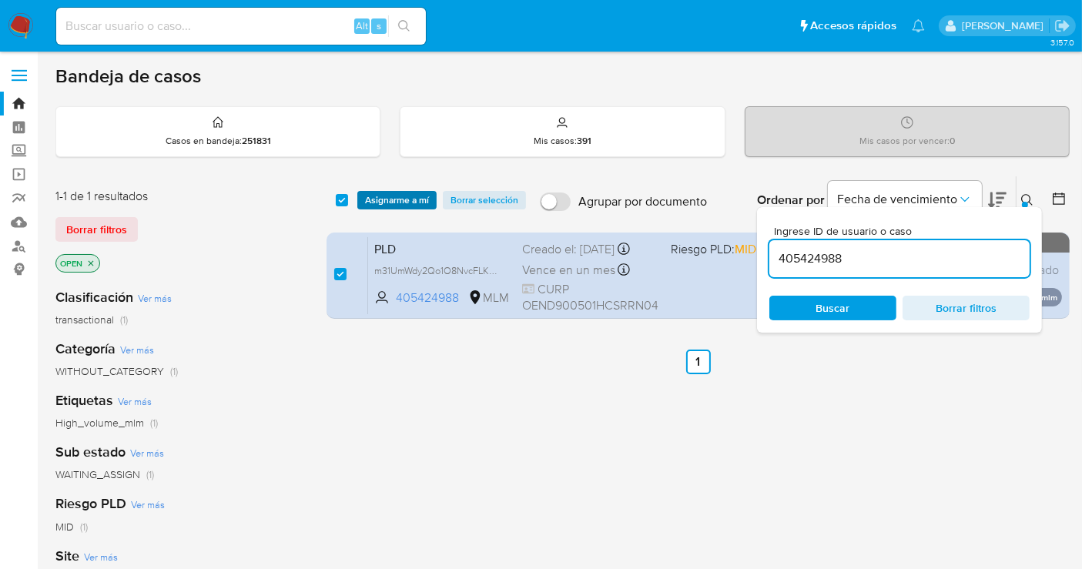
click at [400, 193] on span "Asignarme a mí" at bounding box center [397, 200] width 64 height 15
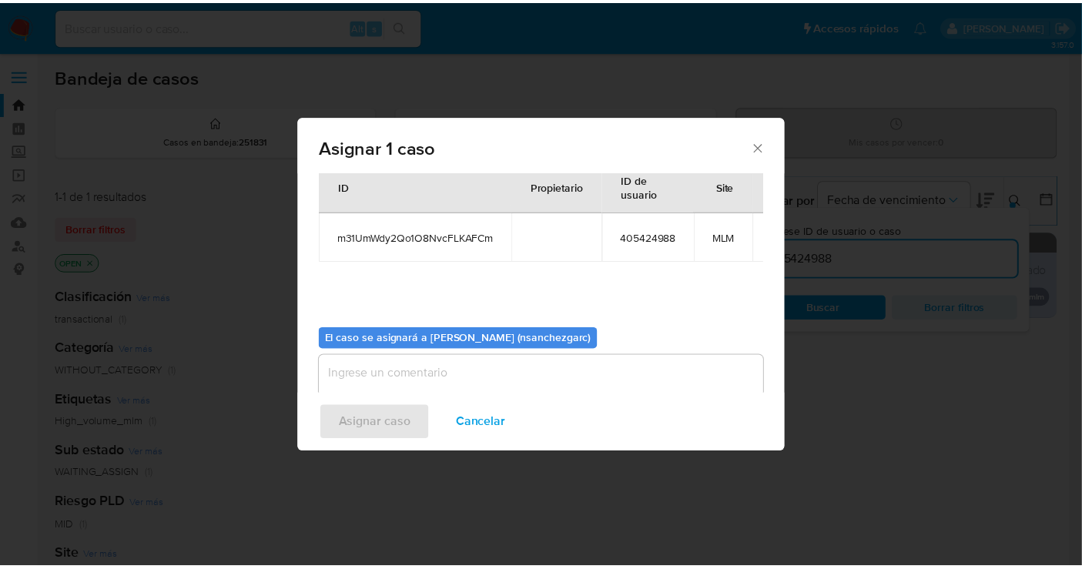
scroll to position [92, 0]
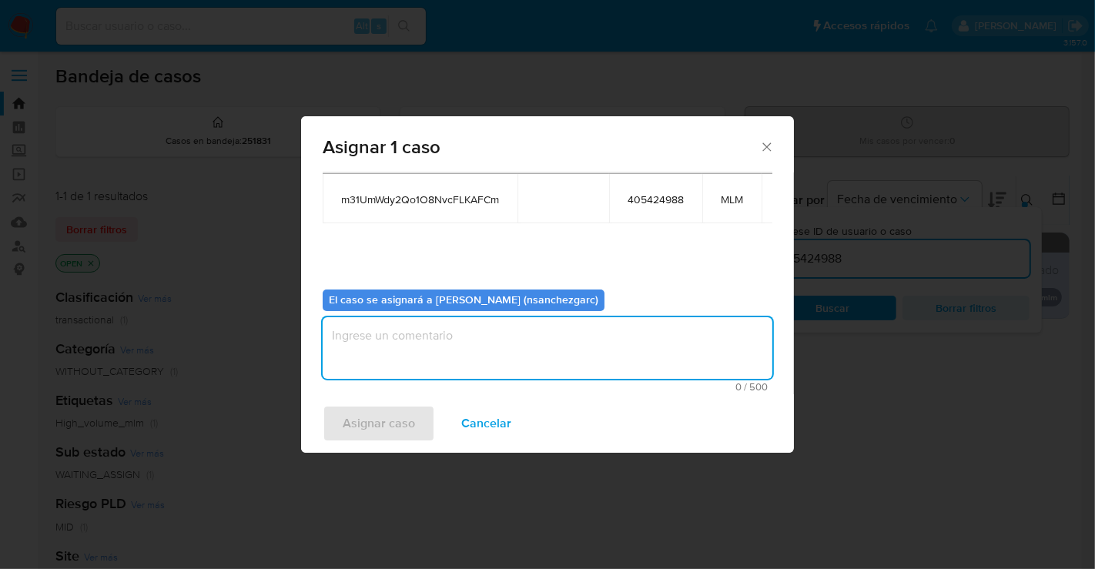
click at [354, 337] on textarea "assign-modal" at bounding box center [548, 348] width 450 height 62
type textarea "nesg"
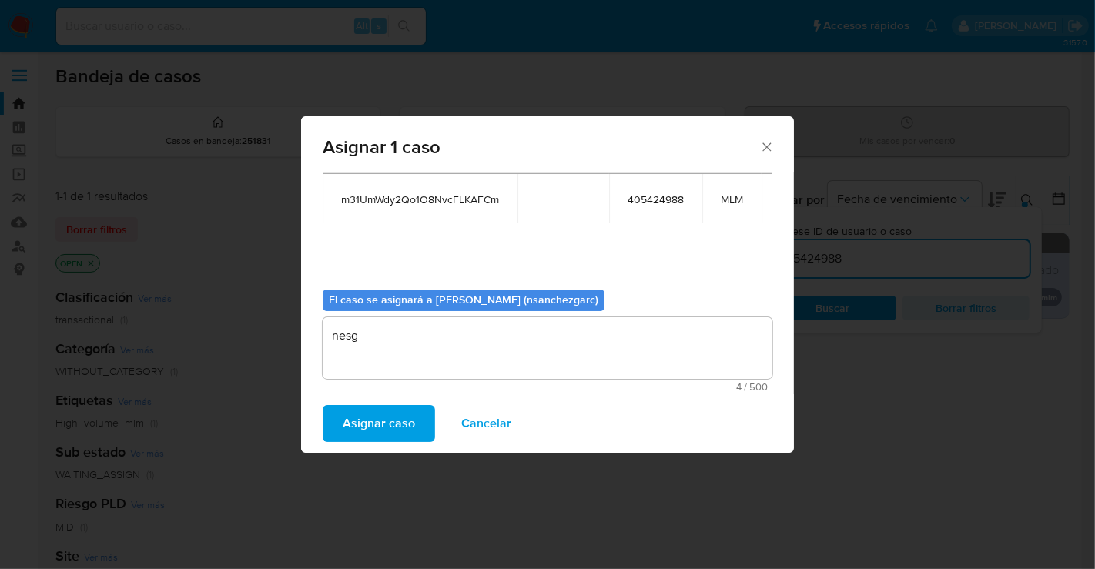
click at [354, 424] on span "Asignar caso" at bounding box center [379, 424] width 72 height 34
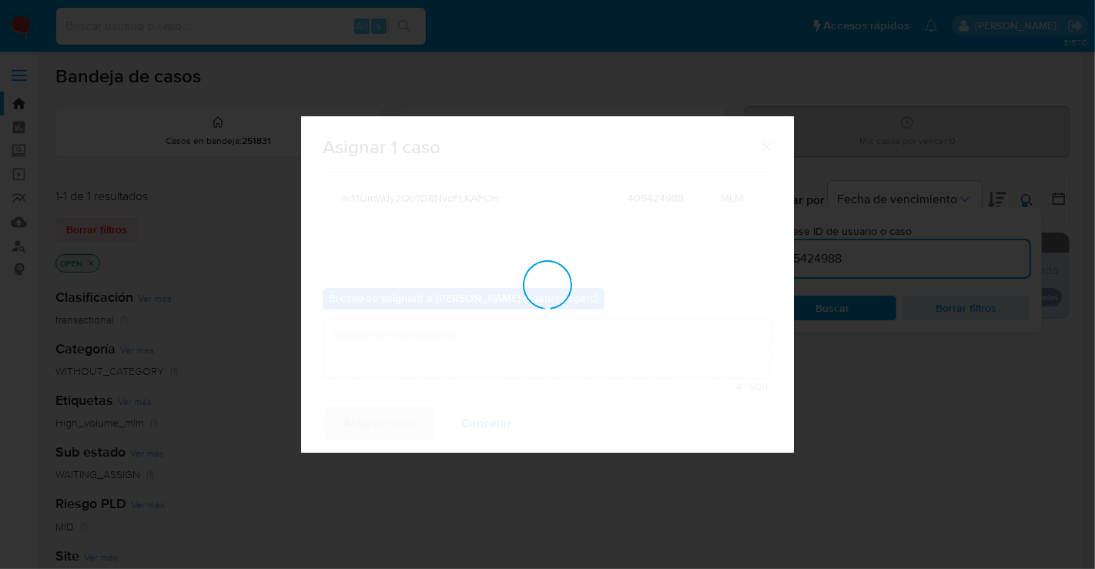
checkbox input "false"
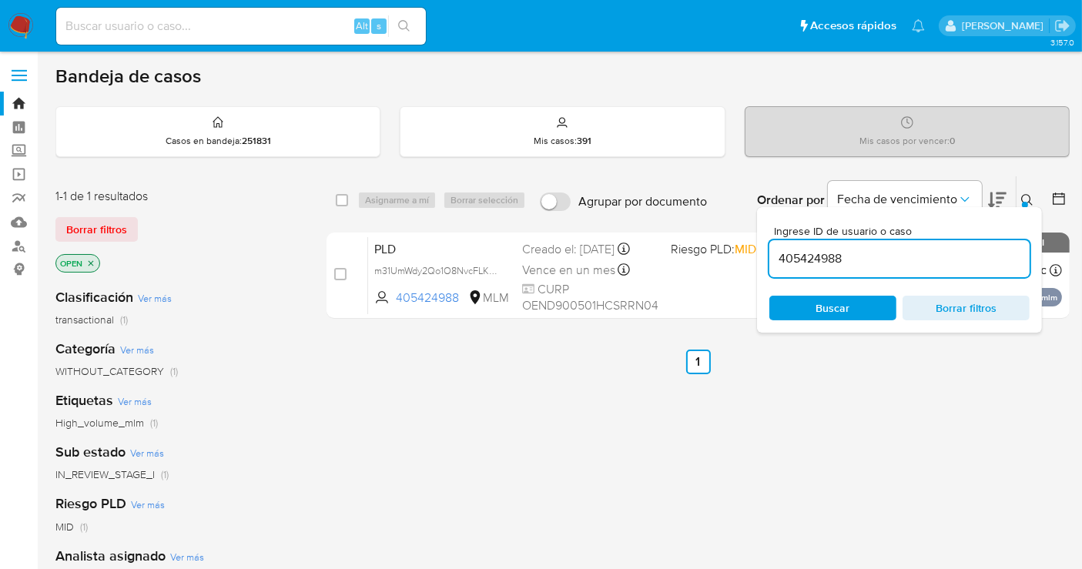
click at [1021, 194] on icon at bounding box center [1027, 200] width 12 height 12
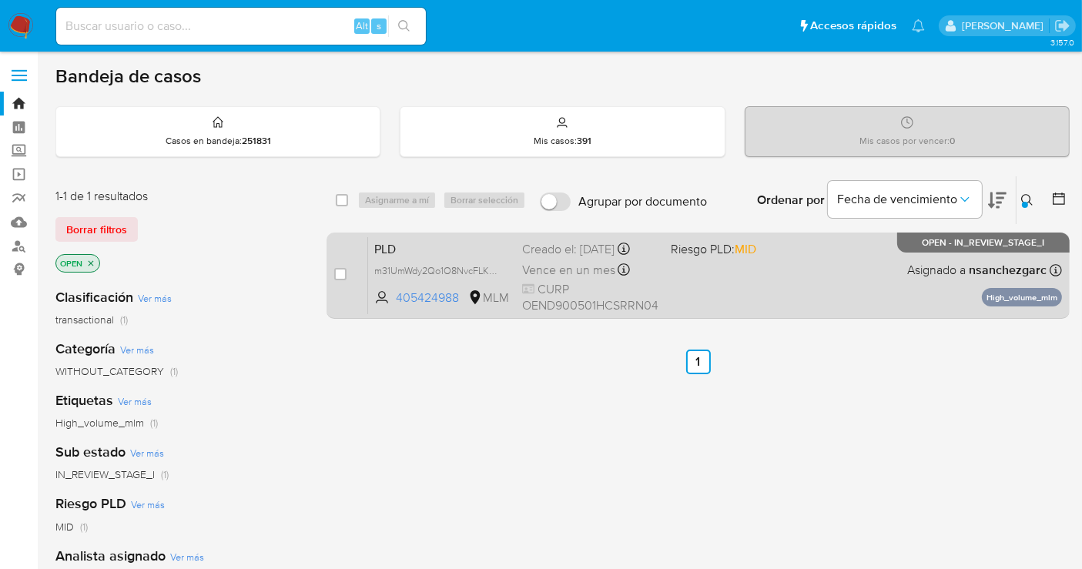
click at [576, 253] on div "Creado el: [DATE] Creado el: [DATE] 02:09:02" at bounding box center [590, 249] width 136 height 17
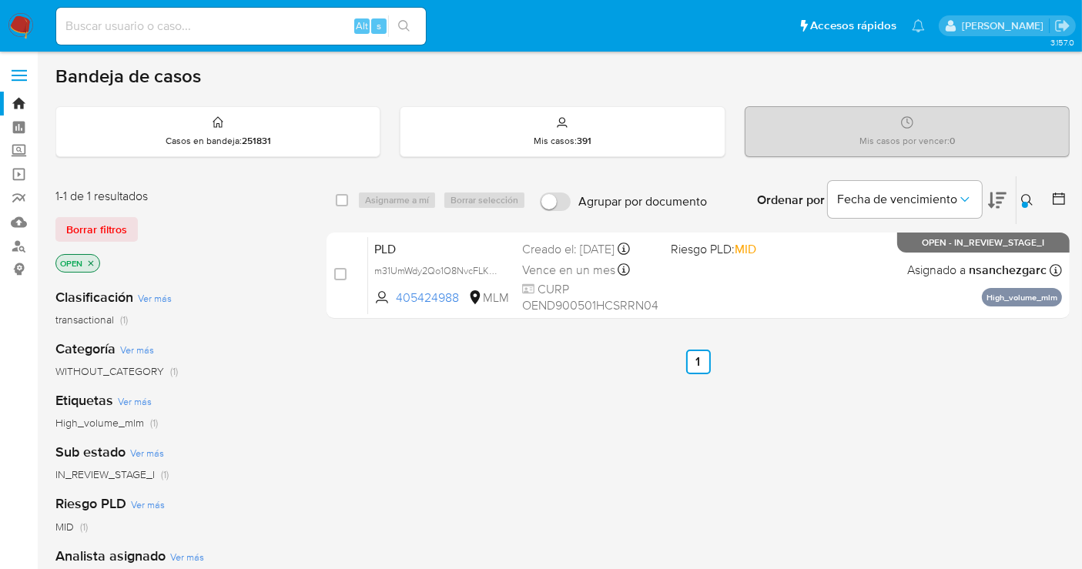
click at [116, 28] on input at bounding box center [241, 26] width 370 height 20
paste input "285532146"
type input "285532146"
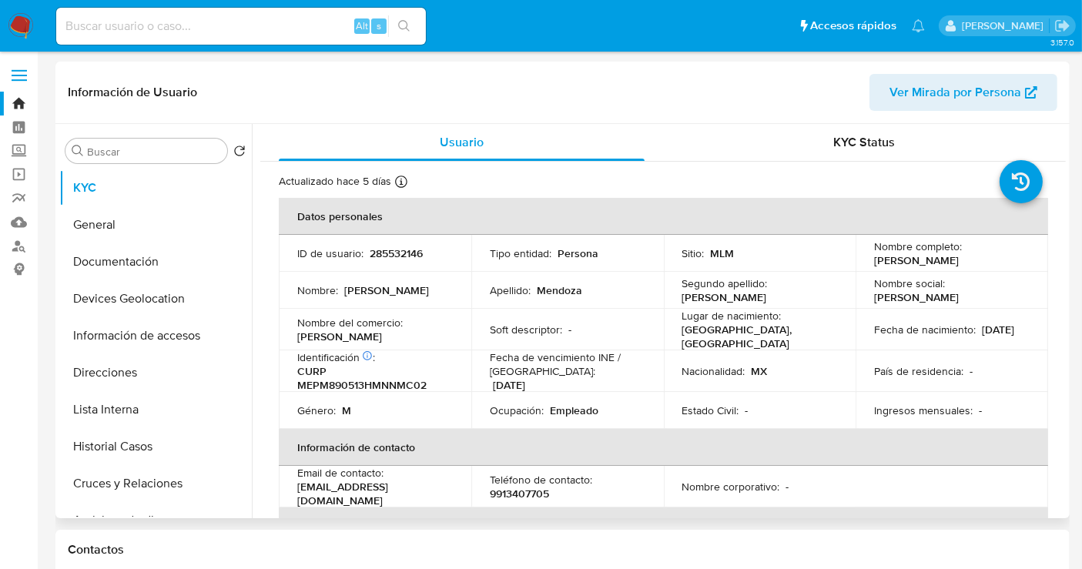
select select "10"
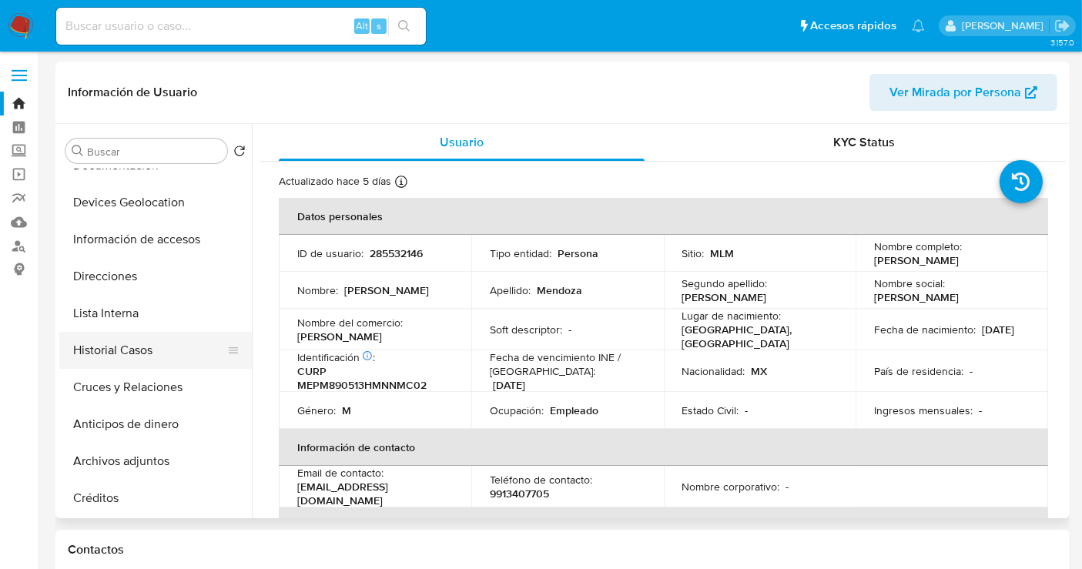
scroll to position [171, 0]
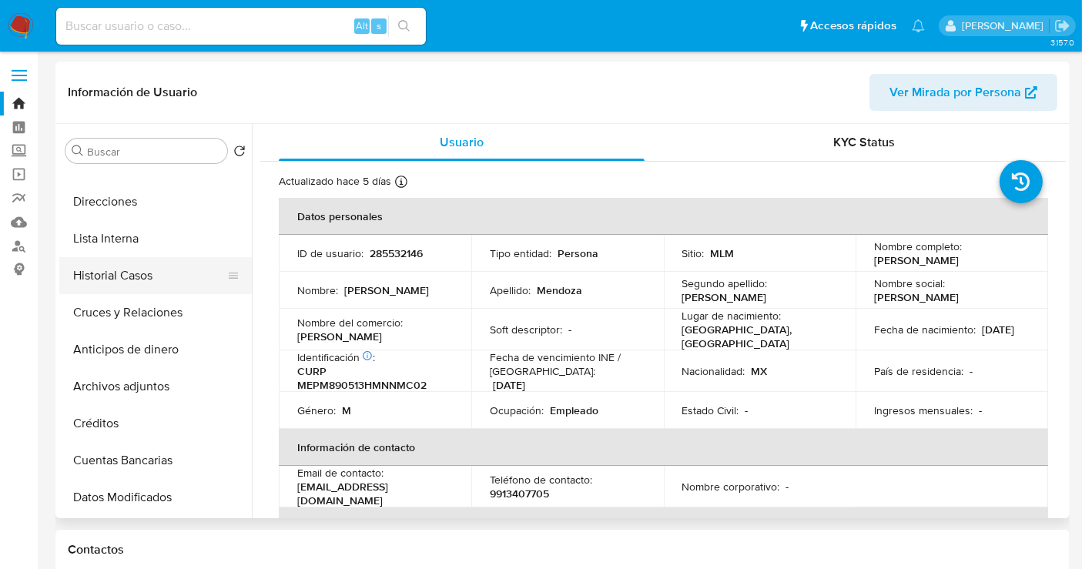
click at [116, 278] on button "Historial Casos" at bounding box center [149, 275] width 180 height 37
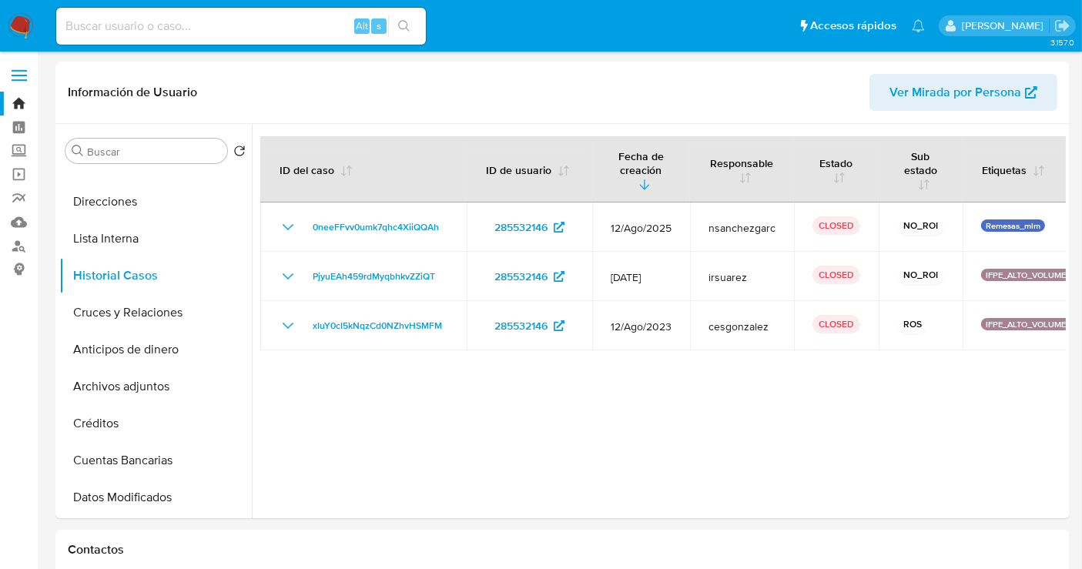
click at [19, 29] on img at bounding box center [21, 26] width 26 height 26
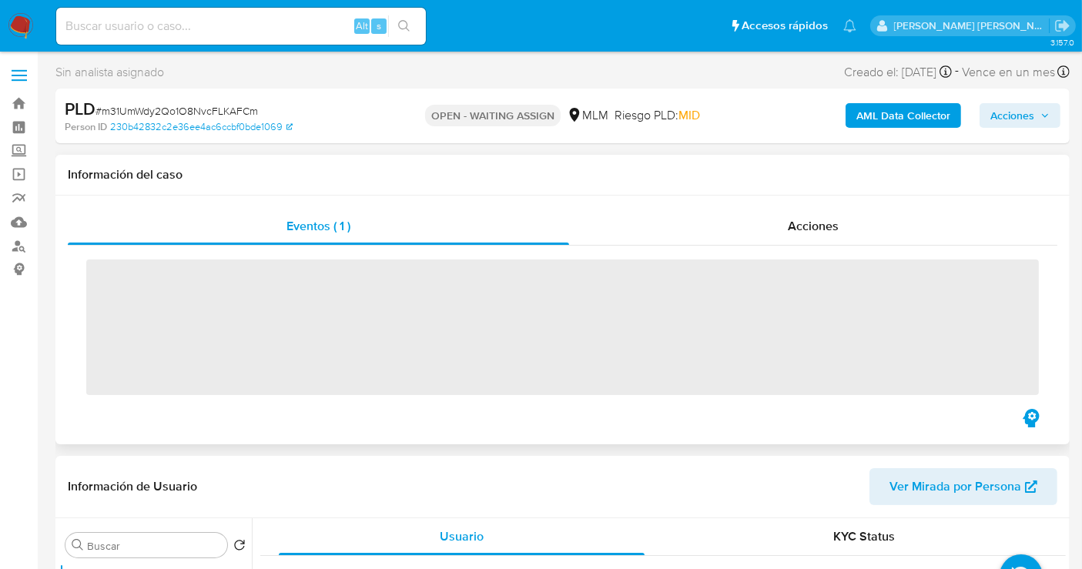
scroll to position [427, 0]
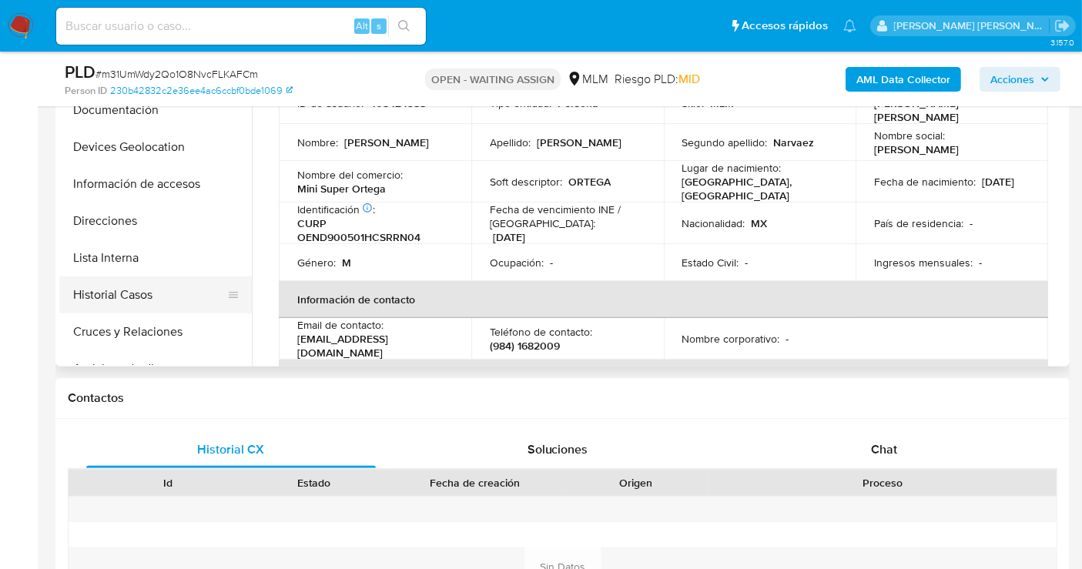
click at [112, 300] on button "Historial Casos" at bounding box center [149, 294] width 180 height 37
select select "10"
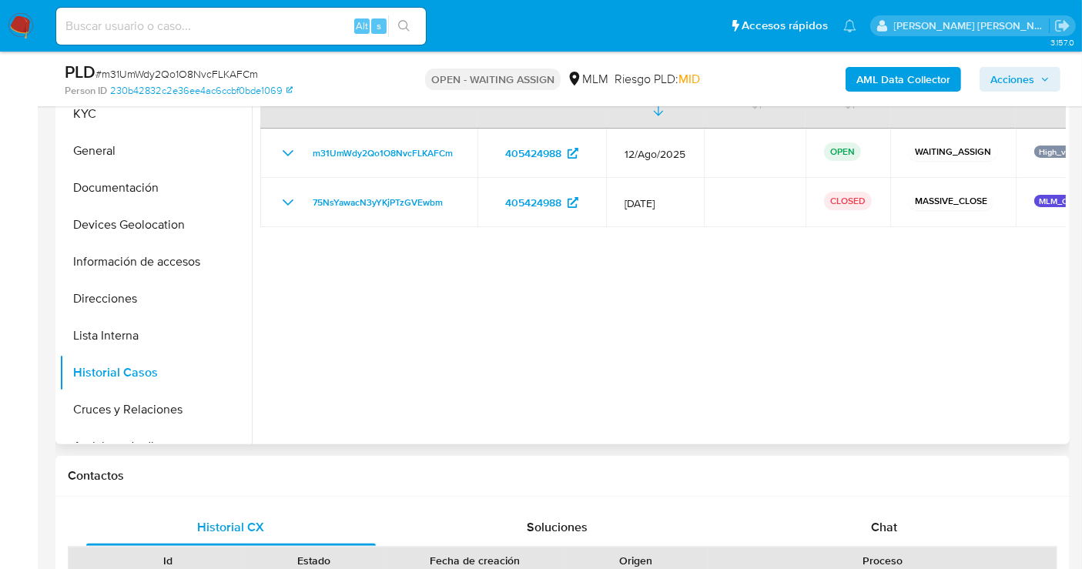
scroll to position [256, 0]
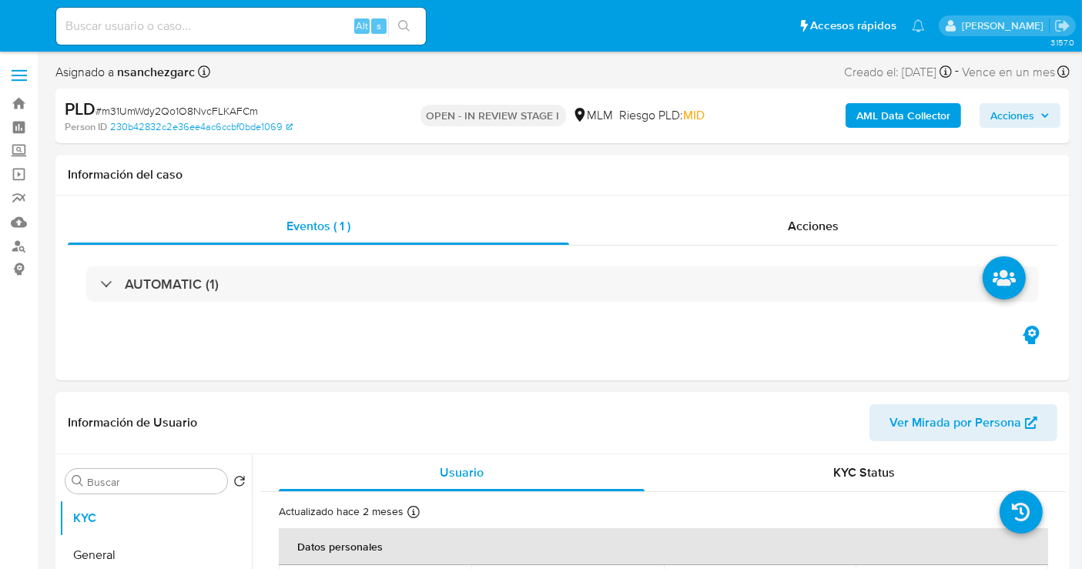
select select "10"
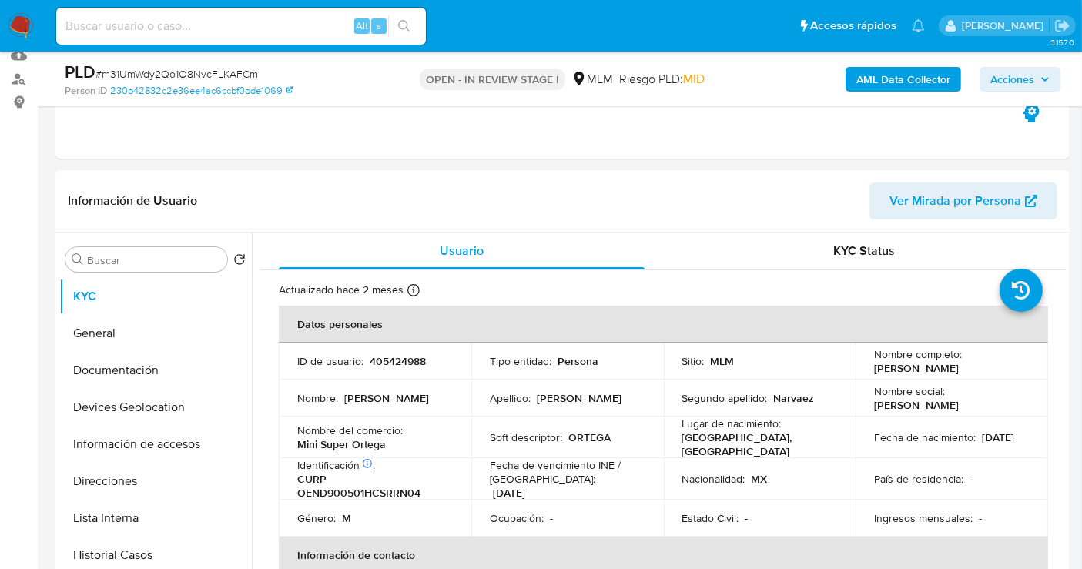
scroll to position [171, 0]
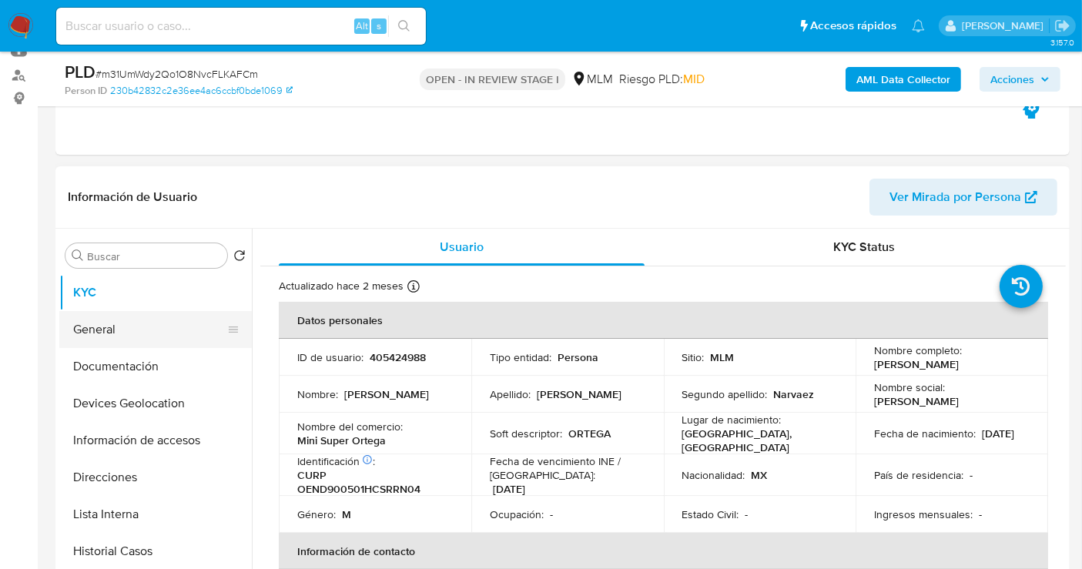
click at [139, 324] on button "General" at bounding box center [149, 329] width 180 height 37
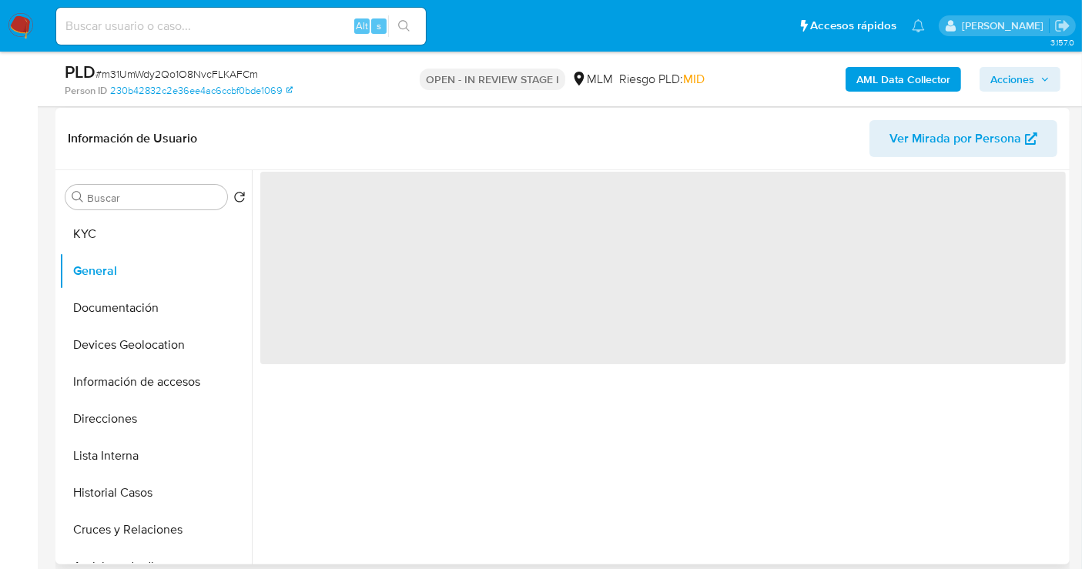
scroll to position [256, 0]
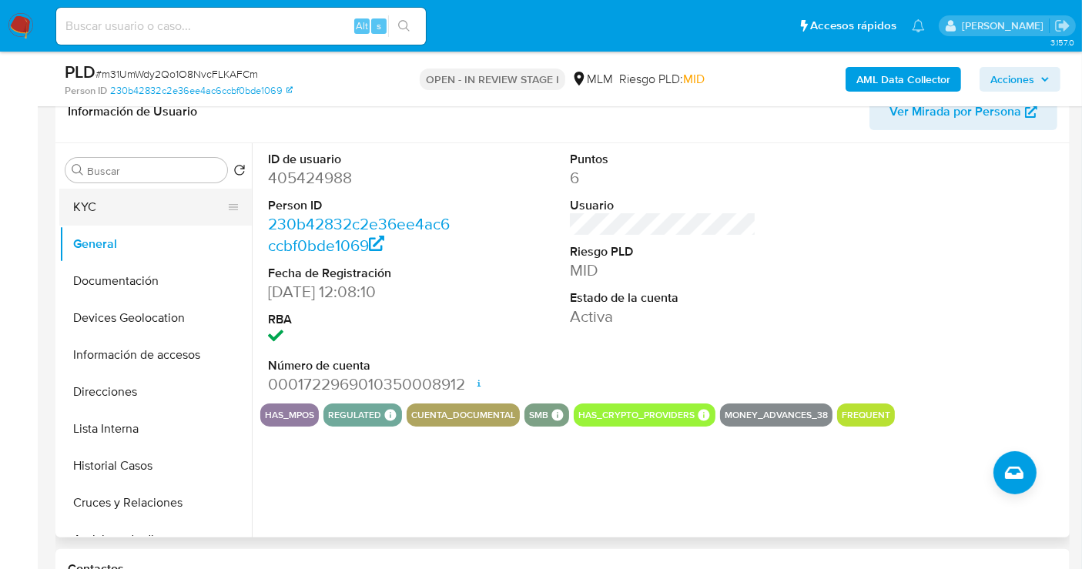
click at [106, 211] on button "KYC" at bounding box center [149, 207] width 180 height 37
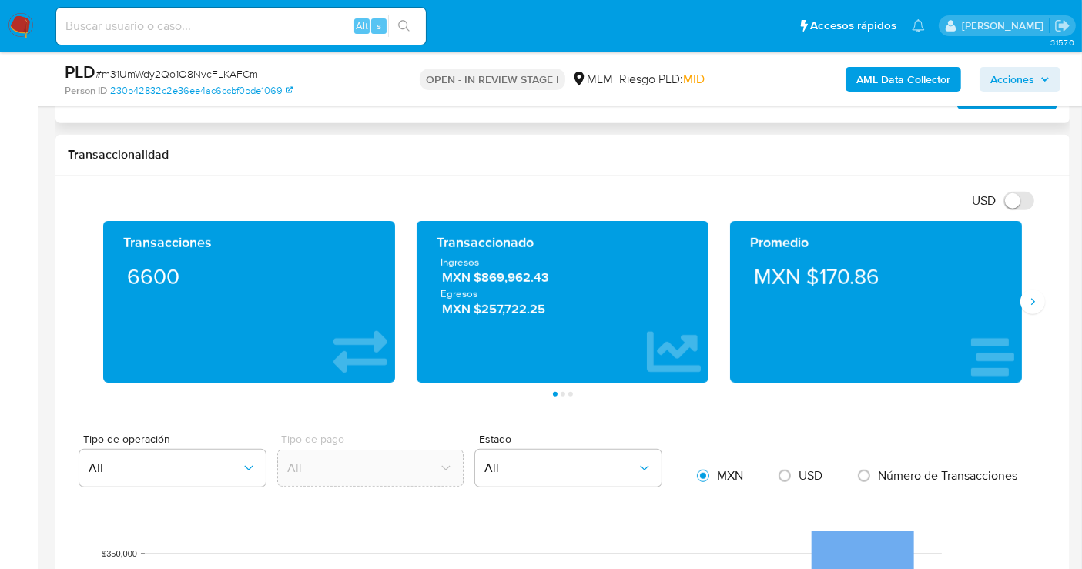
scroll to position [1027, 0]
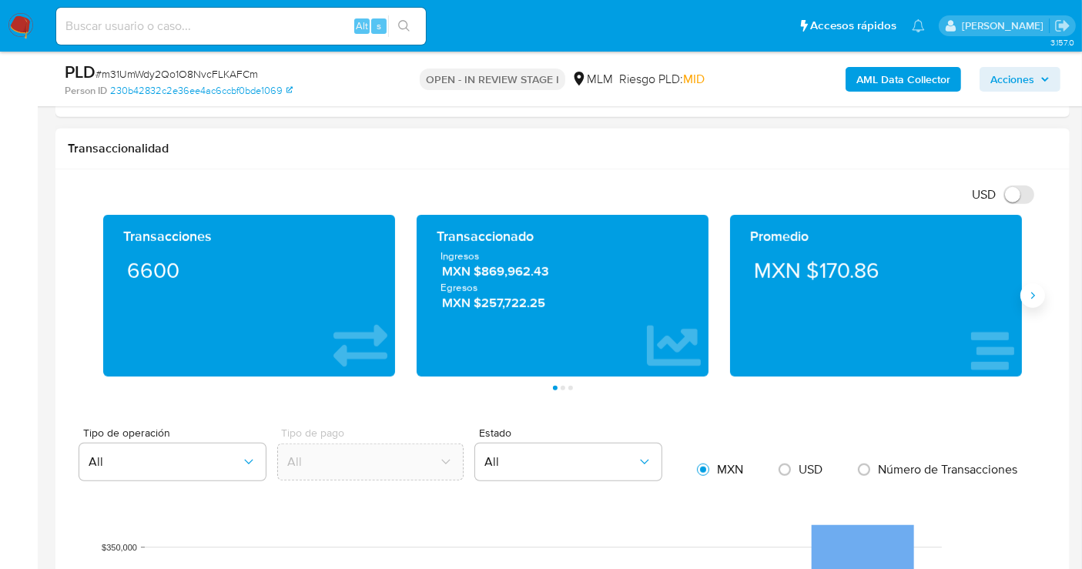
click at [1028, 303] on button "Siguiente" at bounding box center [1032, 295] width 25 height 25
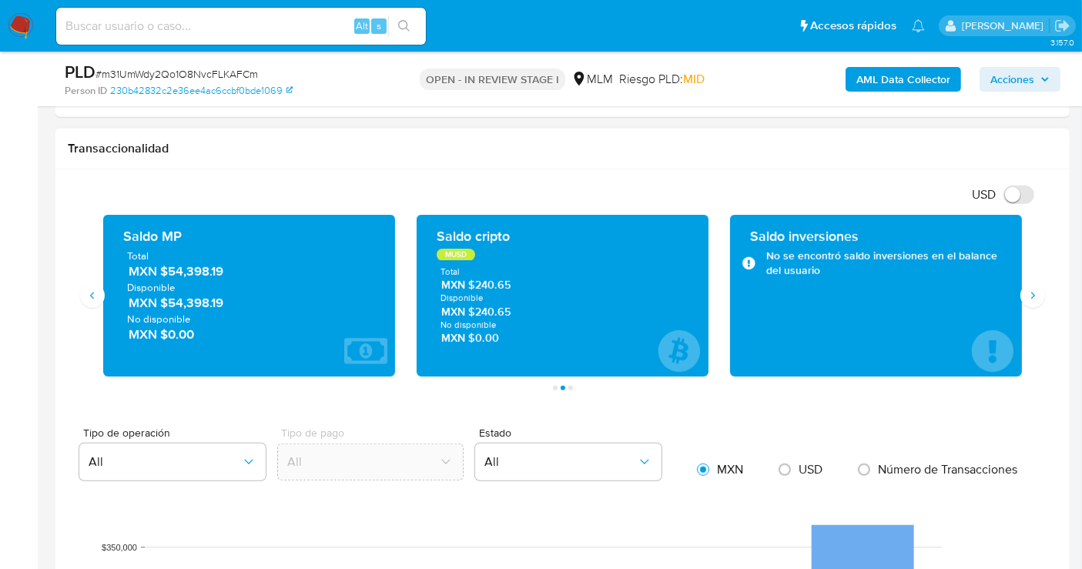
click at [200, 270] on span "MXN $54,398.19" at bounding box center [250, 272] width 243 height 18
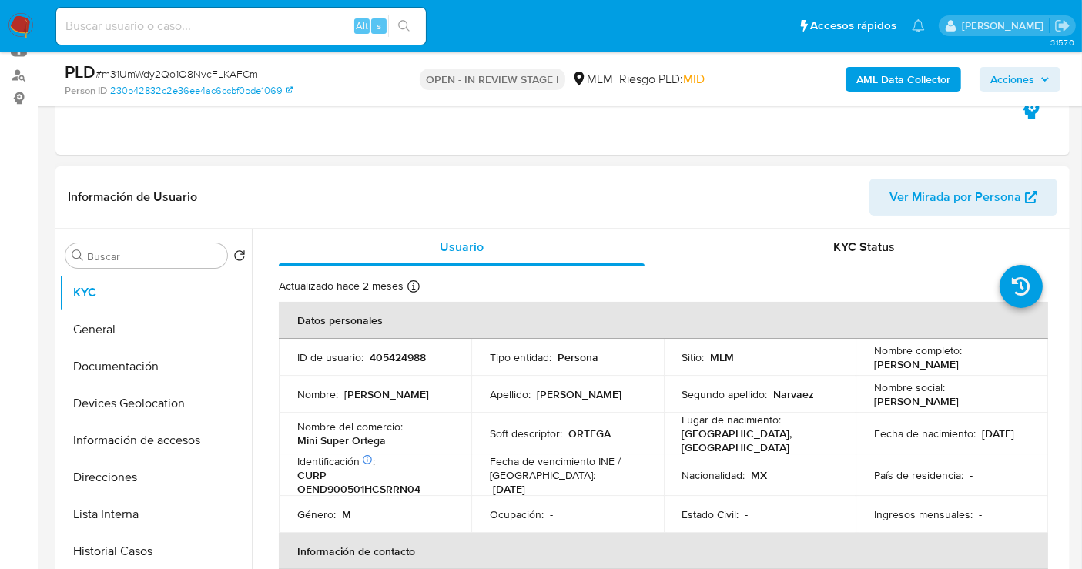
scroll to position [256, 0]
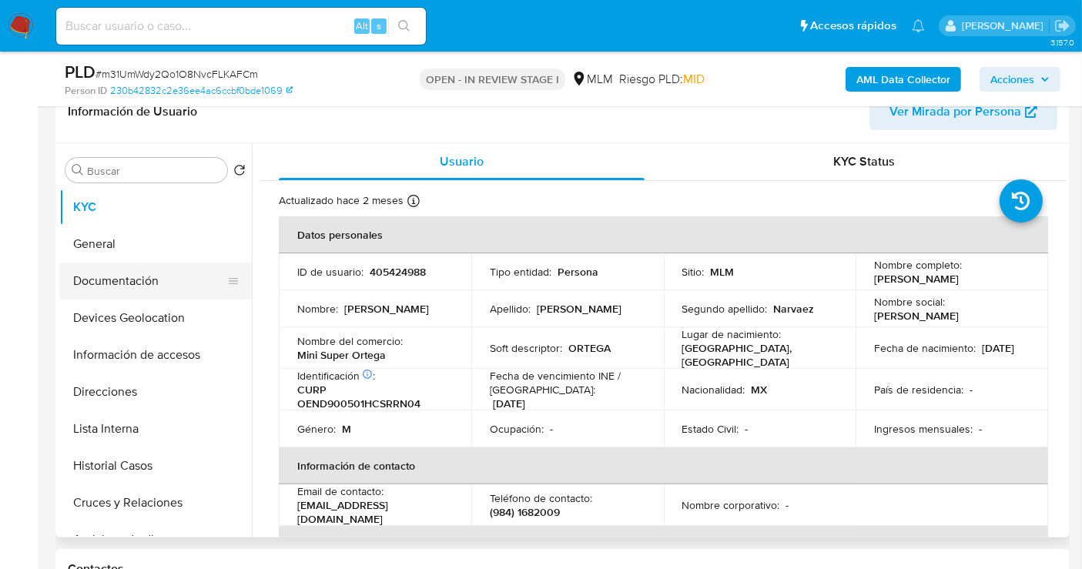
click at [137, 285] on button "Documentación" at bounding box center [149, 281] width 180 height 37
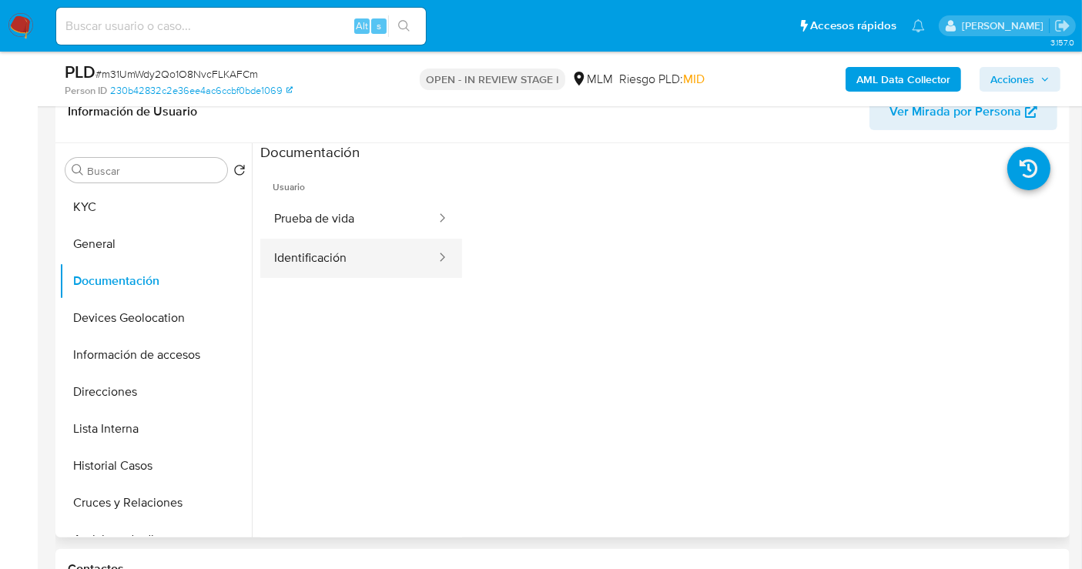
click at [375, 258] on button "Identificación" at bounding box center [348, 258] width 177 height 39
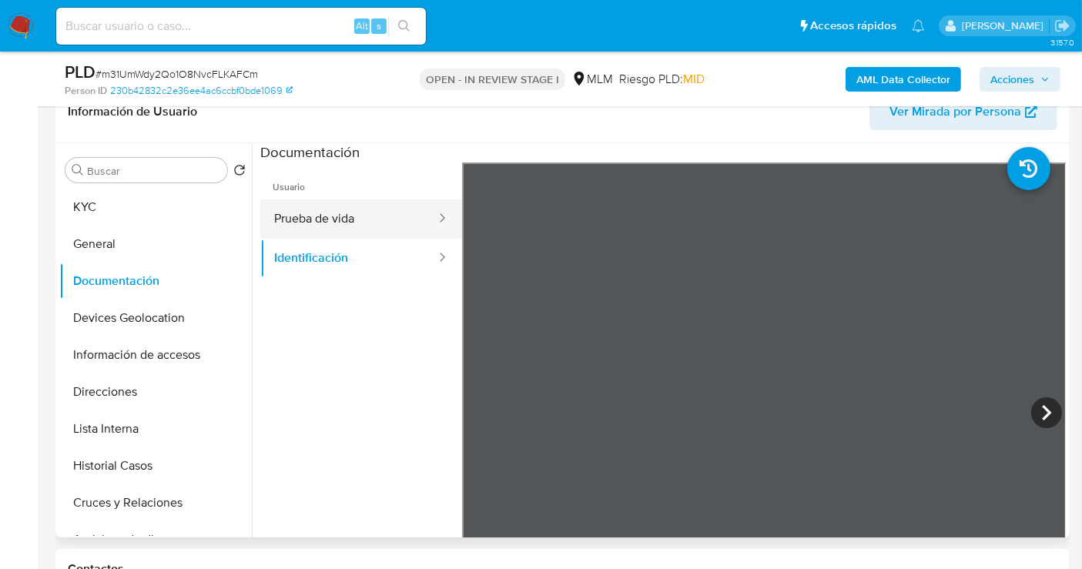
click at [310, 226] on button "Prueba de vida" at bounding box center [348, 218] width 177 height 39
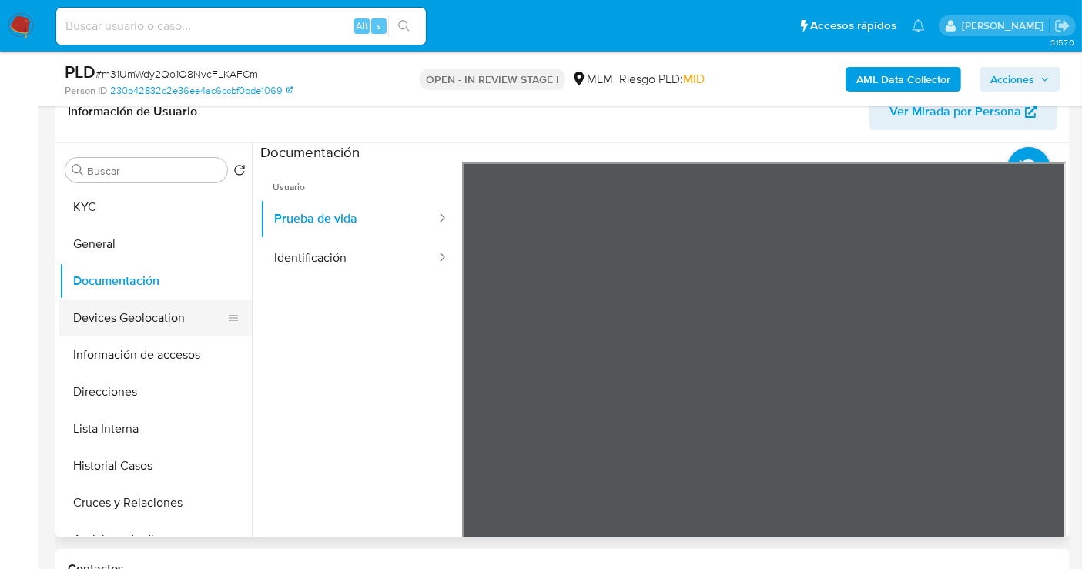
click at [136, 316] on button "Devices Geolocation" at bounding box center [149, 318] width 180 height 37
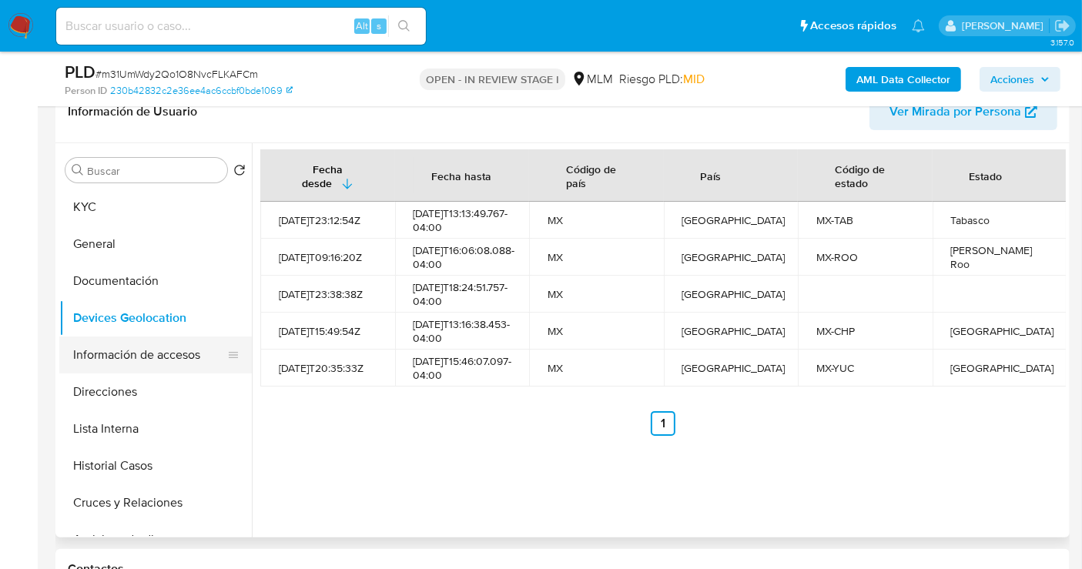
click at [122, 357] on button "Información de accesos" at bounding box center [149, 355] width 180 height 37
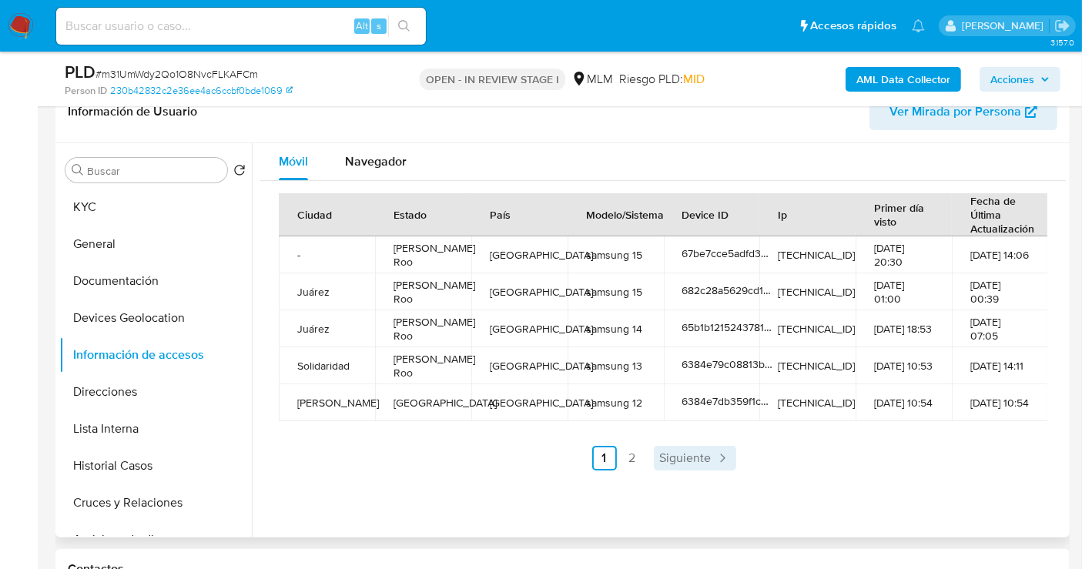
click at [707, 458] on span "Siguiente" at bounding box center [686, 458] width 52 height 12
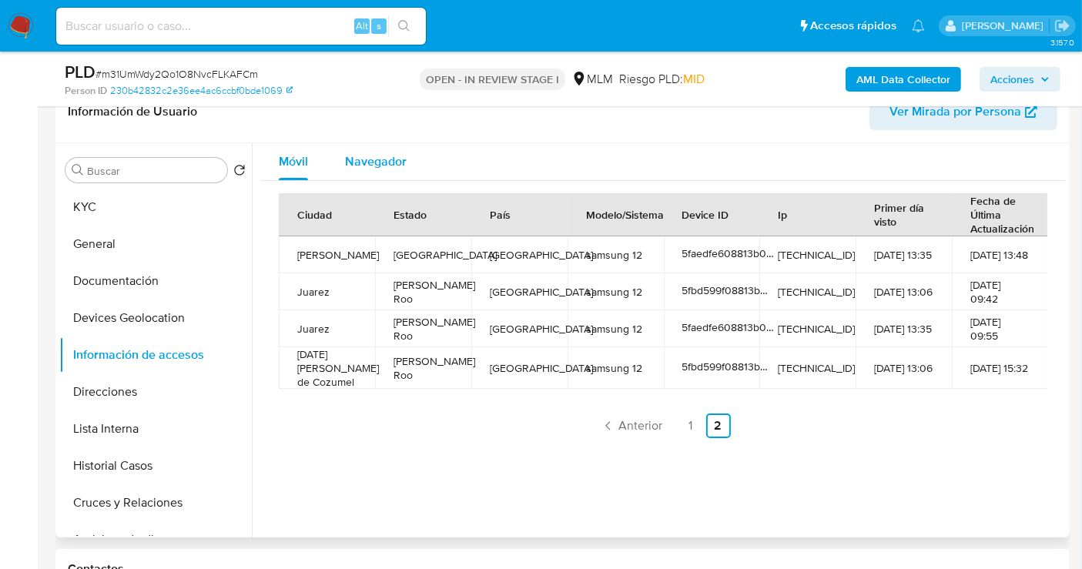
click at [354, 157] on span "Navegador" at bounding box center [376, 161] width 62 height 18
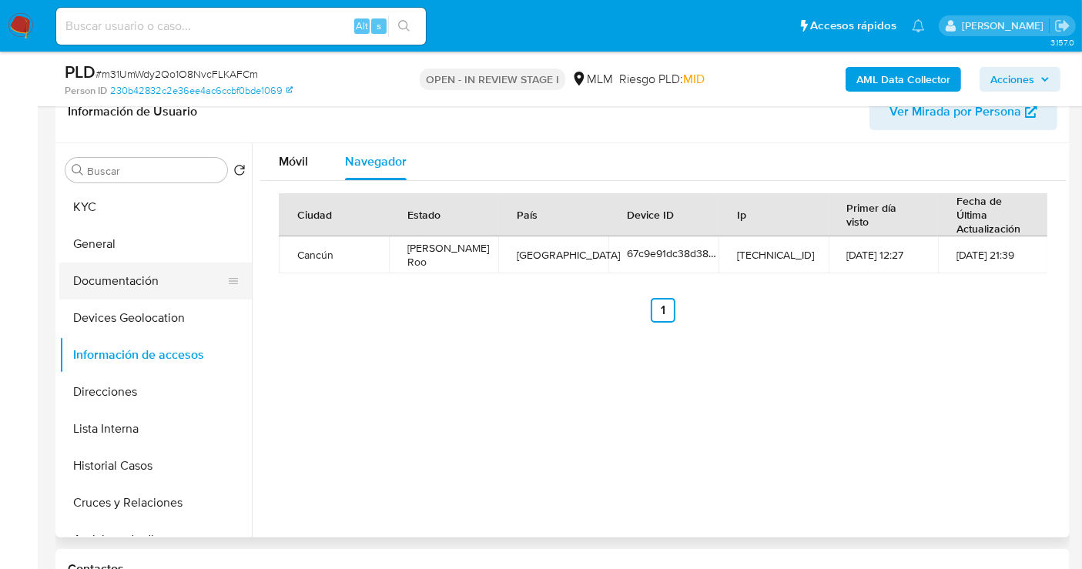
click at [121, 286] on button "Documentación" at bounding box center [149, 281] width 180 height 37
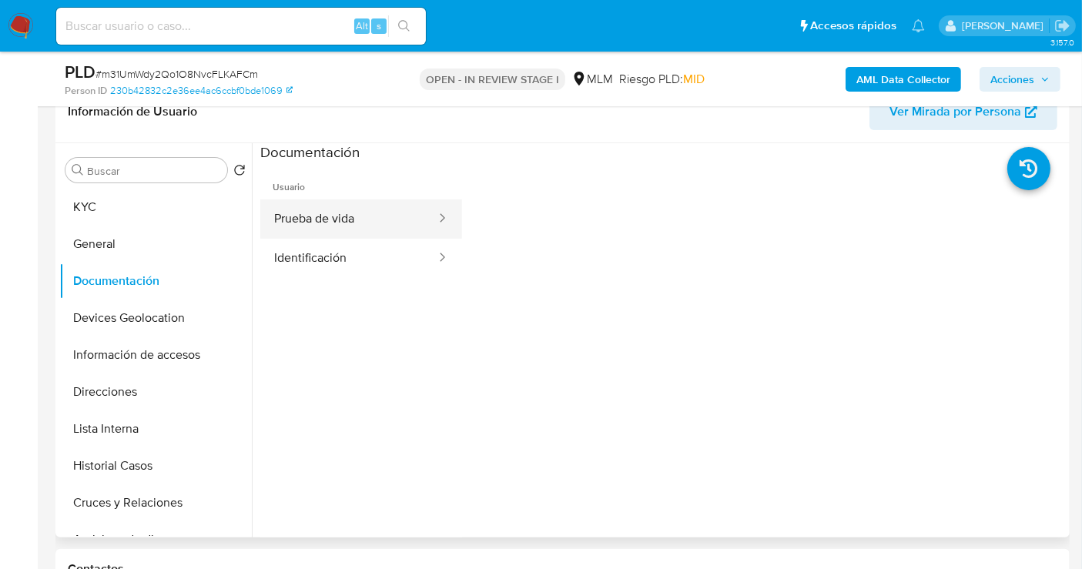
click at [320, 230] on button "Prueba de vida" at bounding box center [348, 218] width 177 height 39
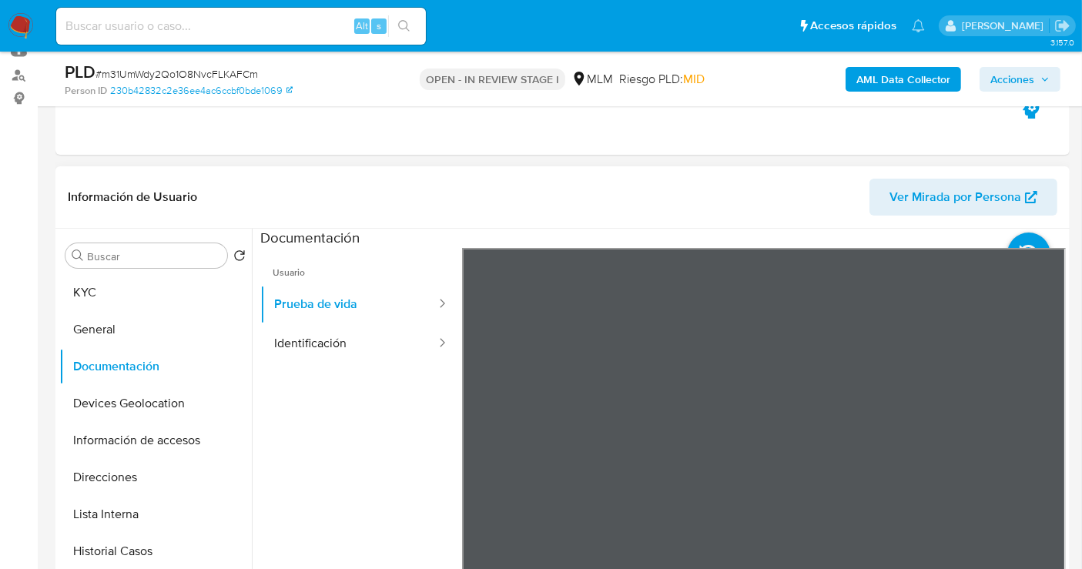
scroll to position [85, 0]
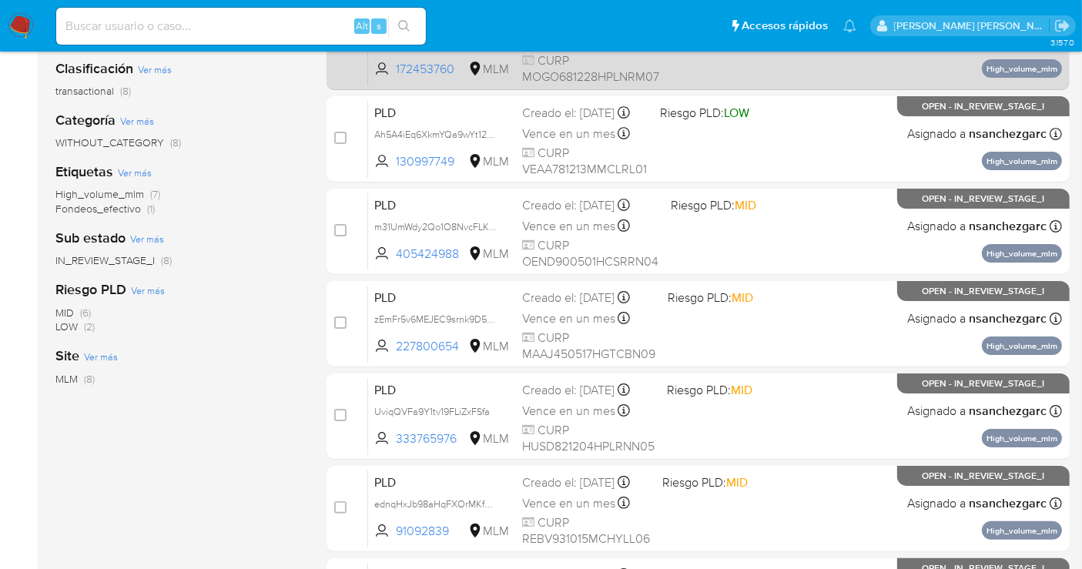
scroll to position [256, 0]
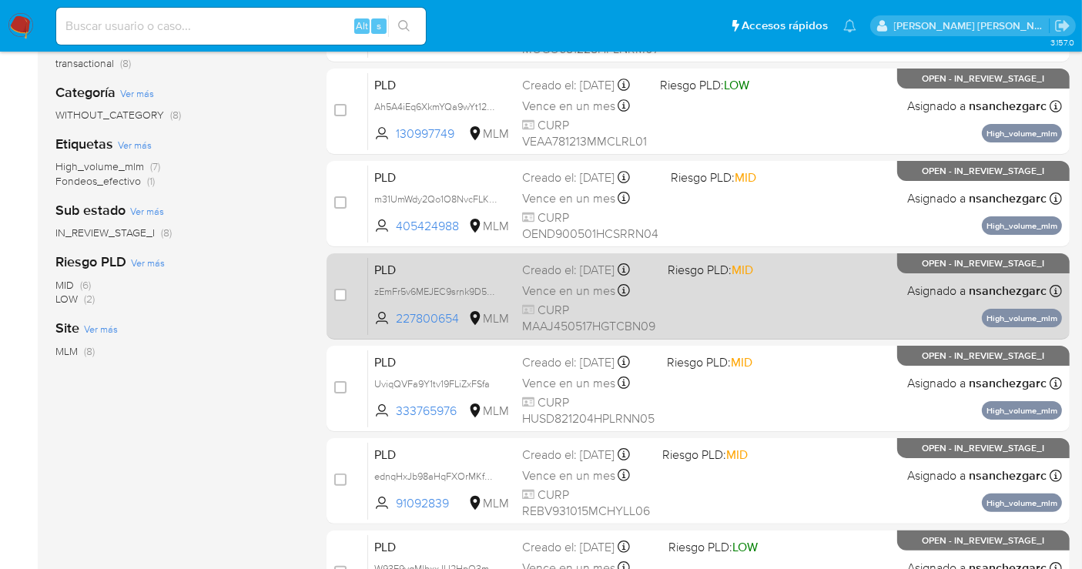
click at [534, 297] on span "Vence en un mes" at bounding box center [568, 291] width 93 height 17
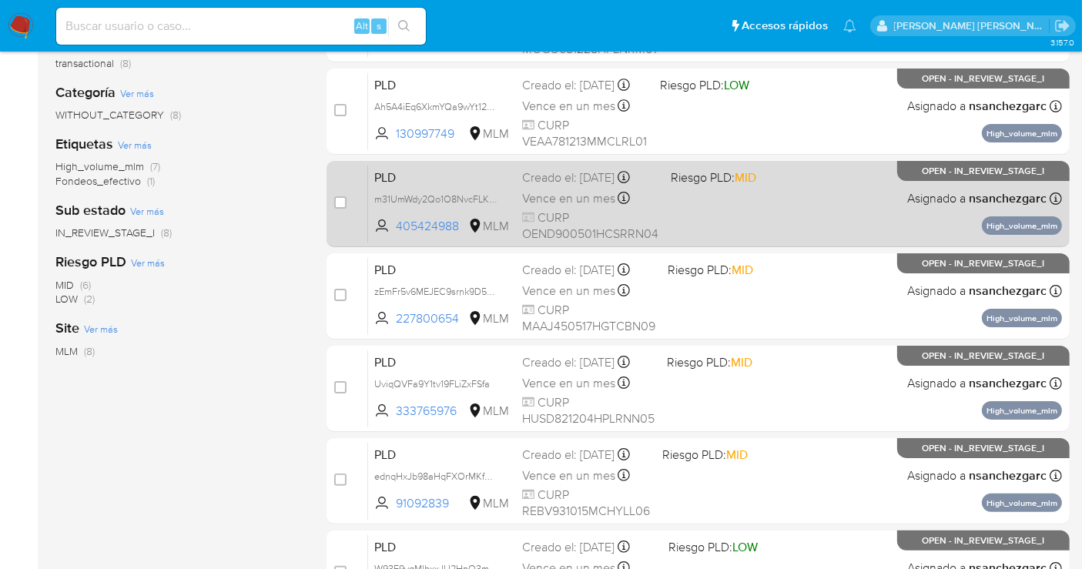
click at [539, 197] on span "Vence en un mes" at bounding box center [568, 198] width 93 height 17
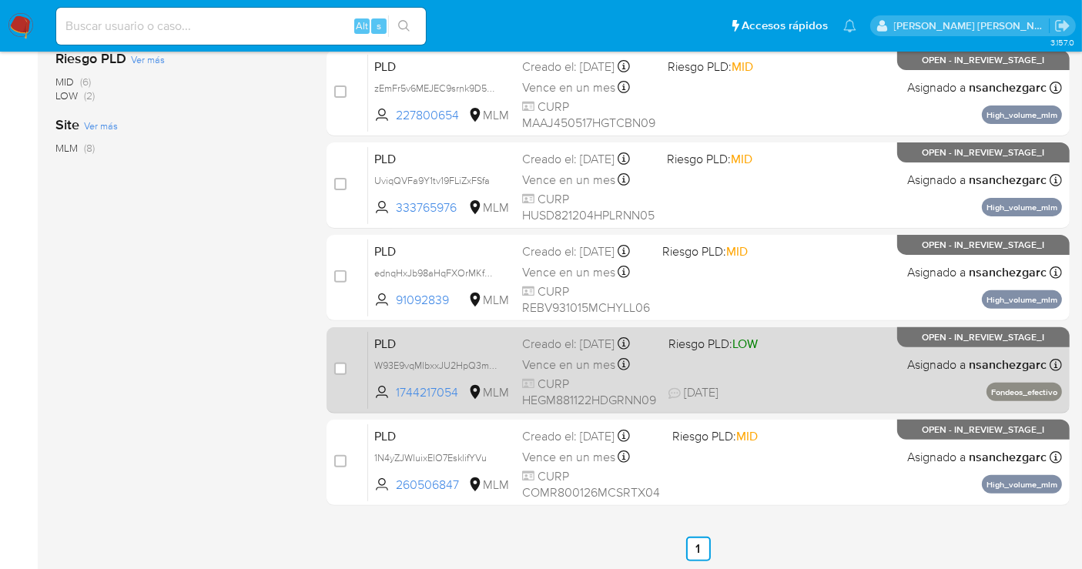
scroll to position [32, 0]
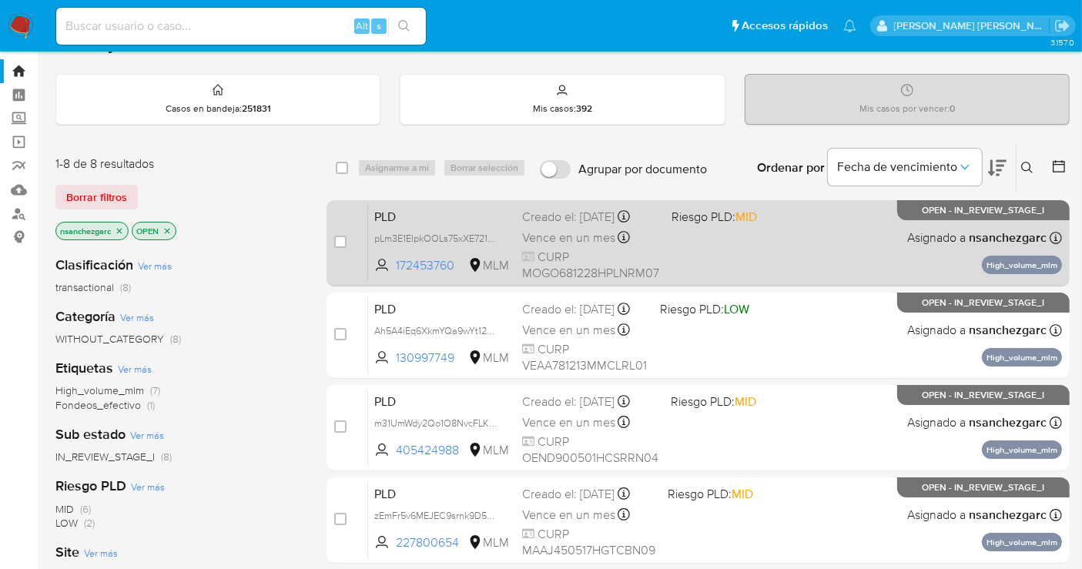
click at [541, 223] on div "Creado el: 12/08/2025 Creado el: 12/08/2025 02:14:20" at bounding box center [590, 217] width 137 height 17
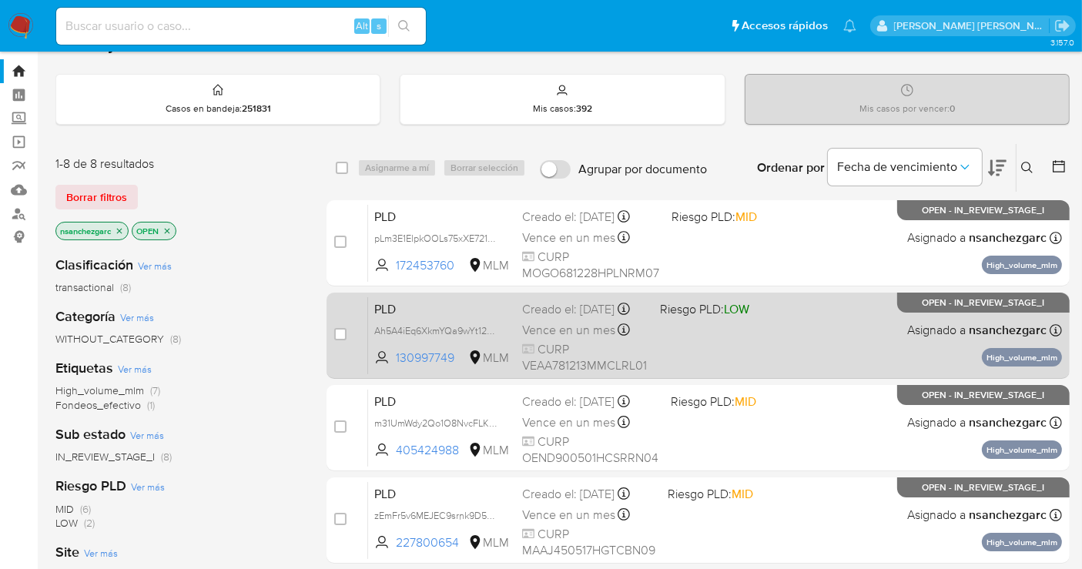
scroll to position [118, 0]
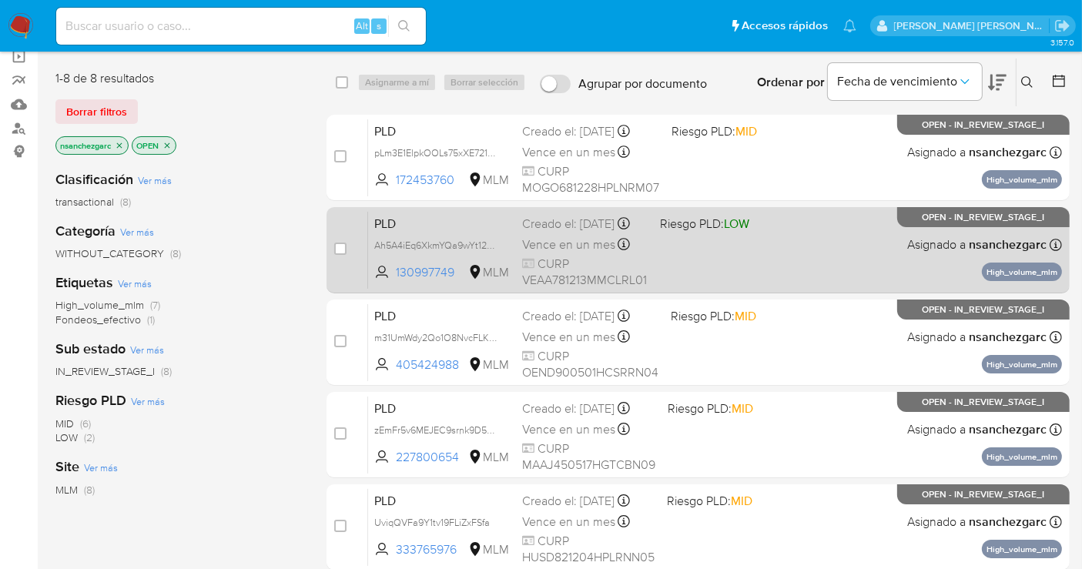
click at [545, 233] on div "Creado el: 12/08/2025 Creado el: 12/08/2025 02:12:50" at bounding box center [585, 224] width 126 height 17
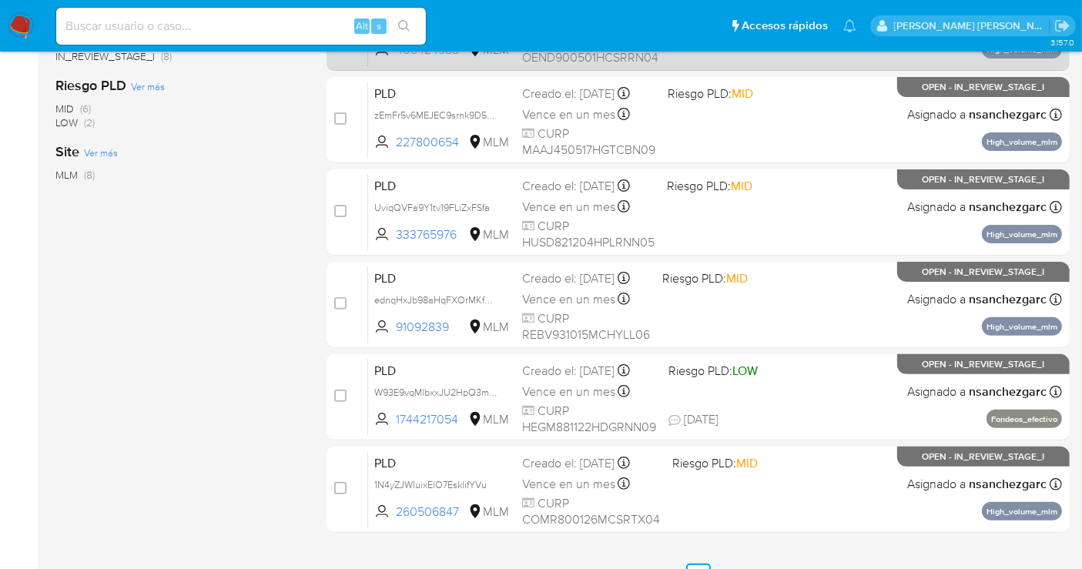
scroll to position [460, 0]
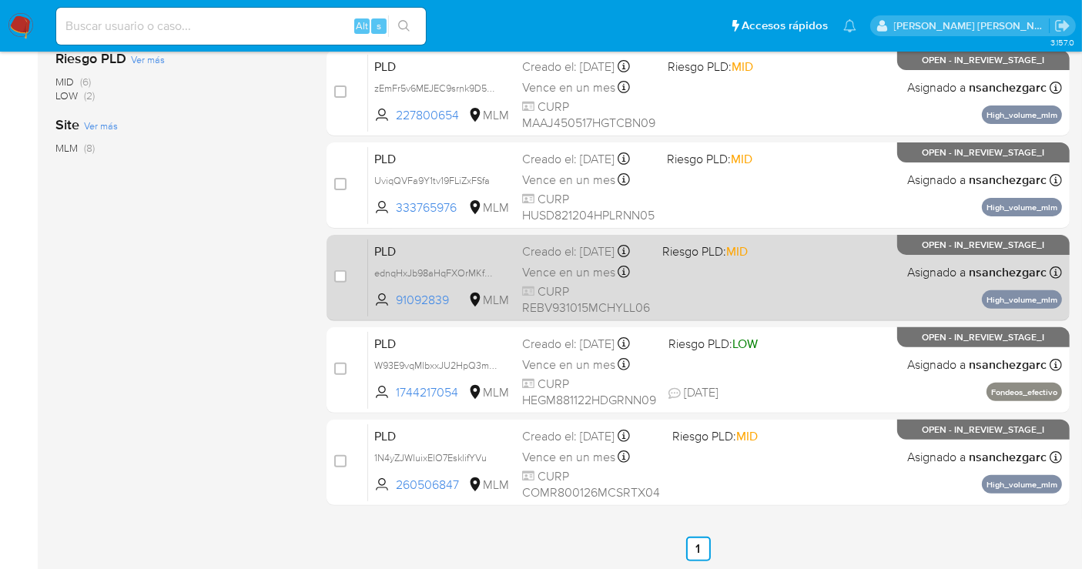
click at [577, 281] on span "Vence en un mes" at bounding box center [568, 272] width 93 height 17
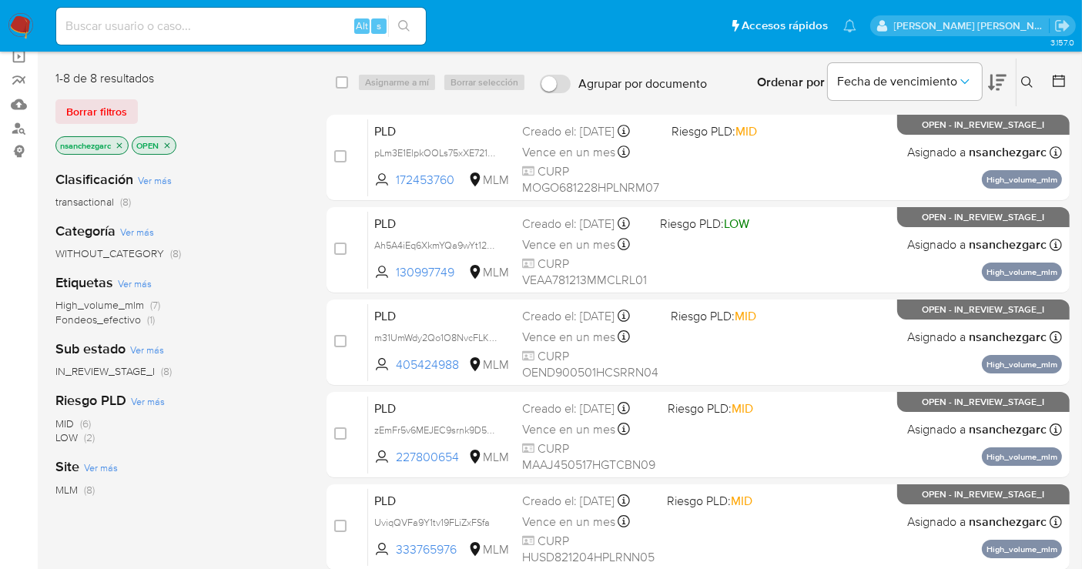
scroll to position [32, 0]
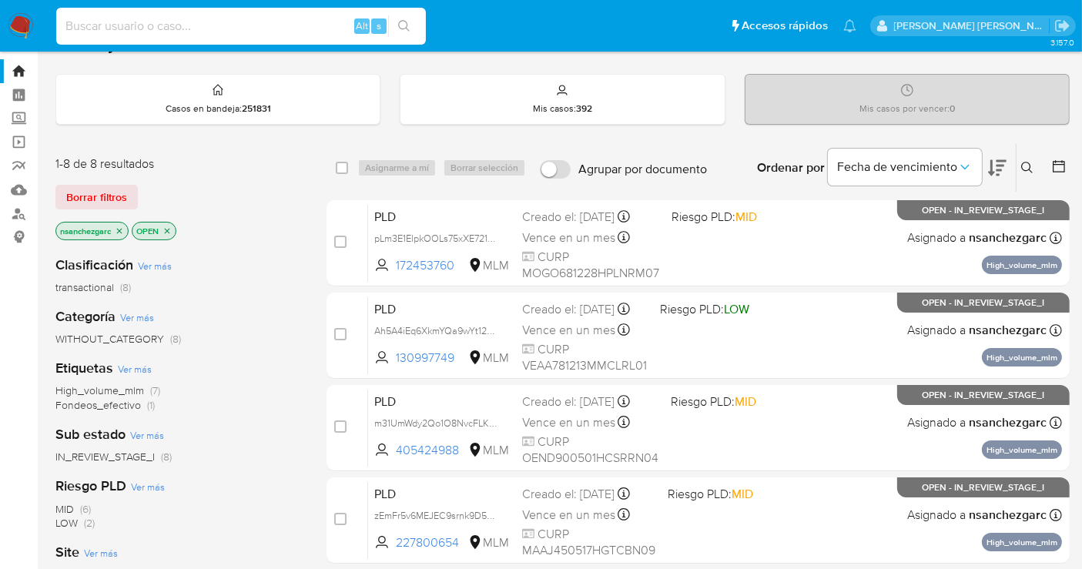
click at [170, 26] on input at bounding box center [241, 26] width 370 height 20
paste input "16927047"
type input "16927047"
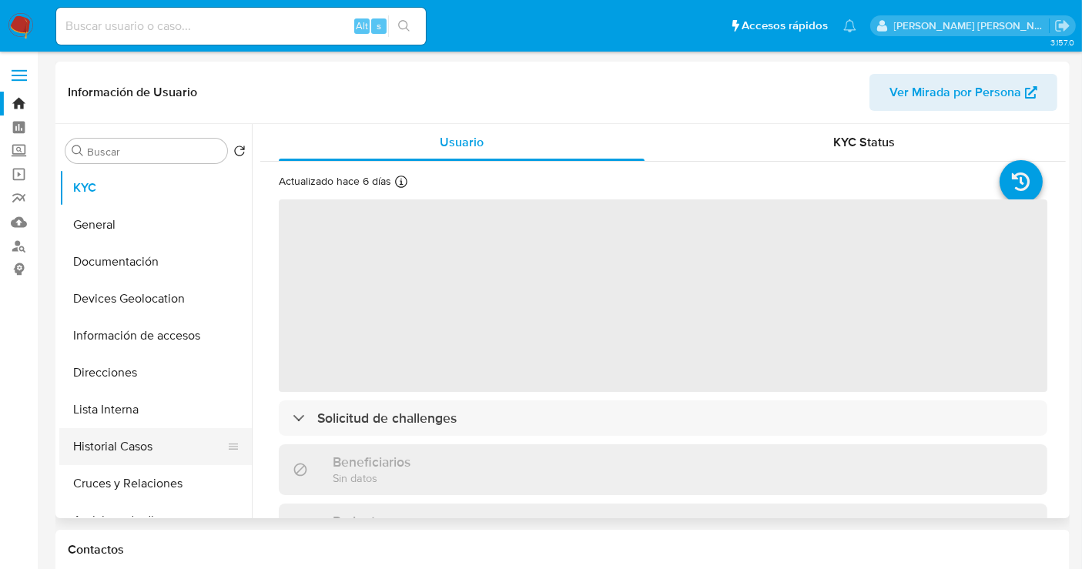
click at [141, 432] on button "Historial Casos" at bounding box center [149, 446] width 180 height 37
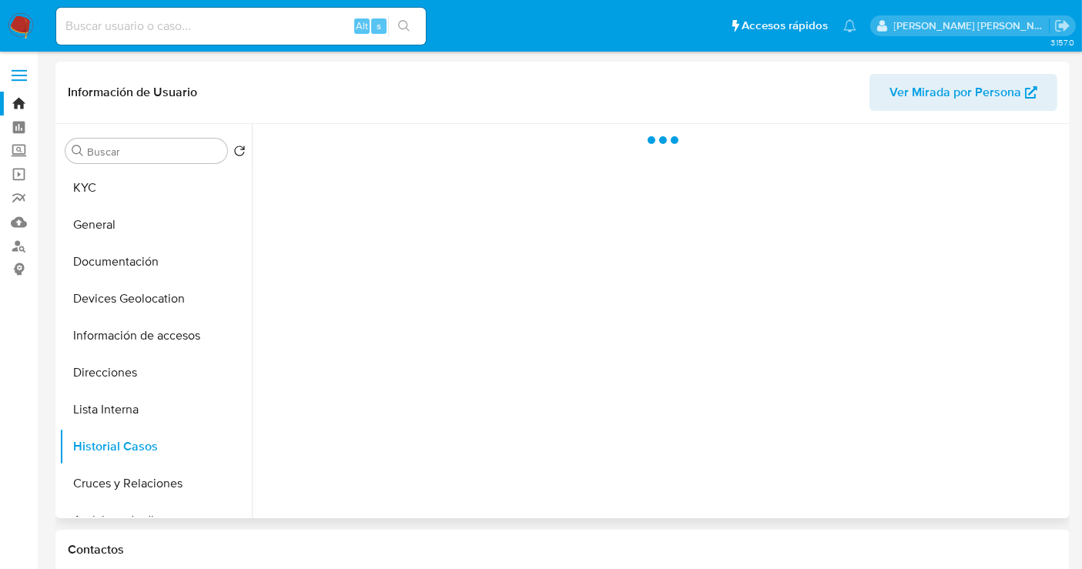
select select "10"
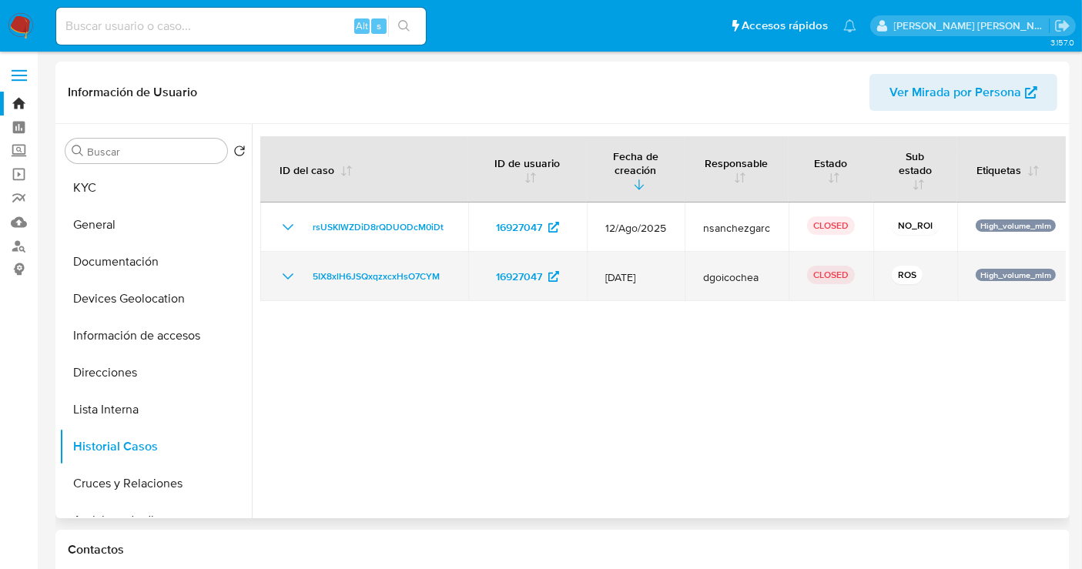
click at [290, 270] on icon "Mostrar/Ocultar" at bounding box center [288, 276] width 18 height 18
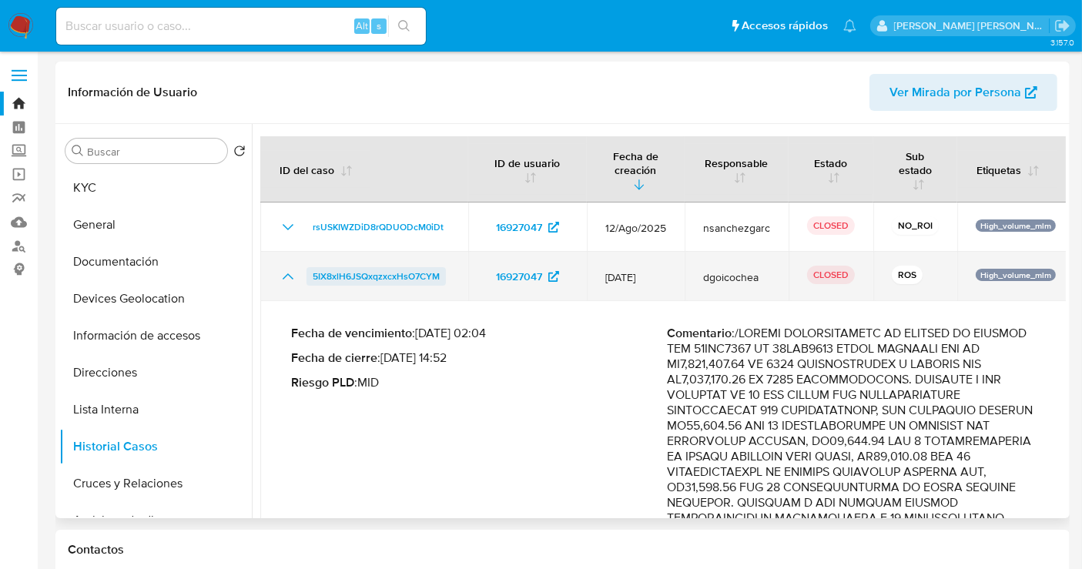
click at [382, 272] on span "5IX8xlH6JSQxqzxcxHsO7CYM" at bounding box center [376, 276] width 127 height 18
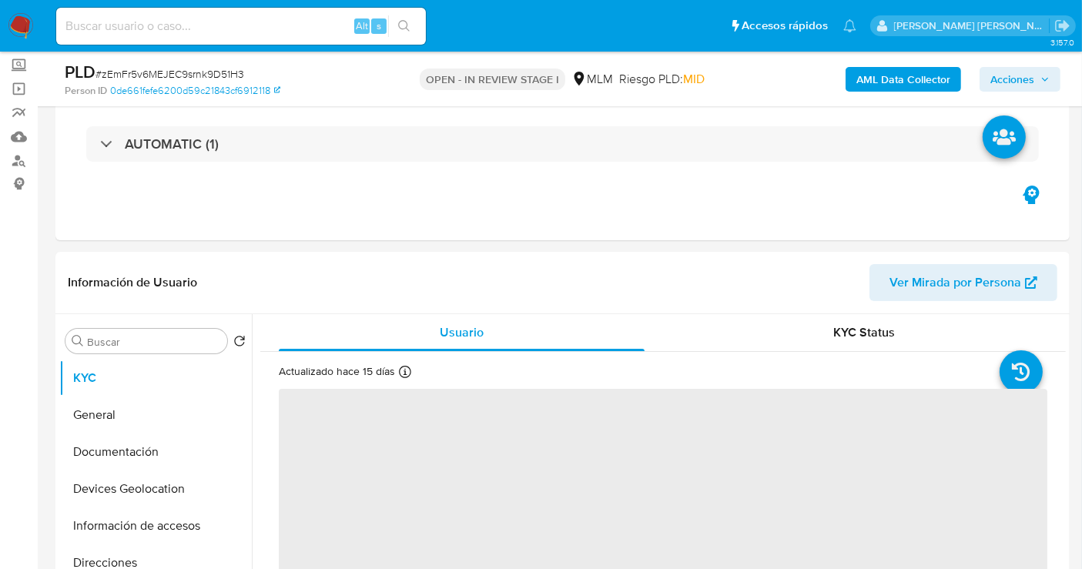
scroll to position [342, 0]
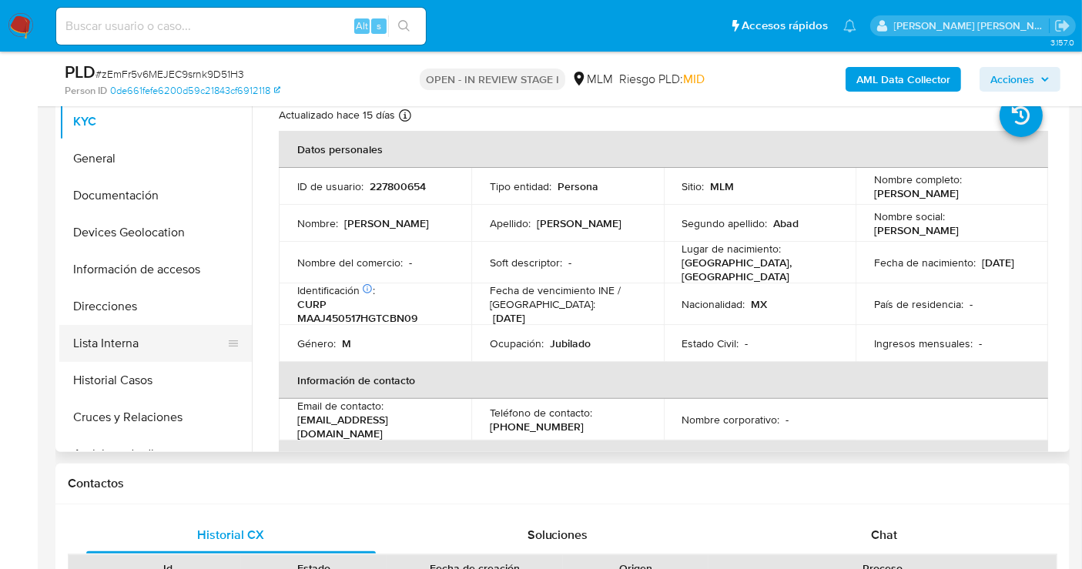
select select "10"
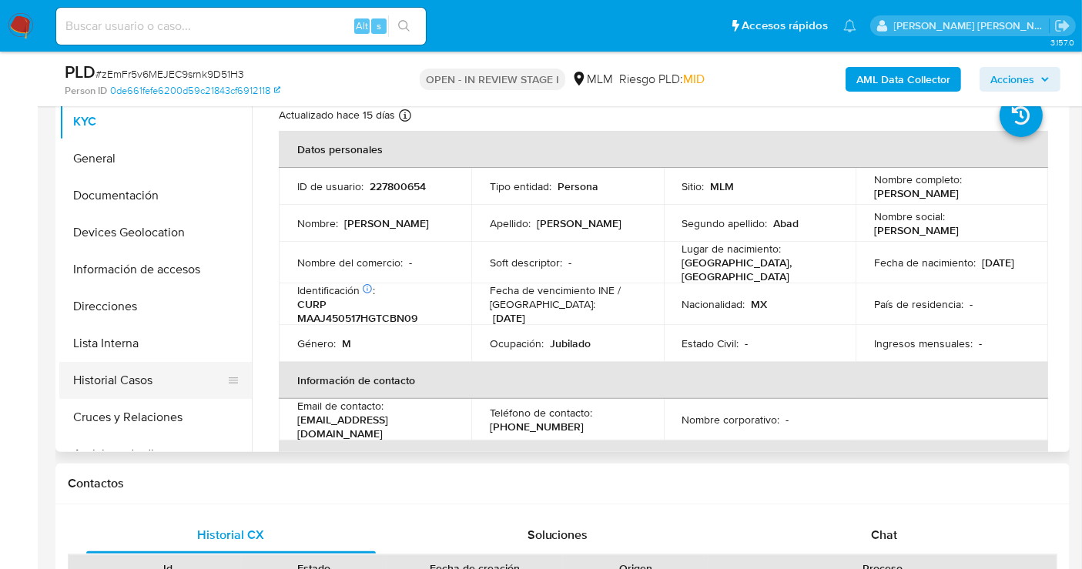
click at [115, 381] on button "Historial Casos" at bounding box center [149, 380] width 180 height 37
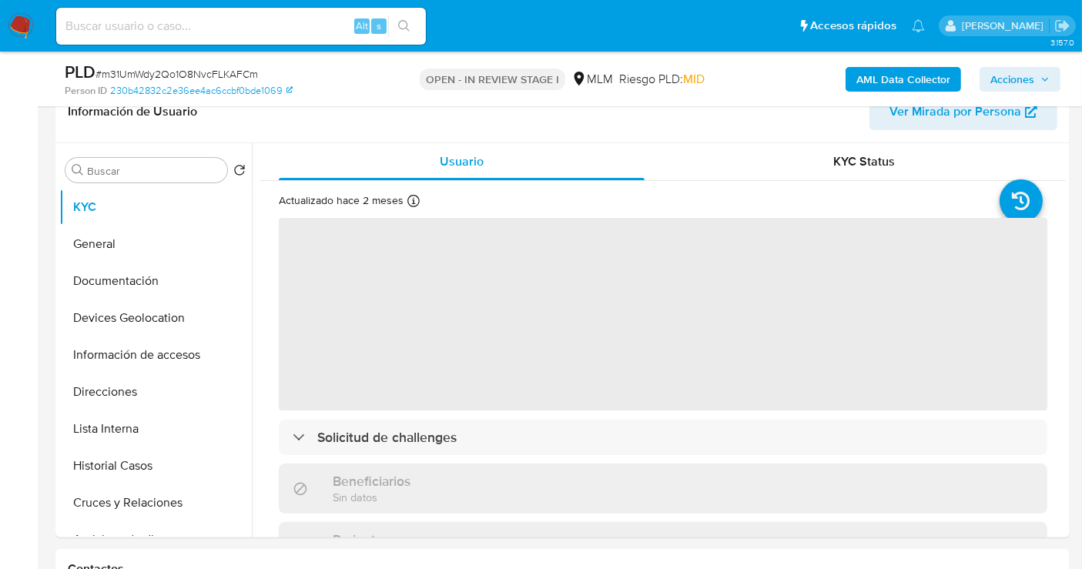
scroll to position [427, 0]
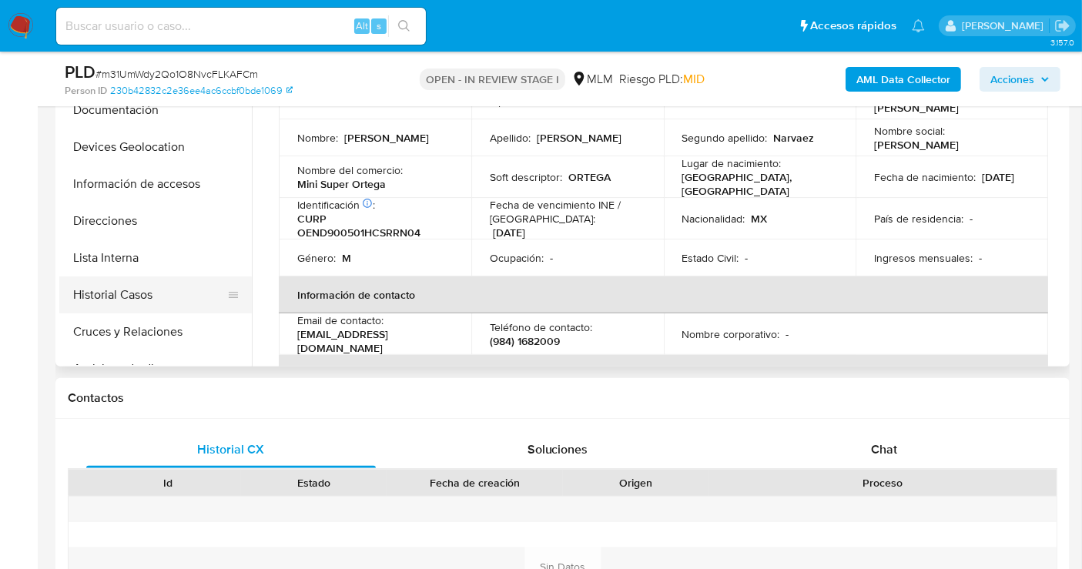
select select "10"
click at [141, 291] on button "Historial Casos" at bounding box center [149, 294] width 180 height 37
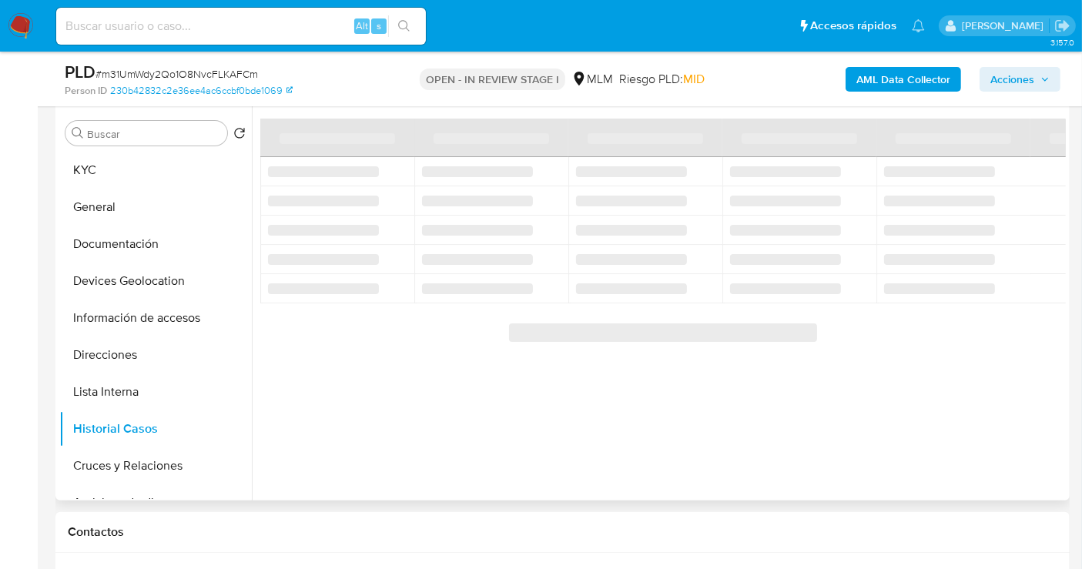
scroll to position [256, 0]
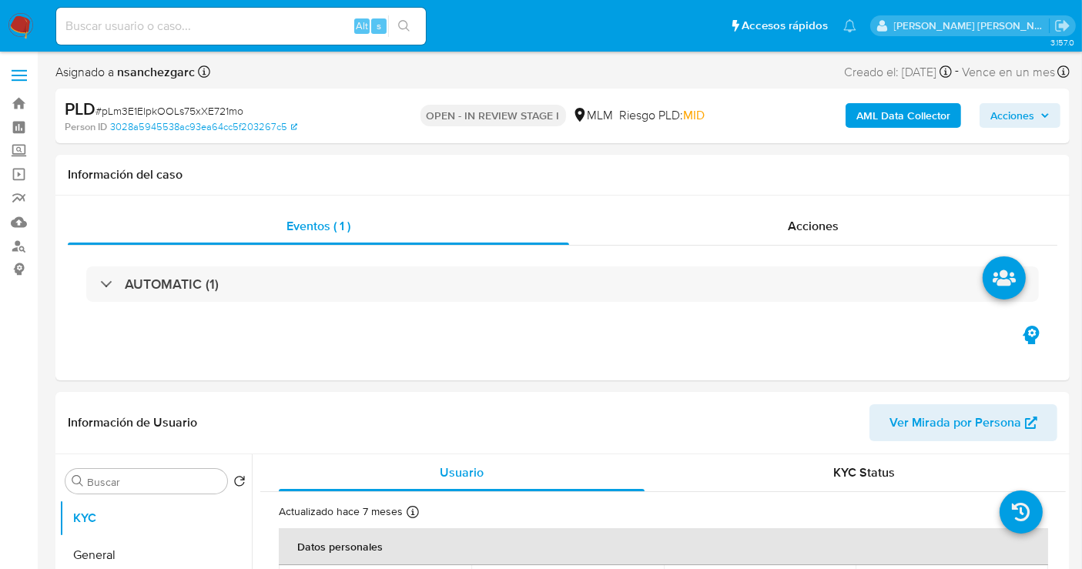
select select "10"
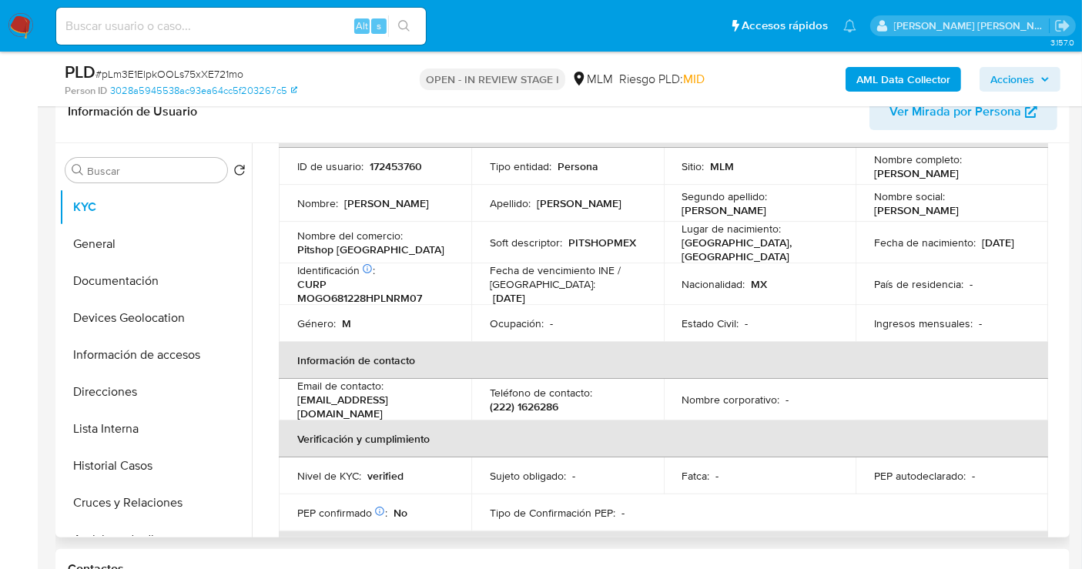
scroll to position [171, 0]
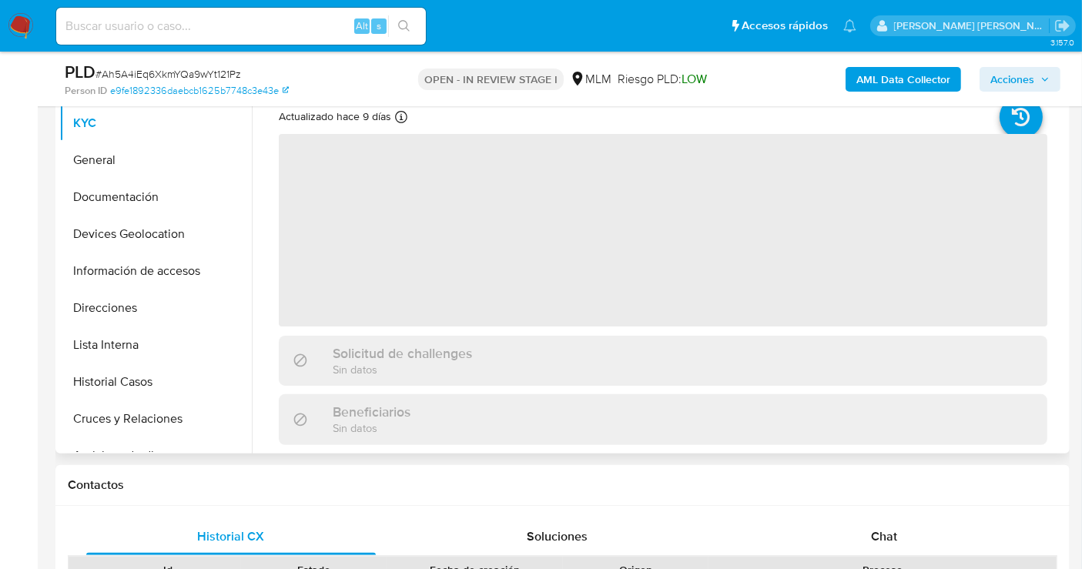
scroll to position [342, 0]
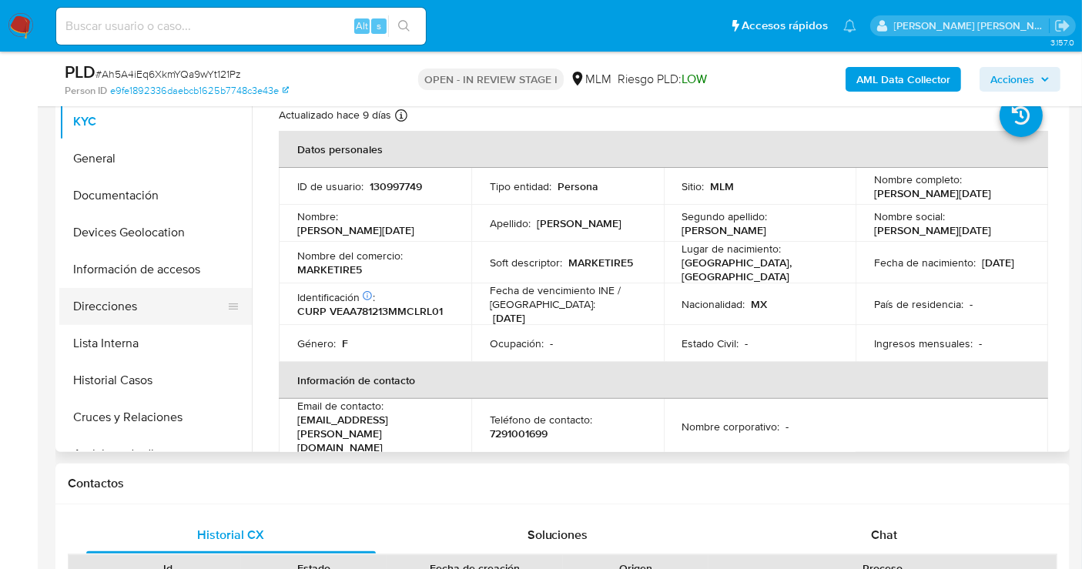
select select "10"
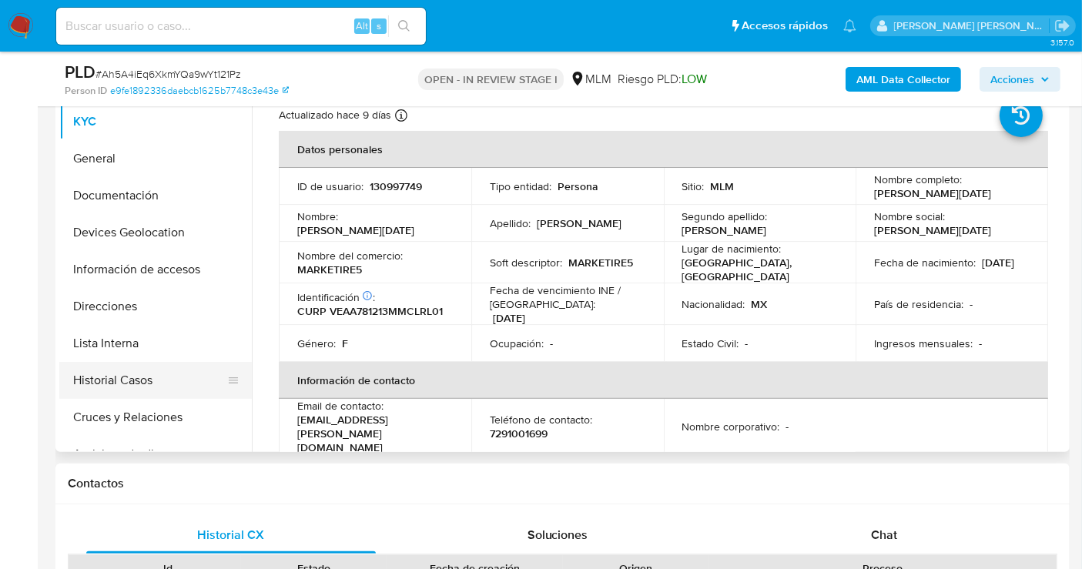
click at [139, 374] on button "Historial Casos" at bounding box center [149, 380] width 180 height 37
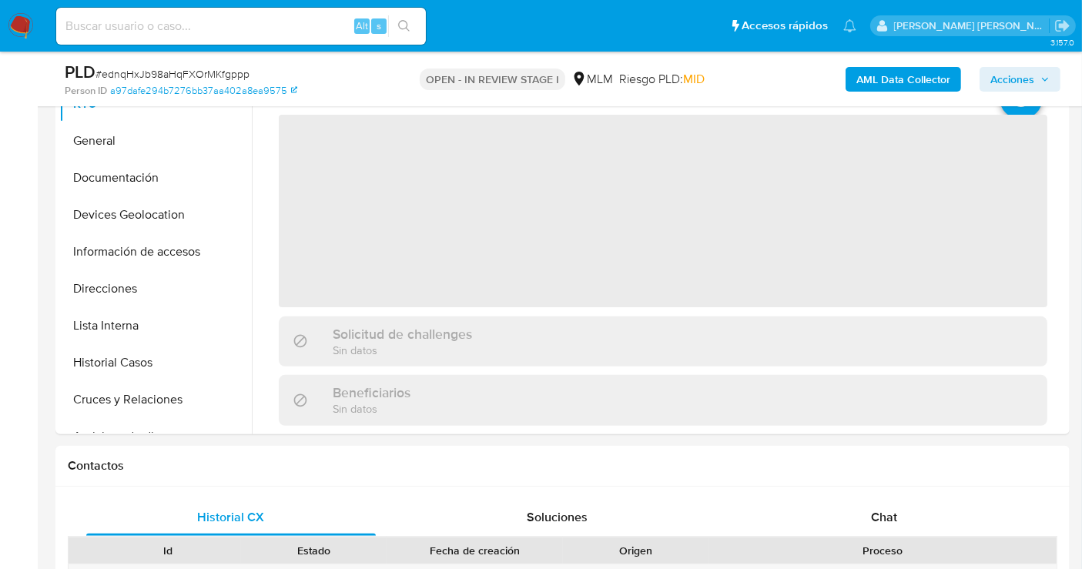
scroll to position [427, 0]
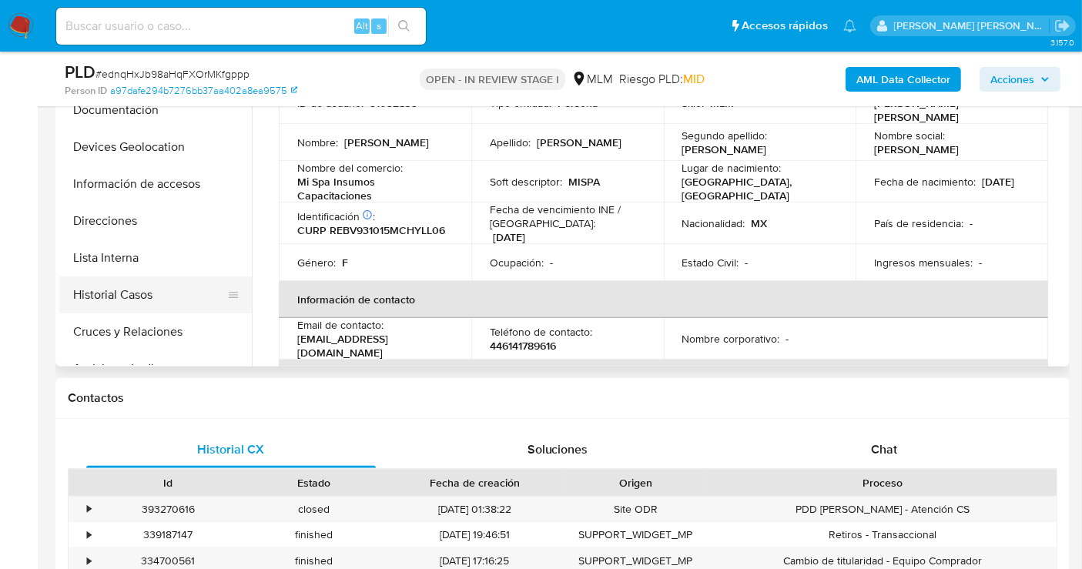
select select "10"
click at [95, 290] on button "Historial Casos" at bounding box center [149, 294] width 180 height 37
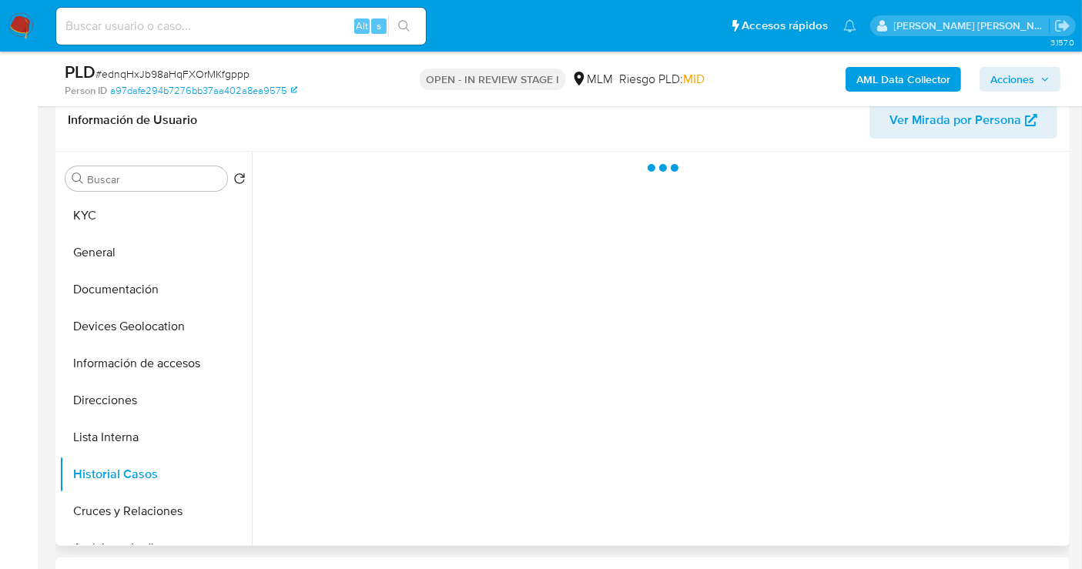
scroll to position [171, 0]
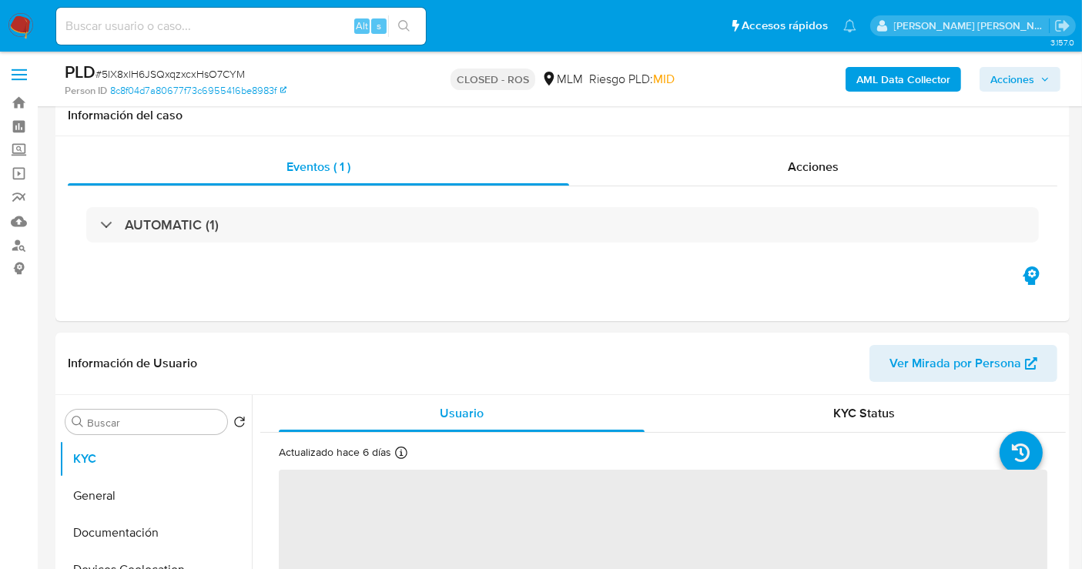
scroll to position [427, 0]
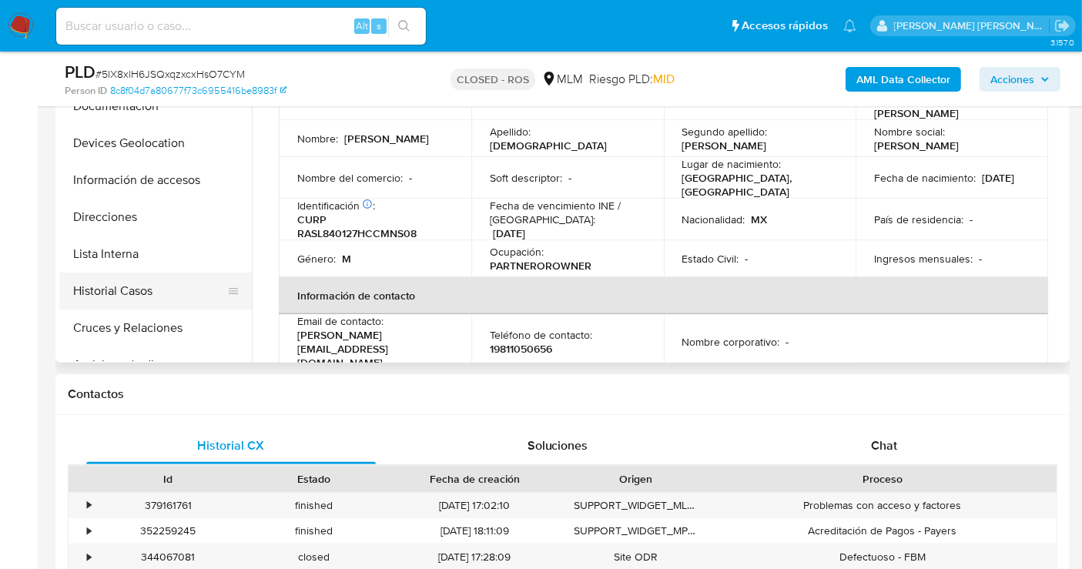
select select "10"
click at [126, 286] on button "Historial Casos" at bounding box center [149, 291] width 180 height 37
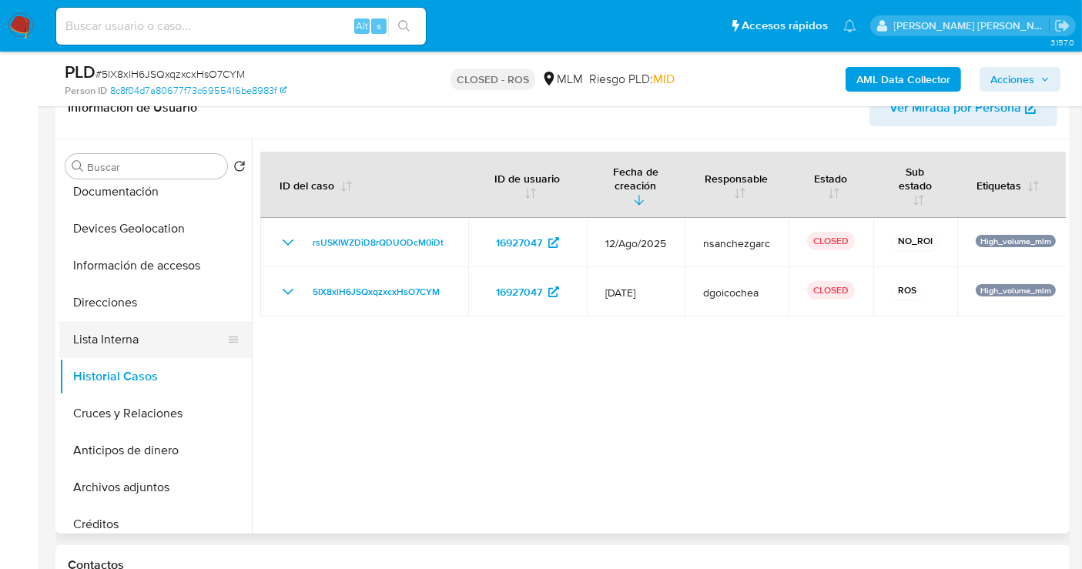
scroll to position [171, 0]
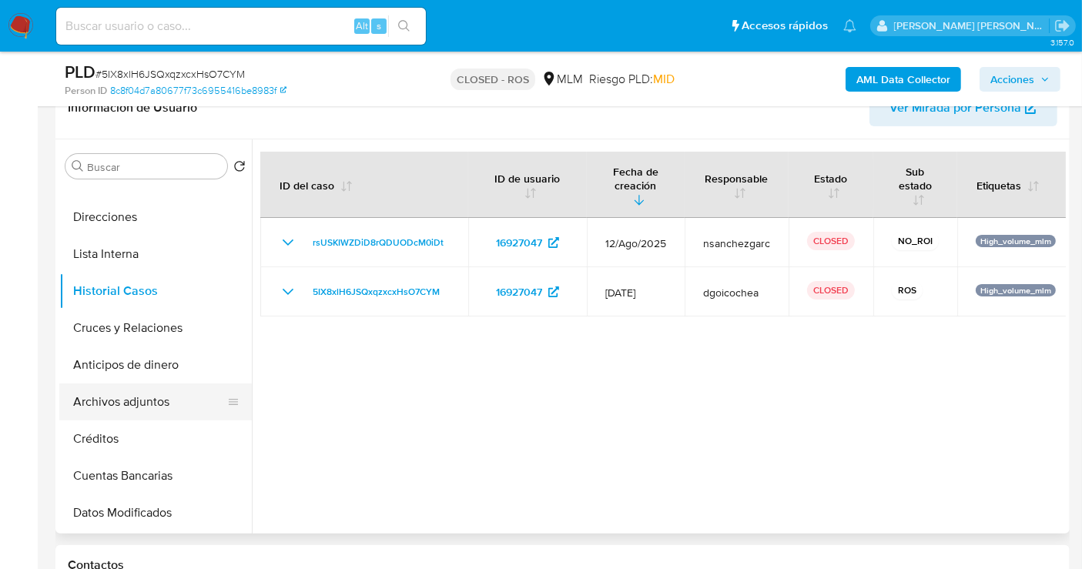
click at [142, 401] on button "Archivos adjuntos" at bounding box center [149, 402] width 180 height 37
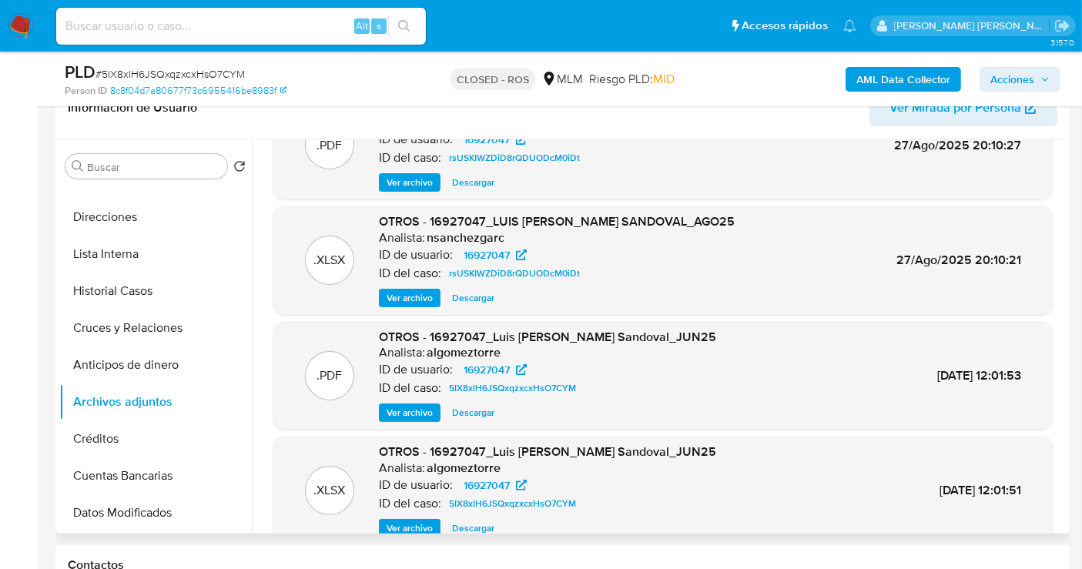
scroll to position [85, 0]
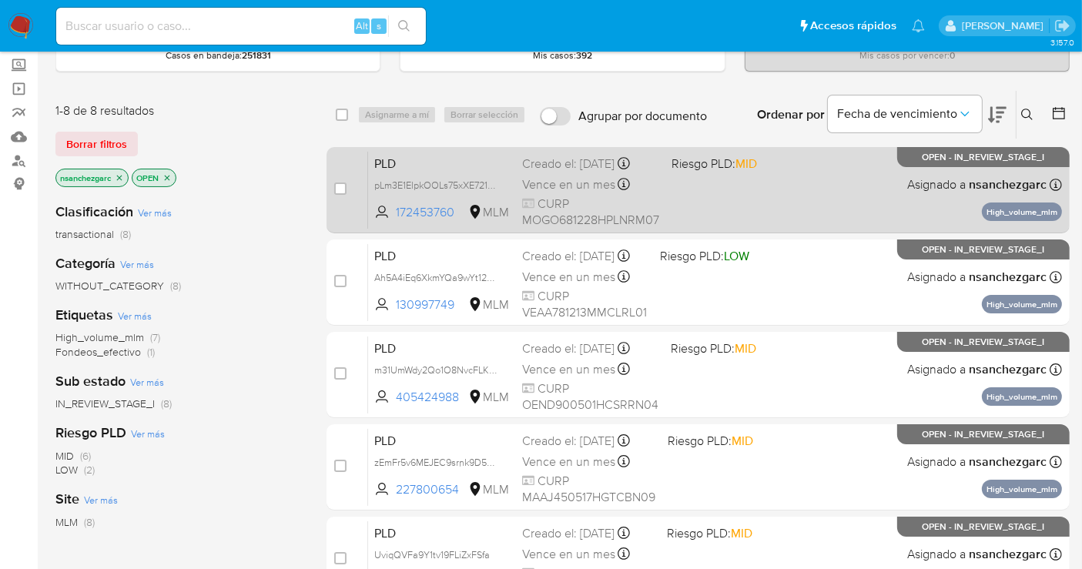
scroll to position [256, 0]
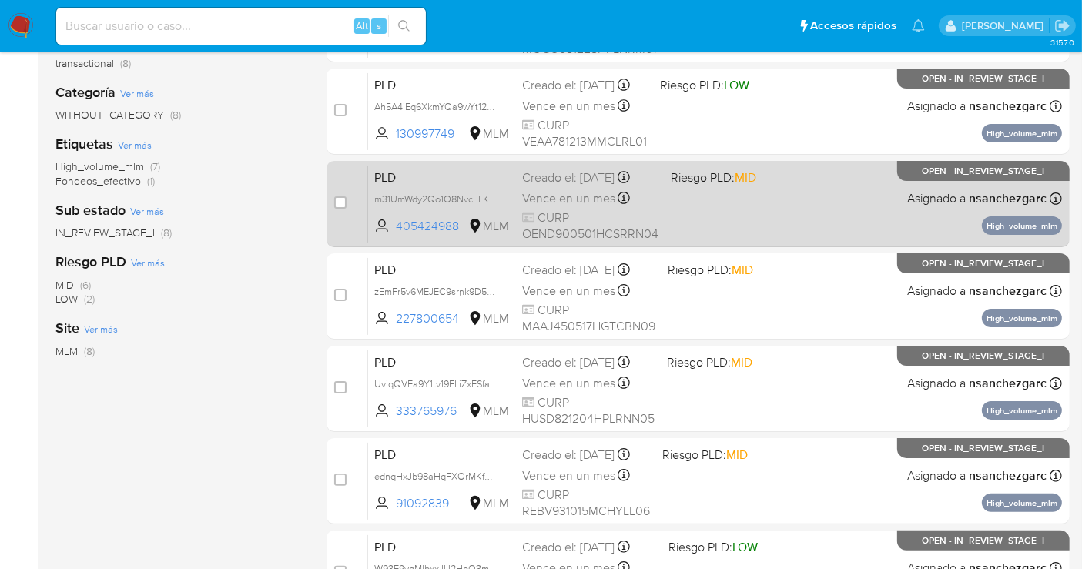
click at [545, 196] on span "Vence en un mes" at bounding box center [568, 198] width 93 height 17
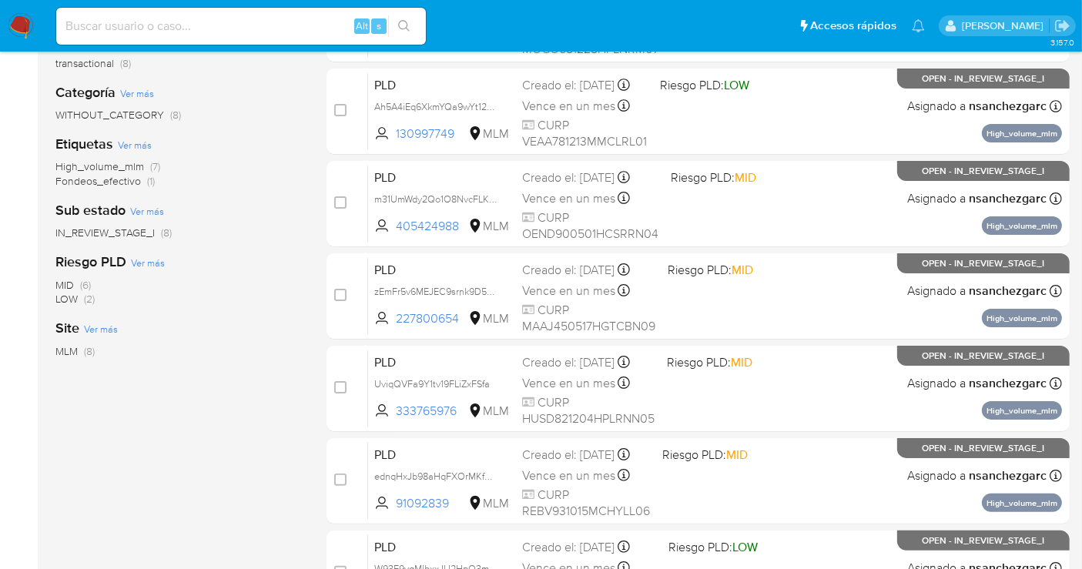
click at [28, 18] on img at bounding box center [21, 26] width 26 height 26
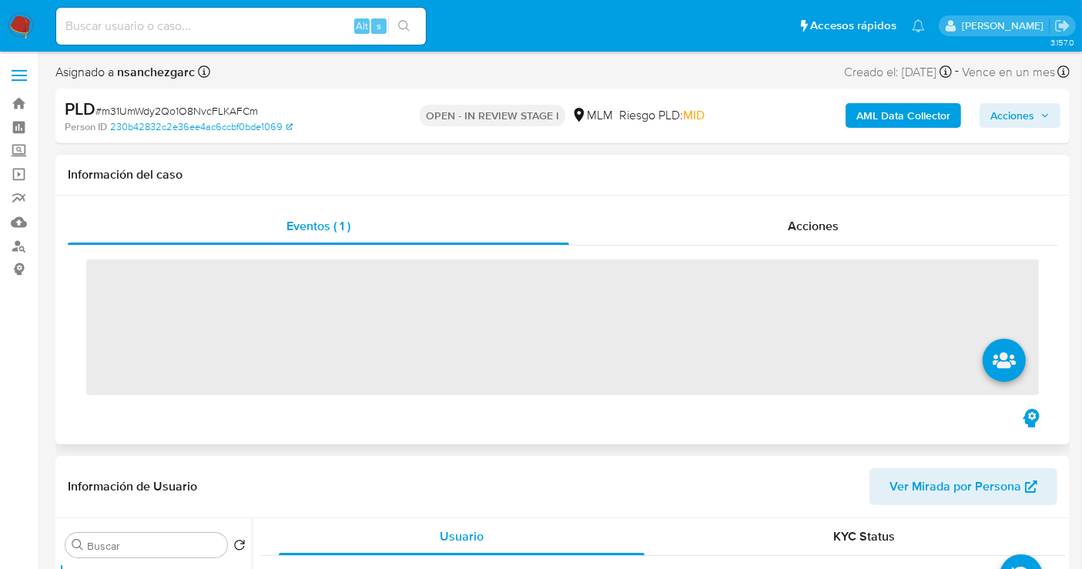
scroll to position [256, 0]
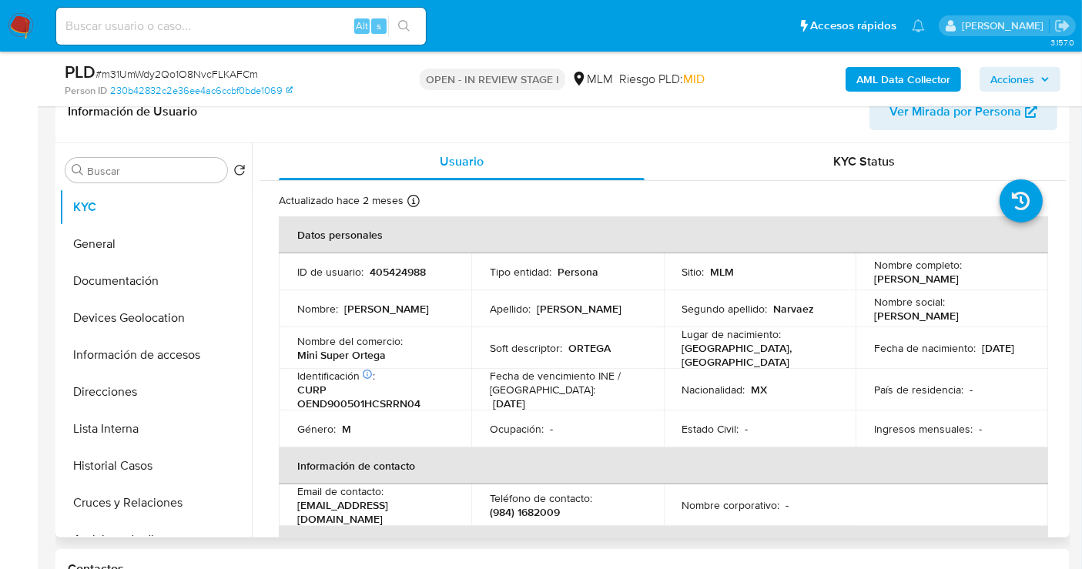
select select "10"
drag, startPoint x: 394, startPoint y: 360, endPoint x: 383, endPoint y: 357, distance: 11.8
click at [383, 357] on td "Nombre del comercio : Mini Super Ortega" at bounding box center [375, 348] width 193 height 42
drag, startPoint x: 385, startPoint y: 355, endPoint x: 297, endPoint y: 355, distance: 88.6
click at [297, 355] on div "Nombre del comercio : Mini Super Ortega" at bounding box center [375, 348] width 156 height 28
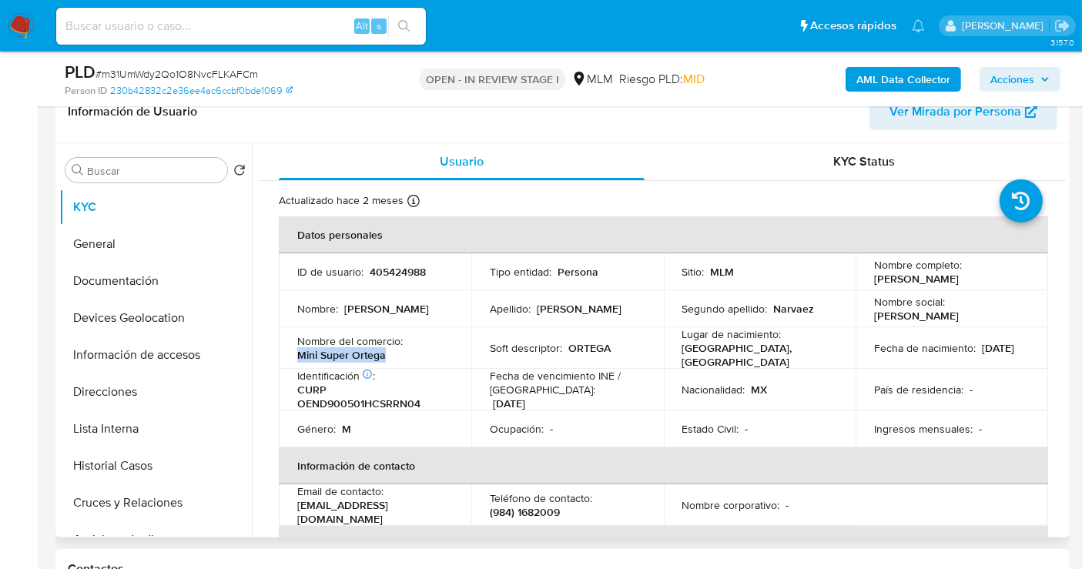
copy p "Mini Super Ortega"
click at [119, 467] on button "Historial Casos" at bounding box center [149, 465] width 180 height 37
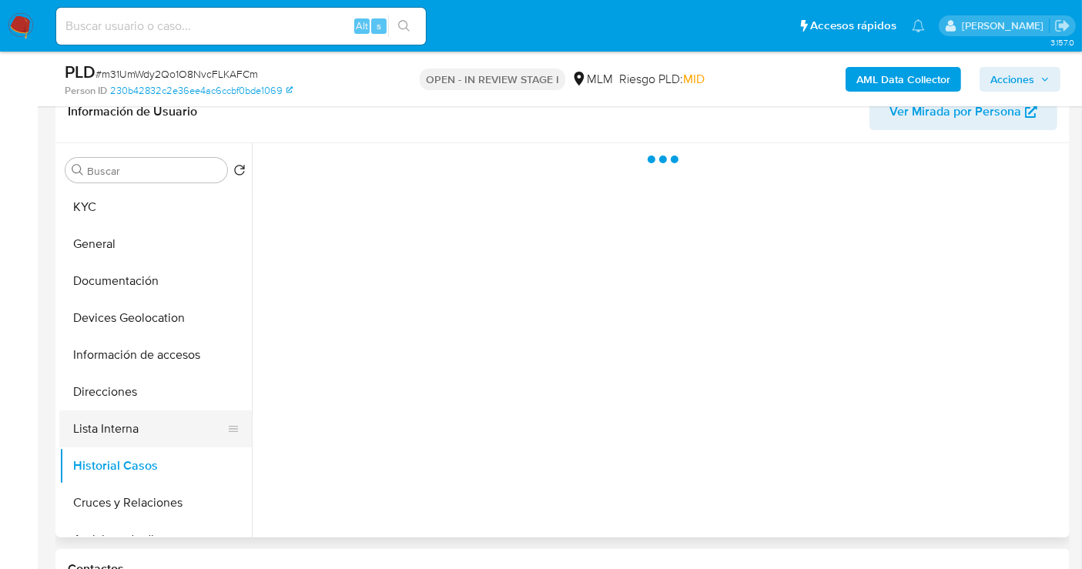
click at [112, 438] on button "Lista Interna" at bounding box center [149, 428] width 180 height 37
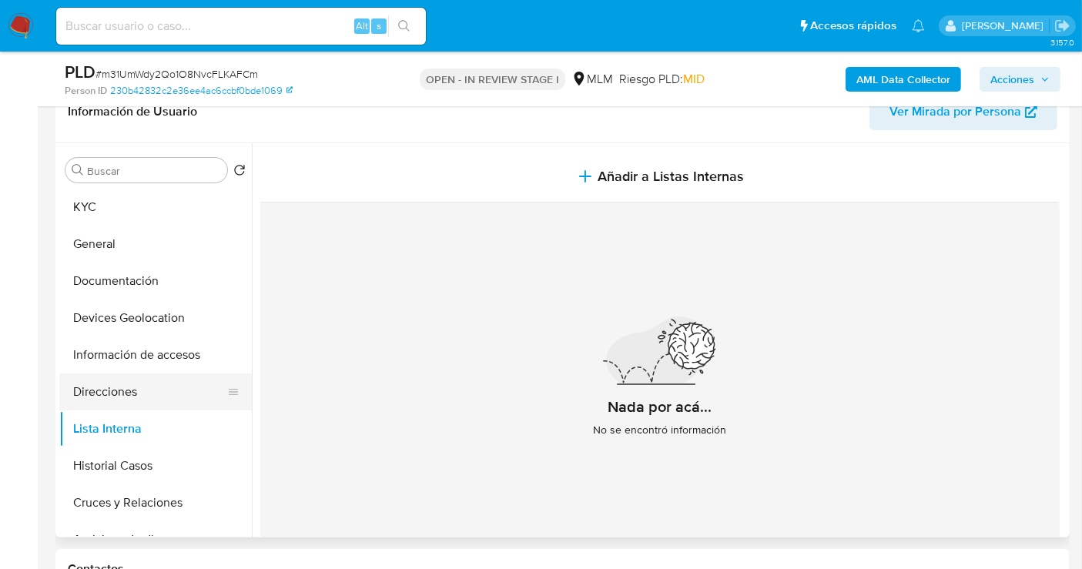
click at [112, 397] on button "Direcciones" at bounding box center [149, 392] width 180 height 37
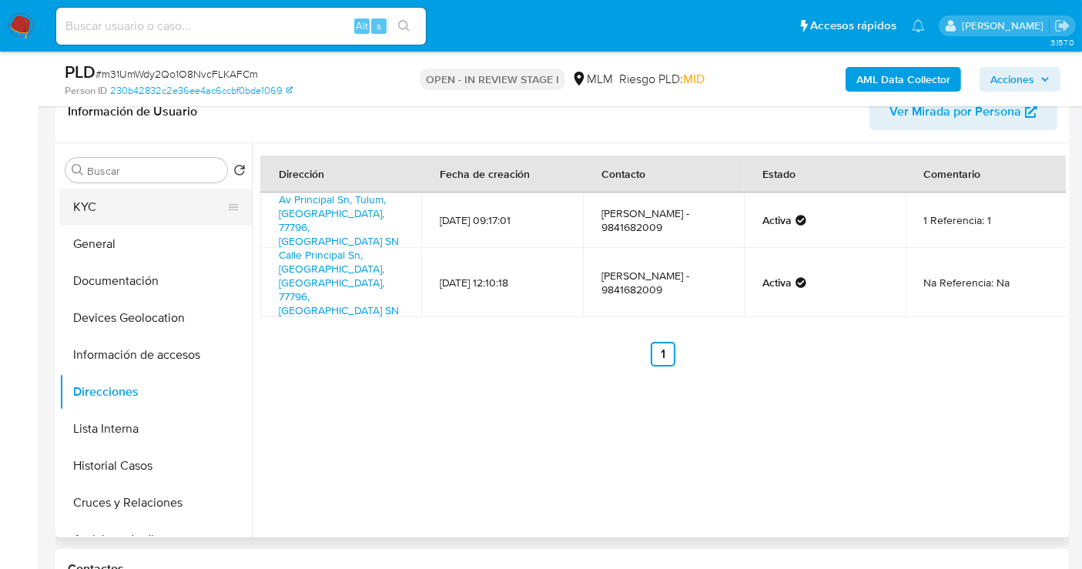
click at [99, 209] on button "KYC" at bounding box center [149, 207] width 180 height 37
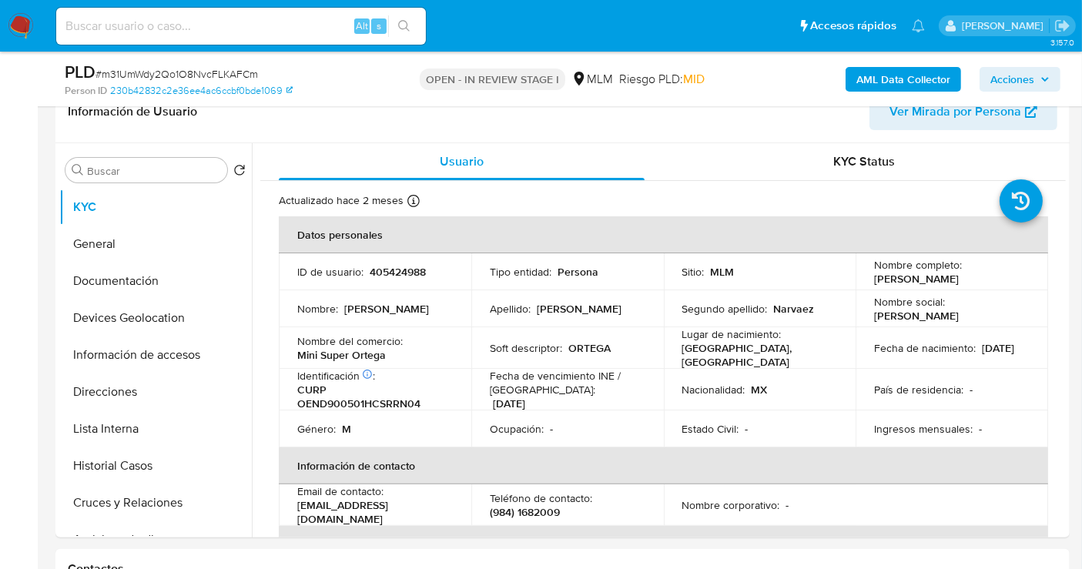
scroll to position [85, 0]
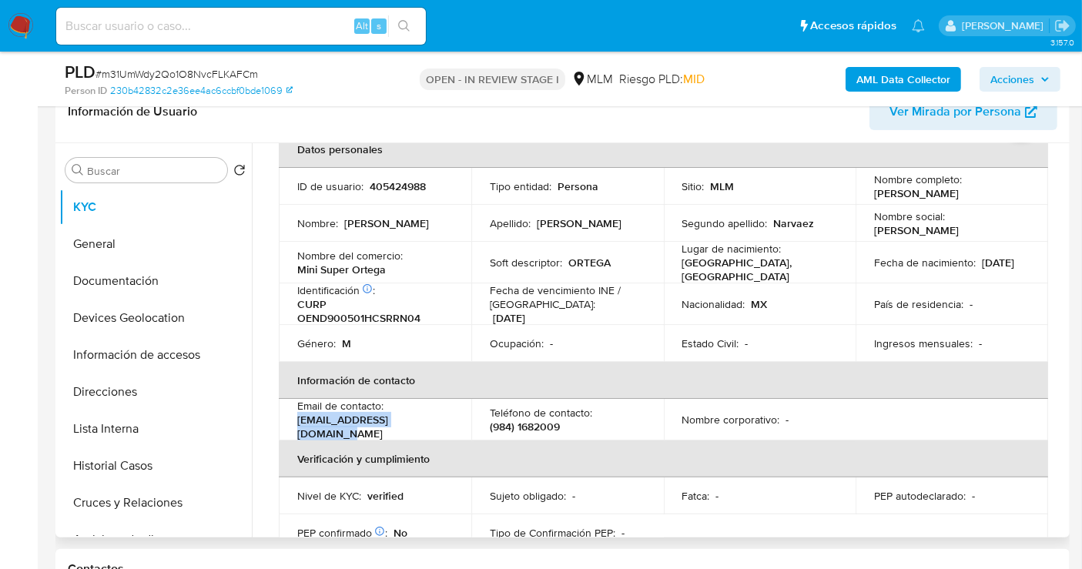
drag, startPoint x: 440, startPoint y: 424, endPoint x: 283, endPoint y: 424, distance: 157.1
click at [283, 424] on td "Email de contacto : dorteganarvaez@gmail.com" at bounding box center [375, 420] width 193 height 42
copy p "dorteganarvaez@gmail.com"
drag, startPoint x: 570, startPoint y: 418, endPoint x: 488, endPoint y: 414, distance: 81.7
click at [490, 414] on div "Teléfono de contacto : (984) 1682009" at bounding box center [568, 420] width 156 height 28
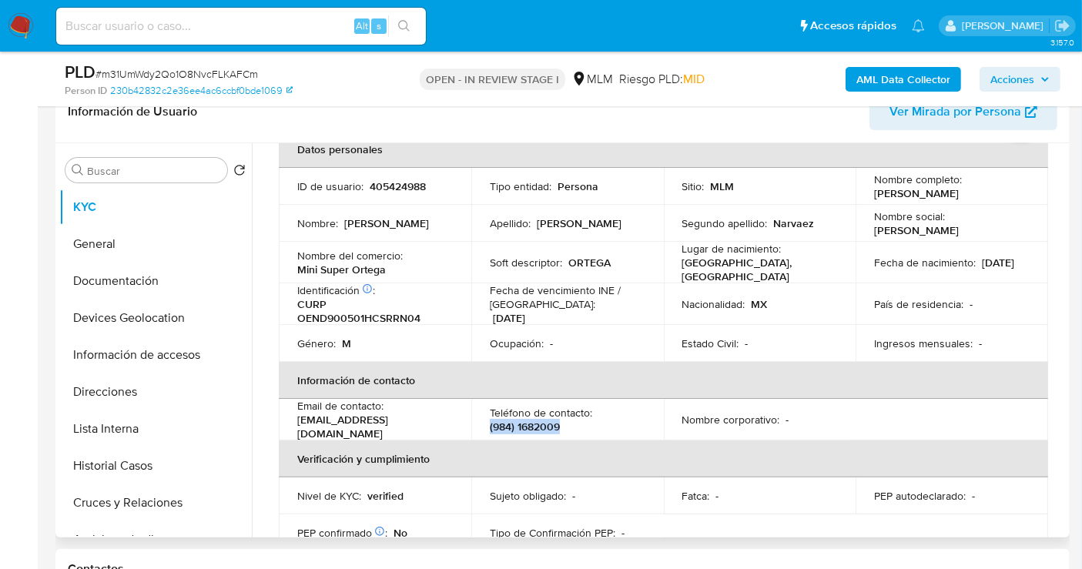
copy p "(984) 1682009"
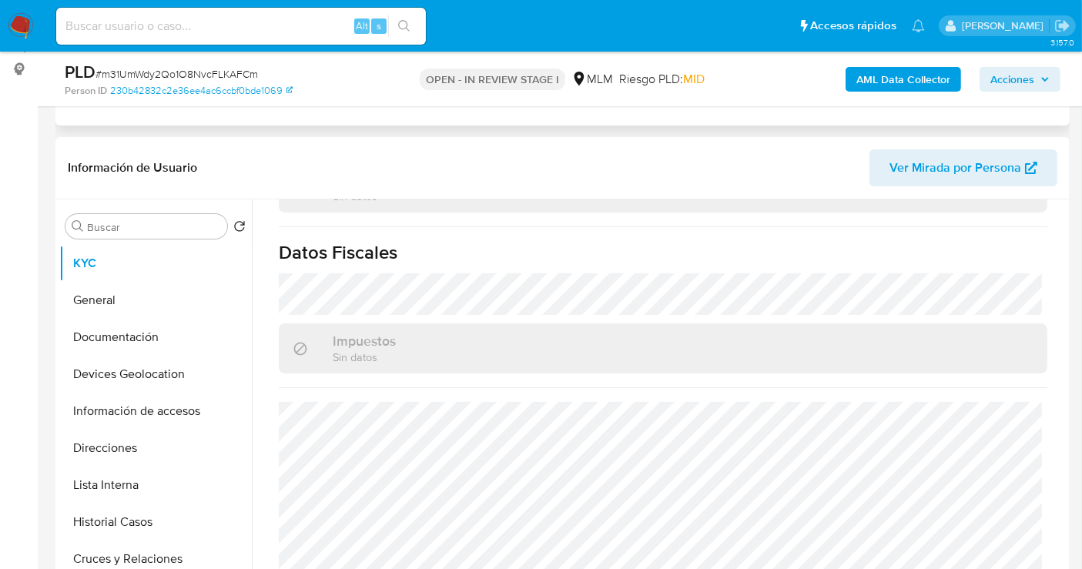
scroll to position [171, 0]
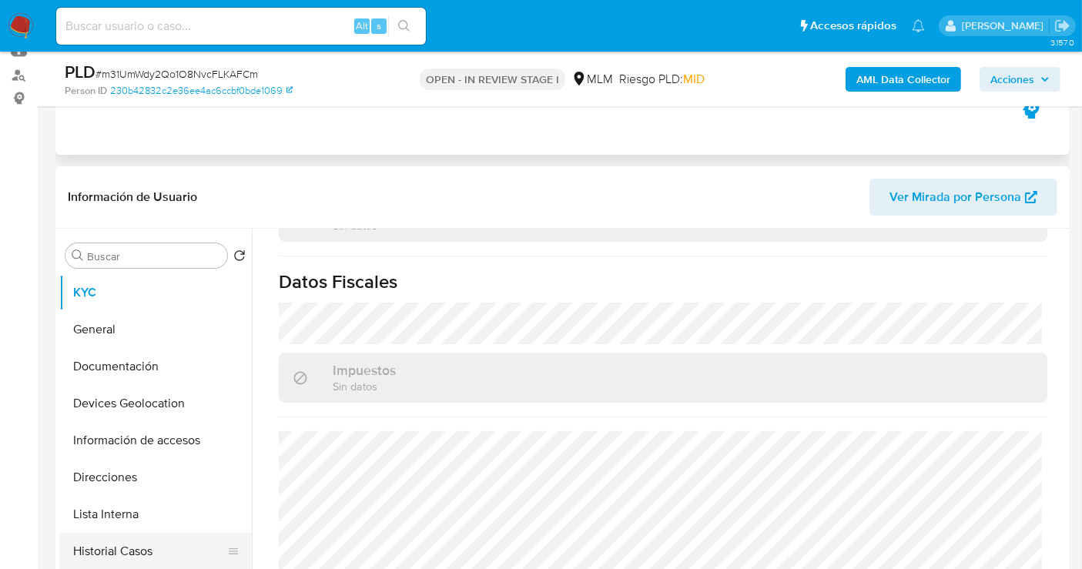
click at [120, 548] on button "Historial Casos" at bounding box center [149, 551] width 180 height 37
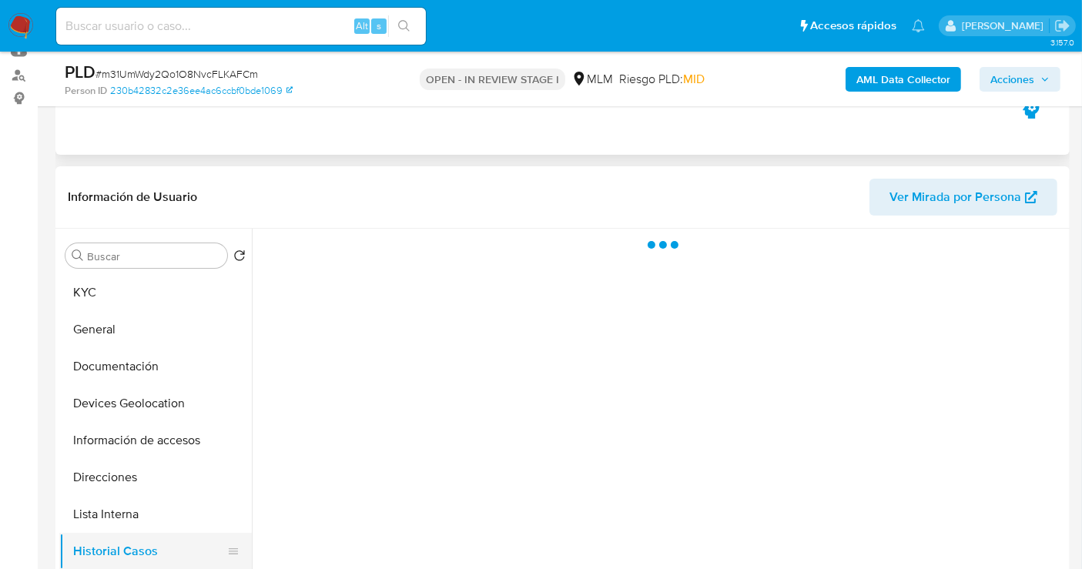
scroll to position [0, 0]
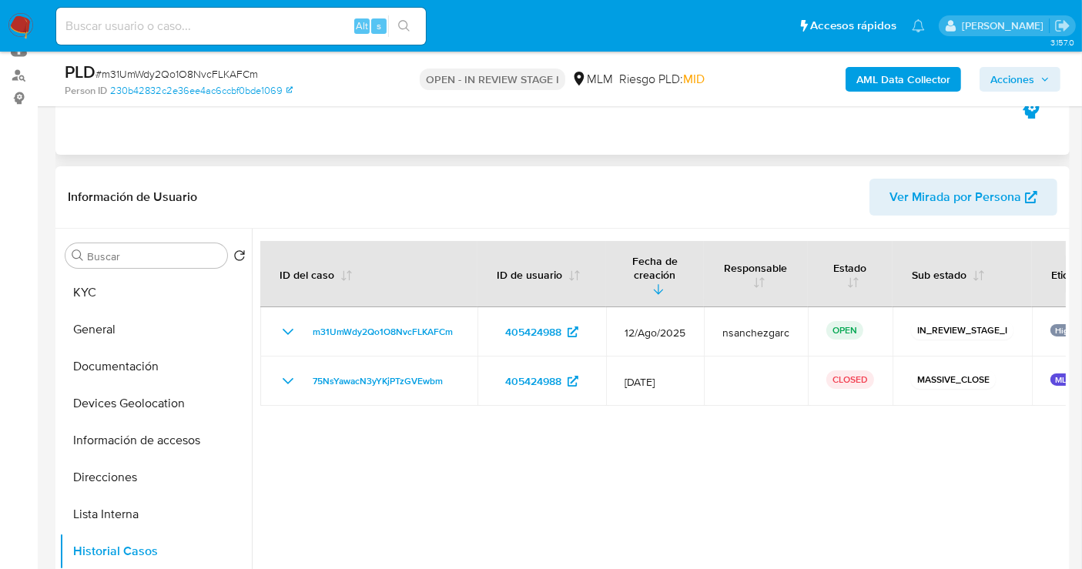
click at [935, 185] on span "Ver Mirada por Persona" at bounding box center [956, 197] width 132 height 37
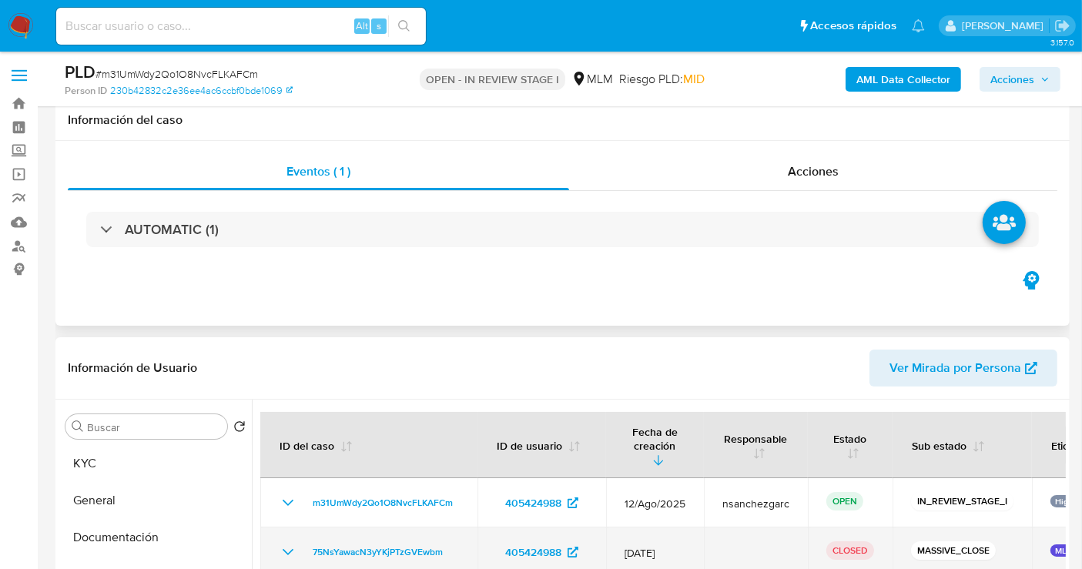
scroll to position [256, 0]
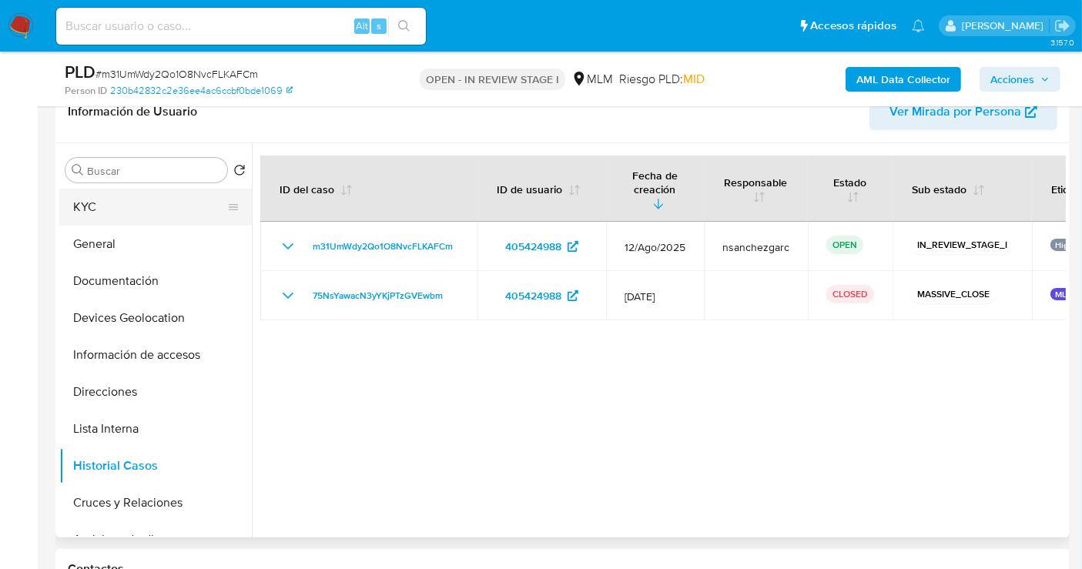
click at [123, 211] on button "KYC" at bounding box center [149, 207] width 180 height 37
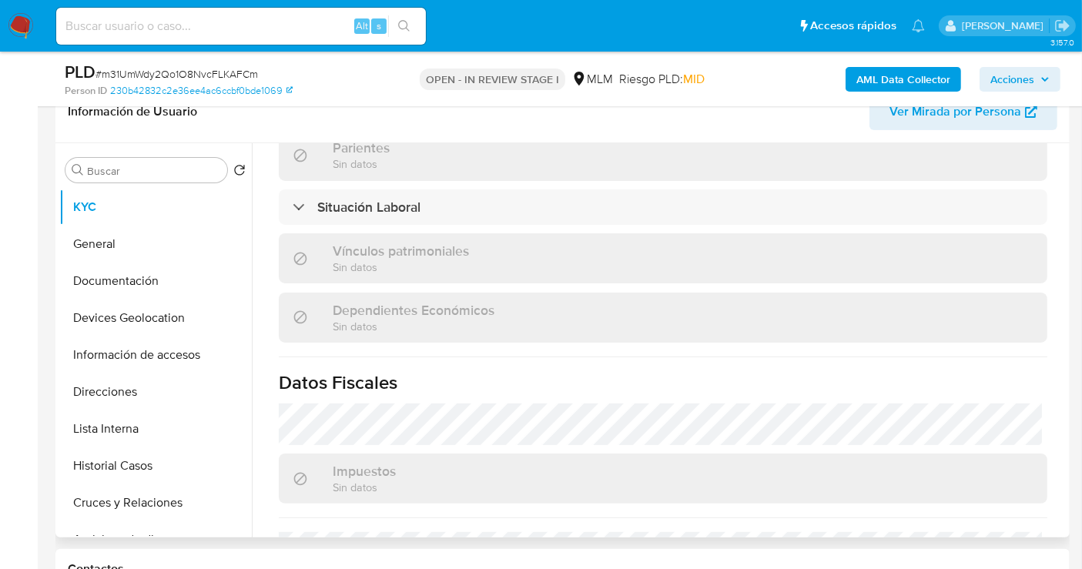
scroll to position [957, 0]
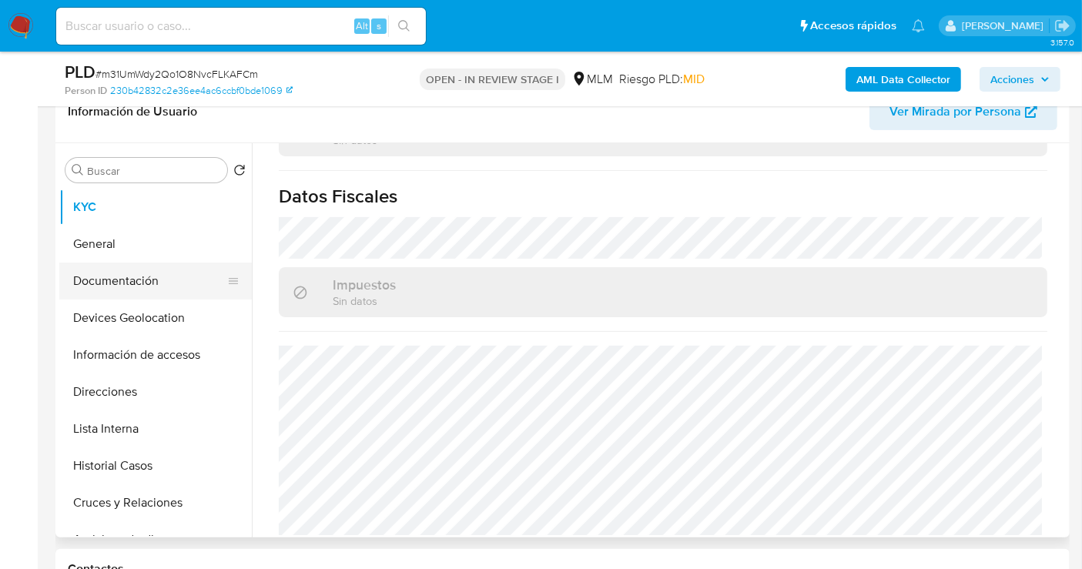
click at [129, 286] on button "Documentación" at bounding box center [149, 281] width 180 height 37
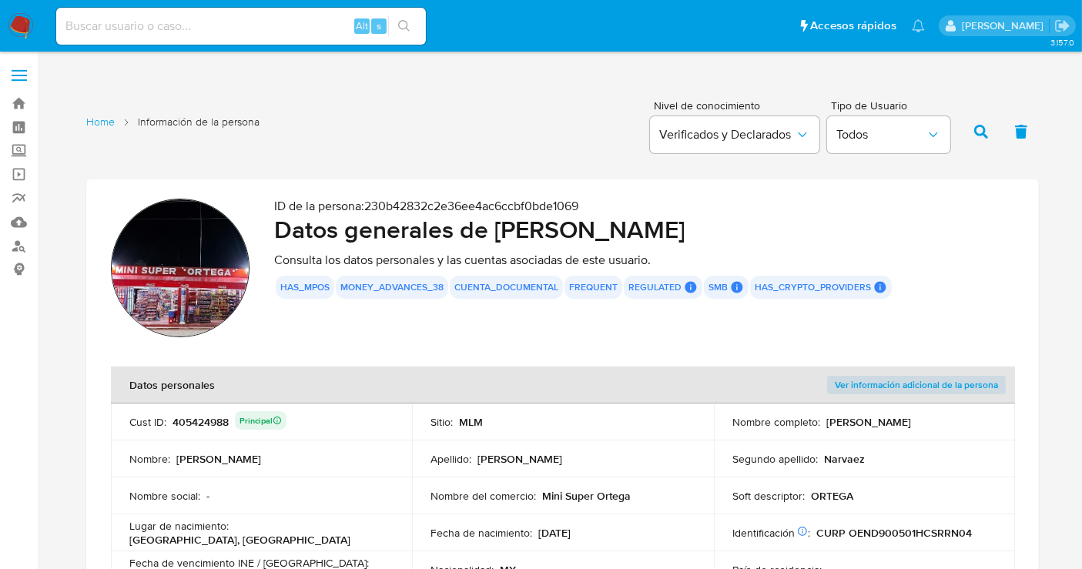
click at [178, 288] on img at bounding box center [180, 268] width 139 height 139
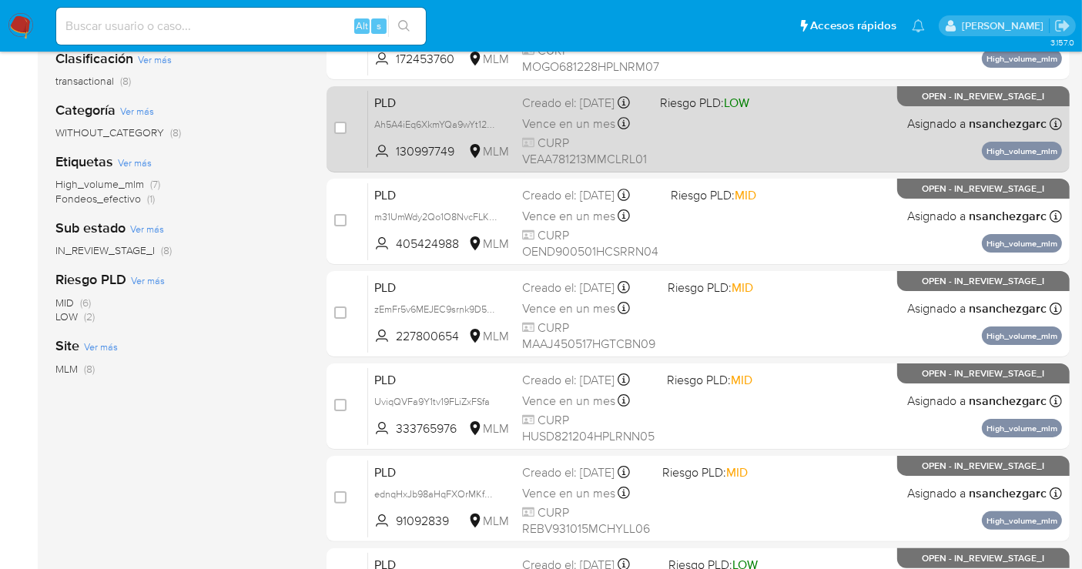
scroll to position [256, 0]
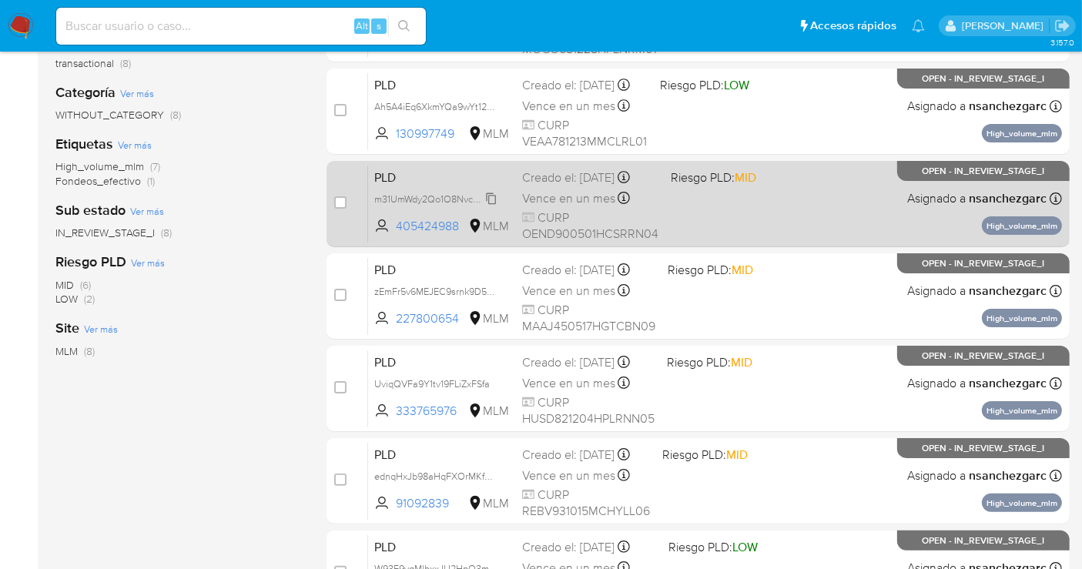
click at [494, 191] on span "m31UmWdy2Qo1O8NvcFLKAFCm" at bounding box center [444, 197] width 141 height 17
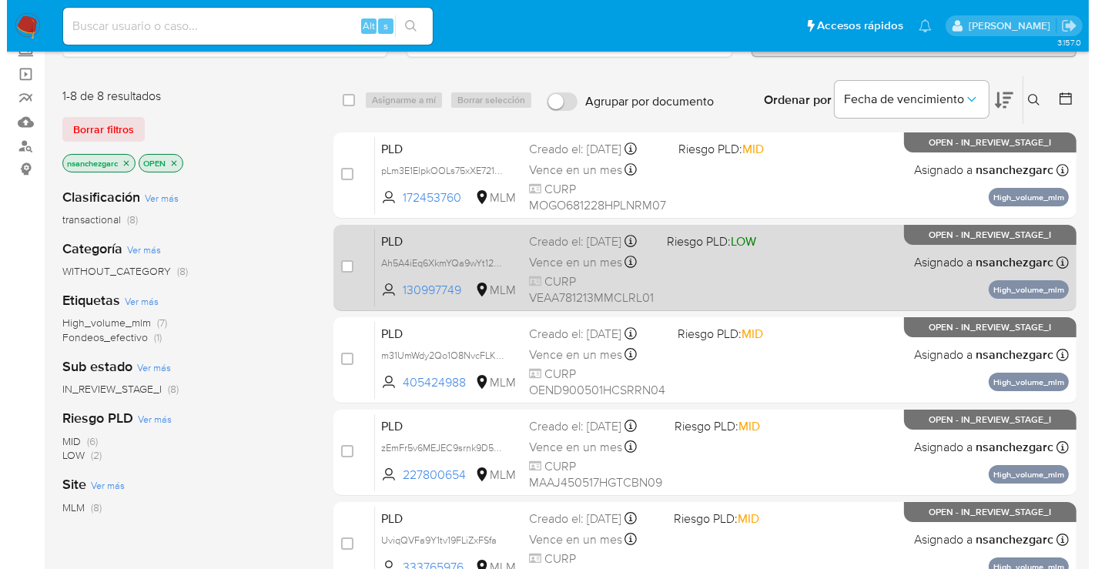
scroll to position [0, 0]
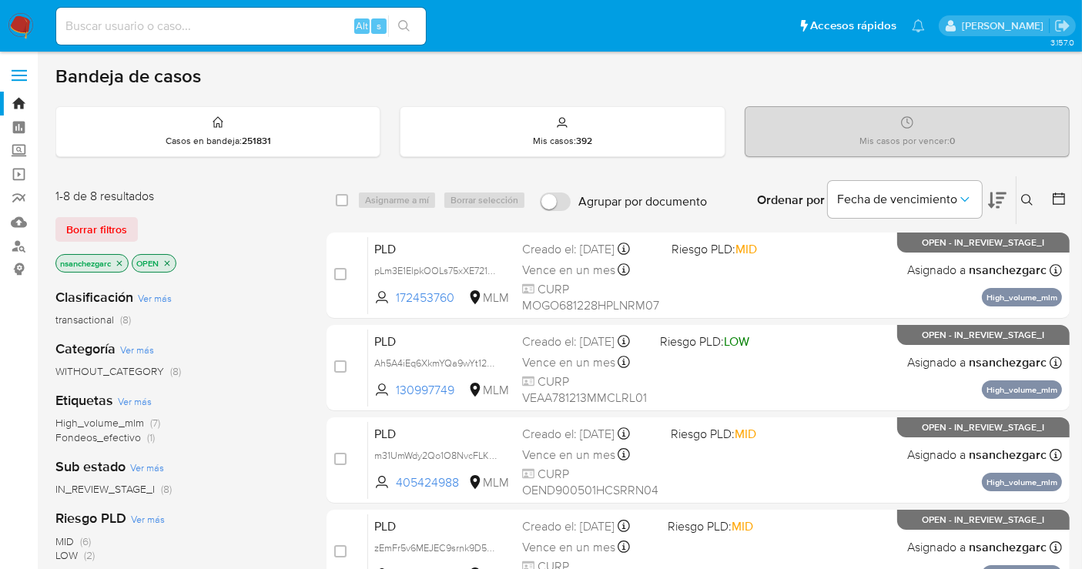
click at [1027, 196] on icon at bounding box center [1027, 200] width 12 height 12
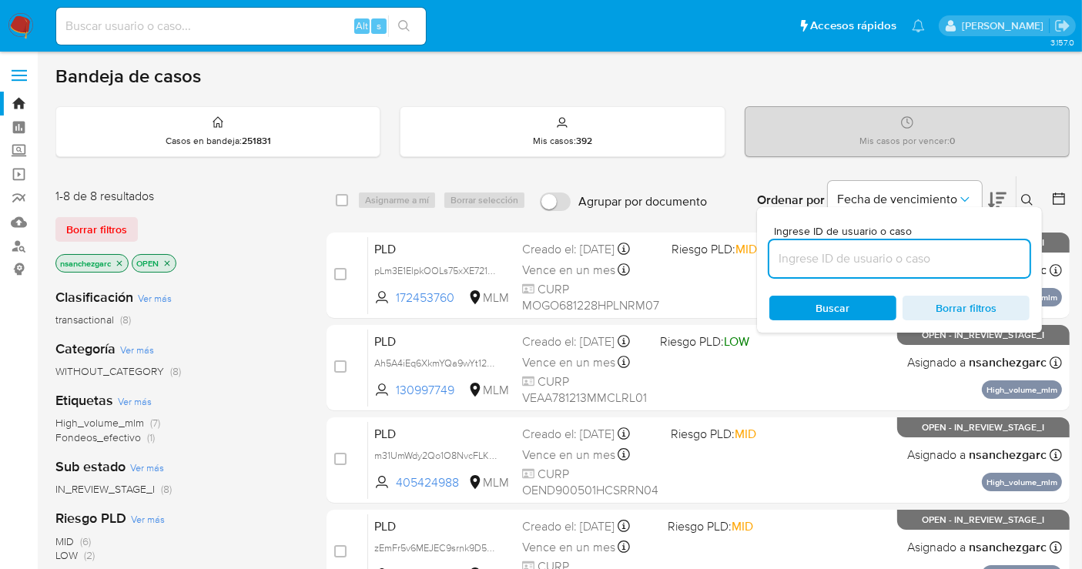
click at [854, 261] on input at bounding box center [899, 259] width 260 height 20
type input "477098706"
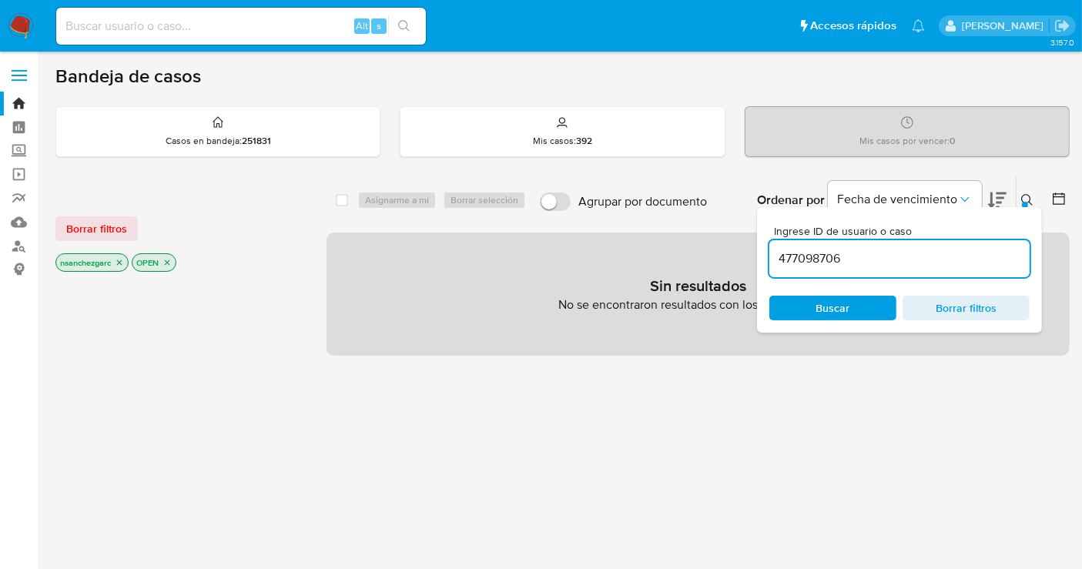
click at [119, 260] on icon "close-filter" at bounding box center [119, 262] width 5 height 5
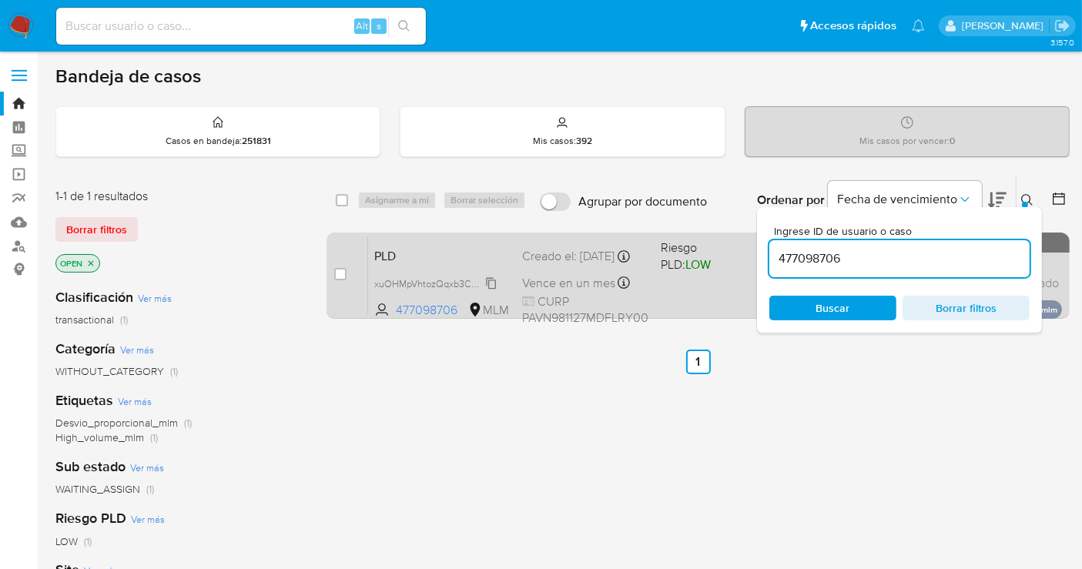
click at [488, 283] on span "xuOHMpVhtozQqxb3CUCELFul" at bounding box center [441, 282] width 134 height 17
click at [497, 276] on span "xuOHMpVhtozQqxb3CUCELFul" at bounding box center [441, 282] width 134 height 17
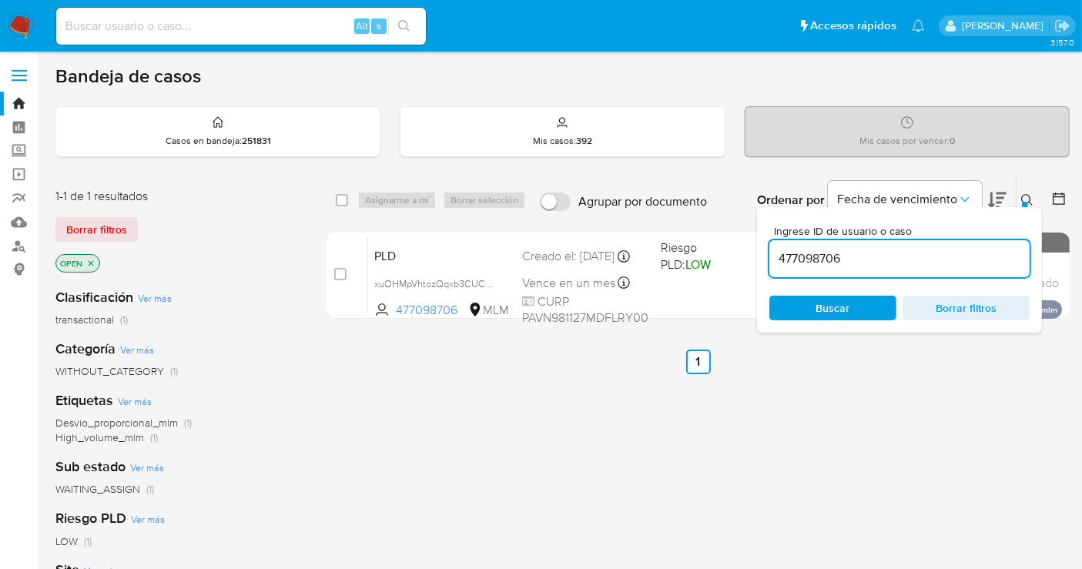
click at [1027, 191] on button at bounding box center [1029, 200] width 25 height 18
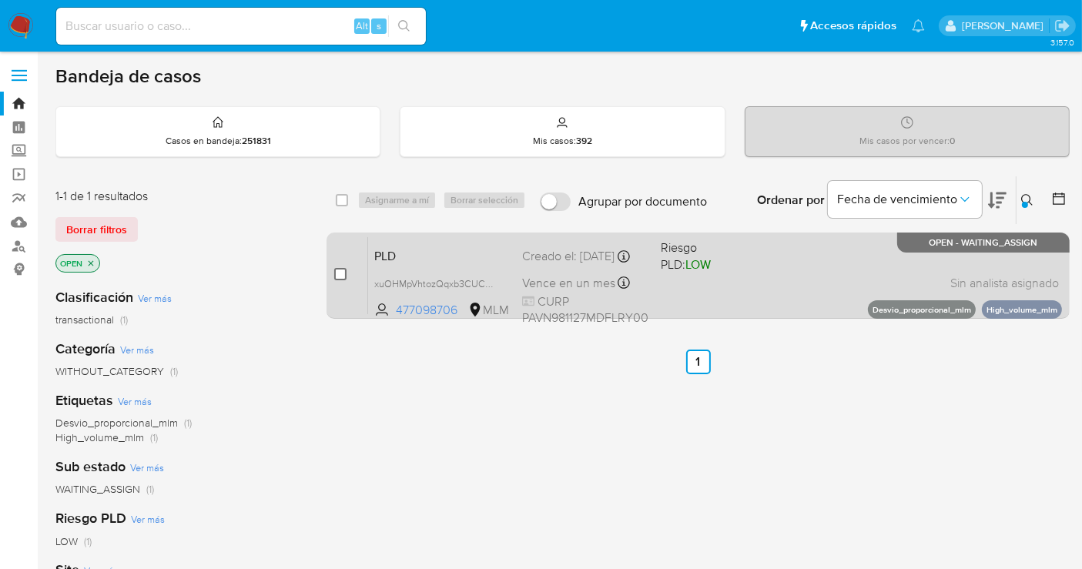
click at [345, 271] on input "checkbox" at bounding box center [340, 274] width 12 height 12
checkbox input "true"
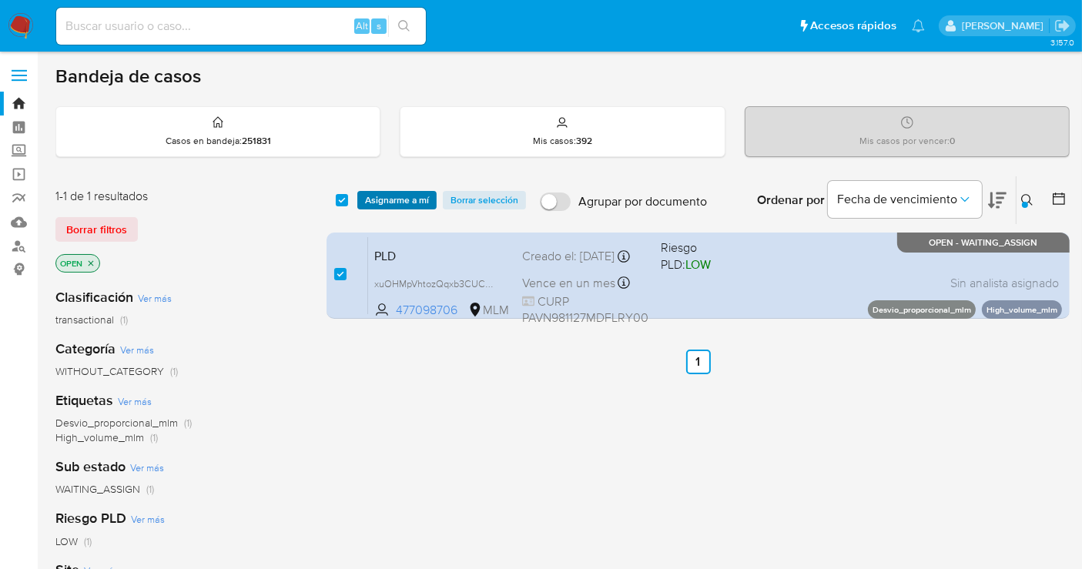
drag, startPoint x: 394, startPoint y: 199, endPoint x: 407, endPoint y: 199, distance: 13.1
click at [396, 199] on span "Asignarme a mí" at bounding box center [397, 200] width 64 height 15
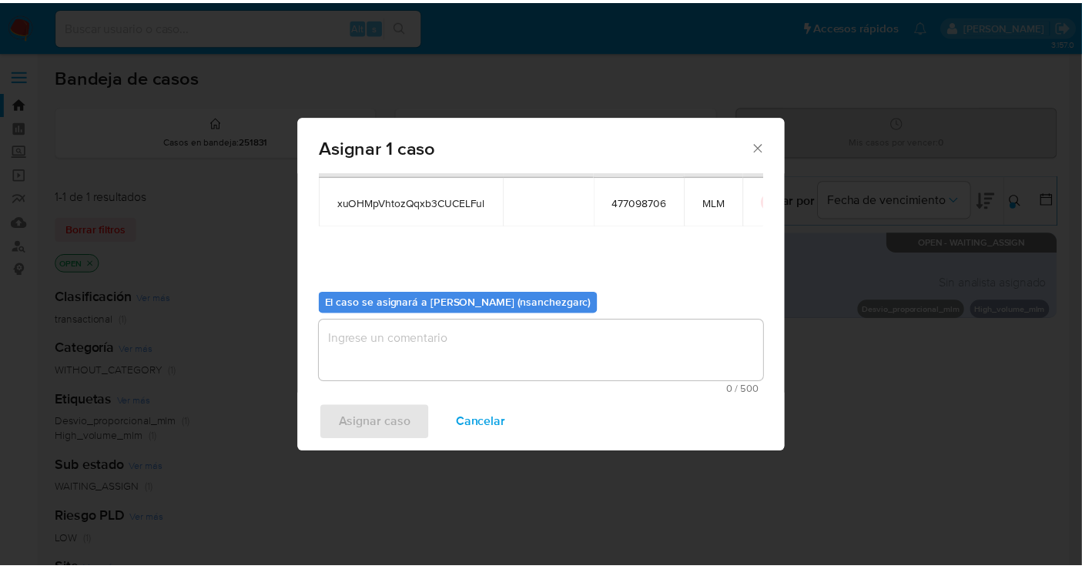
scroll to position [79, 0]
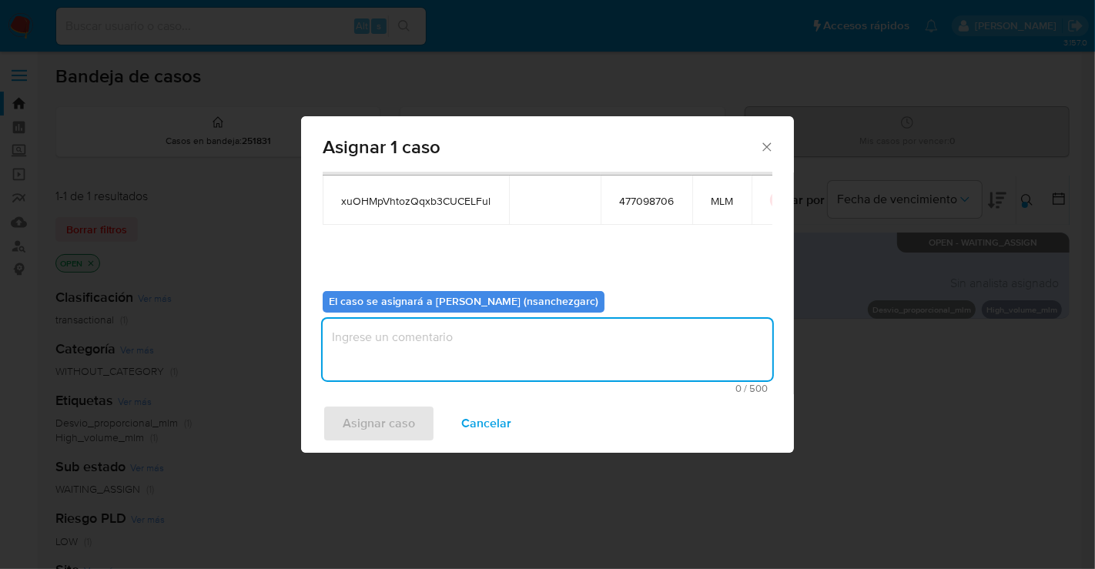
click at [371, 340] on textarea "assign-modal" at bounding box center [548, 350] width 450 height 62
type textarea "nesg"
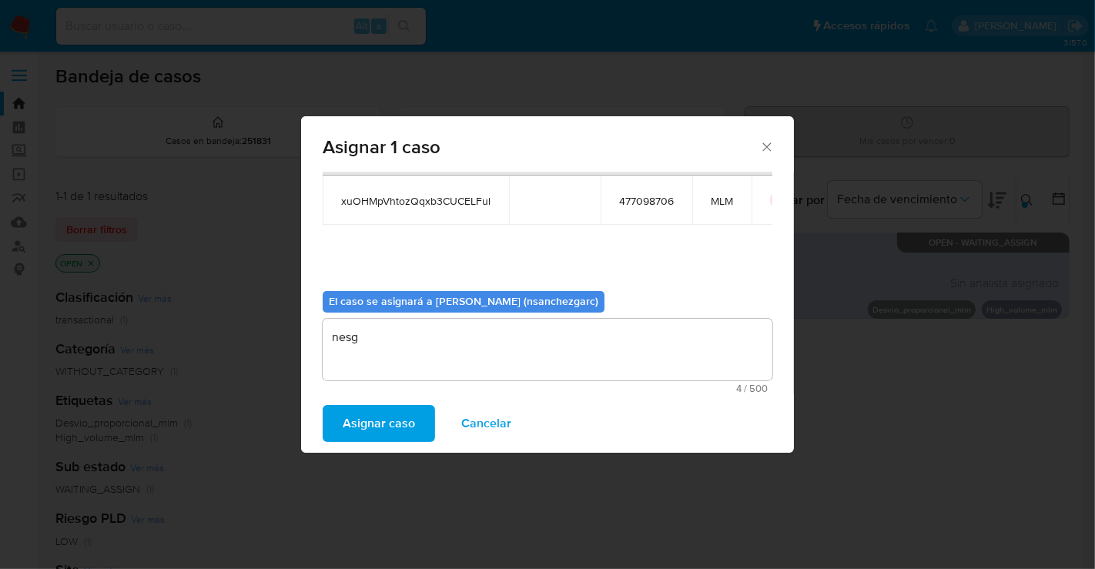
click at [388, 427] on span "Asignar caso" at bounding box center [379, 424] width 72 height 34
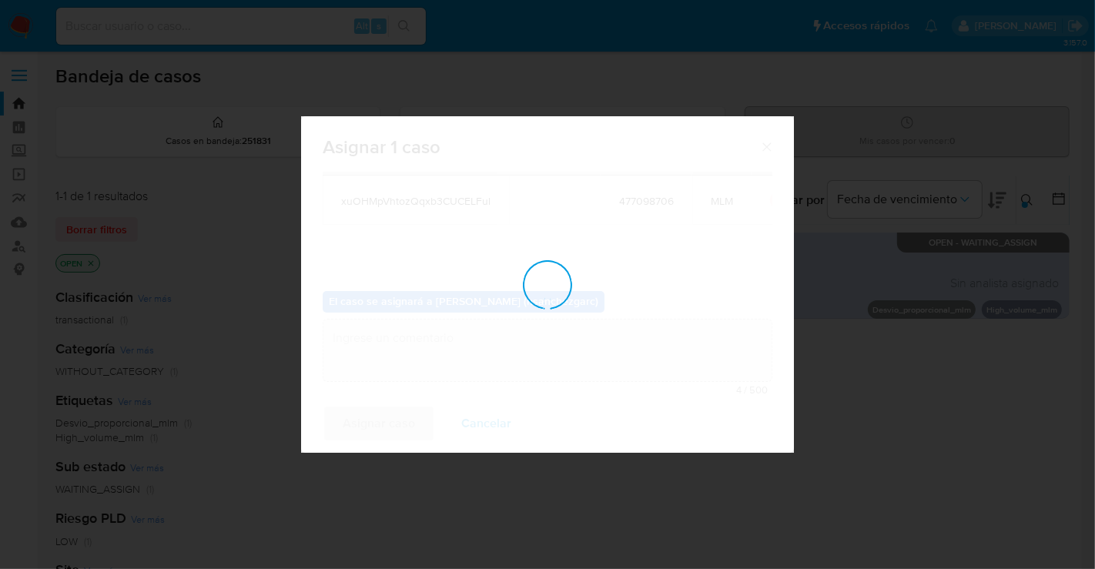
checkbox input "false"
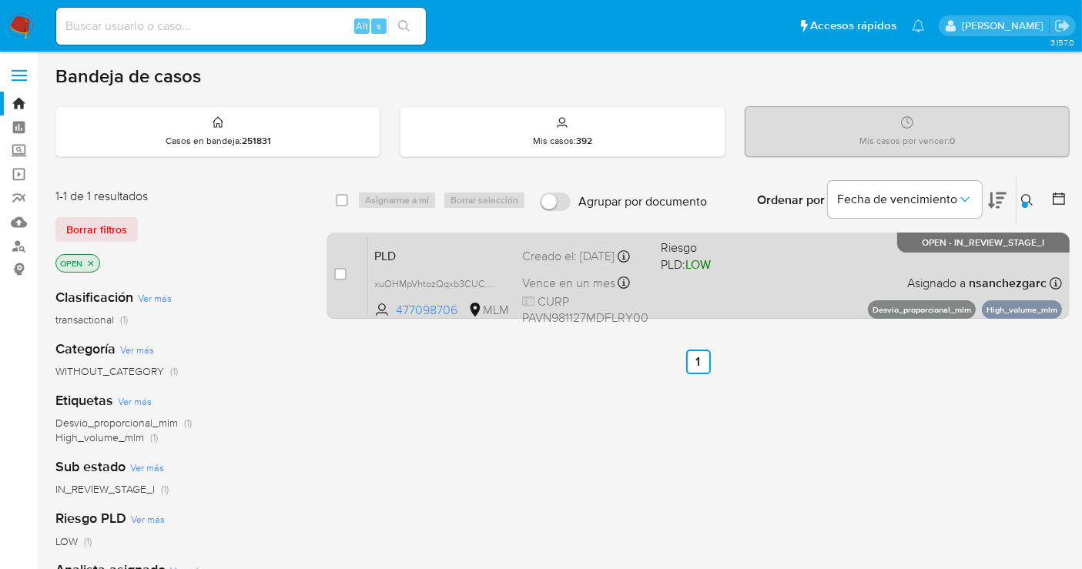
click at [564, 260] on div "Creado el: 12/08/2025 Creado el: 12/08/2025 02:03:35" at bounding box center [585, 256] width 126 height 17
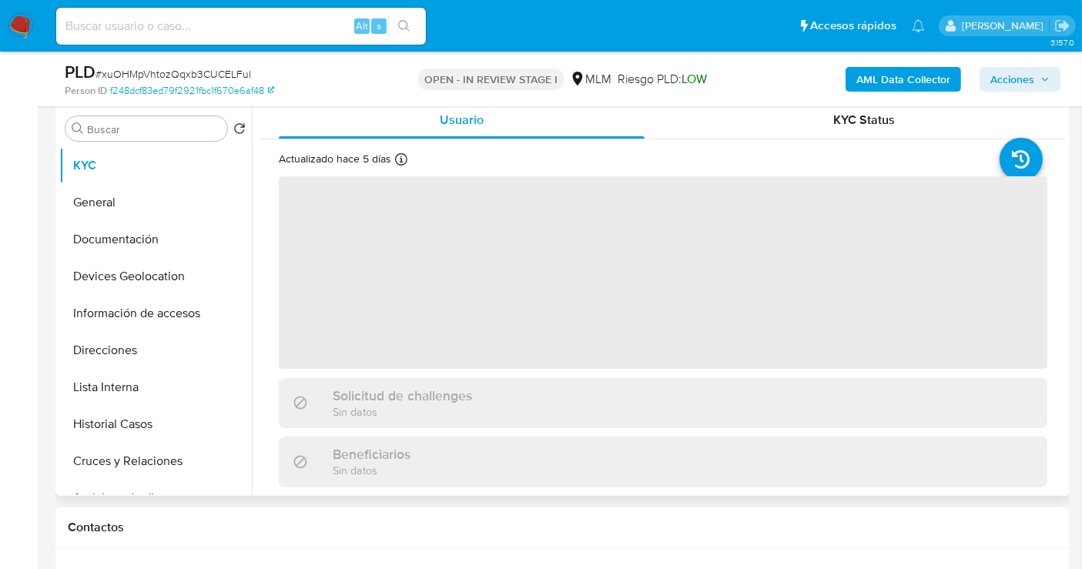
scroll to position [427, 0]
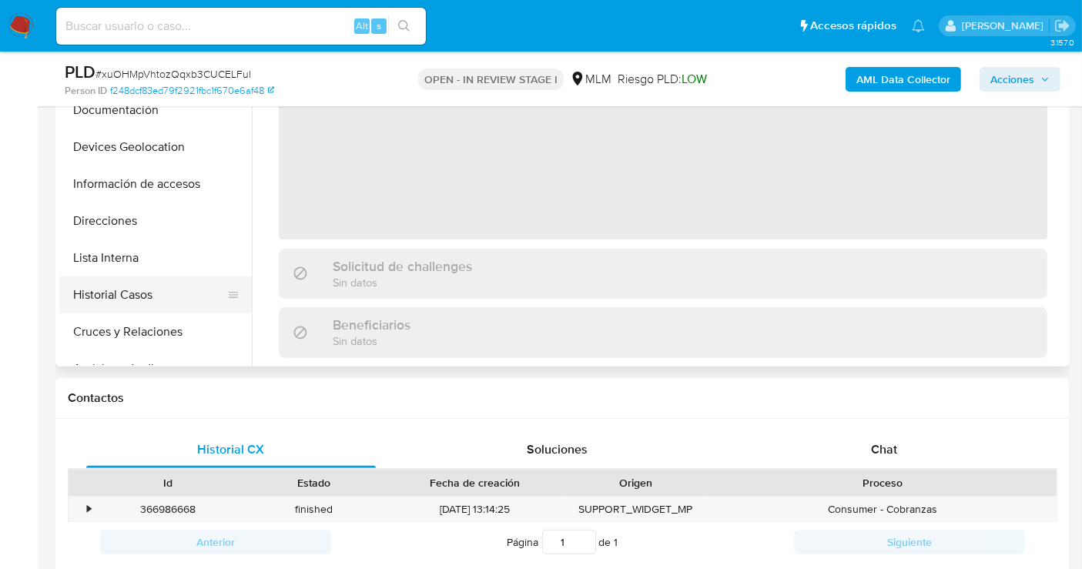
click at [130, 298] on button "Historial Casos" at bounding box center [149, 294] width 180 height 37
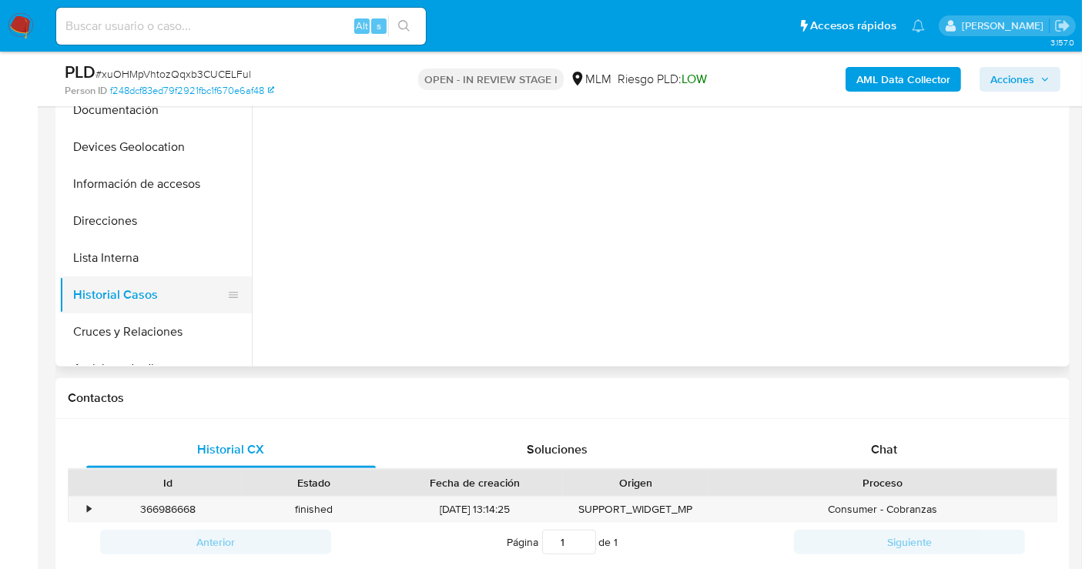
select select "10"
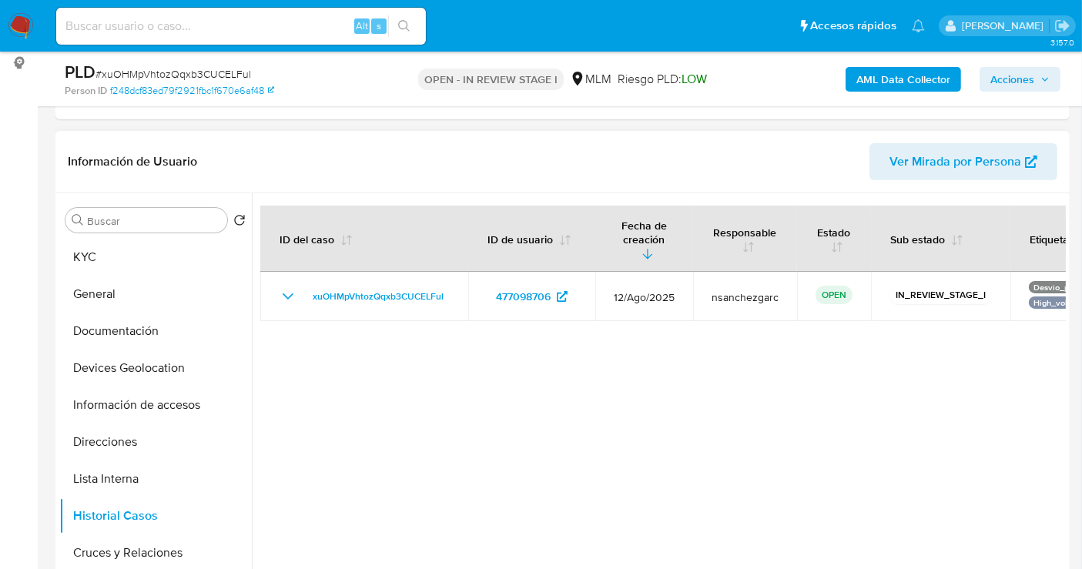
scroll to position [171, 0]
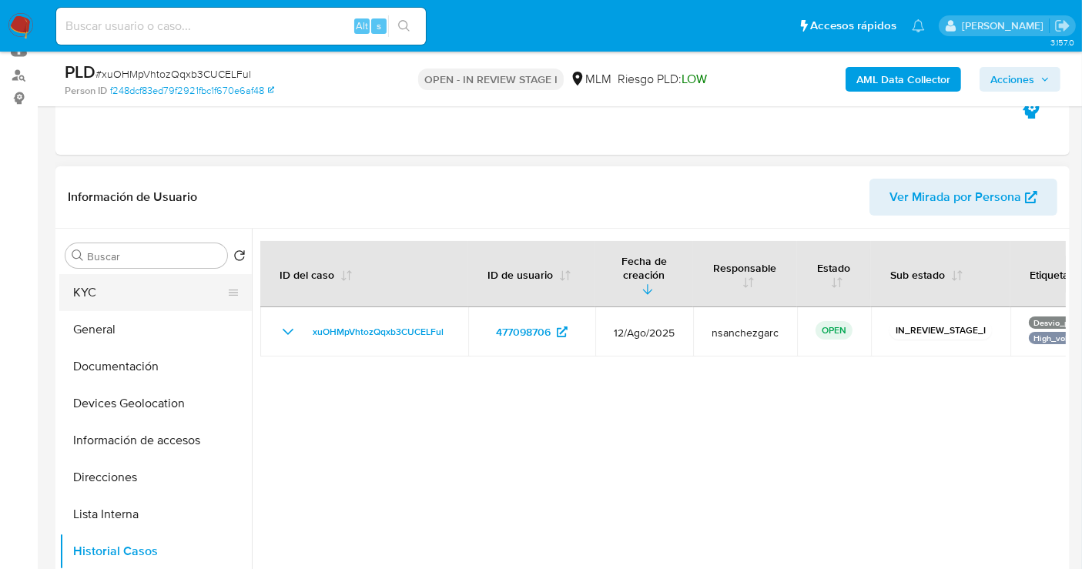
click at [79, 298] on button "KYC" at bounding box center [149, 292] width 180 height 37
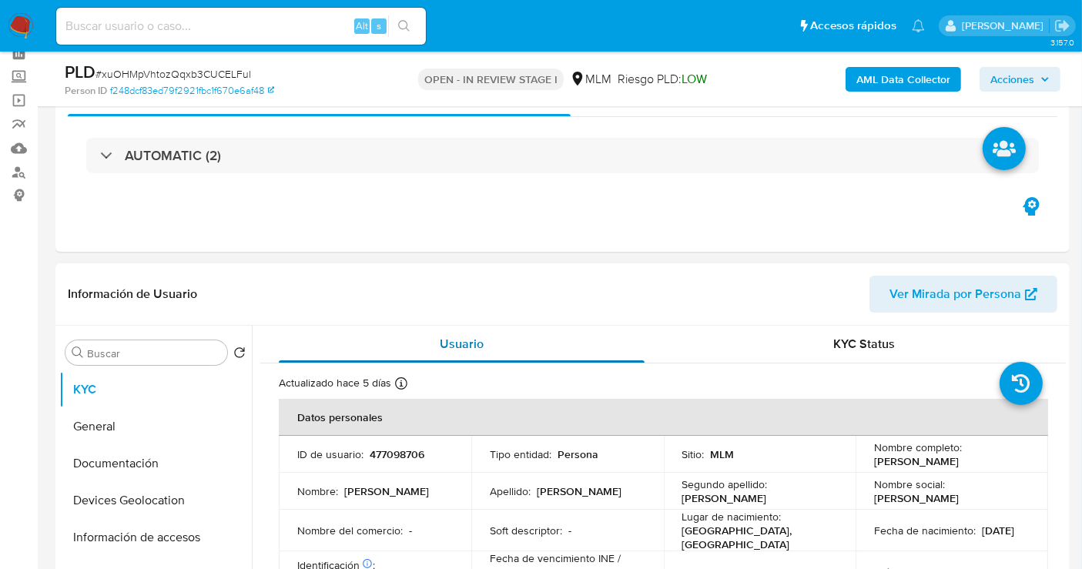
scroll to position [0, 0]
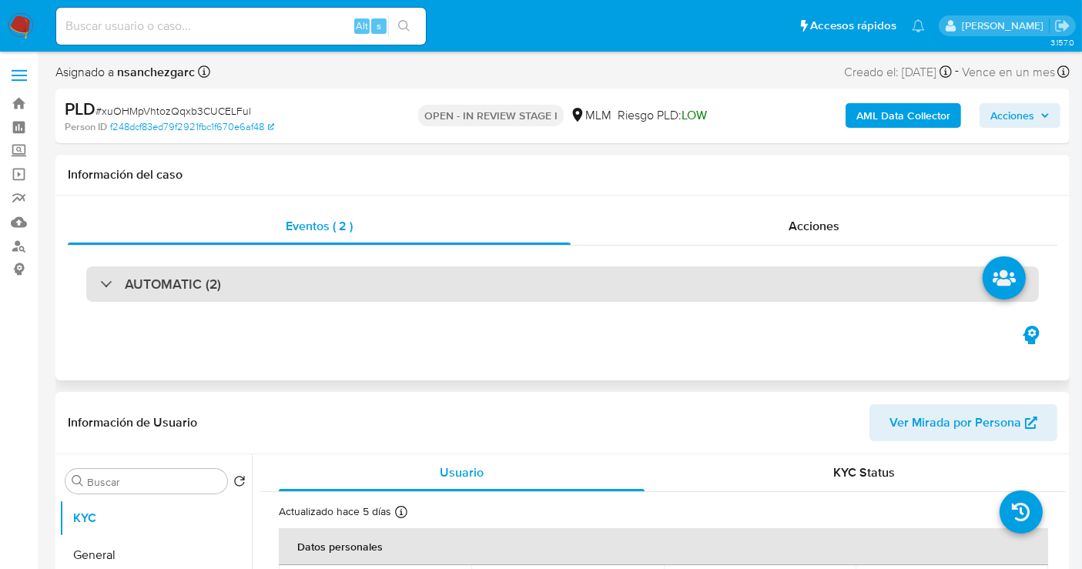
click at [193, 289] on h3 "AUTOMATIC (2)" at bounding box center [173, 284] width 96 height 17
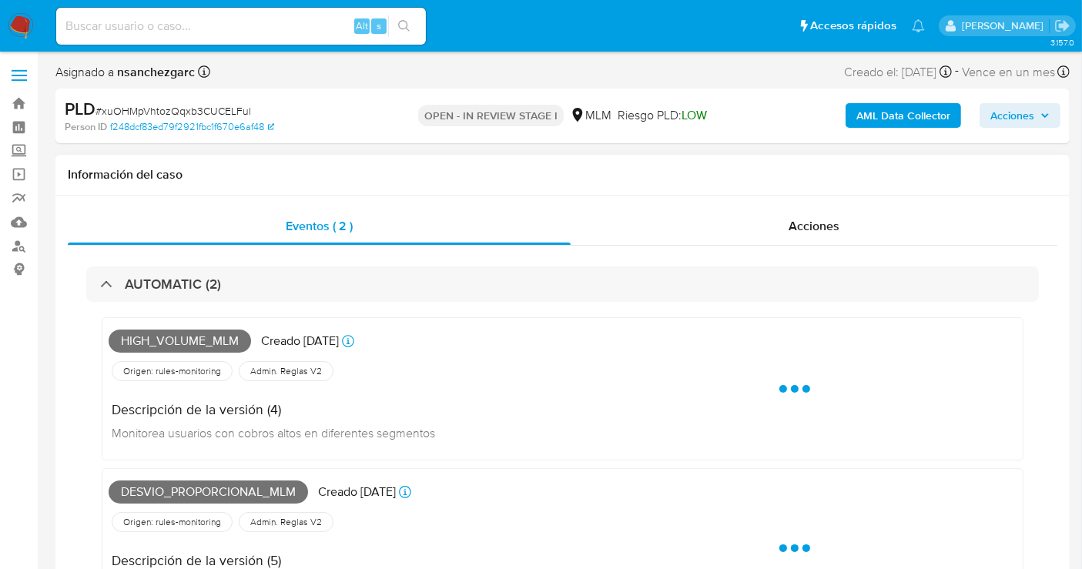
scroll to position [85, 0]
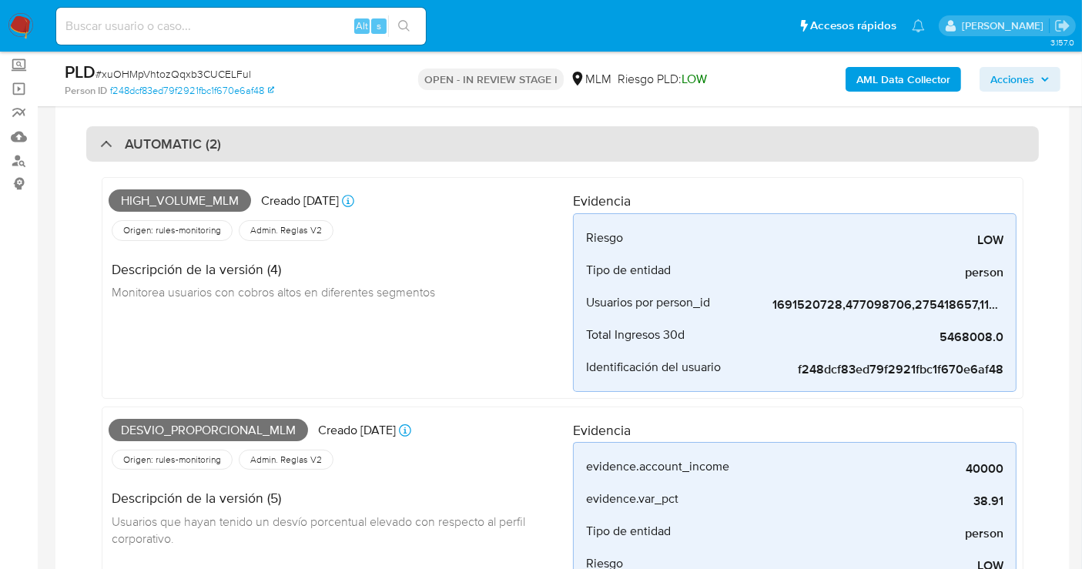
click at [100, 143] on div at bounding box center [100, 143] width 0 height 0
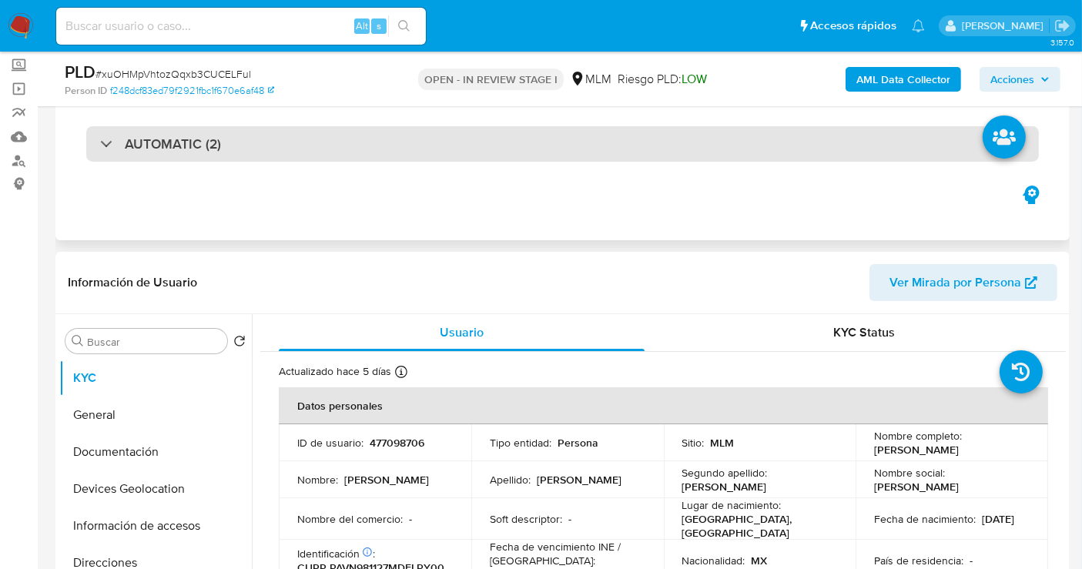
click at [100, 143] on div at bounding box center [100, 143] width 0 height 0
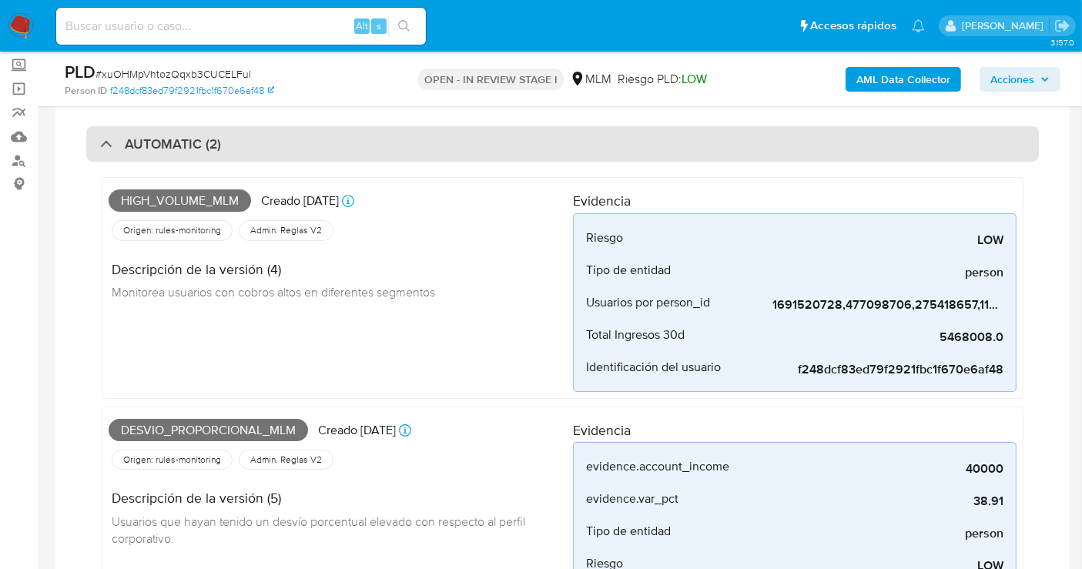
click at [105, 149] on div "AUTOMATIC (2)" at bounding box center [160, 144] width 121 height 17
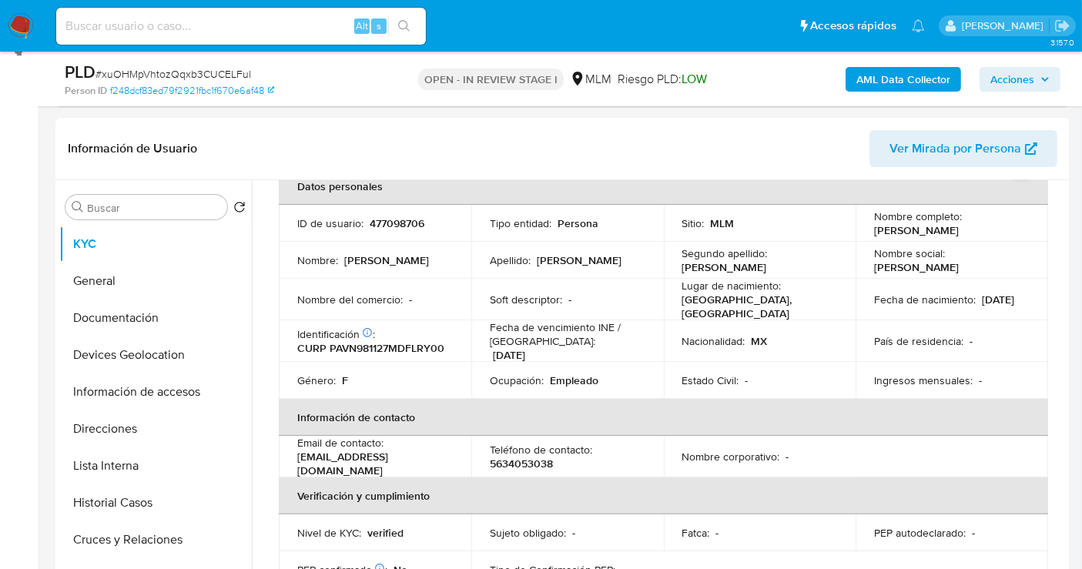
scroll to position [256, 0]
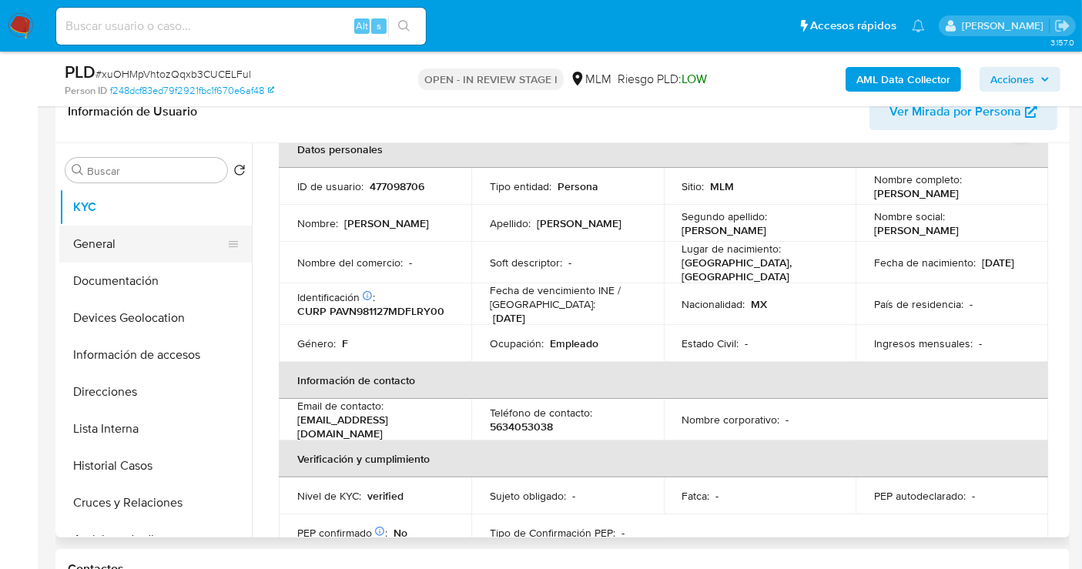
click at [145, 244] on button "General" at bounding box center [149, 244] width 180 height 37
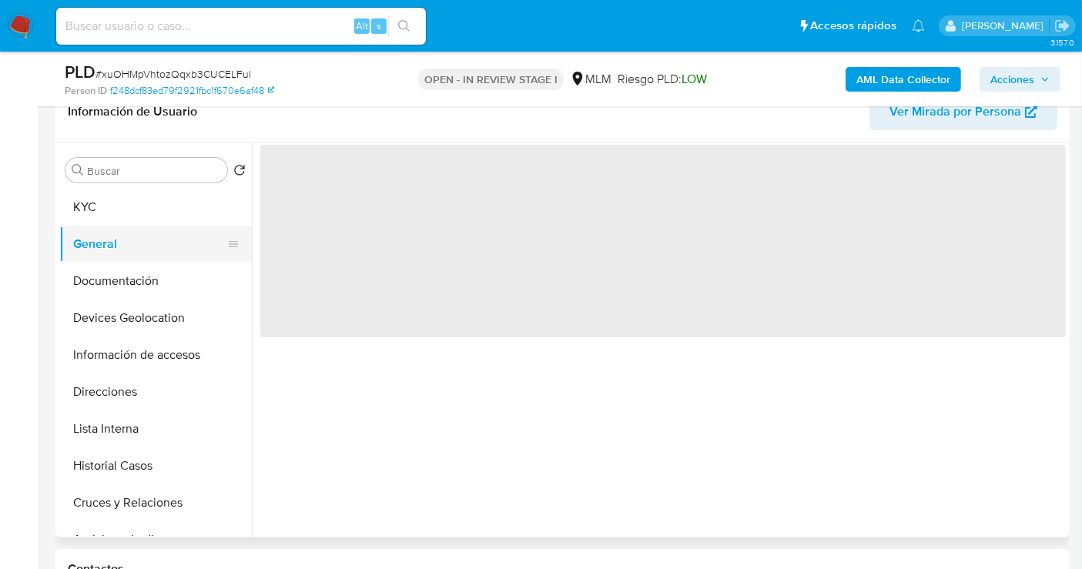
scroll to position [0, 0]
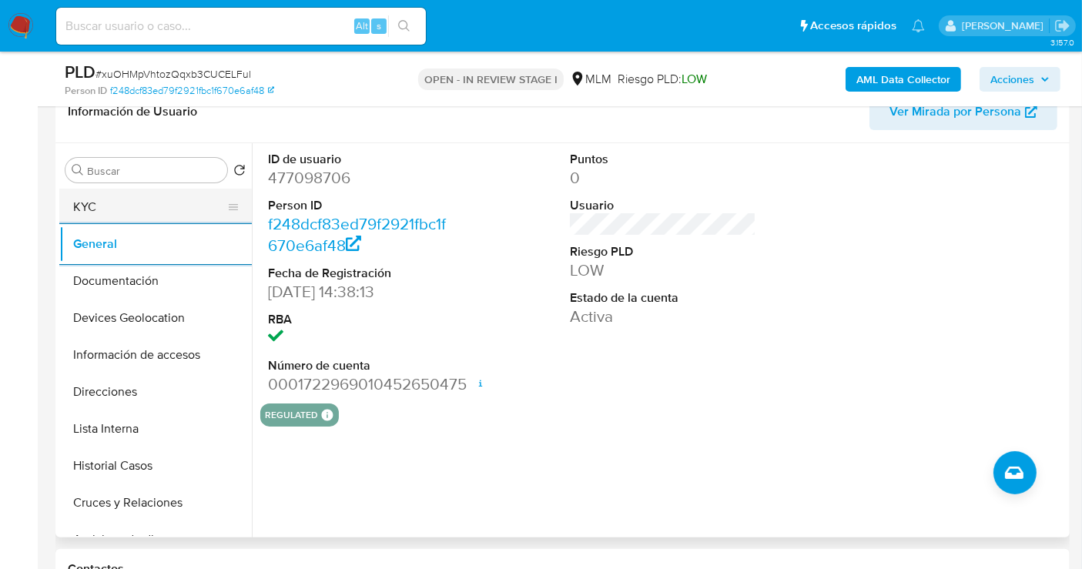
click at [82, 206] on button "KYC" at bounding box center [149, 207] width 180 height 37
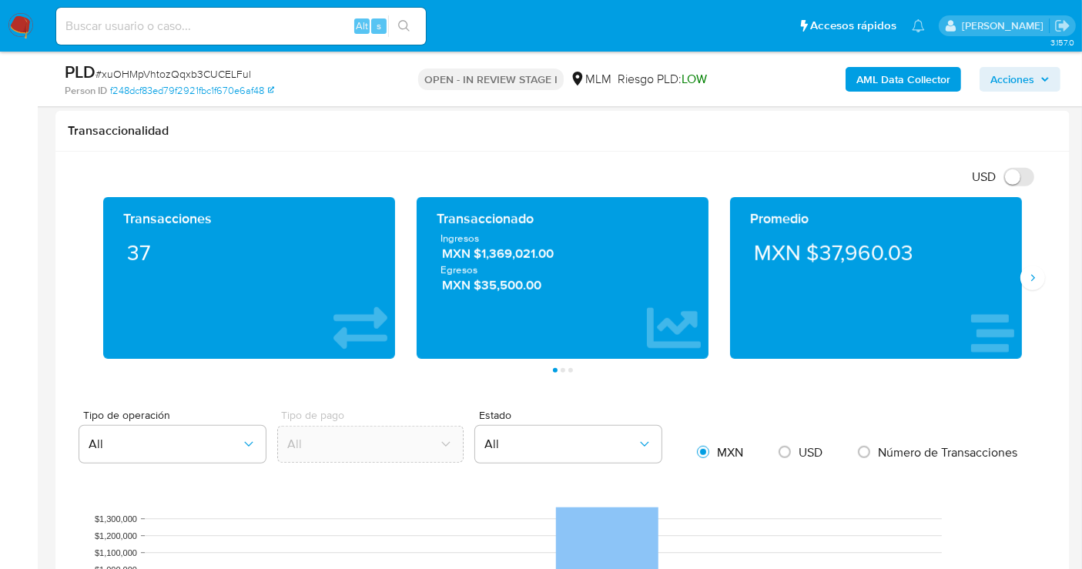
scroll to position [941, 0]
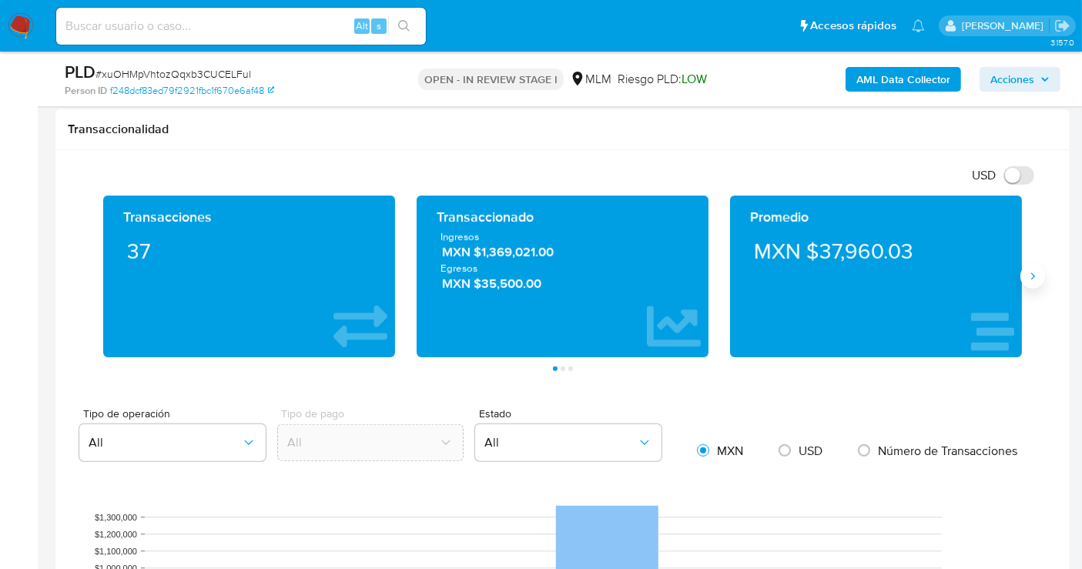
click at [1032, 270] on icon "Siguiente" at bounding box center [1033, 276] width 12 height 12
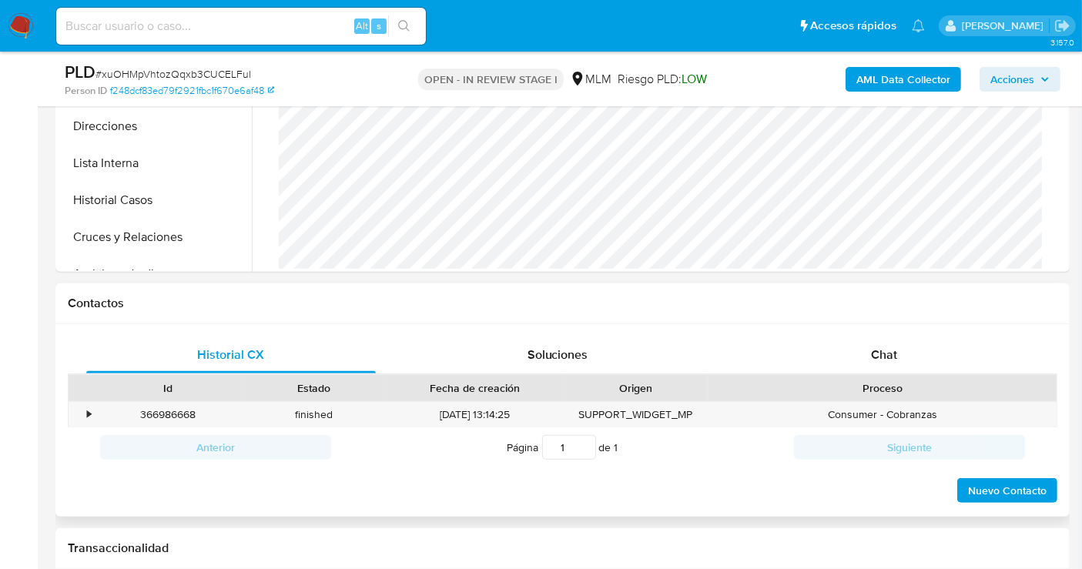
scroll to position [256, 0]
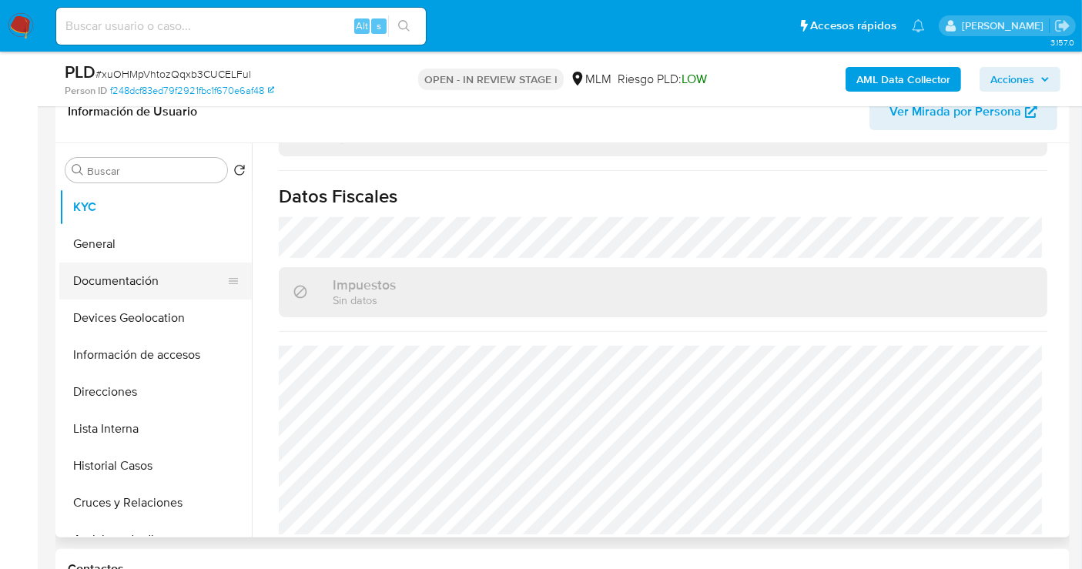
click at [106, 280] on button "Documentación" at bounding box center [149, 281] width 180 height 37
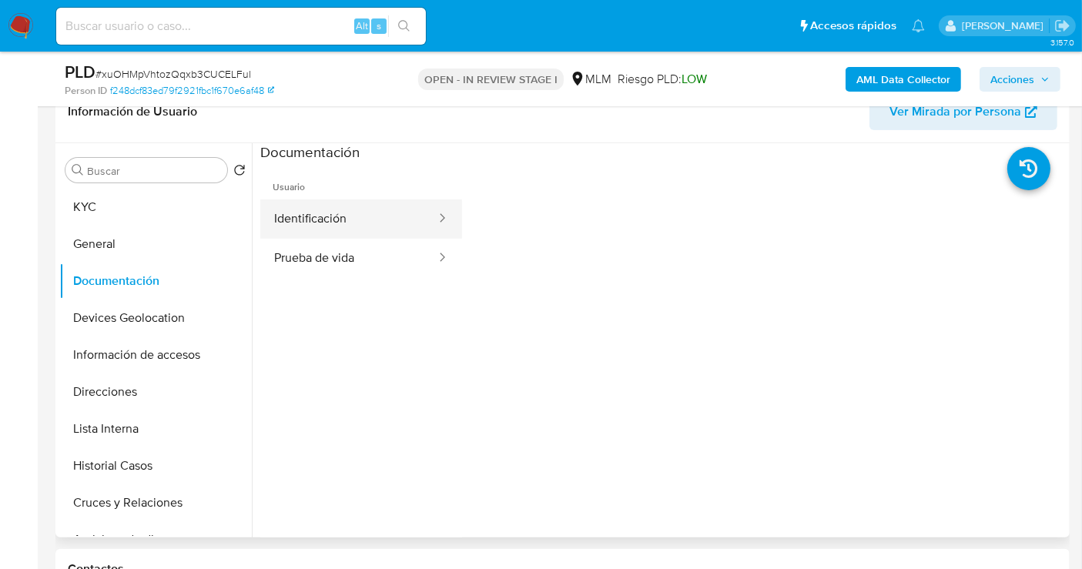
click at [371, 219] on button "Identificación" at bounding box center [348, 218] width 177 height 39
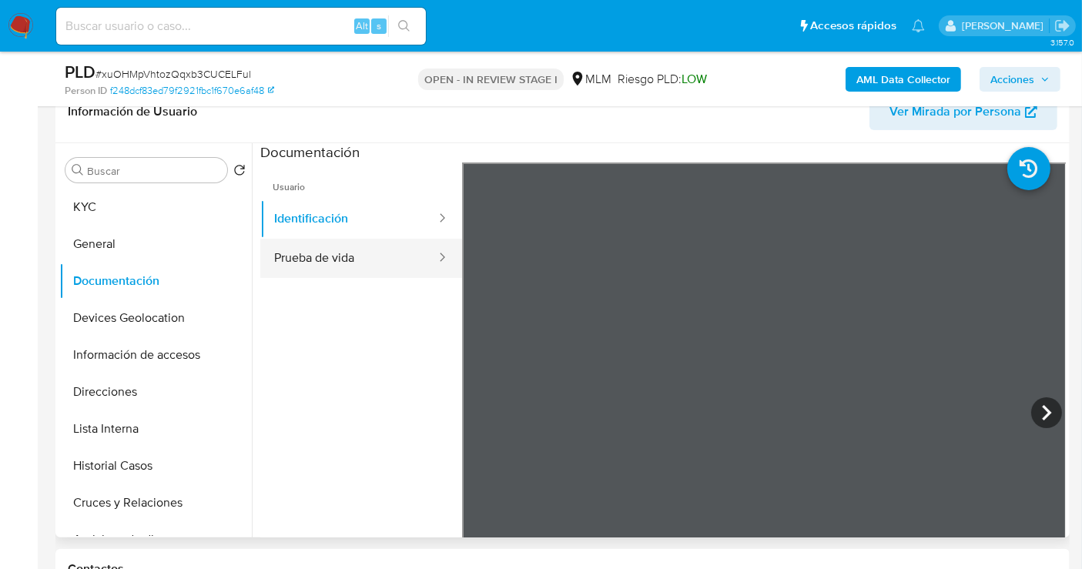
click at [326, 260] on button "Prueba de vida" at bounding box center [348, 258] width 177 height 39
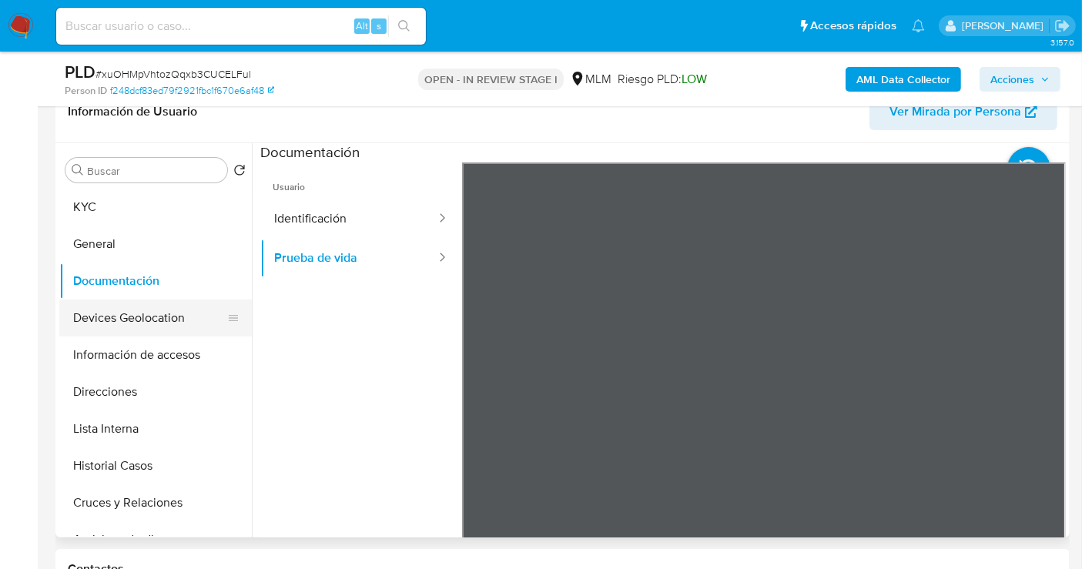
click at [154, 311] on button "Devices Geolocation" at bounding box center [149, 318] width 180 height 37
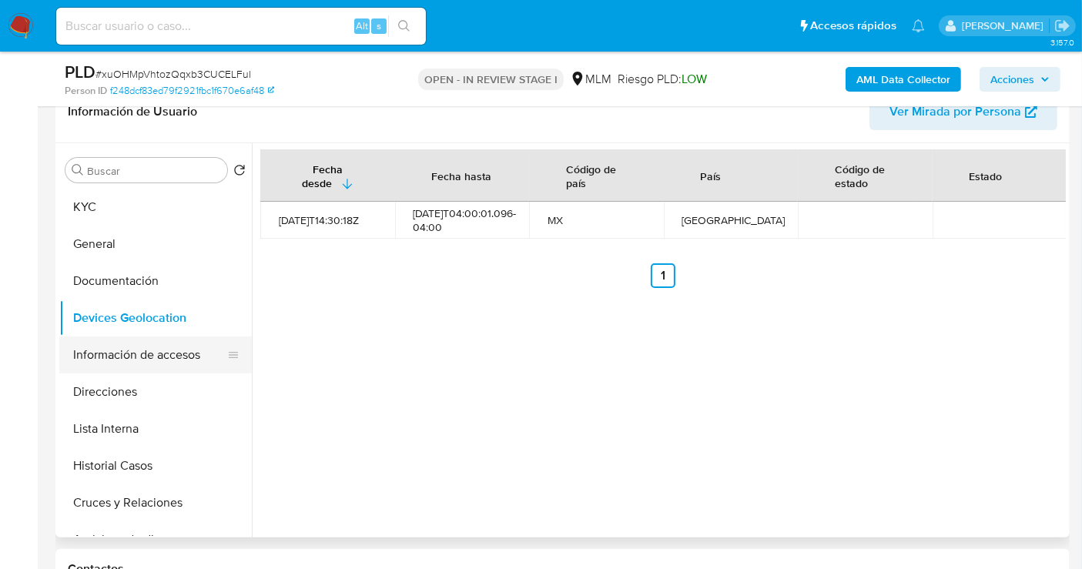
click at [121, 354] on button "Información de accesos" at bounding box center [149, 355] width 180 height 37
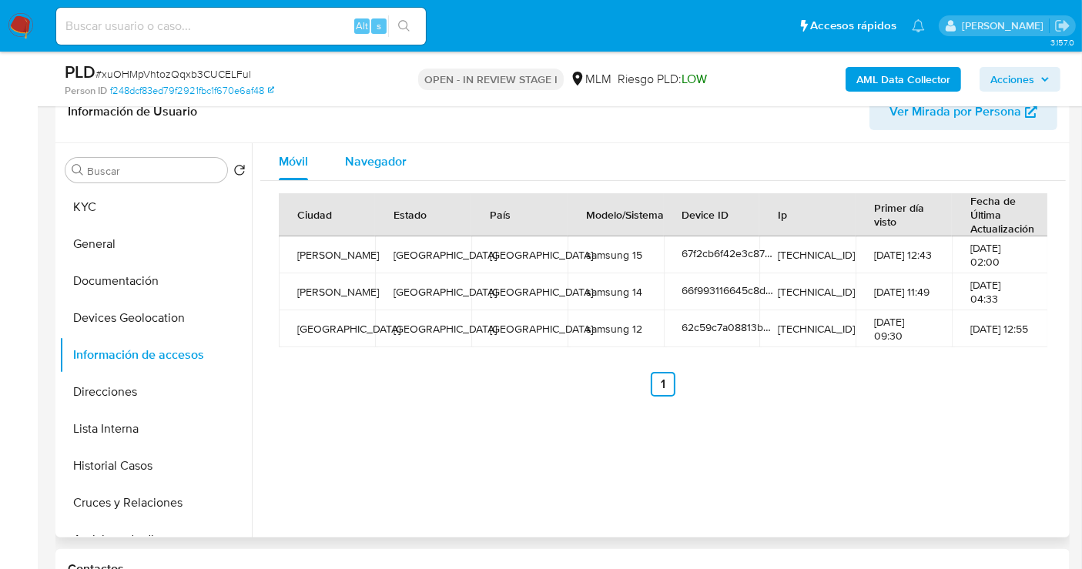
click at [384, 159] on span "Navegador" at bounding box center [376, 161] width 62 height 18
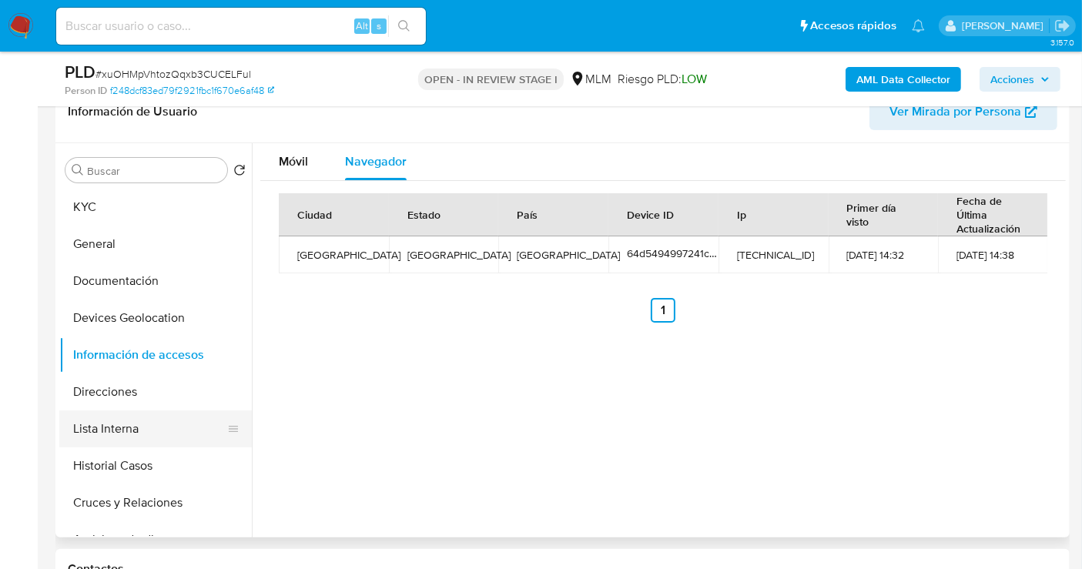
click at [136, 427] on button "Lista Interna" at bounding box center [149, 428] width 180 height 37
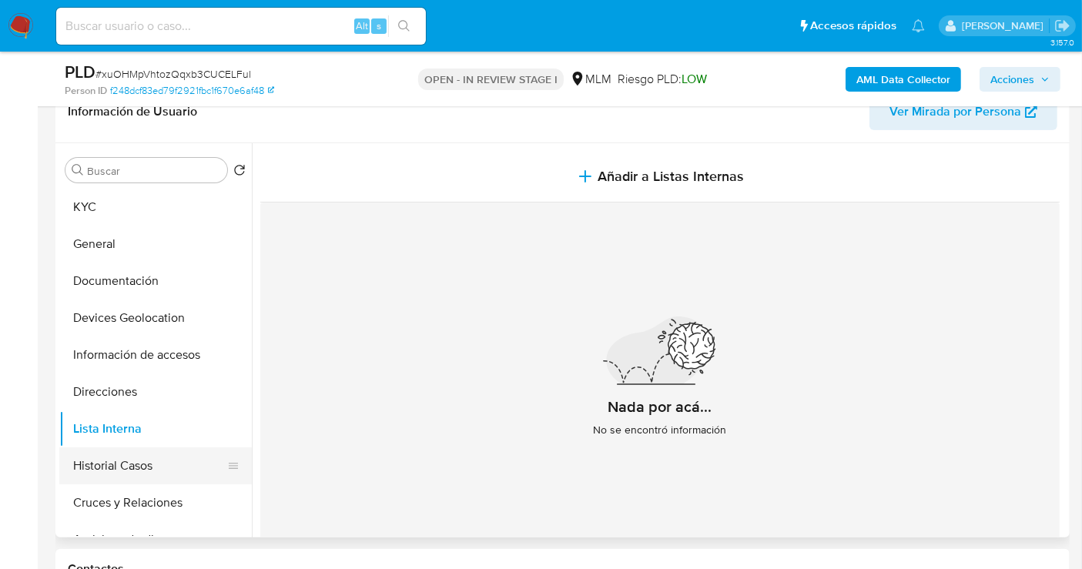
click at [137, 457] on button "Historial Casos" at bounding box center [149, 465] width 180 height 37
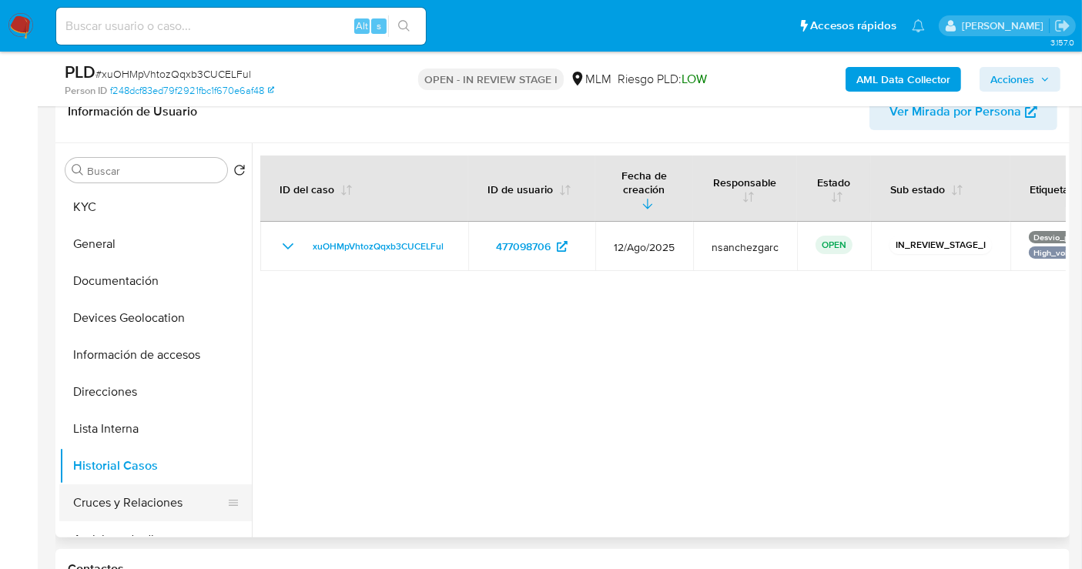
click at [113, 501] on button "Cruces y Relaciones" at bounding box center [149, 502] width 180 height 37
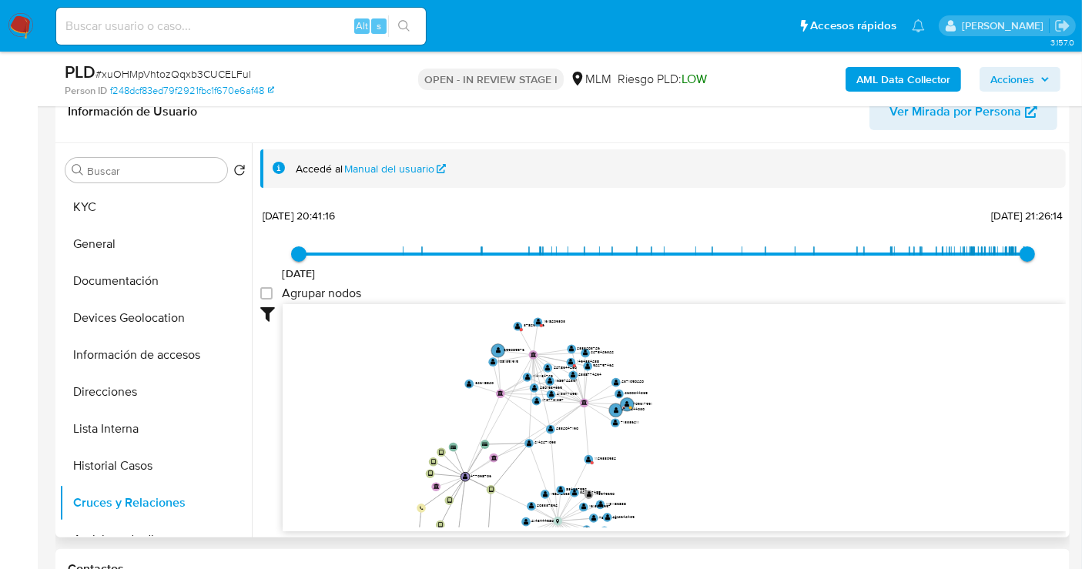
drag, startPoint x: 541, startPoint y: 393, endPoint x: 511, endPoint y: 462, distance: 75.2
click at [511, 462] on icon at bounding box center [510, 467] width 39 height 46
click at [599, 456] on text "1129330932" at bounding box center [606, 458] width 22 height 6
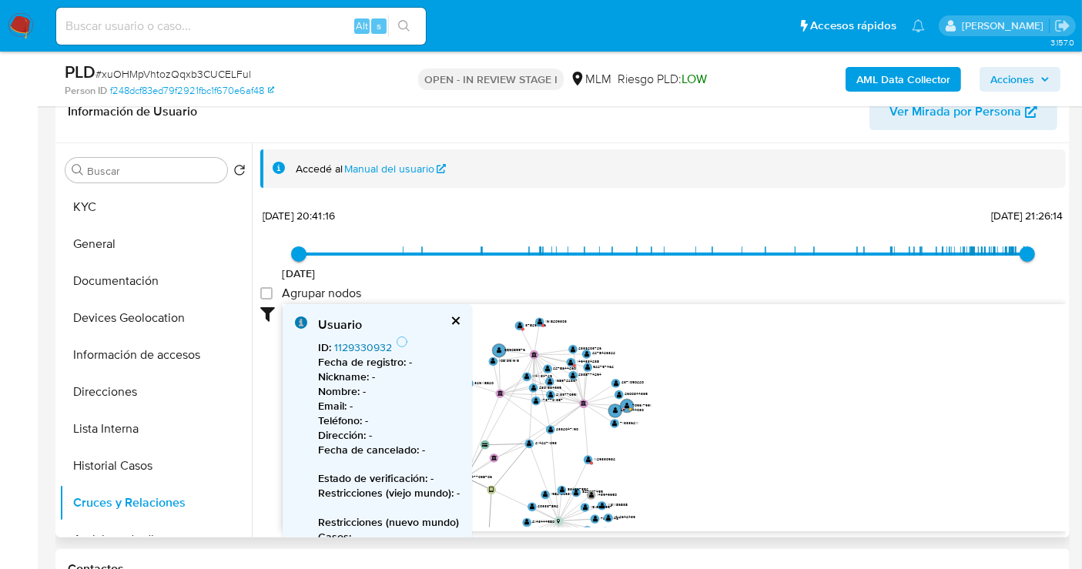
click at [361, 344] on link "1129330932" at bounding box center [363, 347] width 58 height 15
click at [556, 321] on text "1618209303" at bounding box center [556, 321] width 22 height 6
click at [363, 349] on link "1618209303" at bounding box center [363, 347] width 59 height 15
click at [528, 323] on text "378255226" at bounding box center [537, 324] width 21 height 6
click at [360, 343] on link "378255226" at bounding box center [361, 347] width 55 height 15
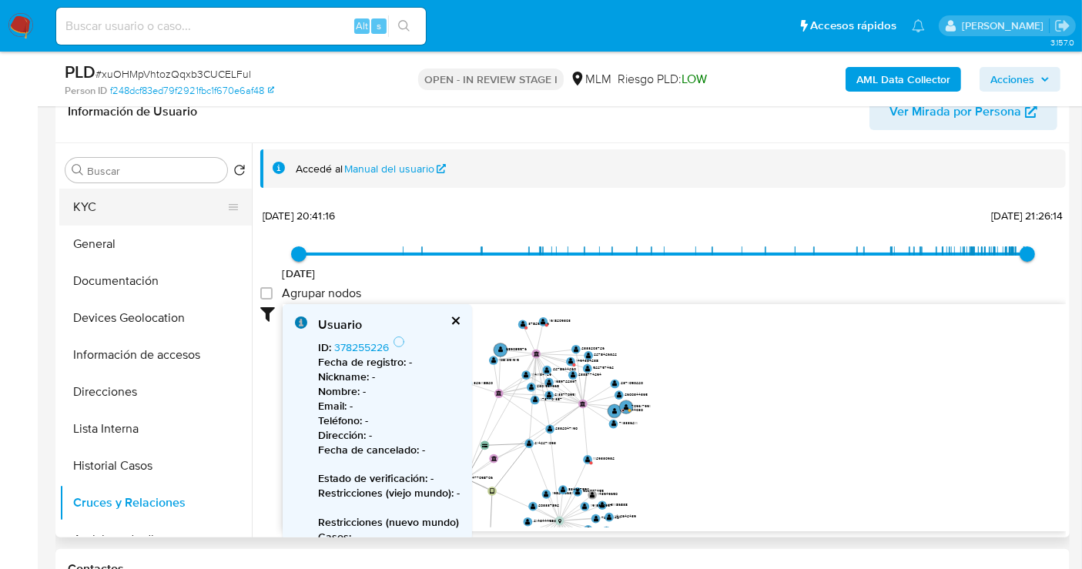
click at [102, 209] on button "KYC" at bounding box center [149, 207] width 180 height 37
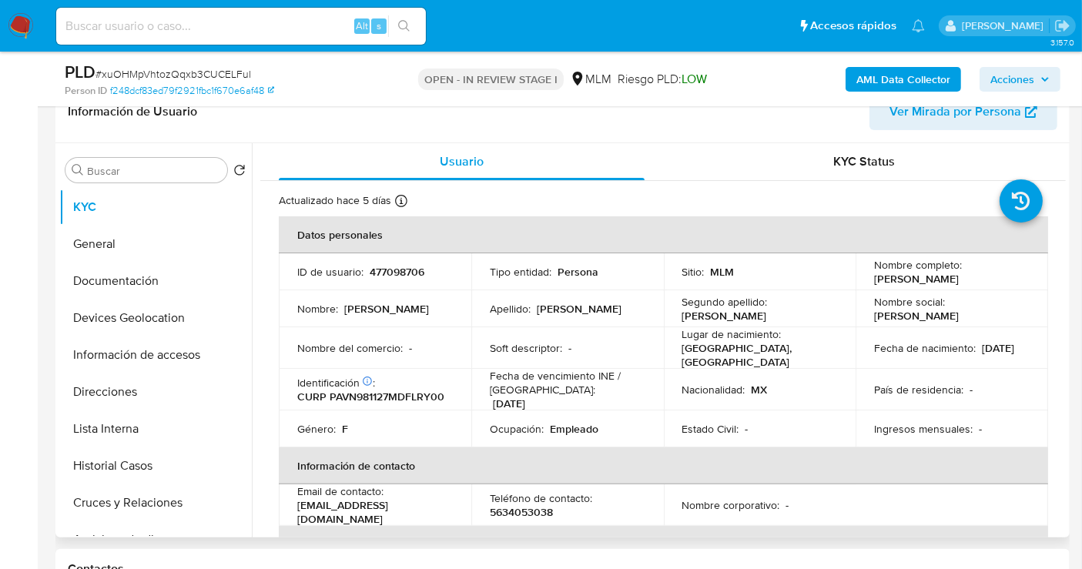
click at [519, 505] on p "5634053038" at bounding box center [521, 512] width 63 height 14
copy p "5634053038"
drag, startPoint x: 431, startPoint y: 509, endPoint x: 296, endPoint y: 512, distance: 134.8
click at [296, 512] on td "Email de contacto : nvarela605@gmail.com" at bounding box center [375, 505] width 193 height 42
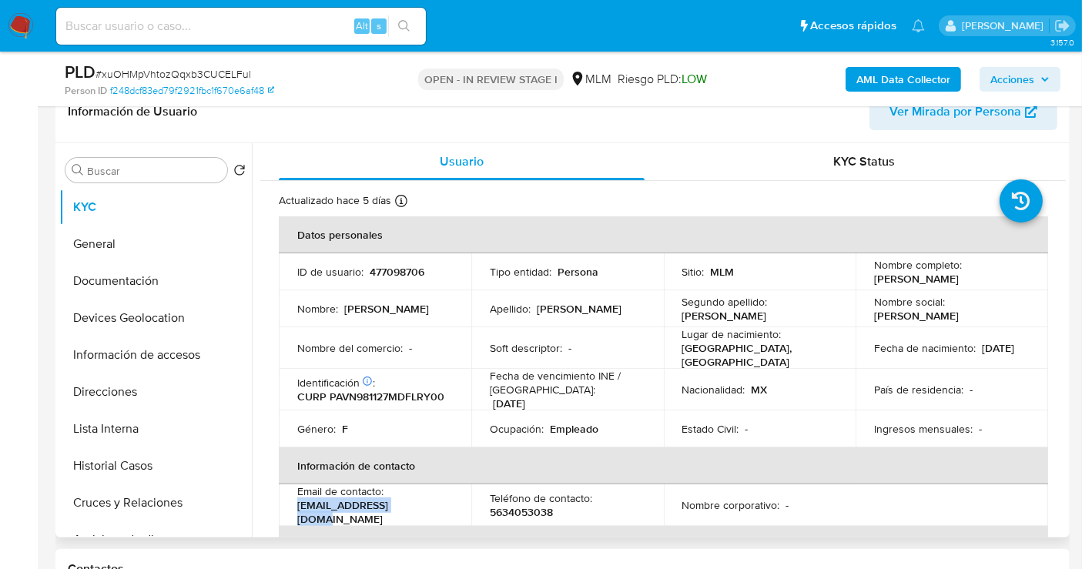
copy p "nvarela605@gmail.com"
click at [107, 397] on button "Direcciones" at bounding box center [149, 392] width 180 height 37
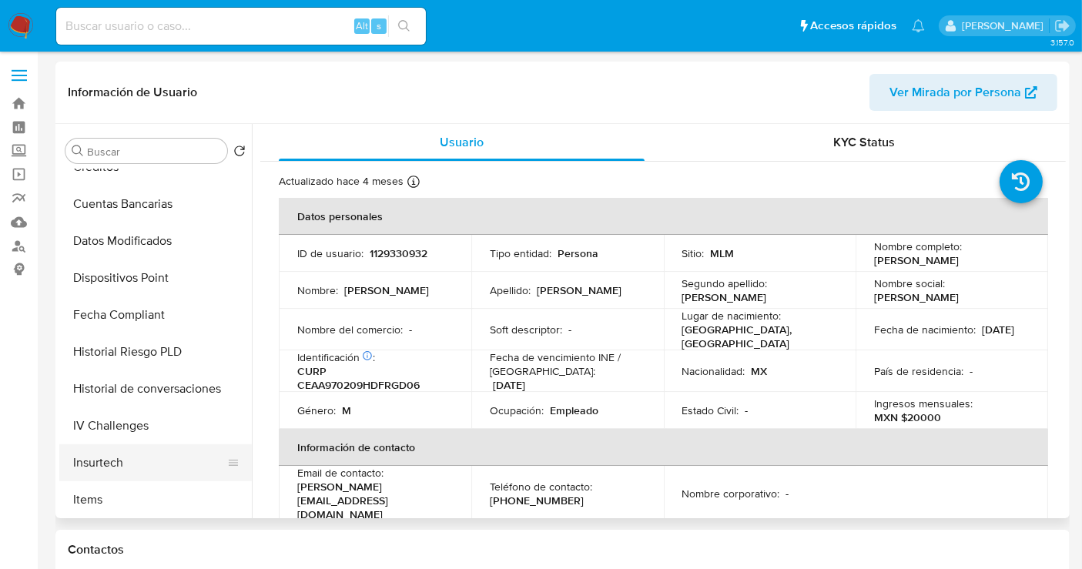
select select "10"
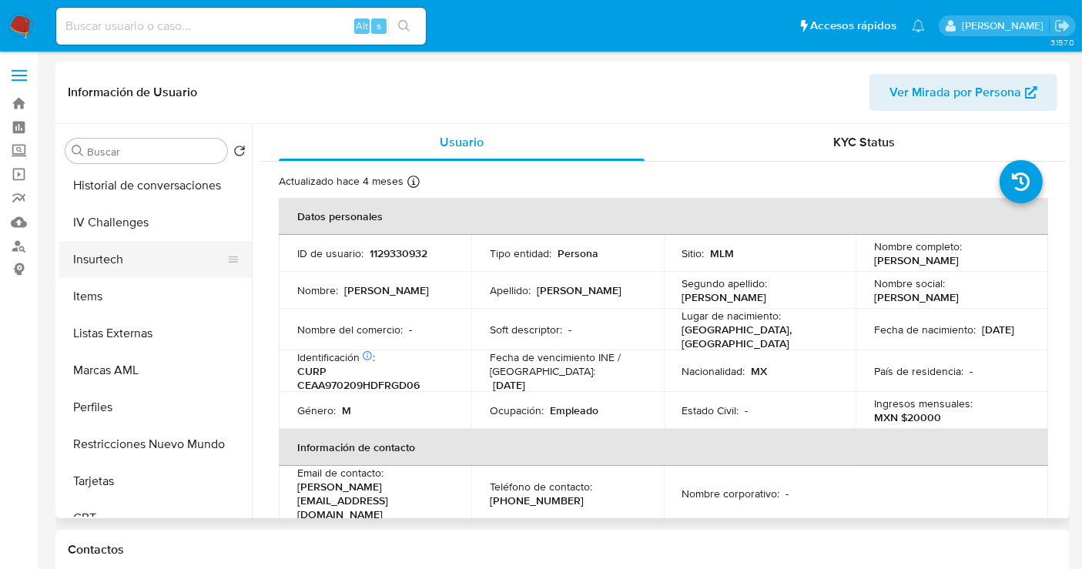
scroll to position [650, 0]
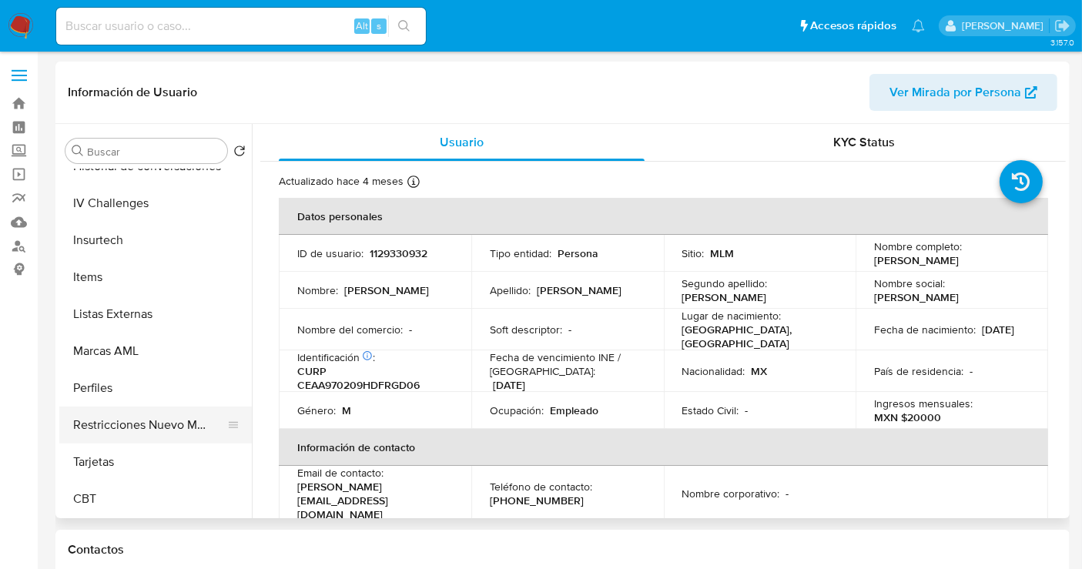
click at [165, 427] on button "Restricciones Nuevo Mundo" at bounding box center [149, 425] width 180 height 37
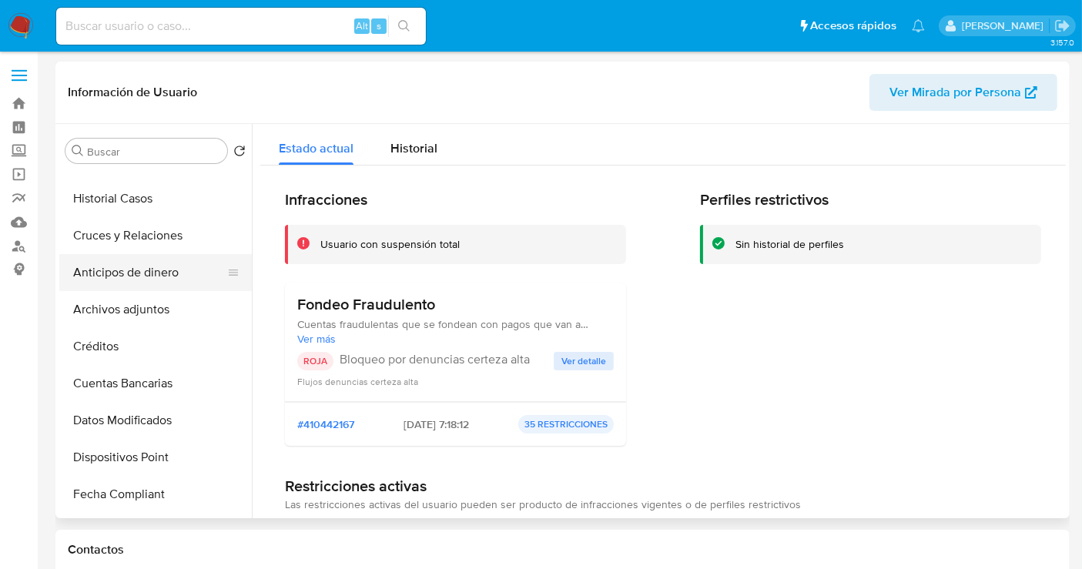
scroll to position [222, 0]
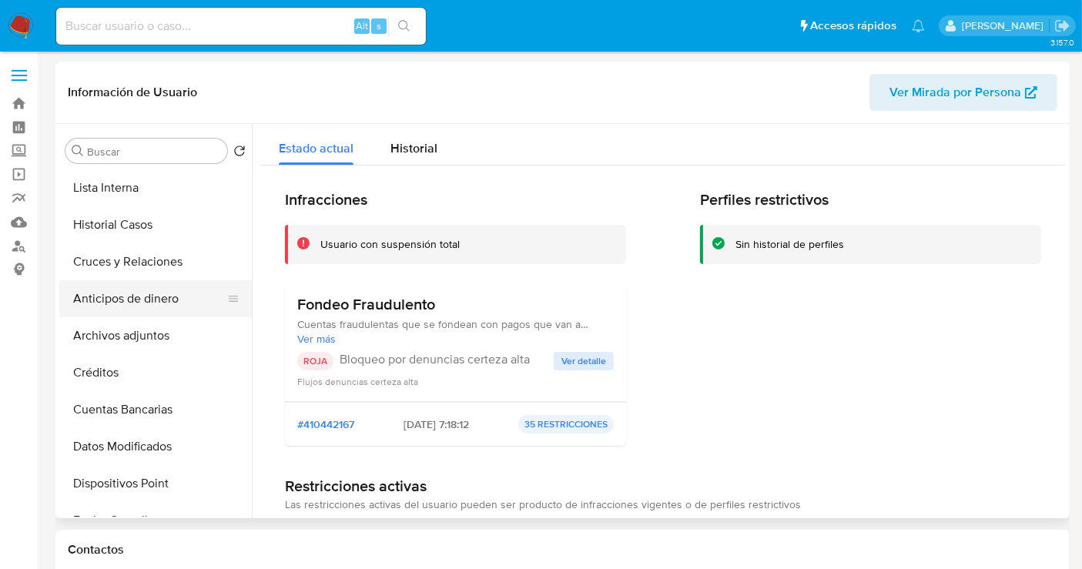
click at [140, 225] on button "Historial Casos" at bounding box center [155, 224] width 193 height 37
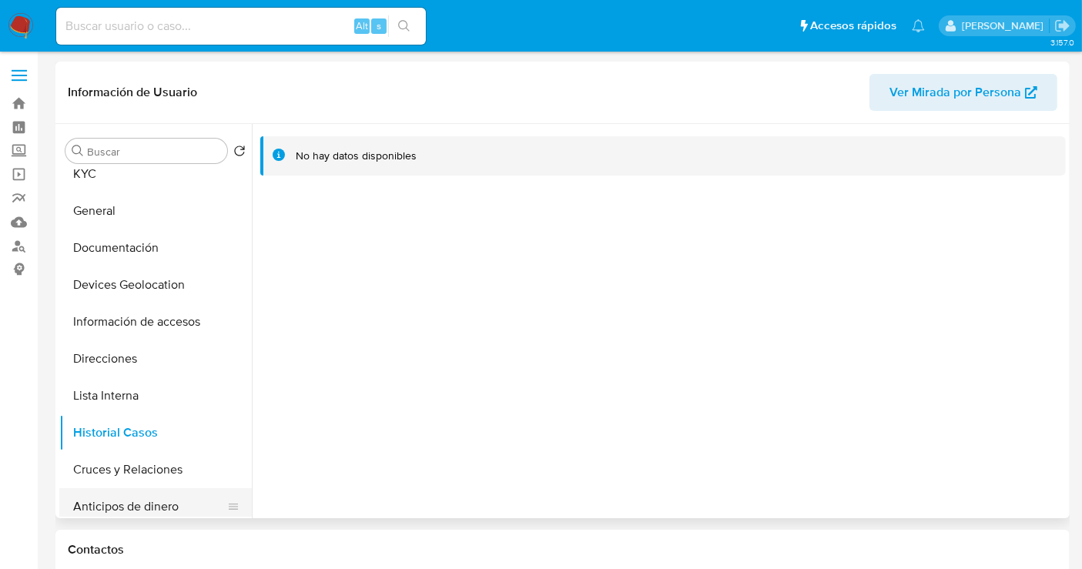
scroll to position [0, 0]
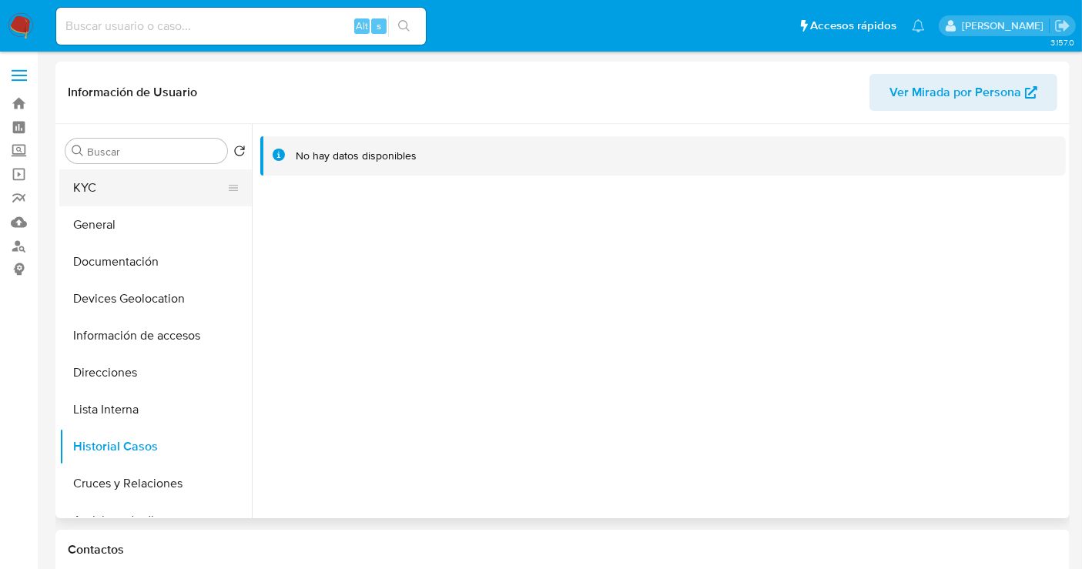
click at [92, 194] on button "KYC" at bounding box center [149, 187] width 180 height 37
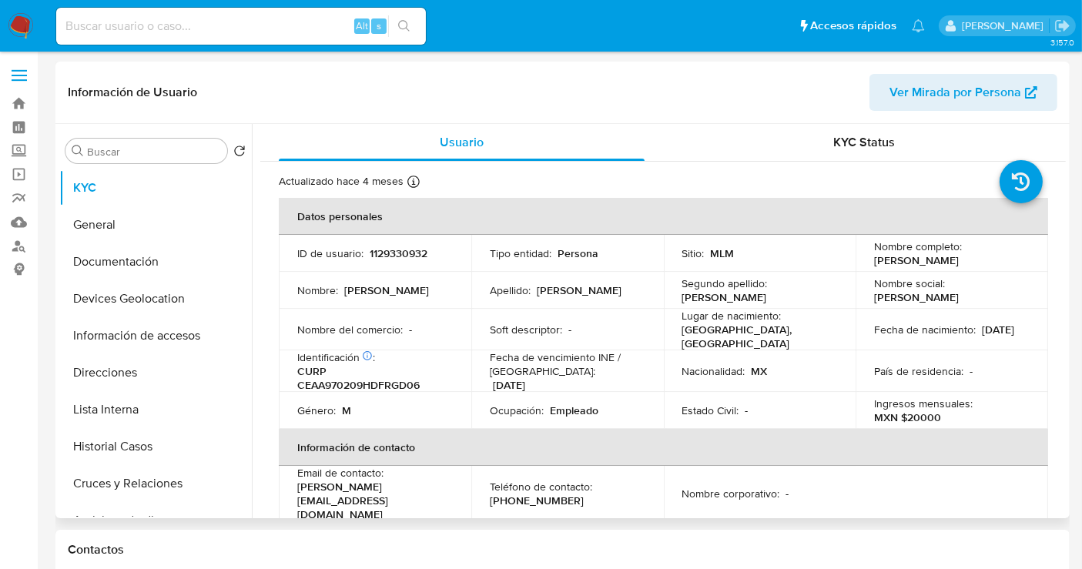
click at [402, 250] on p "1129330932" at bounding box center [399, 253] width 58 height 14
copy p "1129330932"
drag, startPoint x: 1018, startPoint y: 263, endPoint x: 869, endPoint y: 263, distance: 149.4
click at [869, 263] on td "Nombre completo : [PERSON_NAME]" at bounding box center [952, 253] width 193 height 37
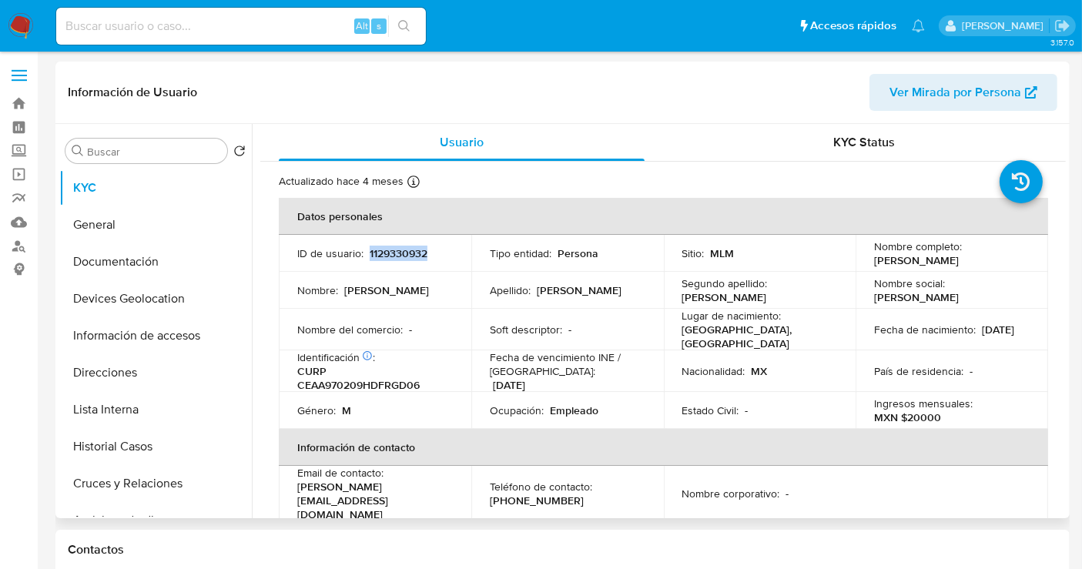
copy p "[PERSON_NAME]"
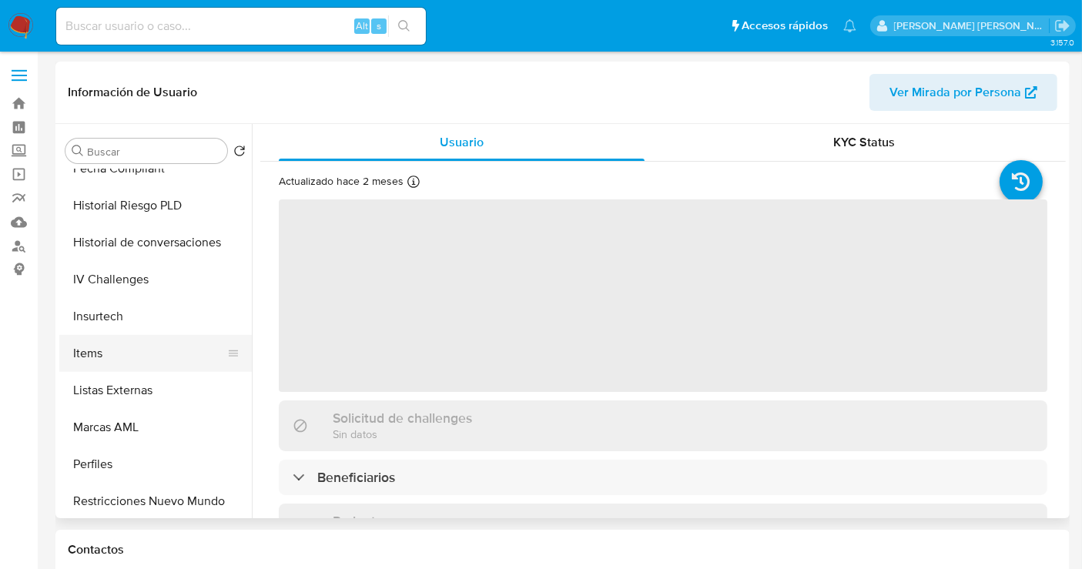
scroll to position [650, 0]
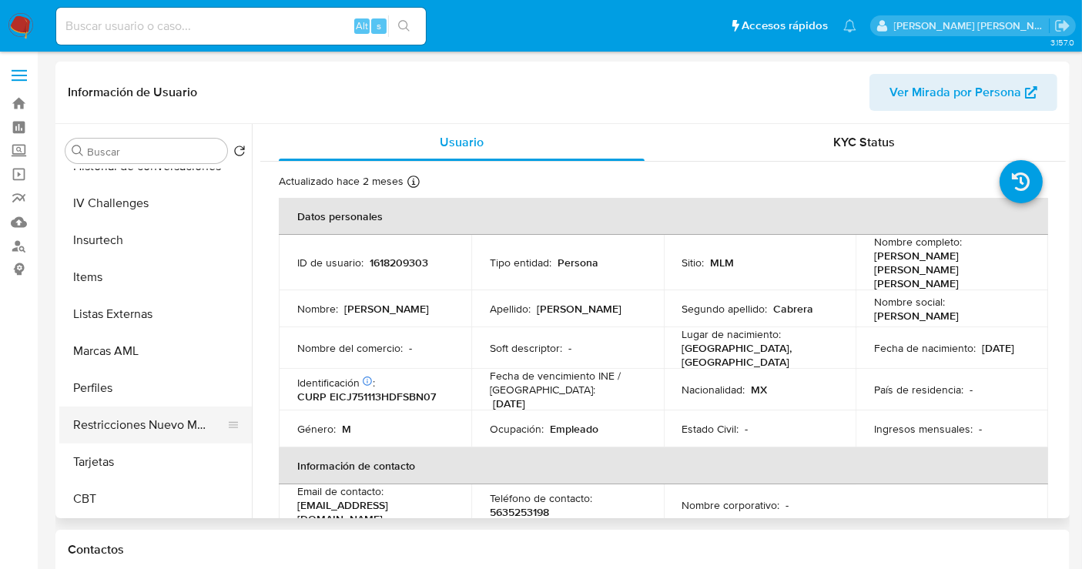
click at [167, 419] on button "Restricciones Nuevo Mundo" at bounding box center [149, 425] width 180 height 37
select select "10"
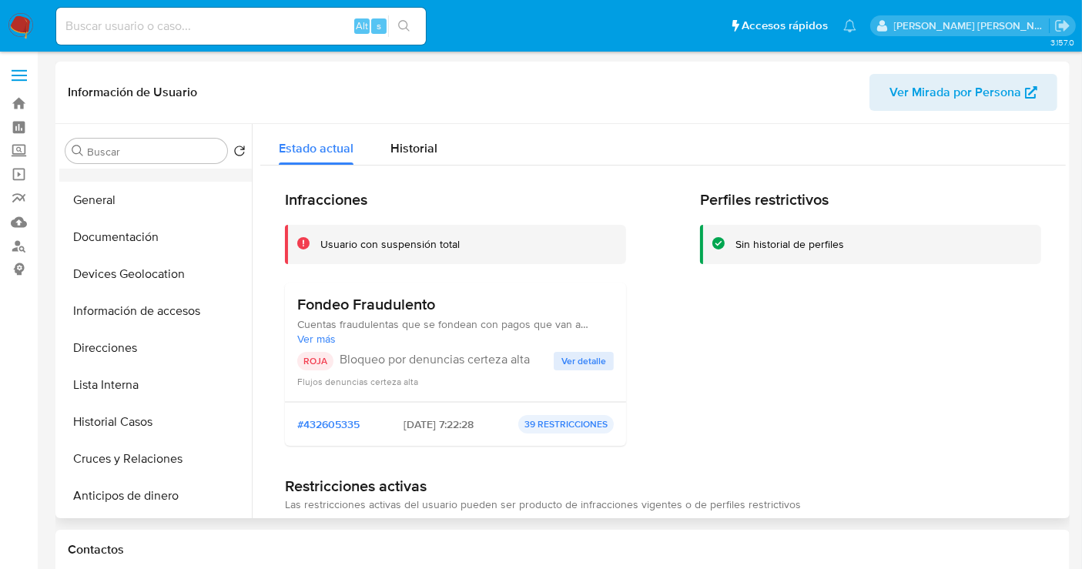
scroll to position [0, 0]
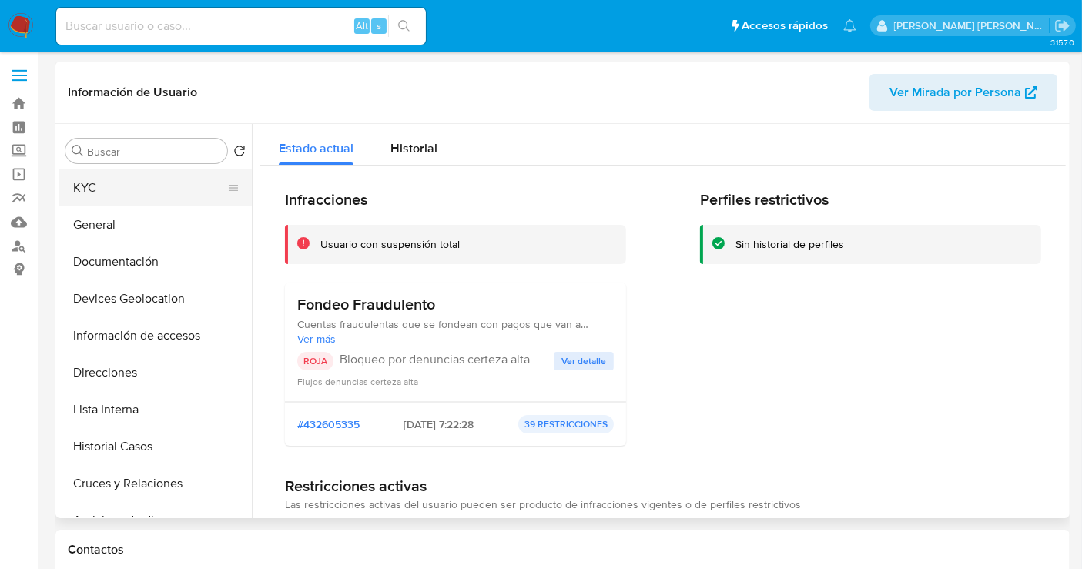
click at [96, 186] on button "KYC" at bounding box center [149, 187] width 180 height 37
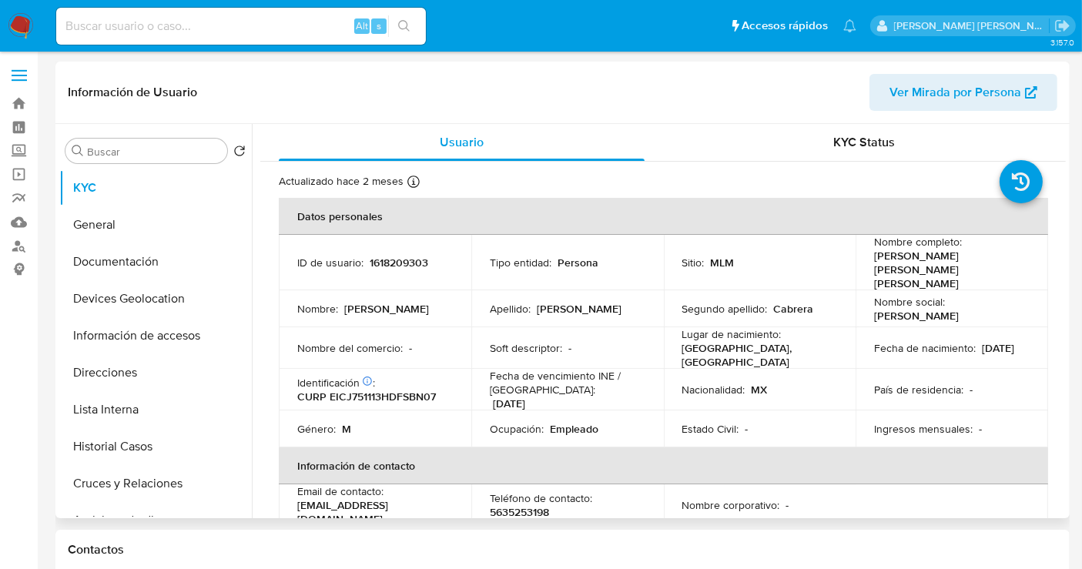
click at [389, 256] on p "1618209303" at bounding box center [399, 263] width 59 height 14
copy p "1618209303"
drag, startPoint x: 1018, startPoint y: 261, endPoint x: 863, endPoint y: 262, distance: 154.8
click at [863, 262] on td "Nombre completo : [PERSON_NAME] [PERSON_NAME] [PERSON_NAME]" at bounding box center [952, 262] width 193 height 55
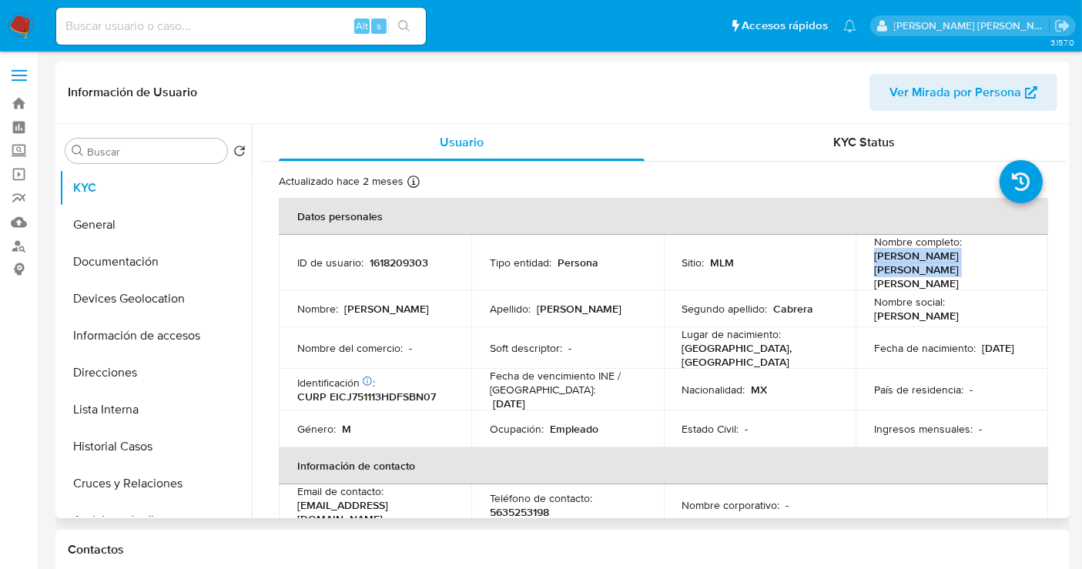
copy p "[PERSON_NAME] [PERSON_NAME] [PERSON_NAME]"
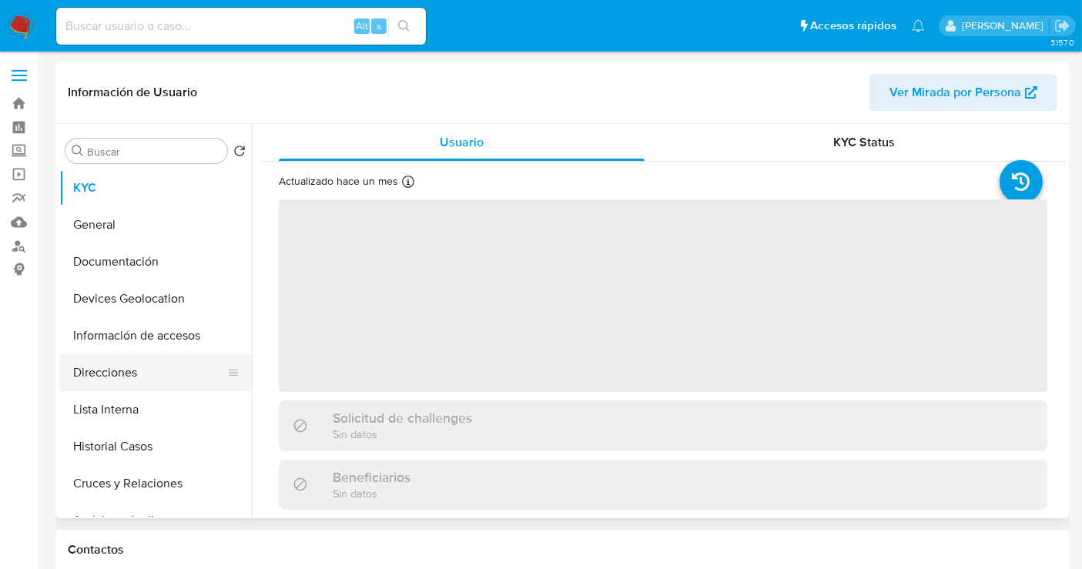
scroll to position [256, 0]
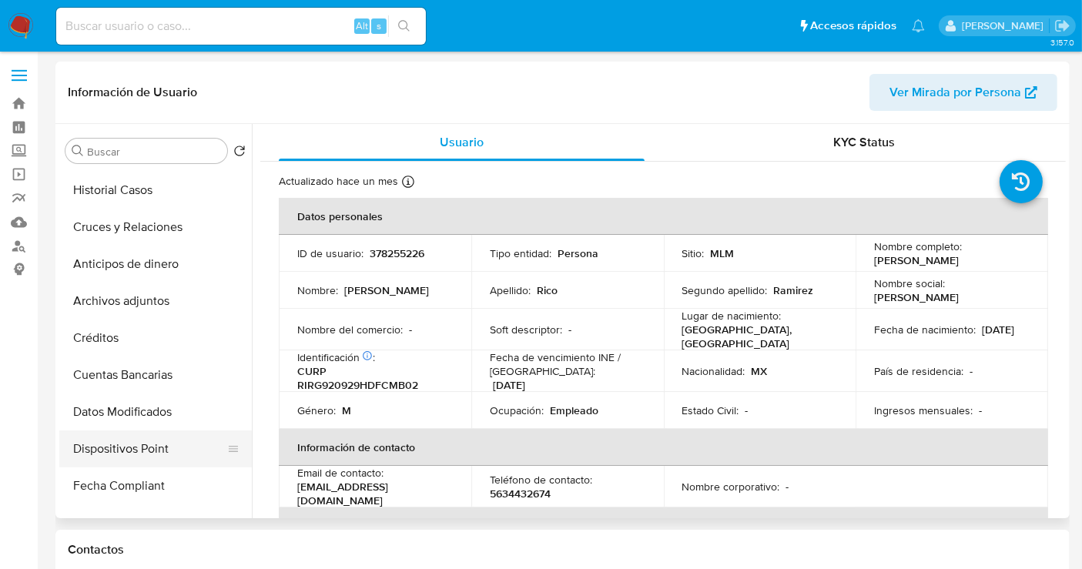
select select "10"
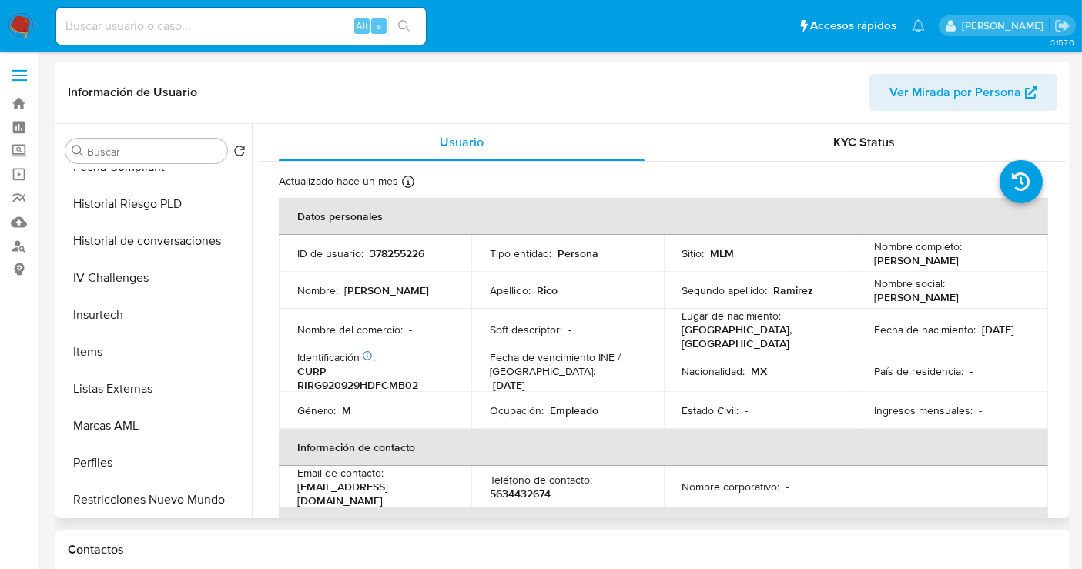
scroll to position [650, 0]
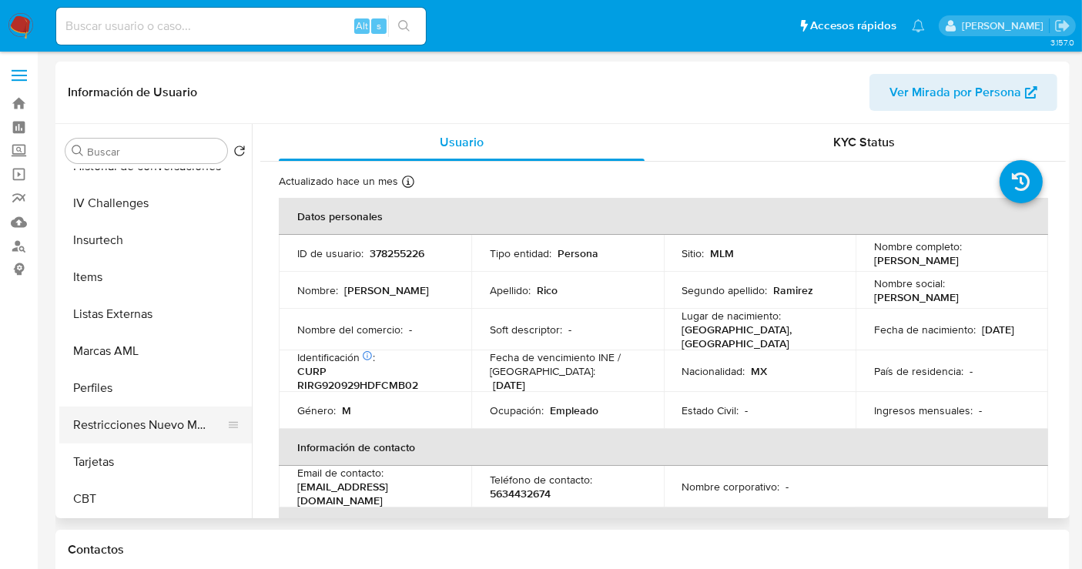
click at [126, 432] on button "Restricciones Nuevo Mundo" at bounding box center [149, 425] width 180 height 37
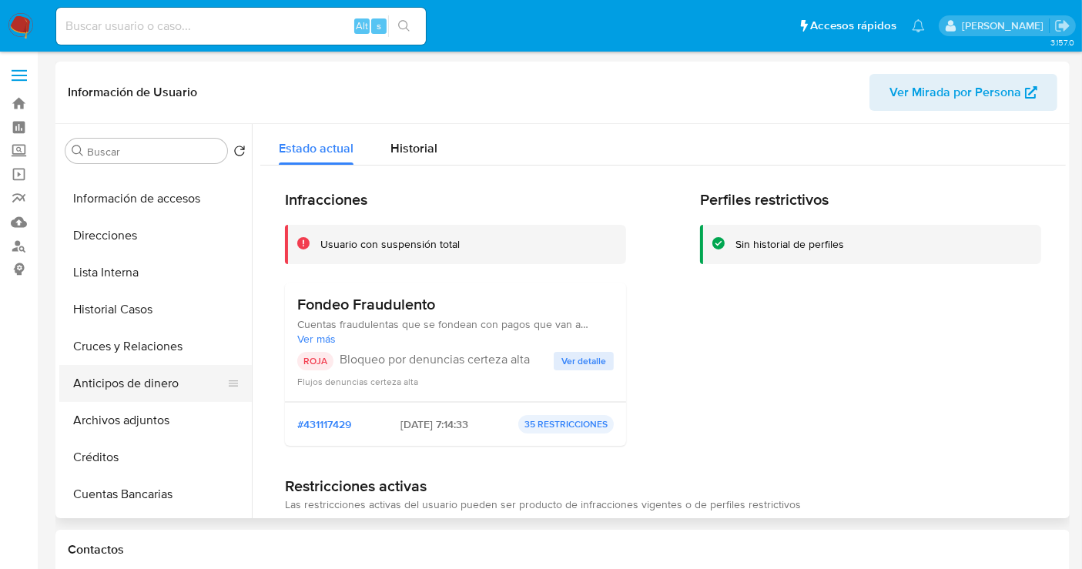
scroll to position [136, 0]
click at [596, 363] on span "Ver detalle" at bounding box center [583, 361] width 45 height 15
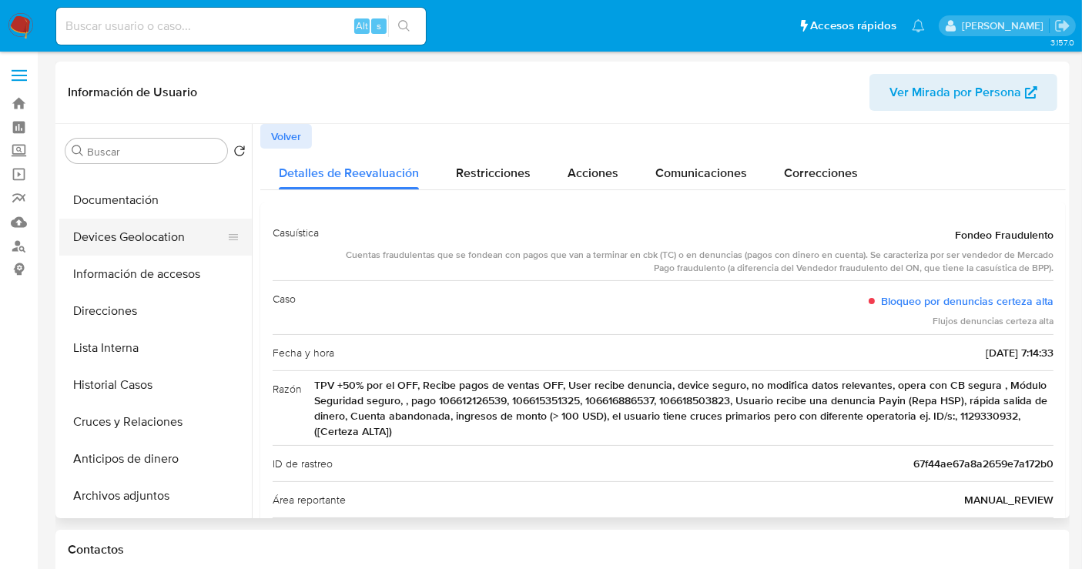
scroll to position [0, 0]
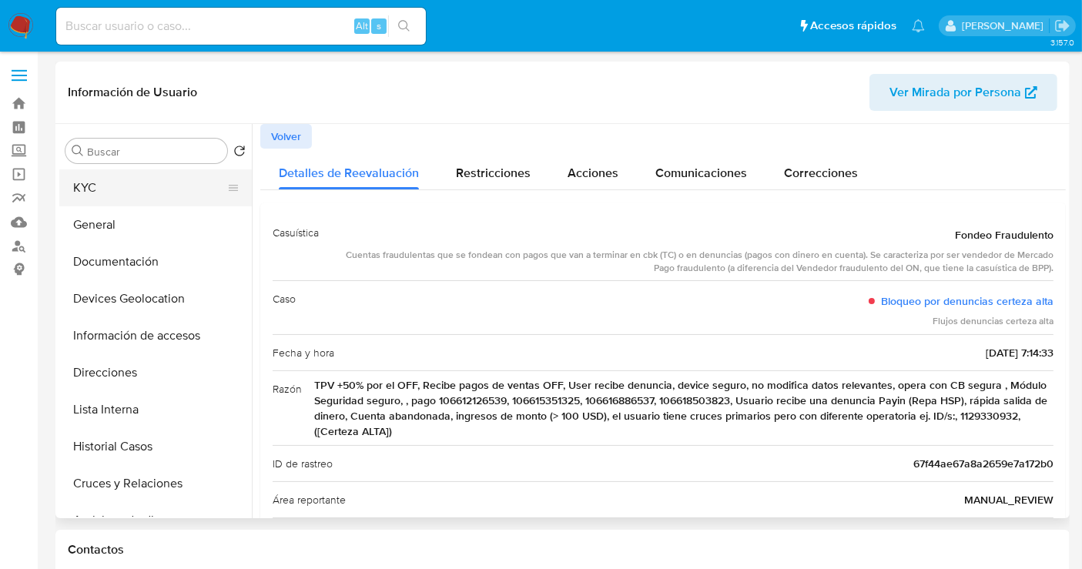
click at [90, 186] on button "KYC" at bounding box center [149, 187] width 180 height 37
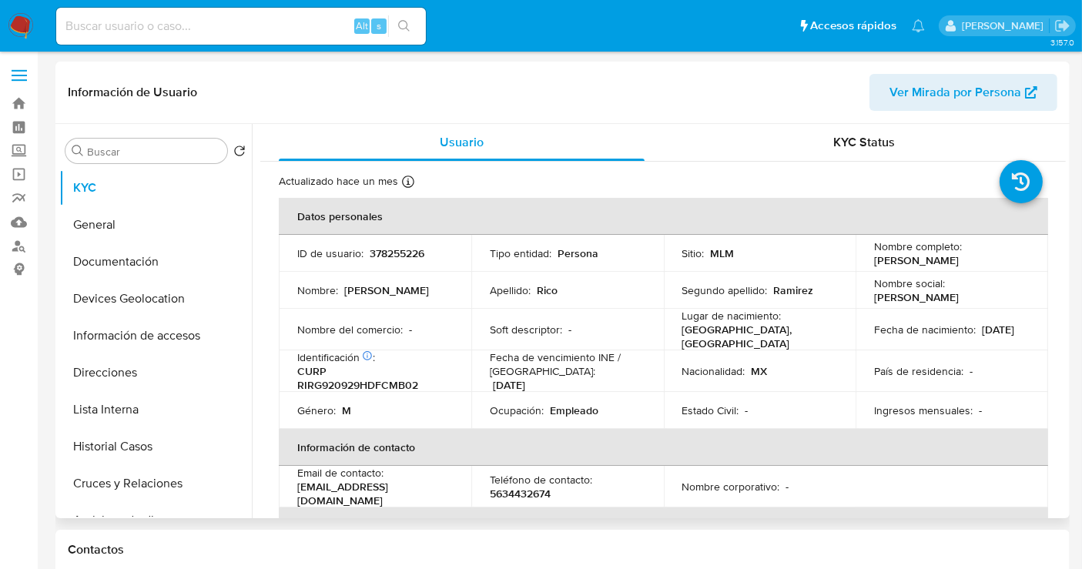
click at [387, 253] on p "378255226" at bounding box center [397, 253] width 55 height 14
copy p "378255226"
drag, startPoint x: 997, startPoint y: 259, endPoint x: 870, endPoint y: 266, distance: 127.3
click at [874, 266] on div "Nombre completo : [PERSON_NAME]" at bounding box center [952, 254] width 156 height 28
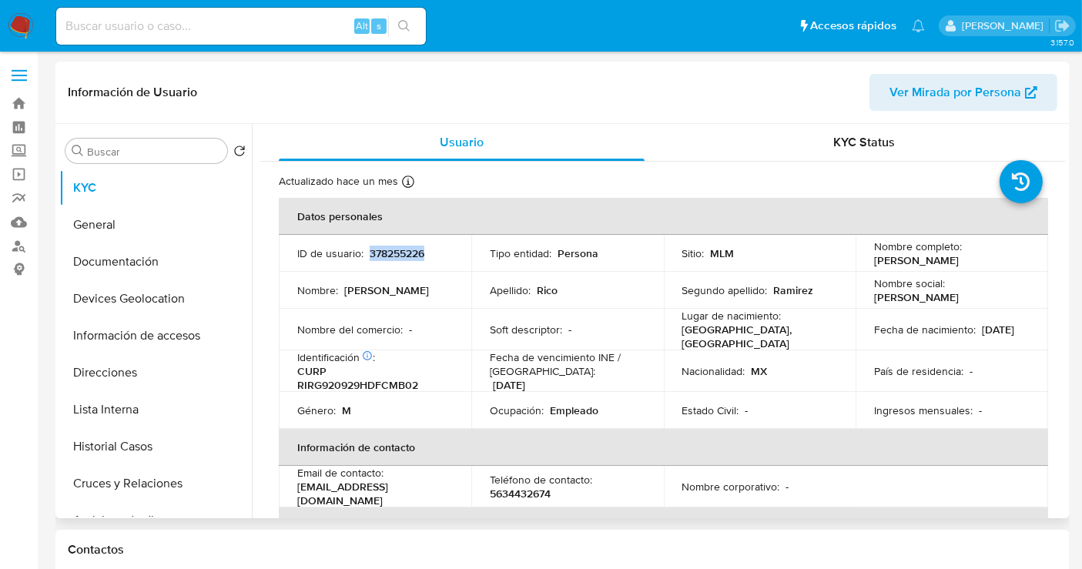
copy p "[PERSON_NAME]"
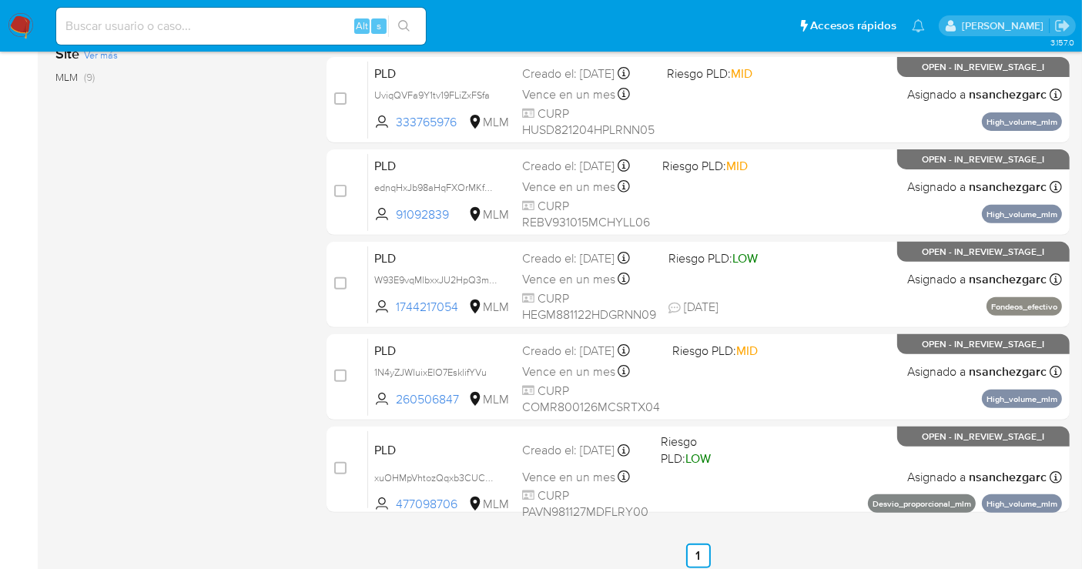
scroll to position [552, 0]
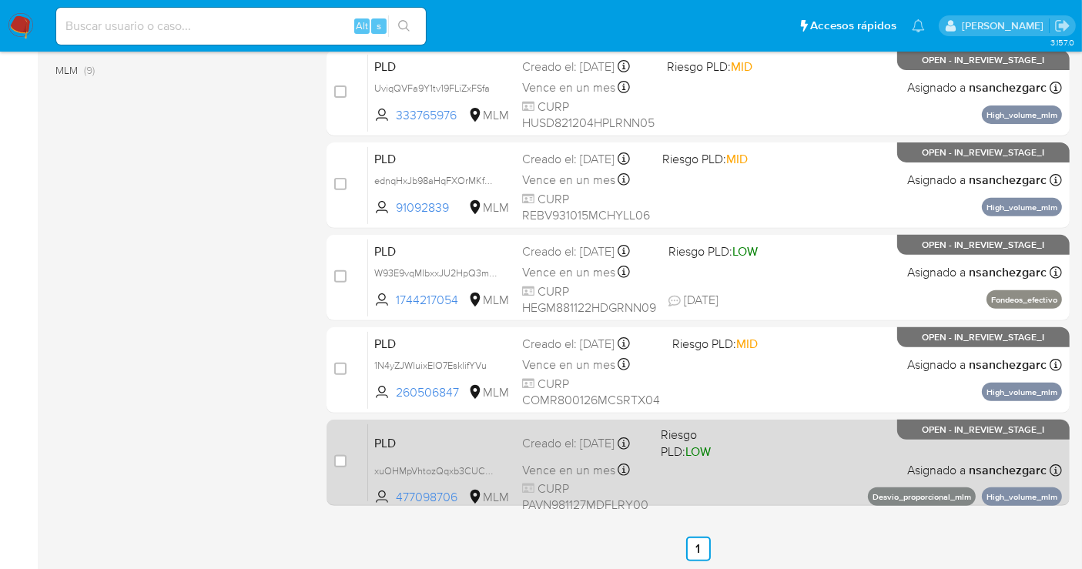
click at [595, 462] on span "Vence en un mes" at bounding box center [568, 470] width 93 height 17
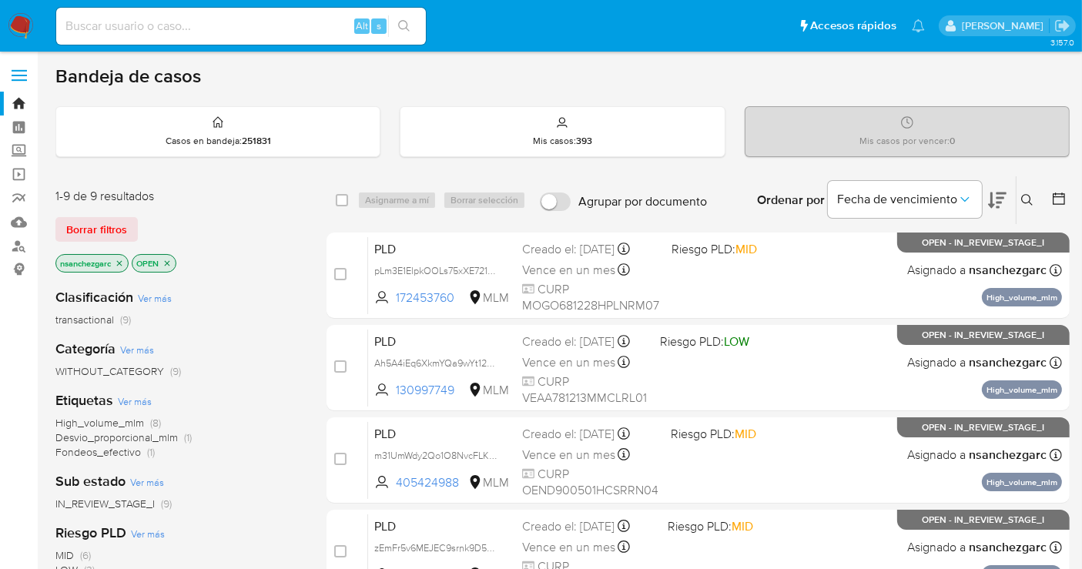
scroll to position [0, 0]
click at [24, 150] on label "Screening" at bounding box center [91, 151] width 183 height 24
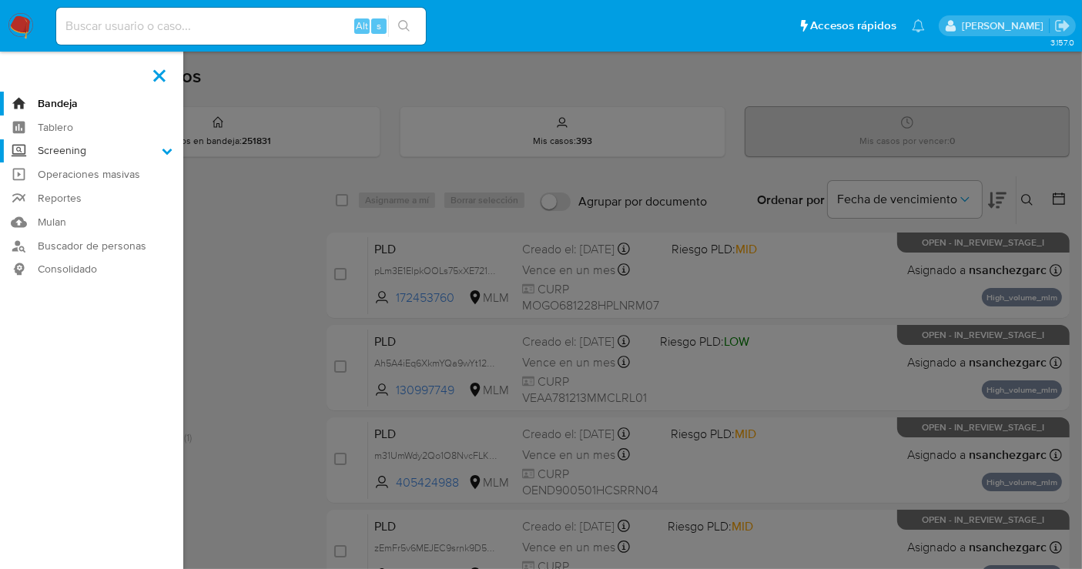
click at [0, 0] on input "Screening" at bounding box center [0, 0] width 0 height 0
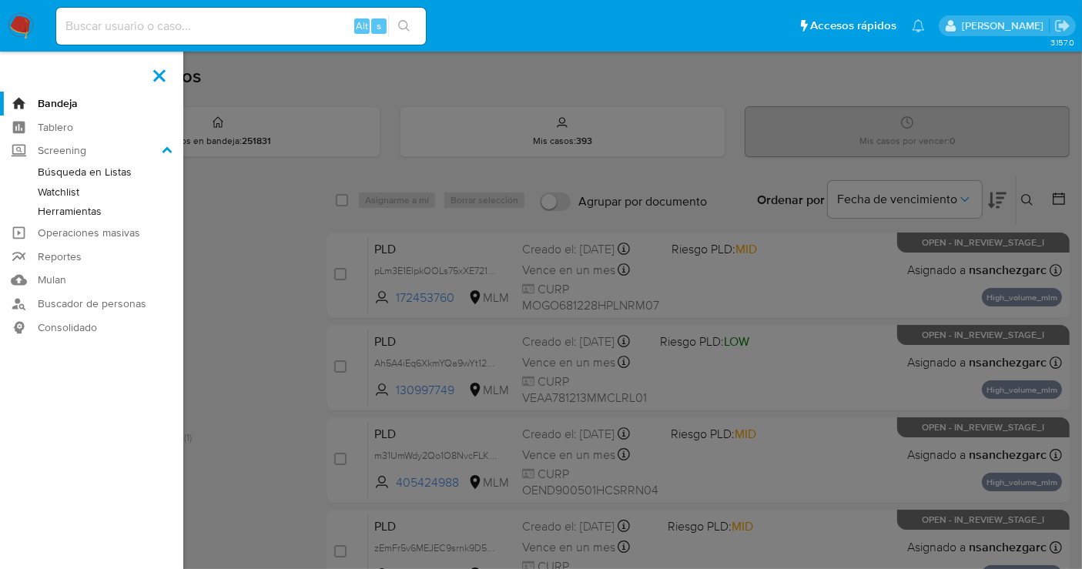
click at [63, 206] on link "Herramientas" at bounding box center [91, 211] width 183 height 19
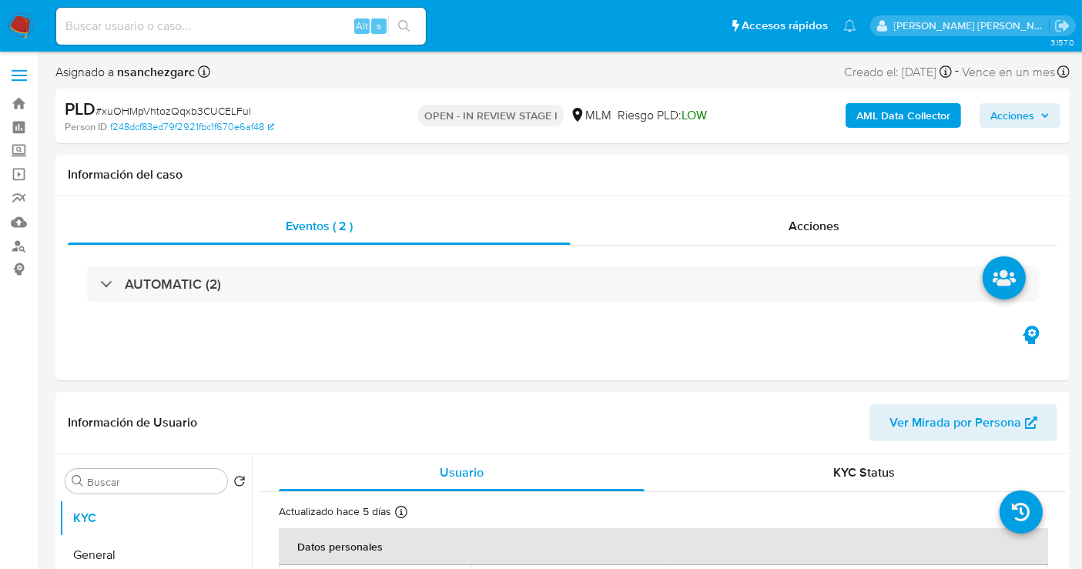
select select "10"
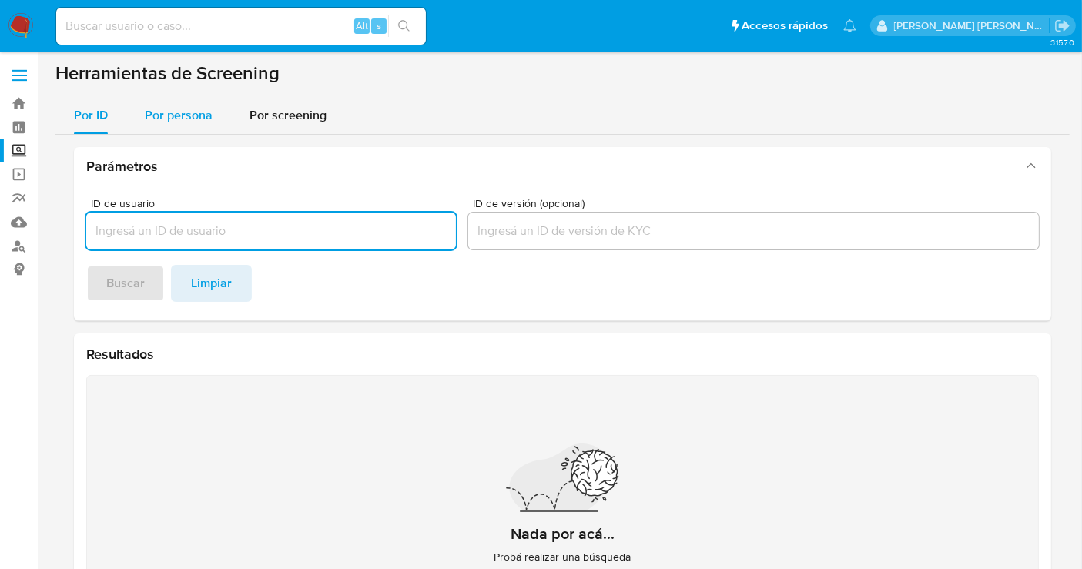
click at [175, 117] on span "Por persona" at bounding box center [179, 115] width 68 height 18
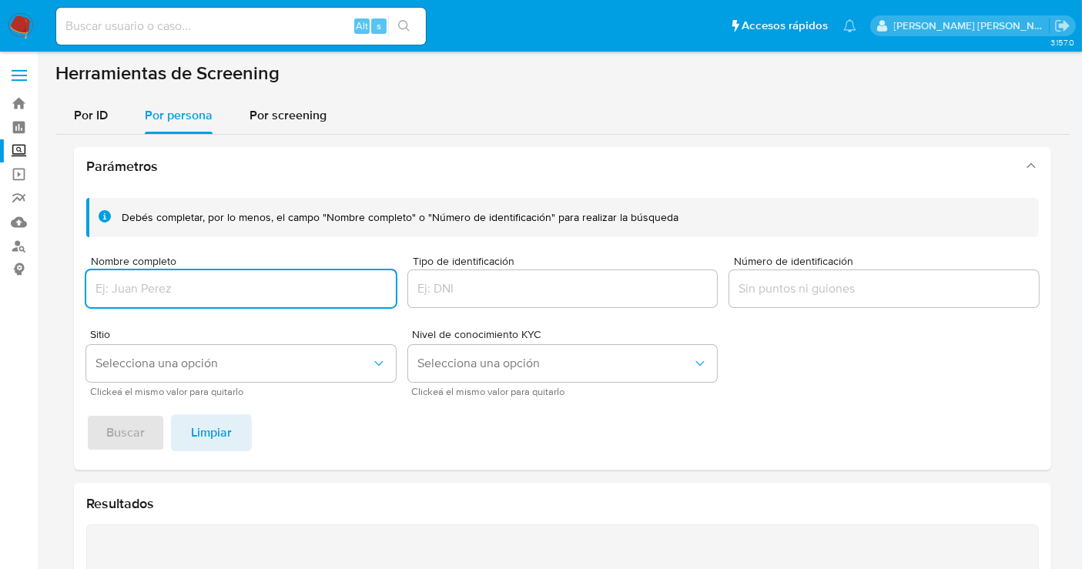
click at [256, 286] on input "Nombre completo" at bounding box center [241, 289] width 310 height 20
paste input "[PERSON_NAME] [PERSON_NAME]"
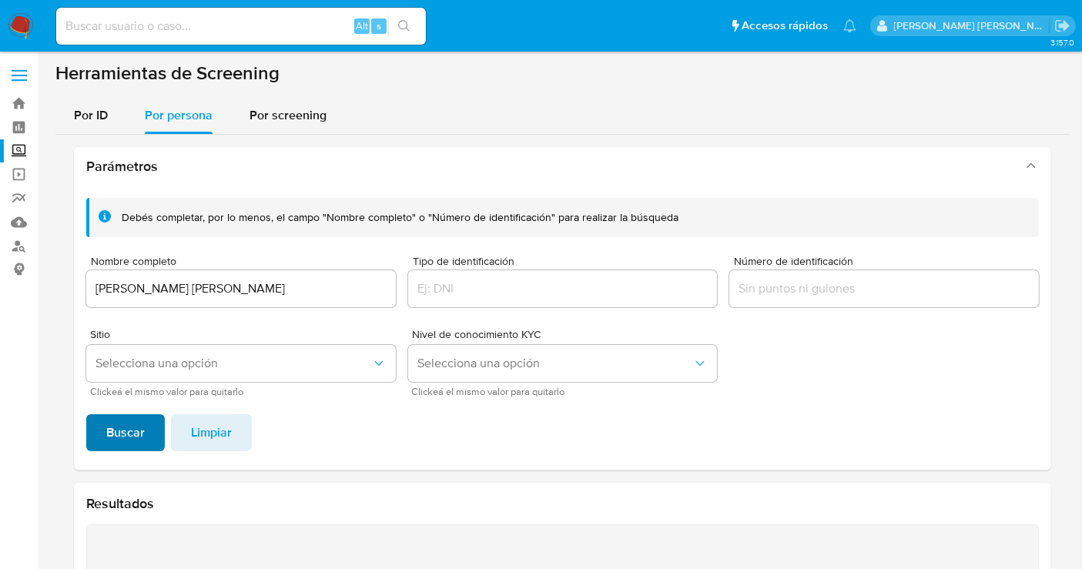
click at [142, 441] on span "Buscar" at bounding box center [125, 433] width 39 height 34
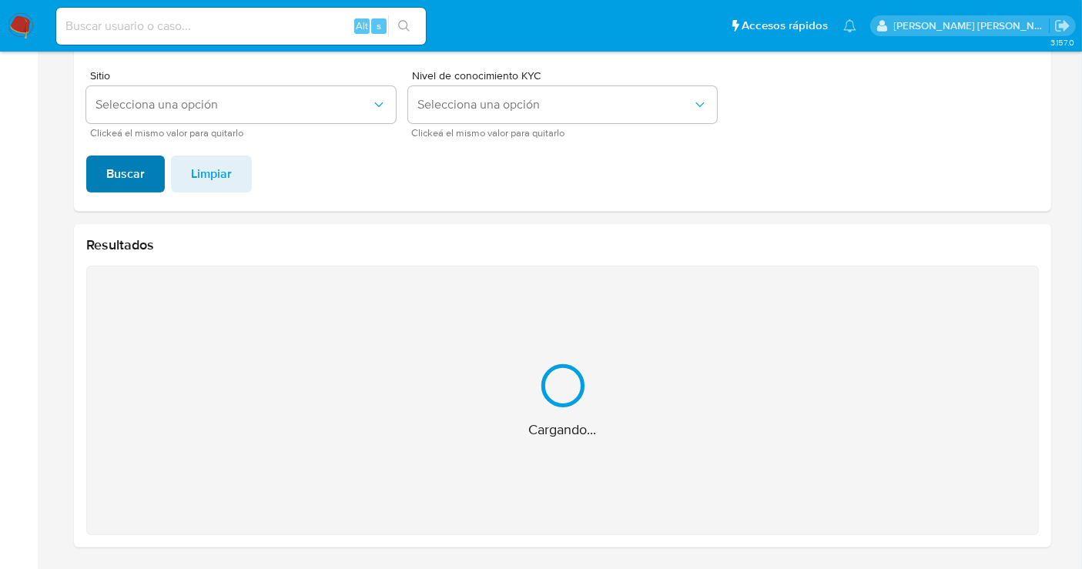
scroll to position [13, 0]
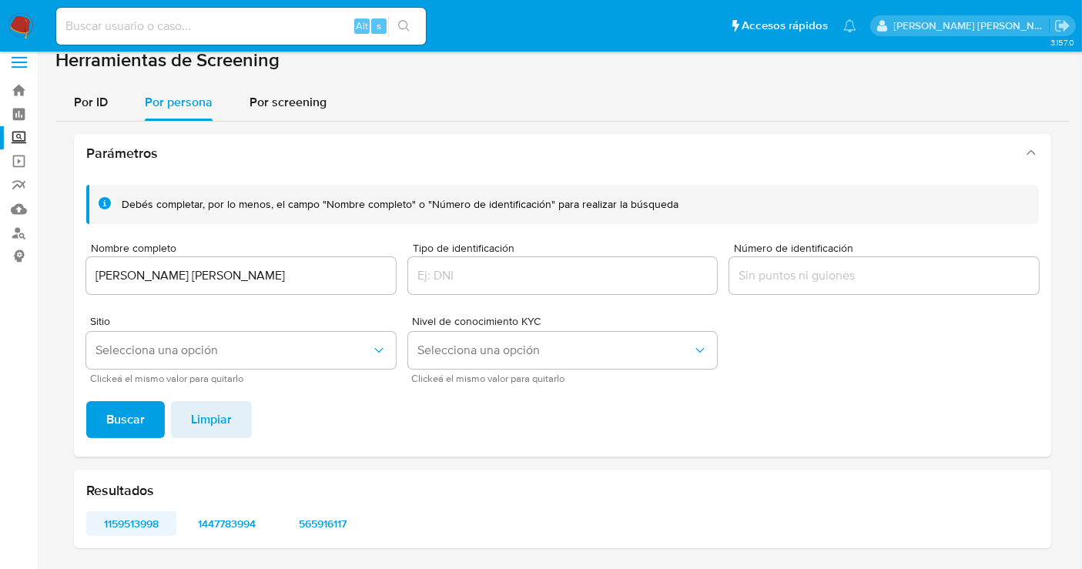
click at [149, 524] on span "1159513998" at bounding box center [131, 524] width 69 height 22
click at [238, 526] on span "1447783994" at bounding box center [227, 524] width 69 height 22
click at [314, 521] on span "565916117" at bounding box center [323, 524] width 69 height 22
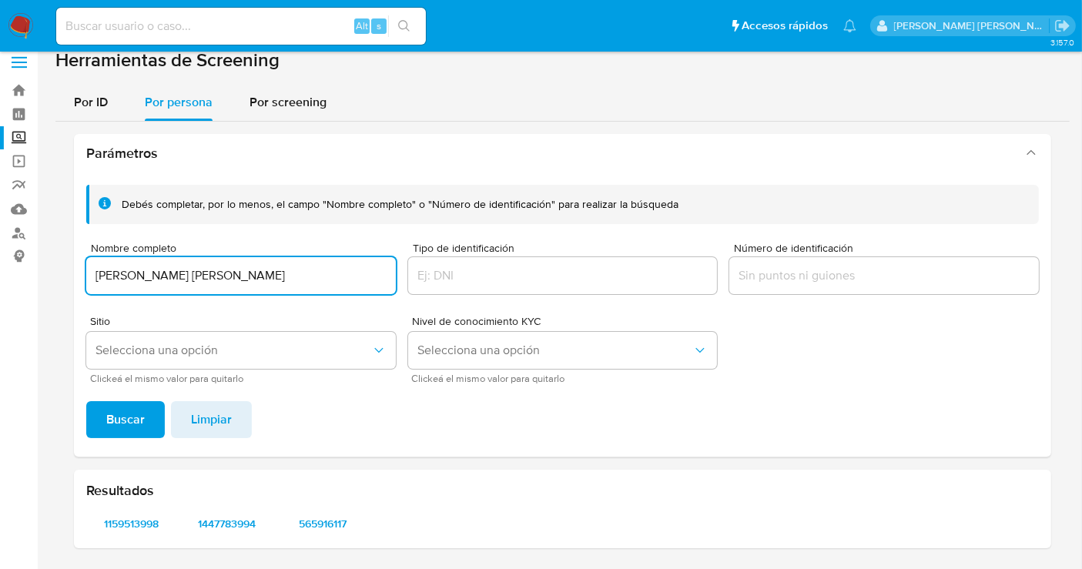
click at [202, 271] on input "FERNANDA YONAIN ESQUEDA PUENTE" at bounding box center [241, 276] width 310 height 20
type input "EDUARDO NARANJO PALACIOS"
click at [139, 430] on span "Buscar" at bounding box center [125, 420] width 39 height 34
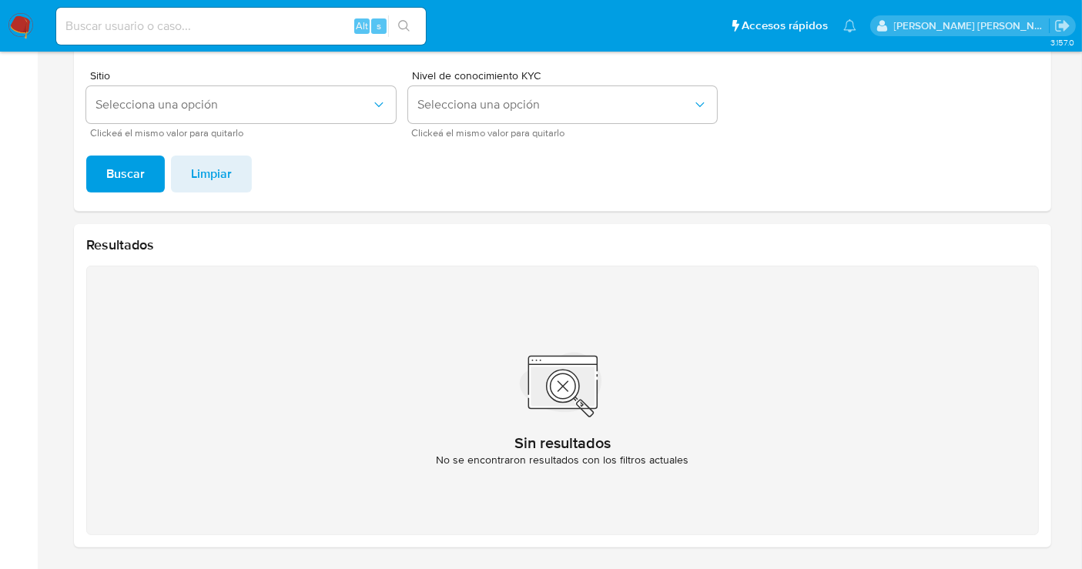
scroll to position [0, 0]
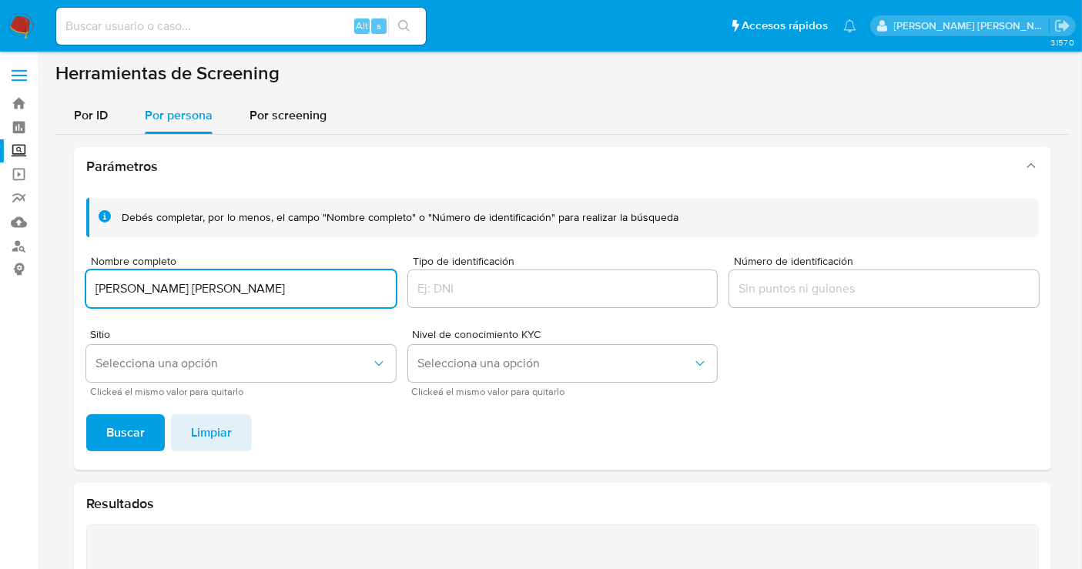
click at [152, 286] on input "EDUARDO NARANJO PALACIOS" at bounding box center [241, 289] width 310 height 20
click at [151, 288] on input "EDUARDOYULIANY GUADALUPE CASILLAS VALERIO NARANJO PALACIOS" at bounding box center [241, 289] width 310 height 20
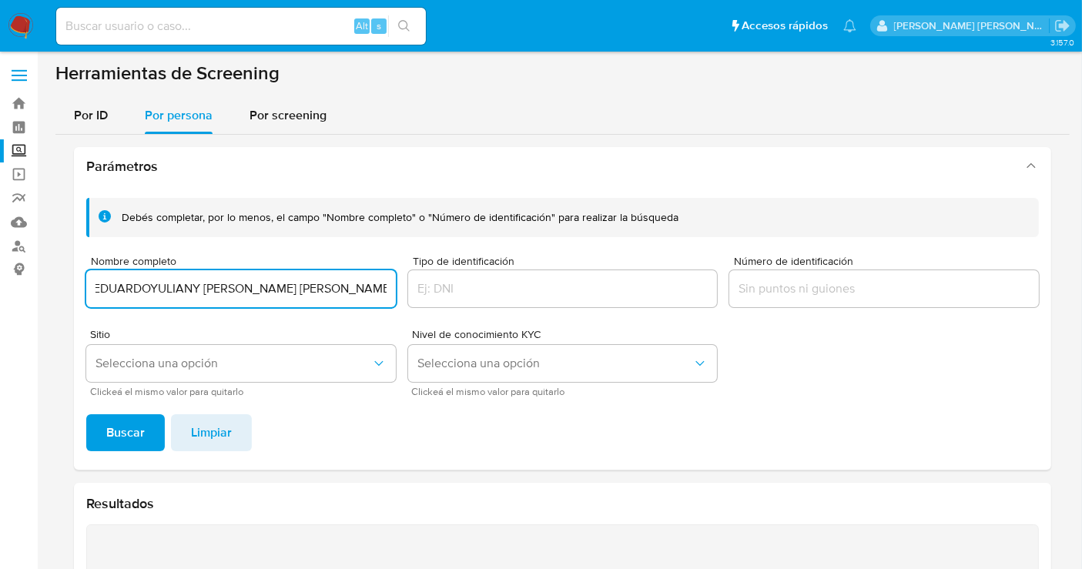
click at [151, 288] on input "EDUARDOYULIANY GUADALUPE CASILLAS VALERIO NARANJO PALACIOS" at bounding box center [241, 289] width 310 height 20
click at [131, 437] on span "Buscar" at bounding box center [125, 433] width 39 height 34
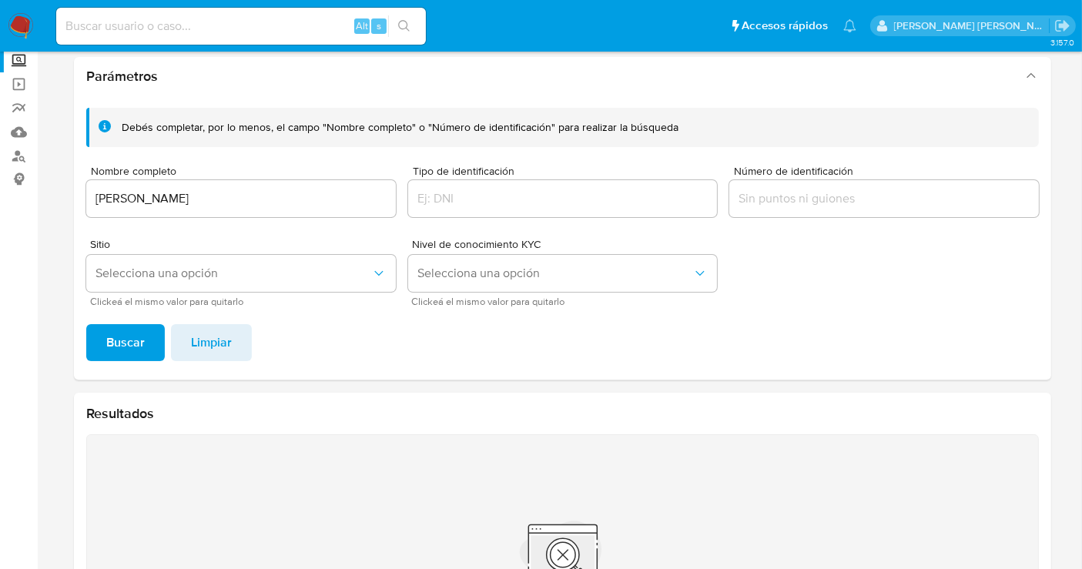
scroll to position [2, 0]
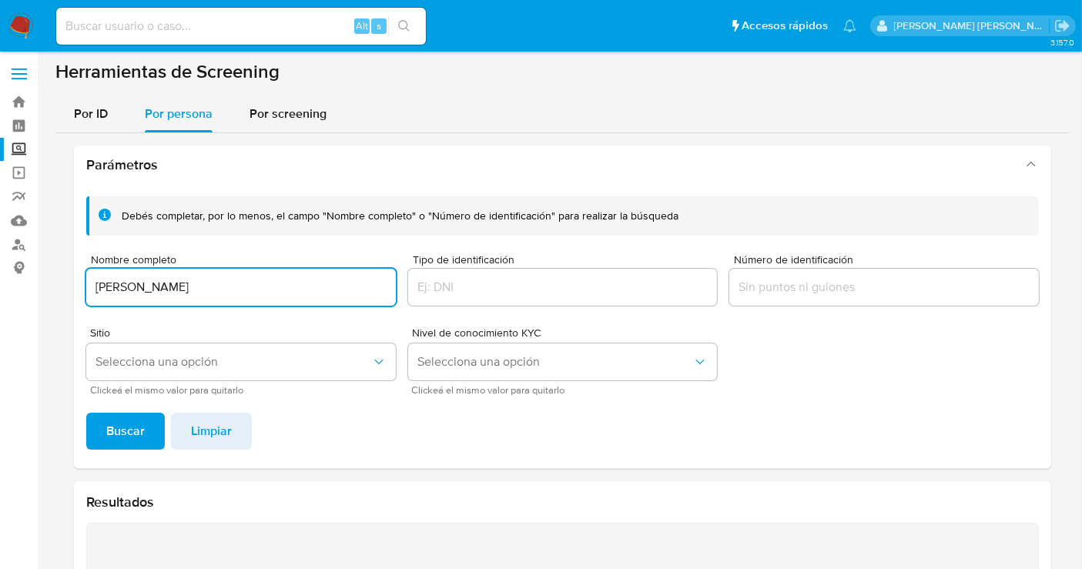
click at [169, 291] on input "YULIANY GUADALUPE CASILLAS VALERIO" at bounding box center [241, 287] width 310 height 20
click at [149, 430] on button "Buscar" at bounding box center [125, 431] width 79 height 37
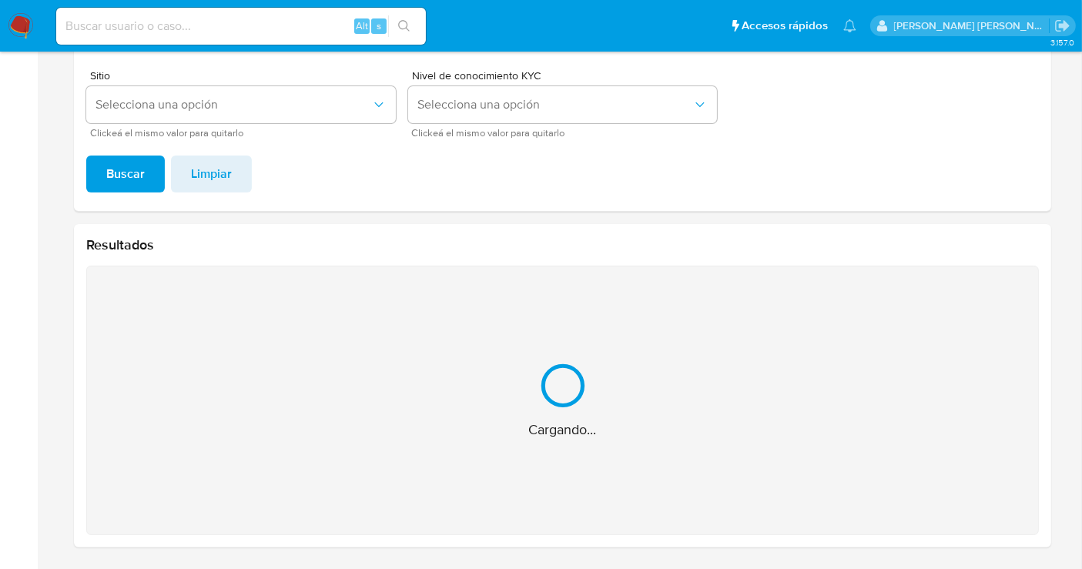
scroll to position [13, 0]
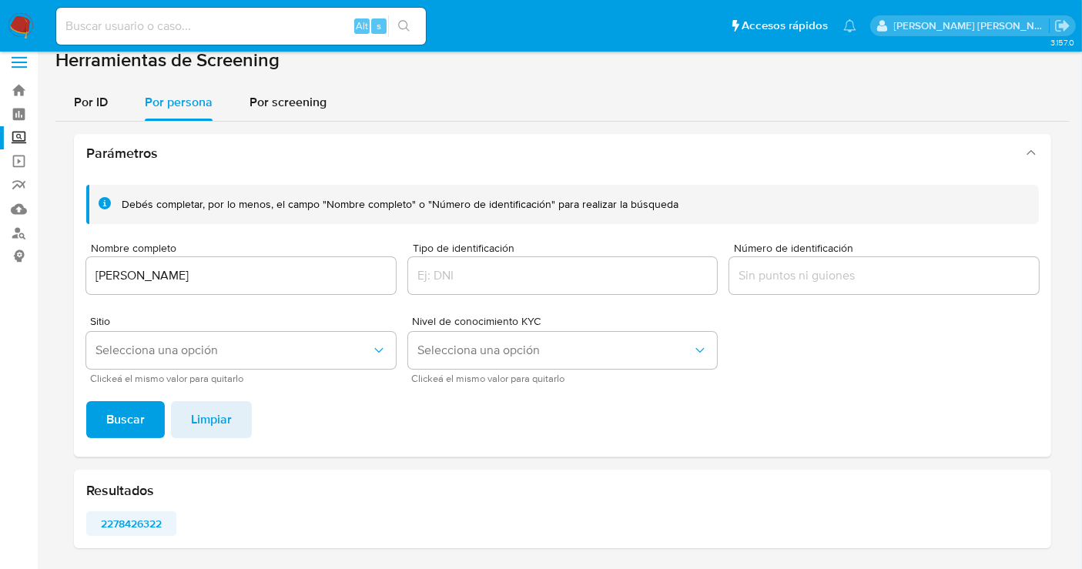
click at [133, 522] on span "2278426322" at bounding box center [131, 524] width 69 height 22
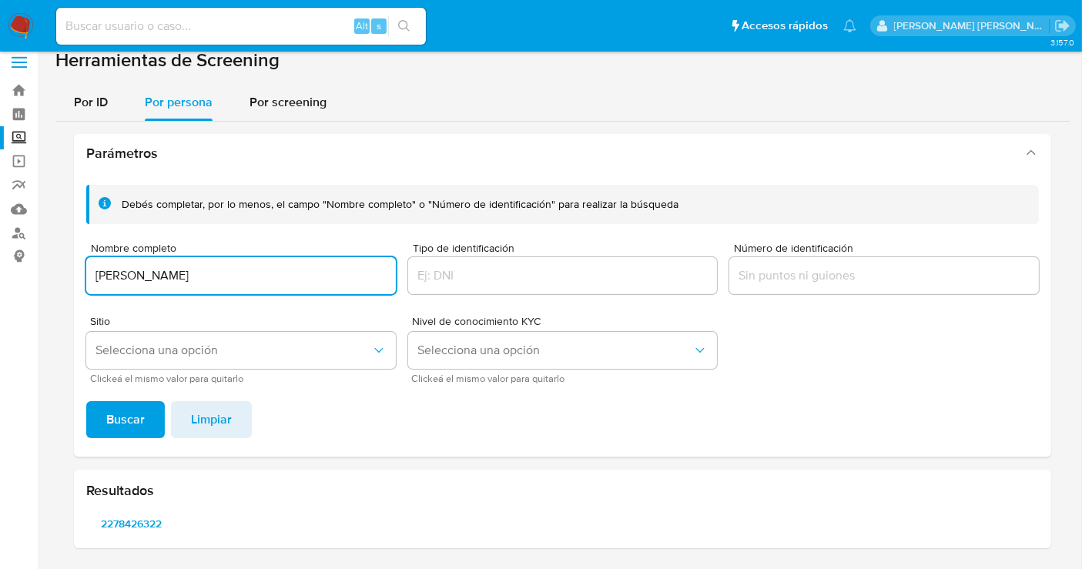
click at [127, 273] on input "BEATRIZ RAMIREZ HINOJOZA" at bounding box center [241, 276] width 310 height 20
type input "EMILIO RICO RAMIREZ"
click at [132, 406] on span "Buscar" at bounding box center [125, 420] width 39 height 34
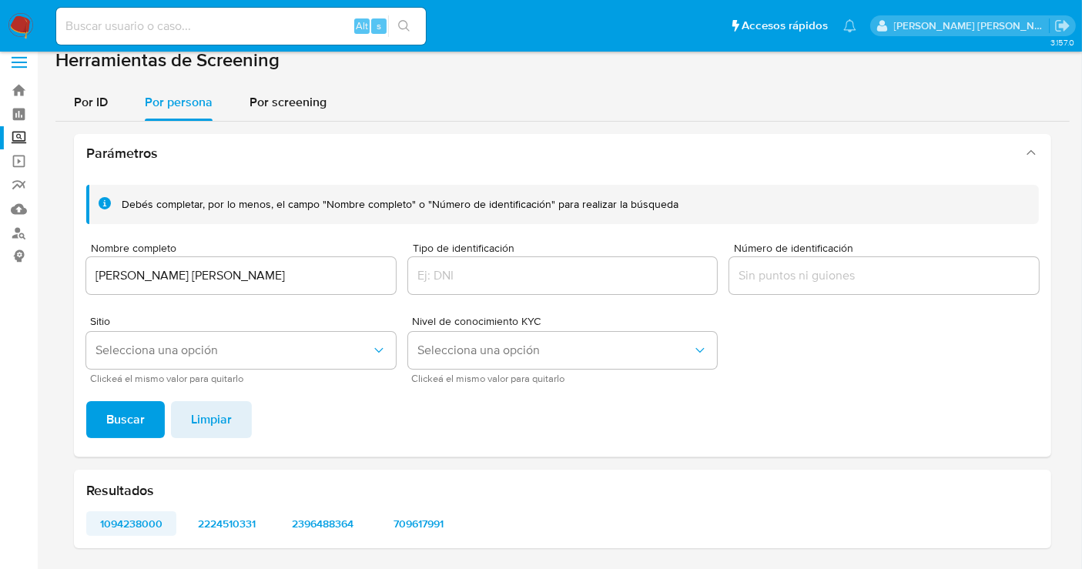
click at [132, 518] on span "1094238000" at bounding box center [131, 524] width 69 height 22
click at [233, 521] on span "2224510331" at bounding box center [227, 524] width 69 height 22
click at [323, 525] on span "2396488364" at bounding box center [323, 524] width 69 height 22
click at [414, 521] on span "709617991" at bounding box center [419, 524] width 69 height 22
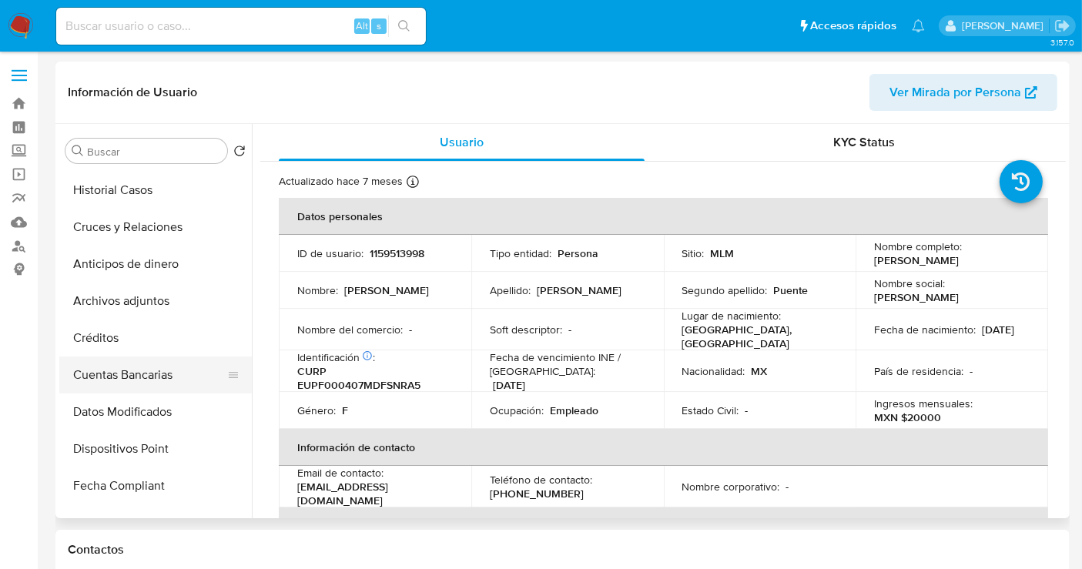
select select "10"
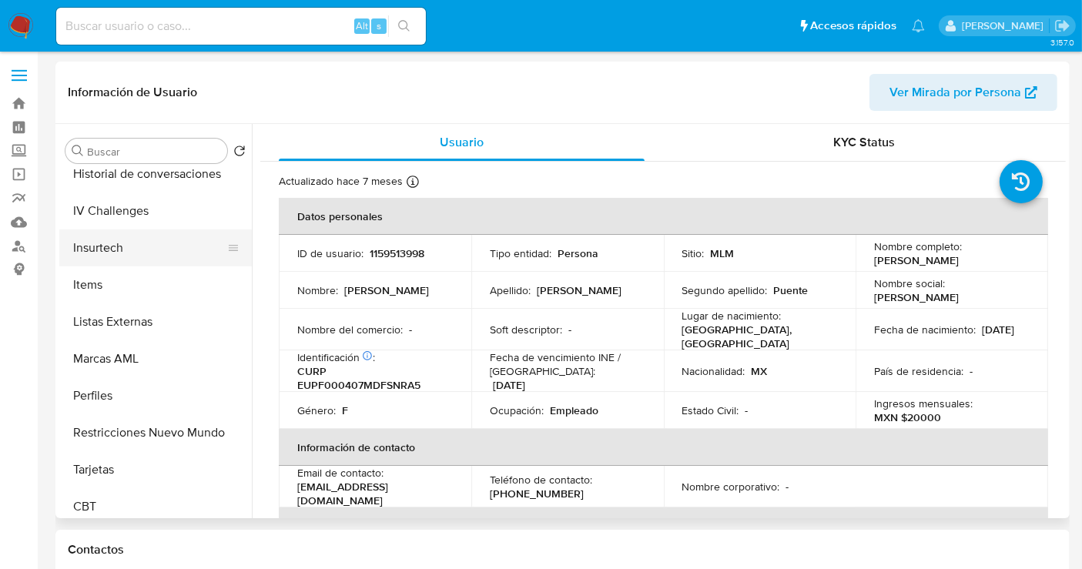
scroll to position [650, 0]
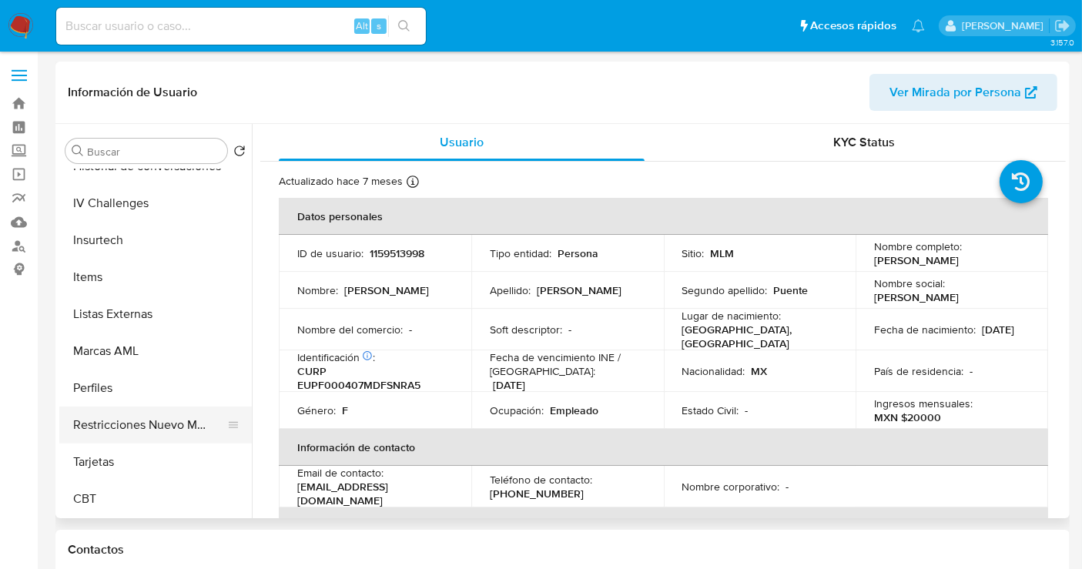
click at [147, 419] on button "Restricciones Nuevo Mundo" at bounding box center [149, 425] width 180 height 37
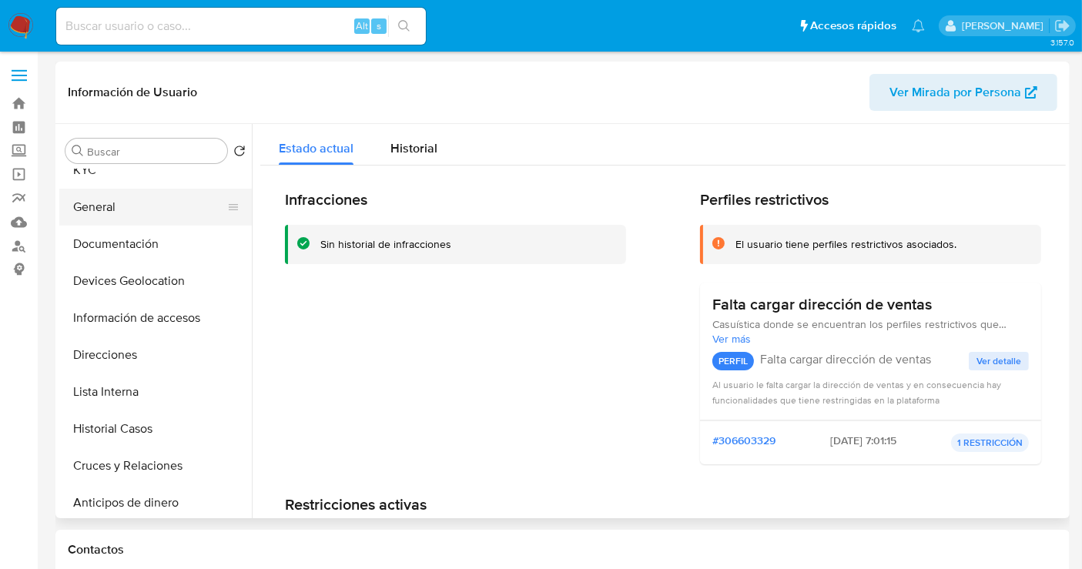
scroll to position [0, 0]
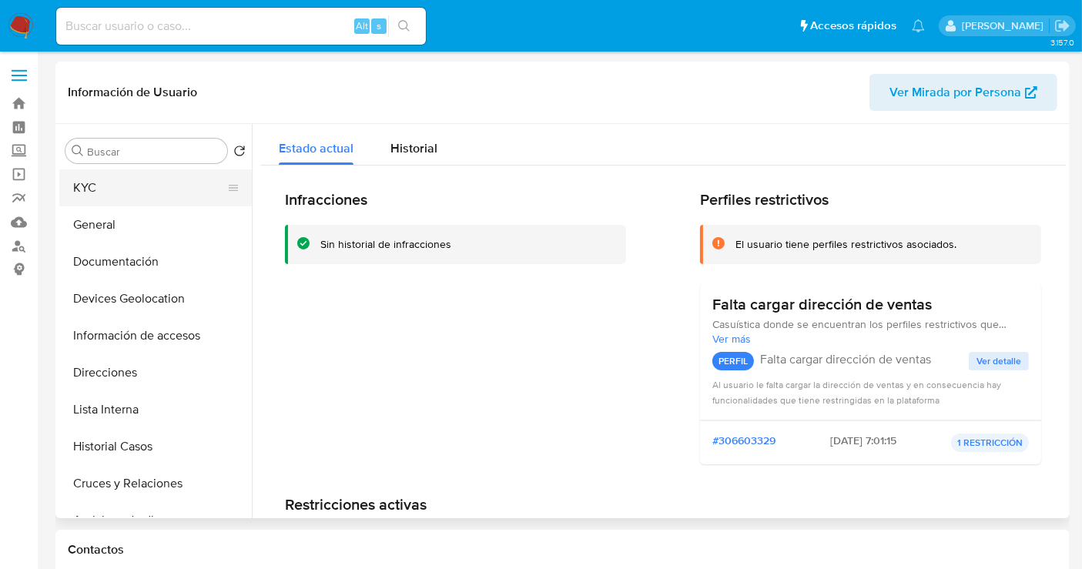
click at [112, 189] on button "KYC" at bounding box center [149, 187] width 180 height 37
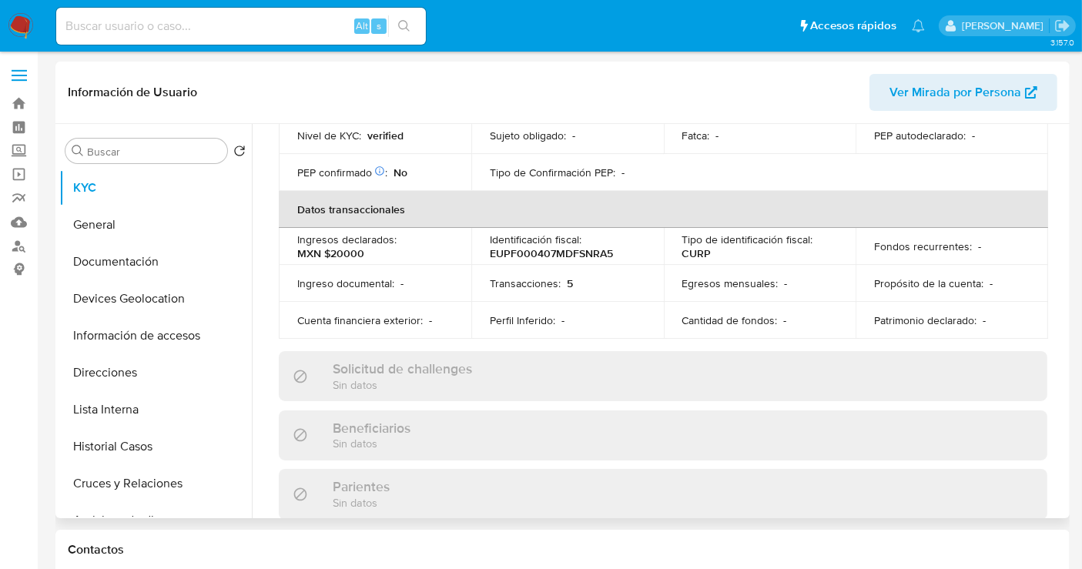
scroll to position [85, 0]
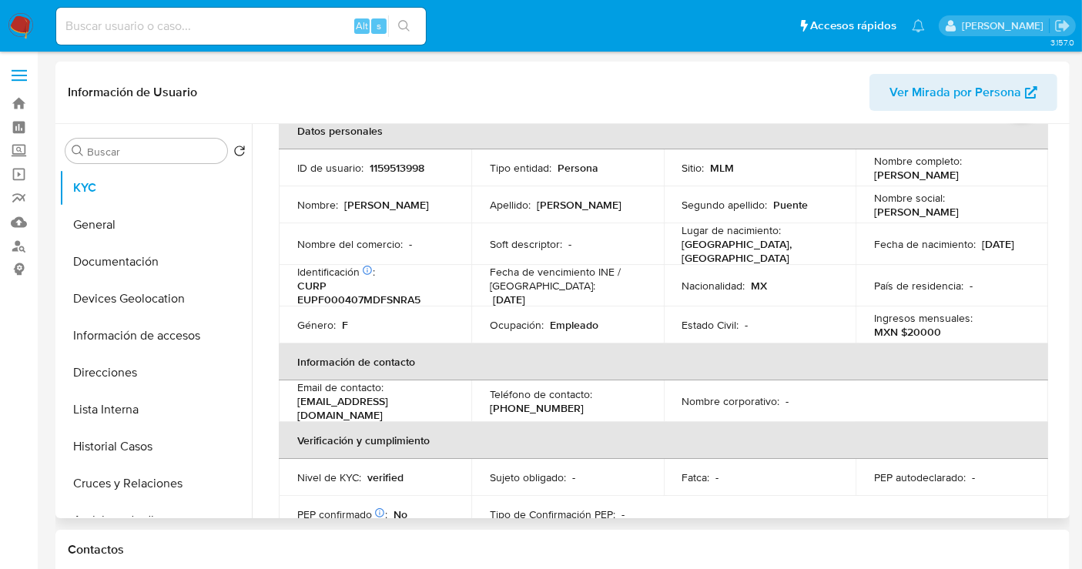
click at [404, 173] on p "1159513998" at bounding box center [397, 168] width 55 height 14
copy p "1159513998"
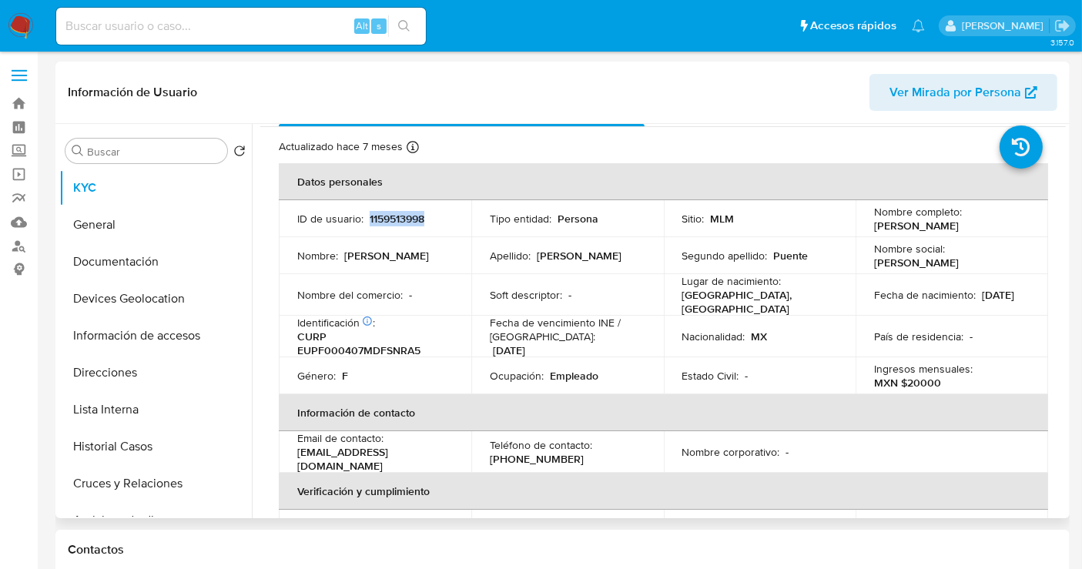
scroll to position [0, 0]
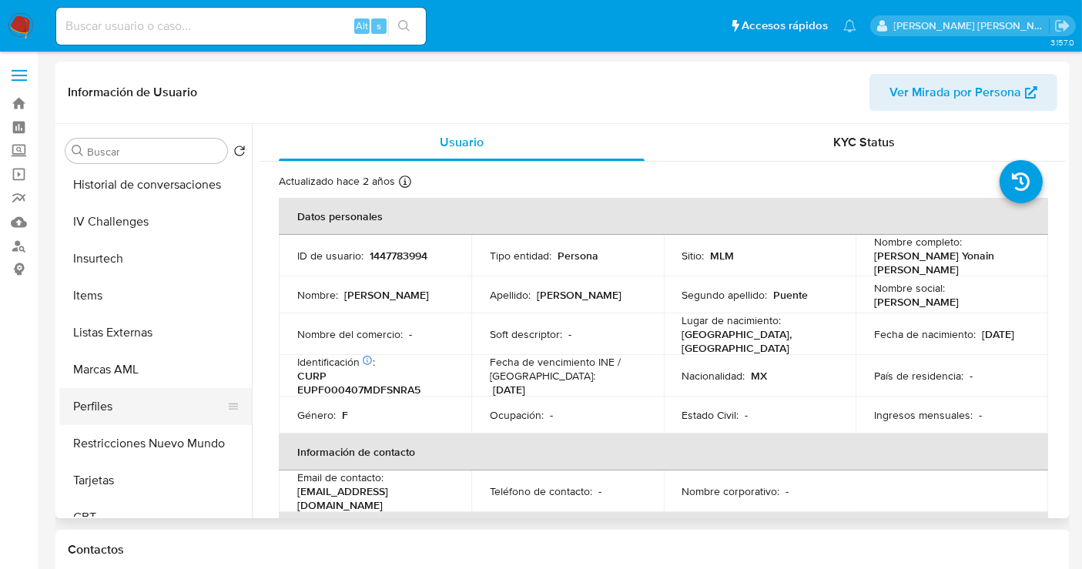
scroll to position [650, 0]
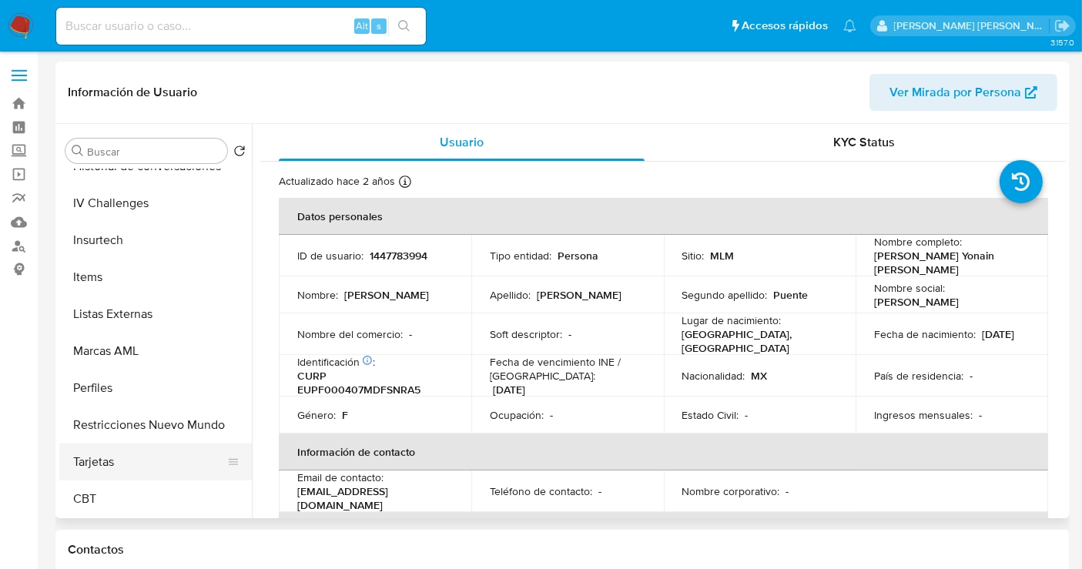
select select "10"
click at [156, 425] on button "Restricciones Nuevo Mundo" at bounding box center [149, 425] width 180 height 37
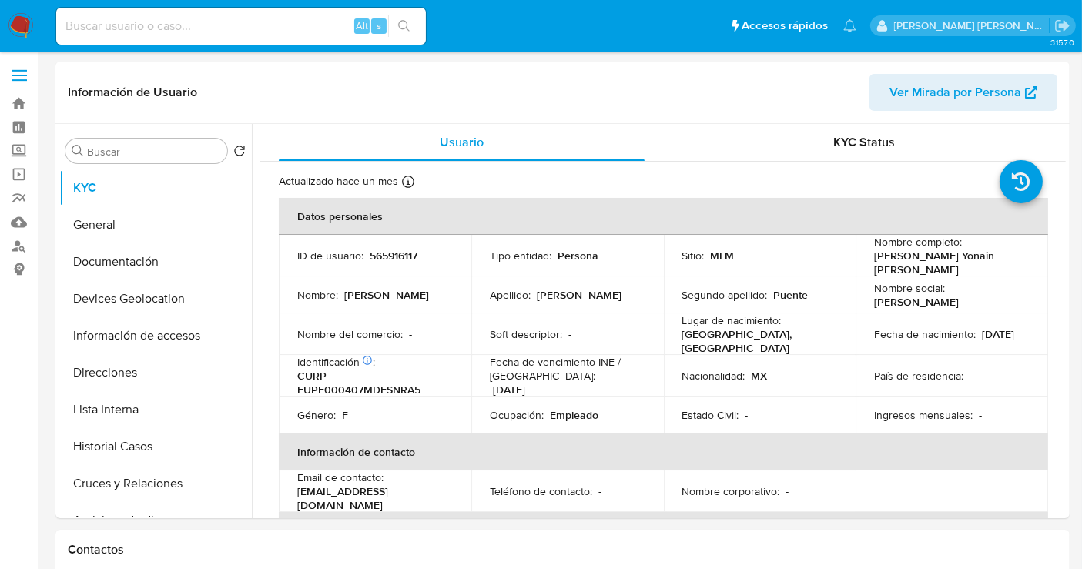
select select "10"
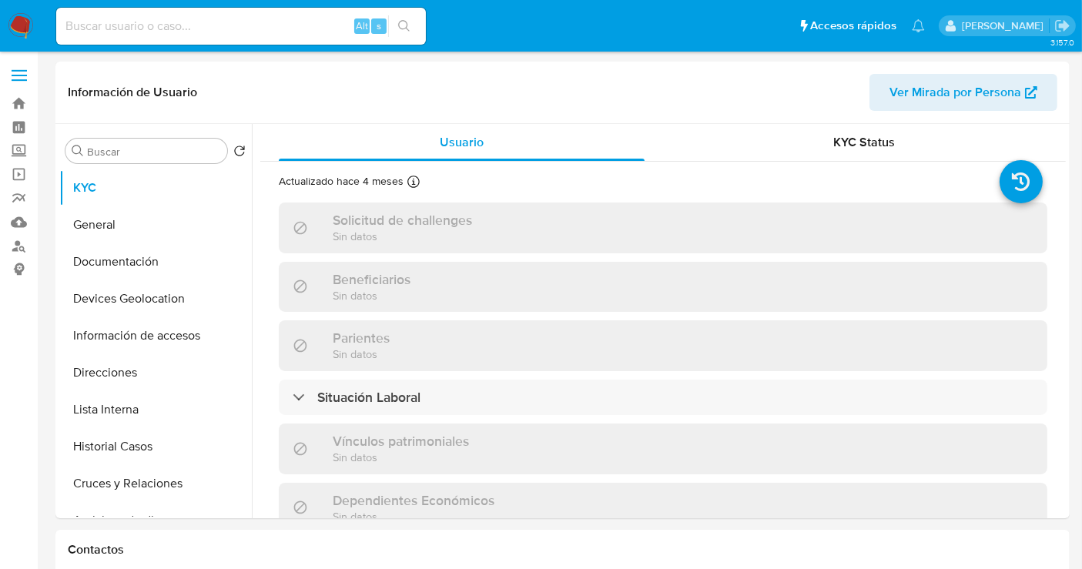
select select "10"
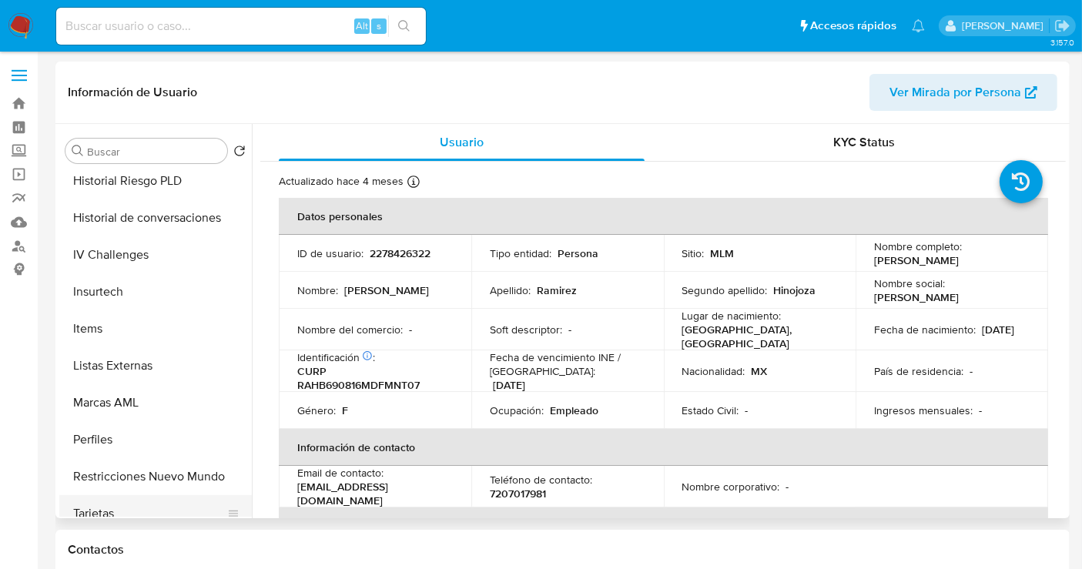
scroll to position [650, 0]
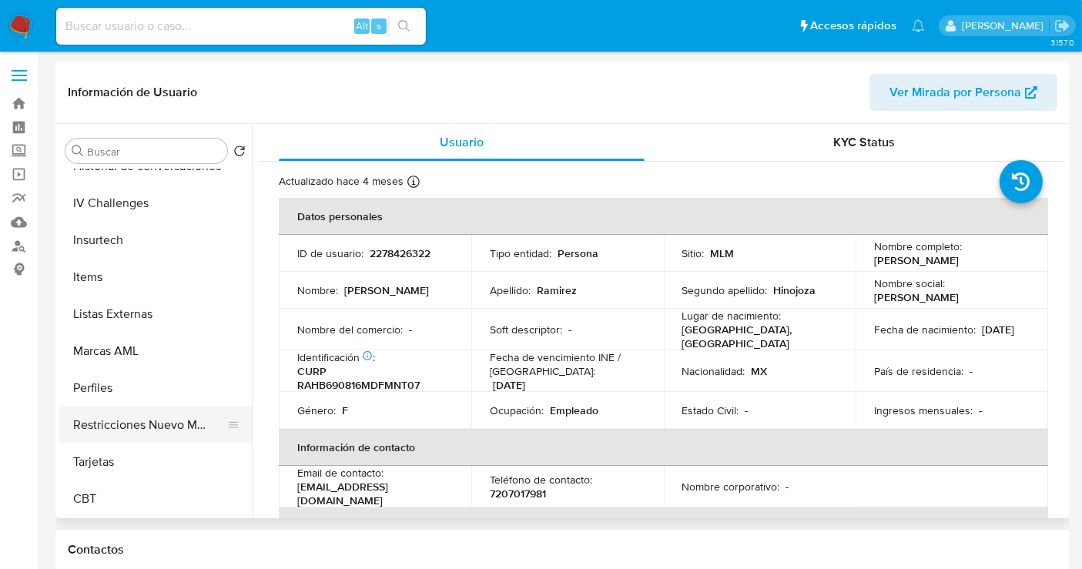
click at [165, 424] on button "Restricciones Nuevo Mundo" at bounding box center [149, 425] width 180 height 37
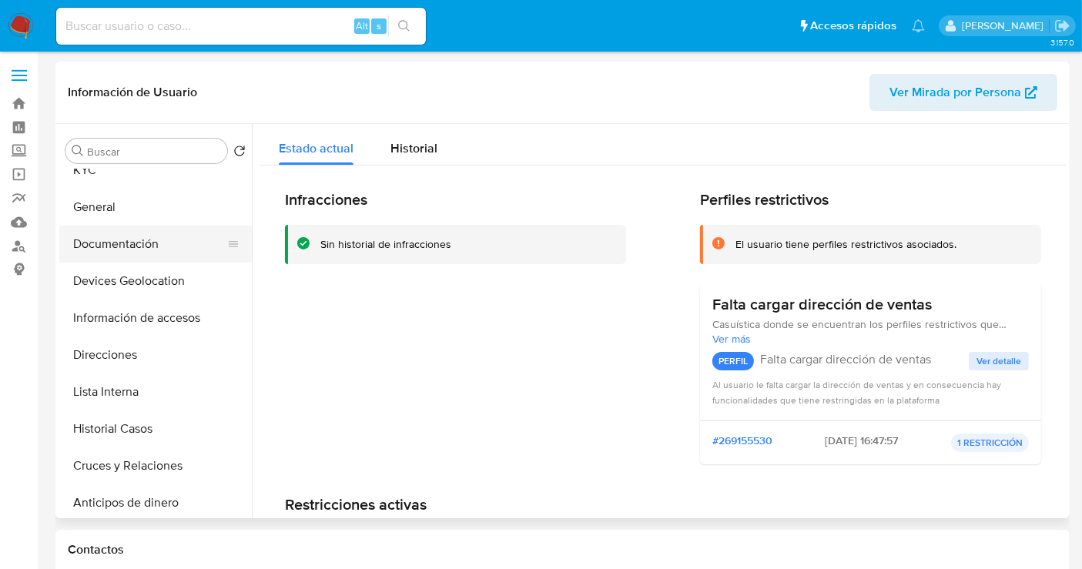
scroll to position [0, 0]
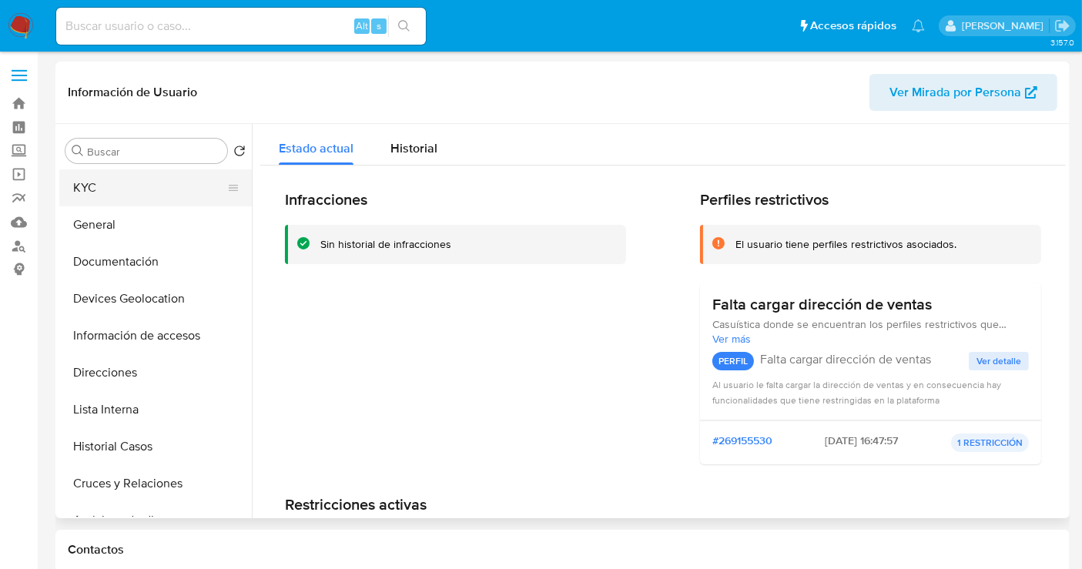
click at [95, 182] on button "KYC" at bounding box center [149, 187] width 180 height 37
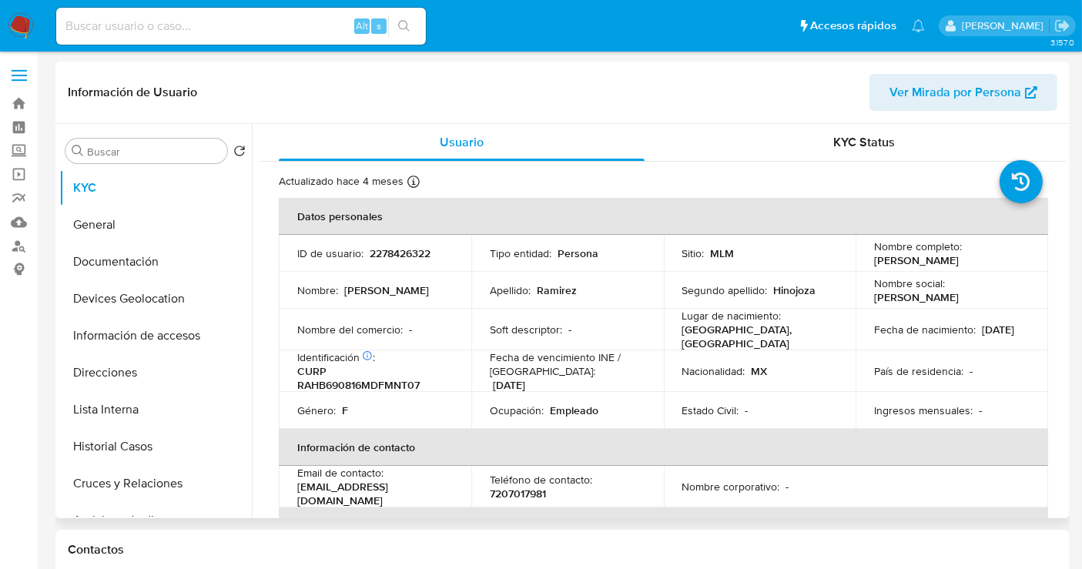
click at [404, 247] on p "2278426322" at bounding box center [400, 253] width 61 height 14
copy p "2278426322"
select select "10"
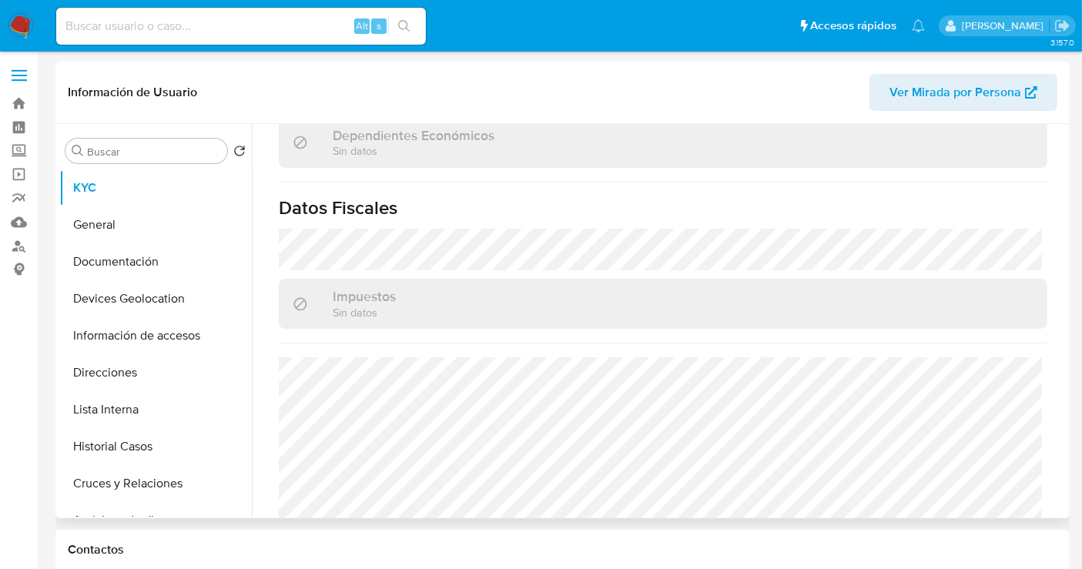
scroll to position [972, 0]
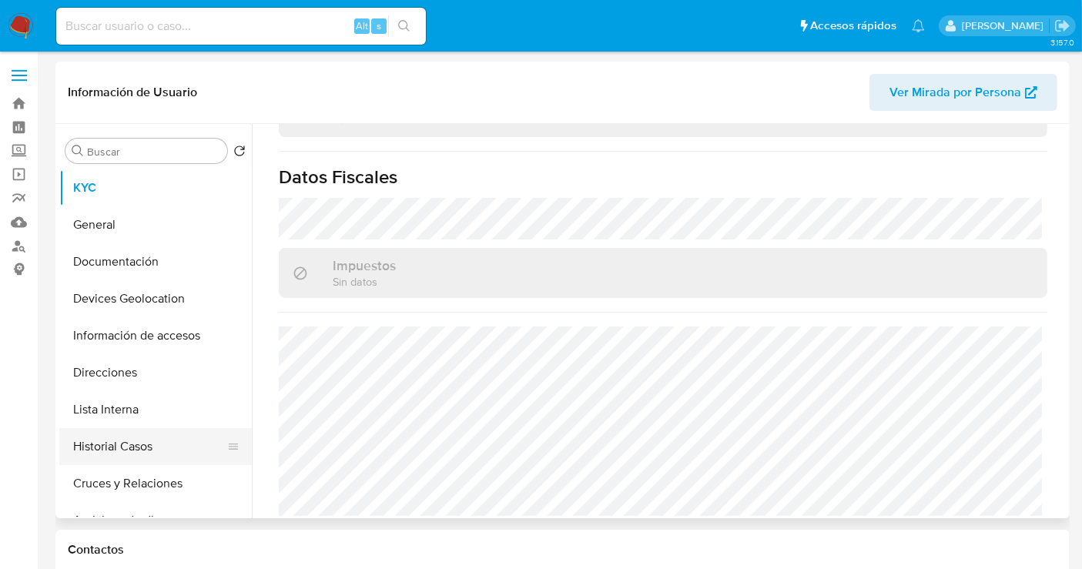
click at [136, 445] on button "Historial Casos" at bounding box center [149, 446] width 180 height 37
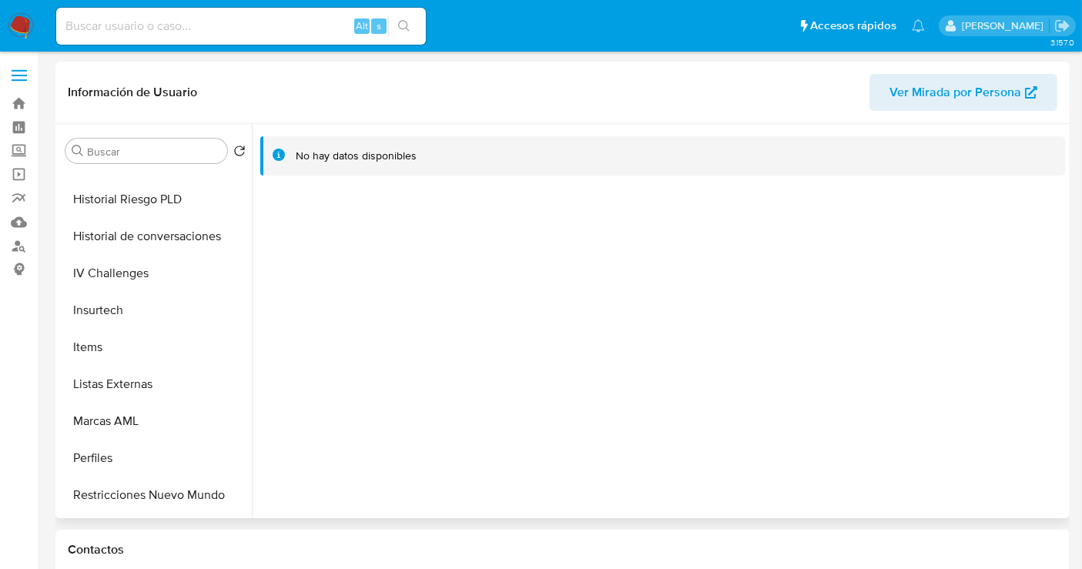
scroll to position [650, 0]
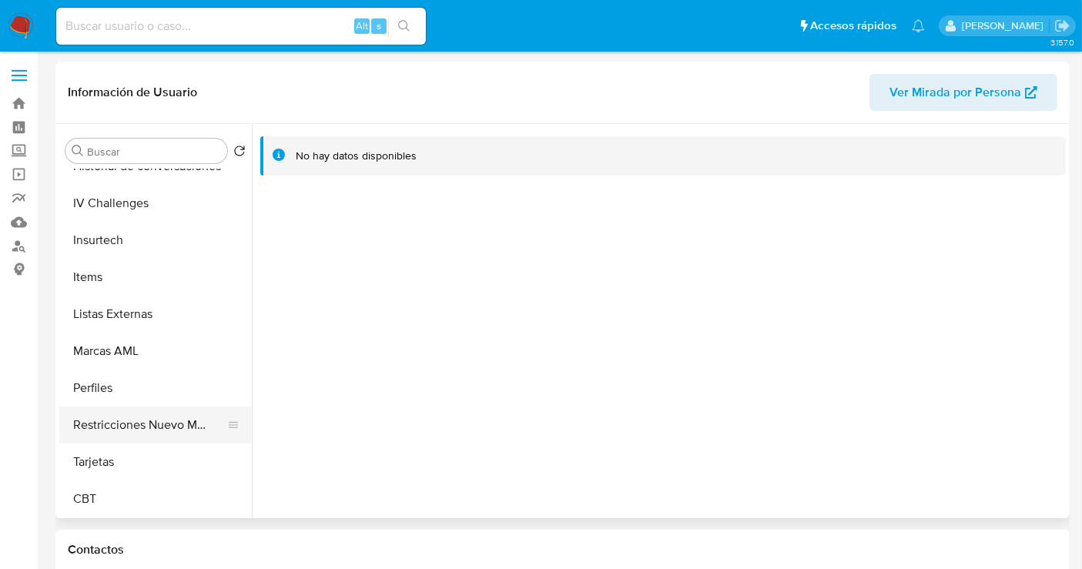
click at [142, 428] on button "Restricciones Nuevo Mundo" at bounding box center [149, 425] width 180 height 37
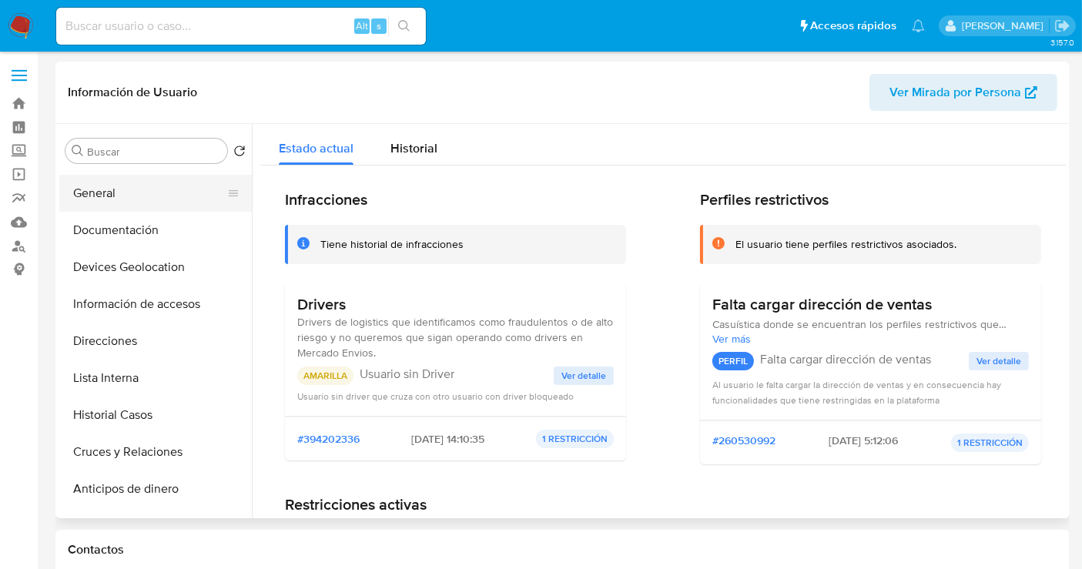
scroll to position [0, 0]
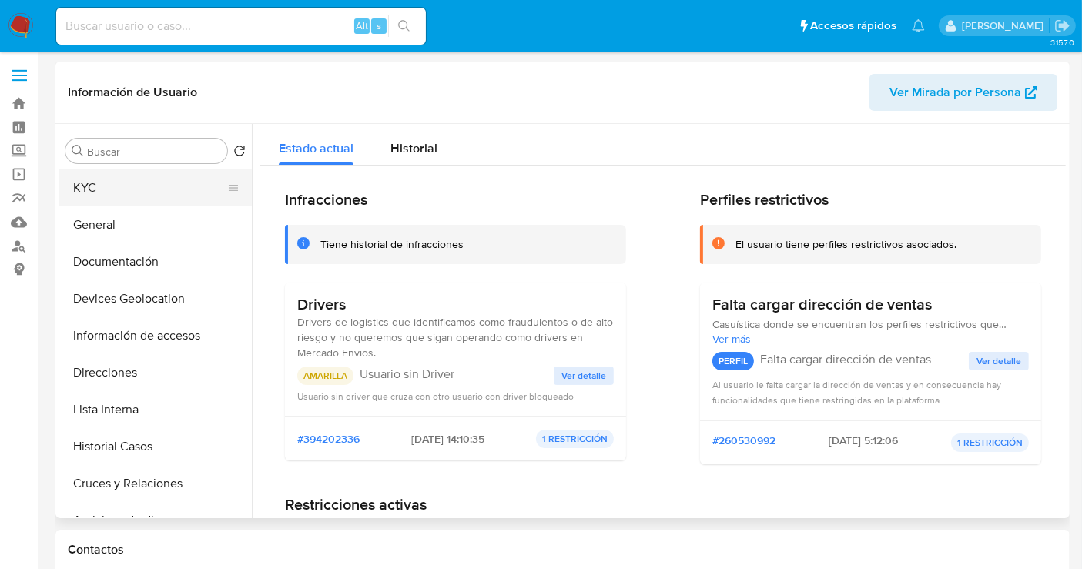
click at [89, 183] on button "KYC" at bounding box center [149, 187] width 180 height 37
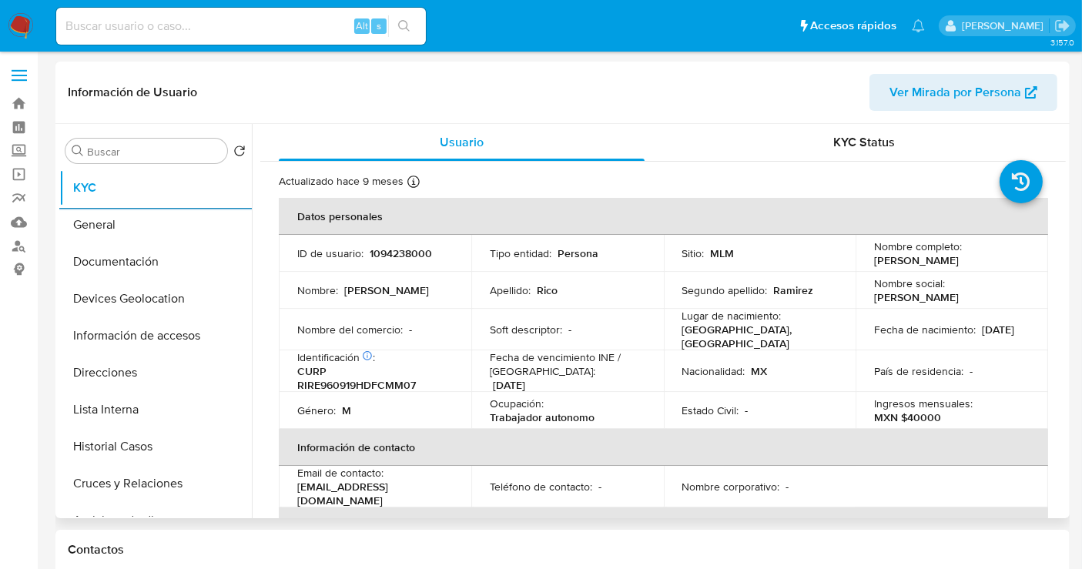
click at [421, 250] on p "1094238000" at bounding box center [401, 253] width 62 height 14
copy p "1094238000"
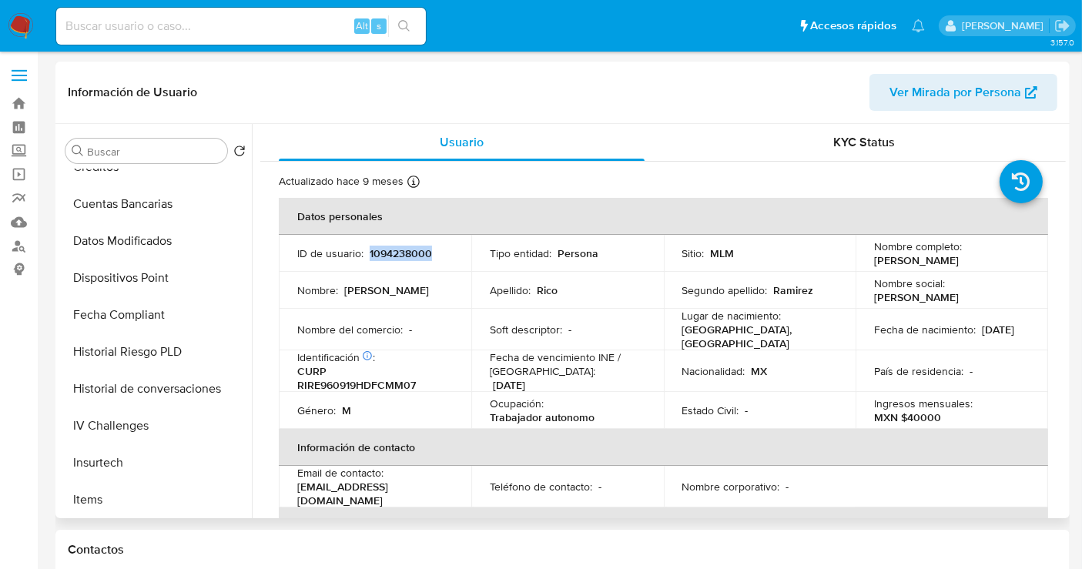
scroll to position [650, 0]
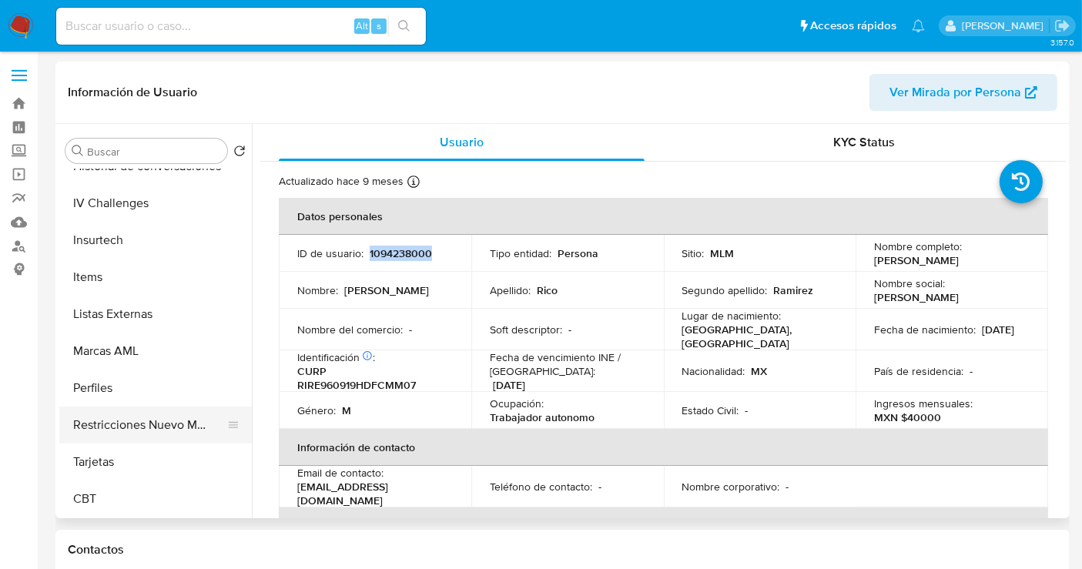
click at [122, 433] on button "Restricciones Nuevo Mundo" at bounding box center [149, 425] width 180 height 37
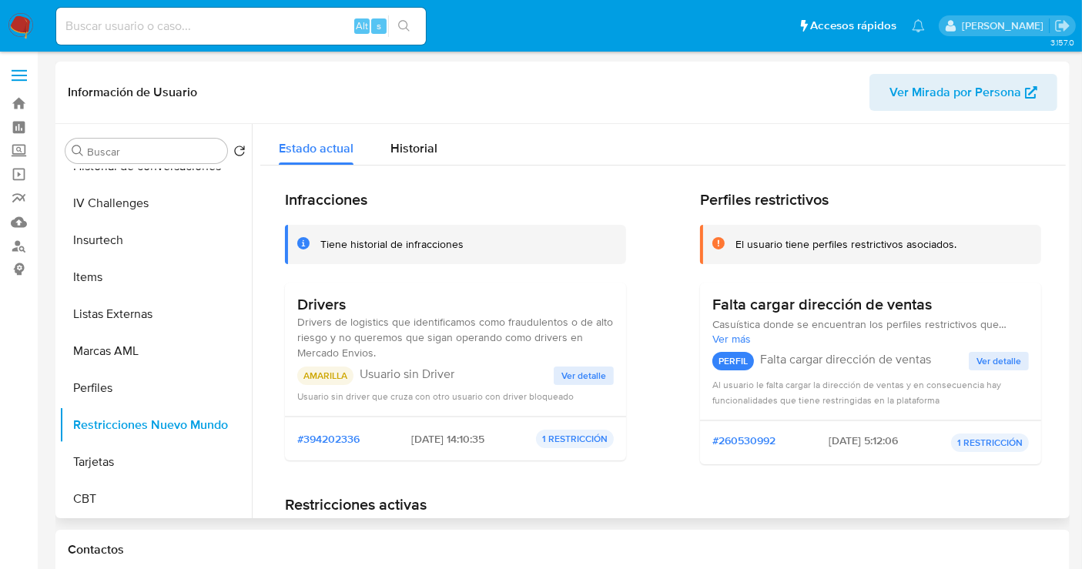
click at [596, 379] on span "Ver detalle" at bounding box center [583, 375] width 45 height 15
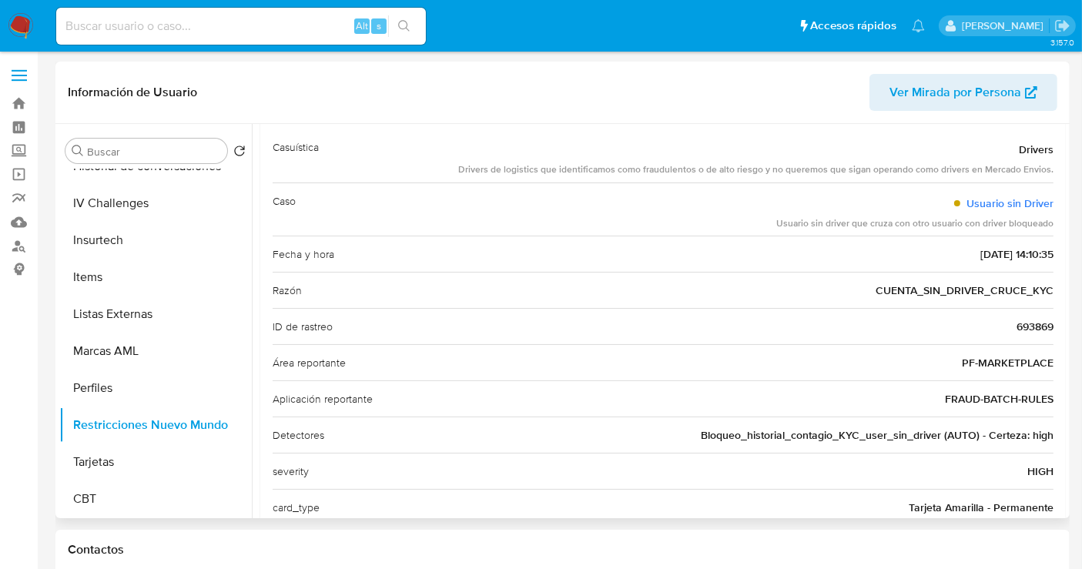
scroll to position [123, 0]
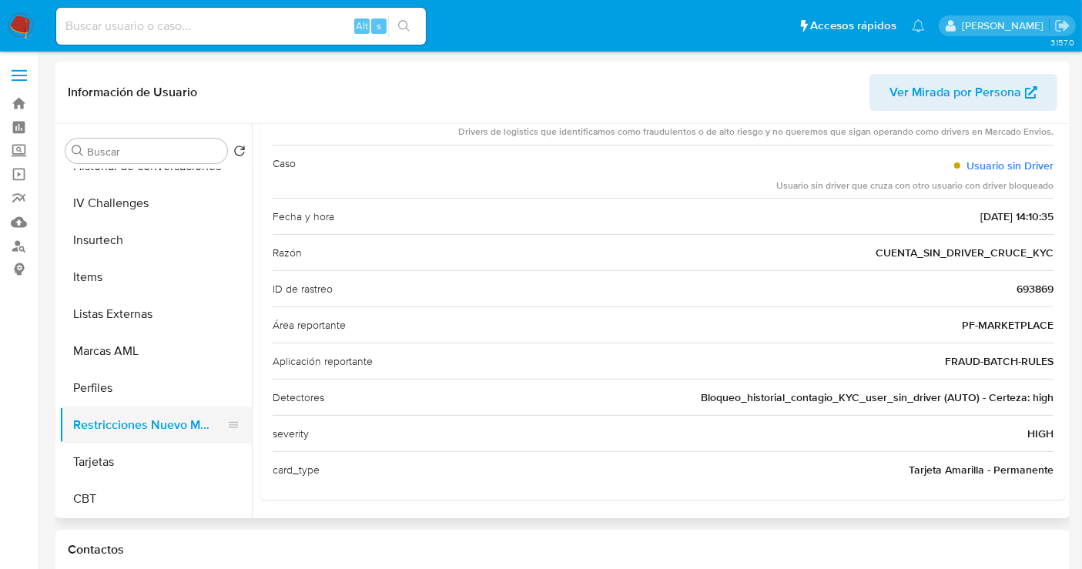
click at [169, 418] on button "Restricciones Nuevo Mundo" at bounding box center [149, 425] width 180 height 37
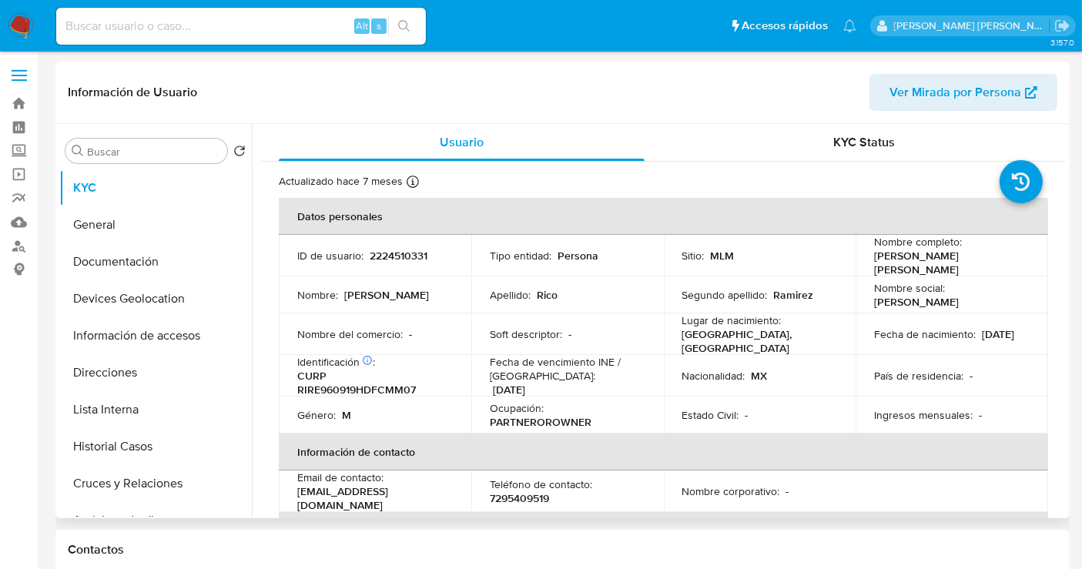
select select "10"
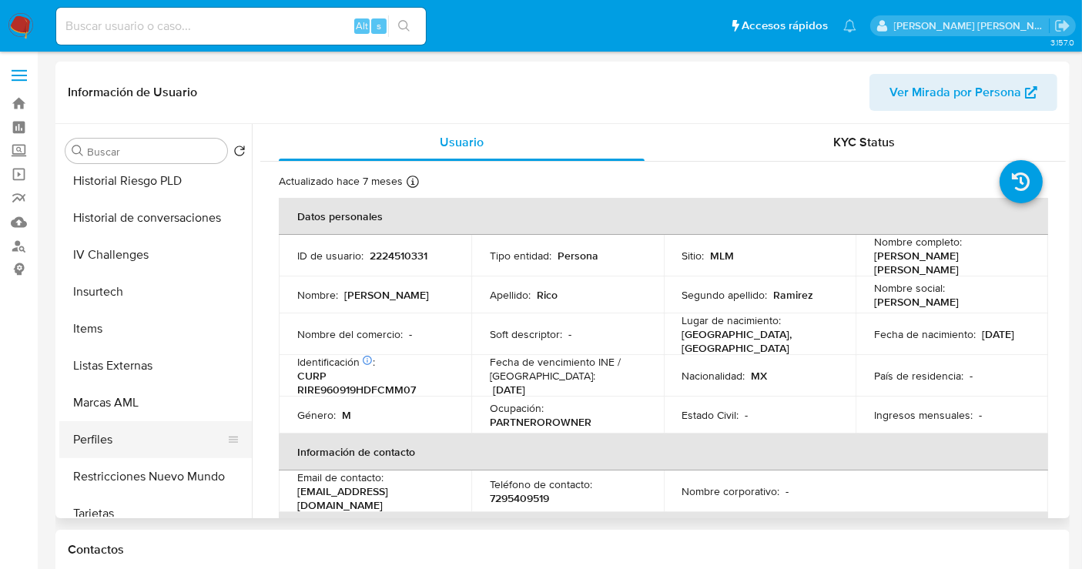
scroll to position [650, 0]
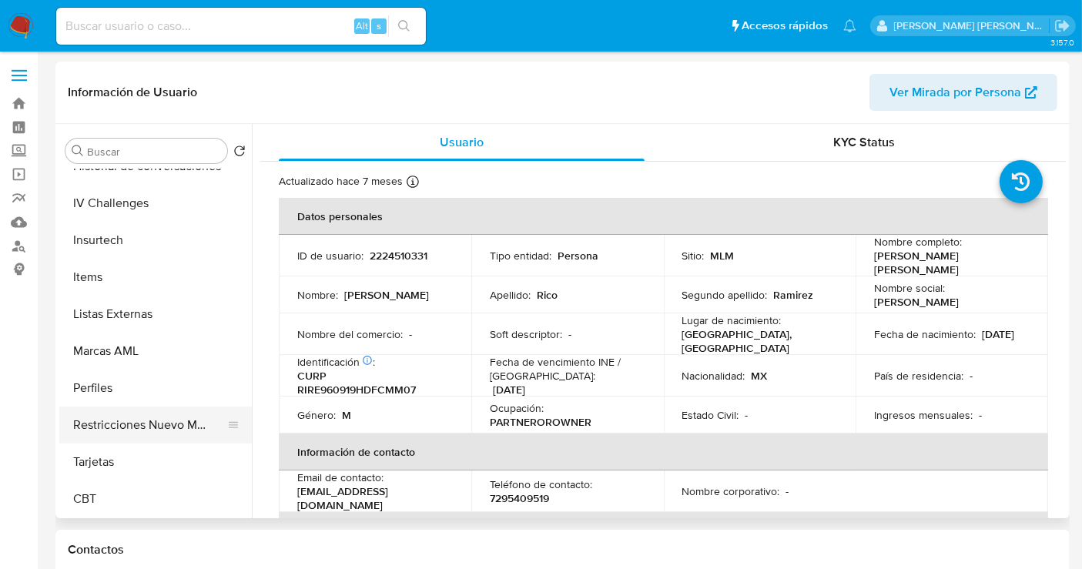
click at [129, 429] on button "Restricciones Nuevo Mundo" at bounding box center [149, 425] width 180 height 37
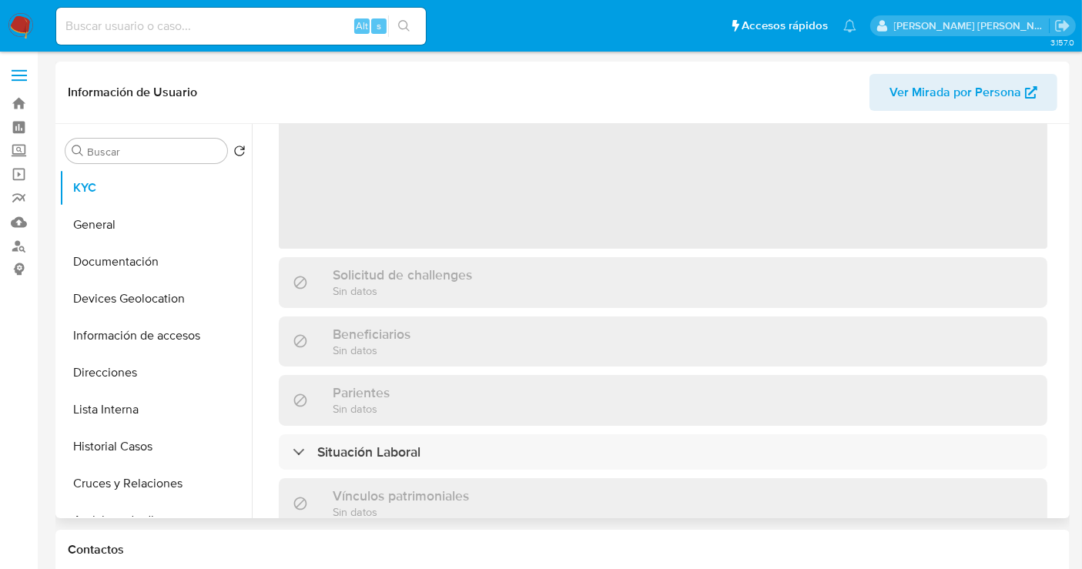
scroll to position [171, 0]
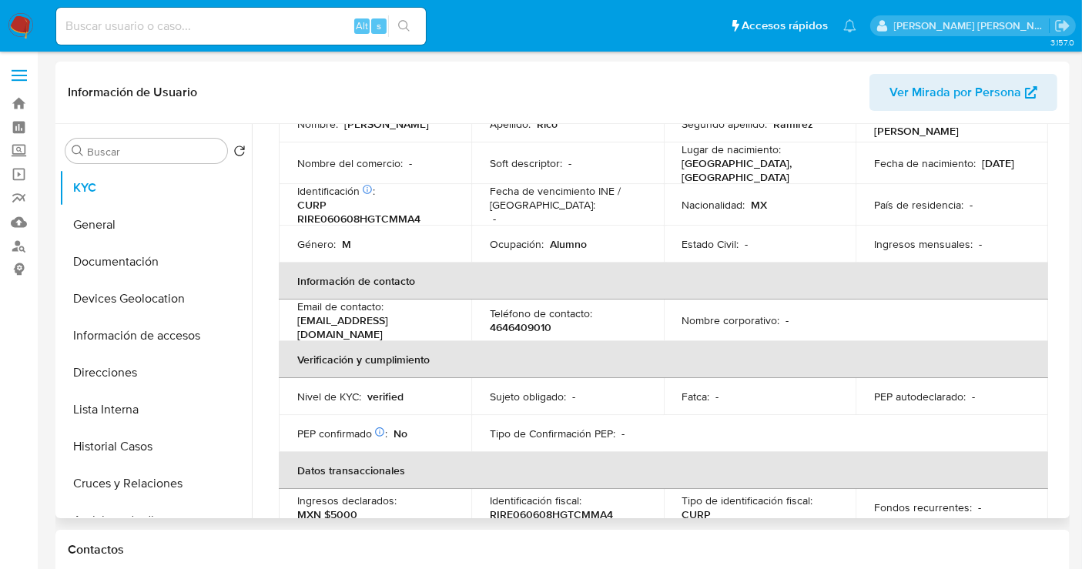
select select "10"
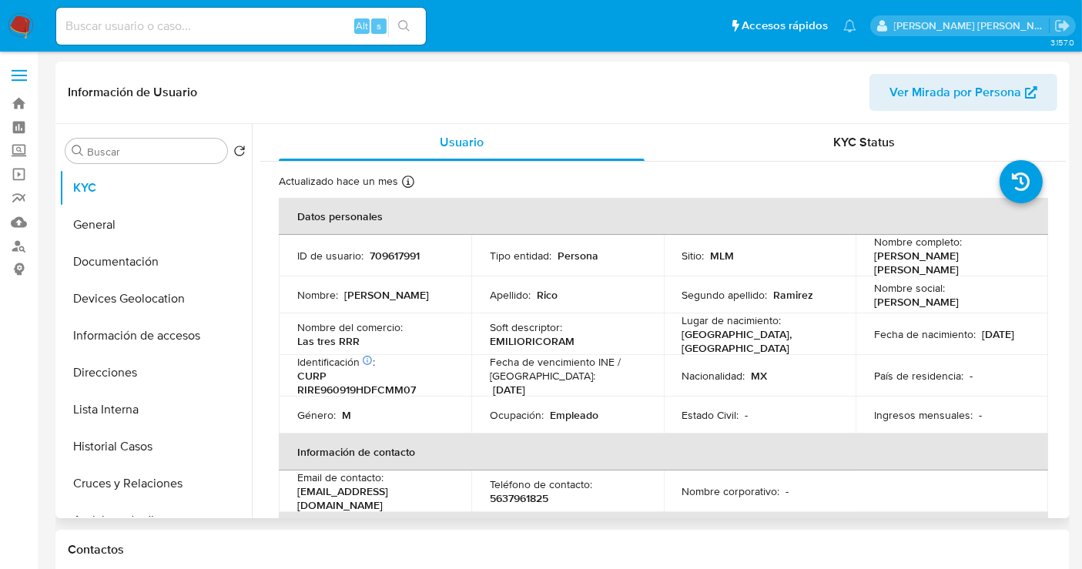
select select "10"
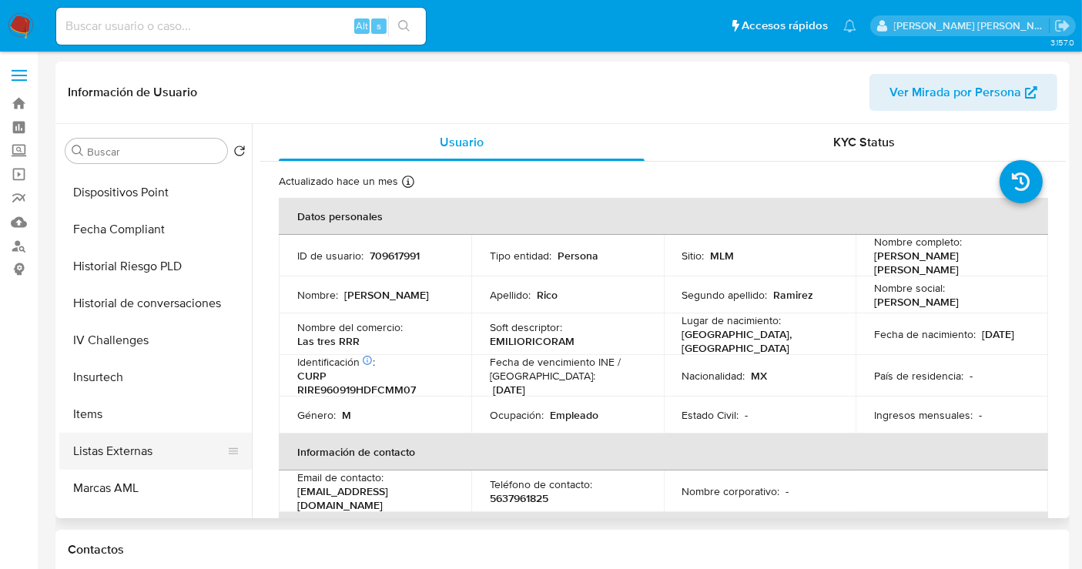
scroll to position [650, 0]
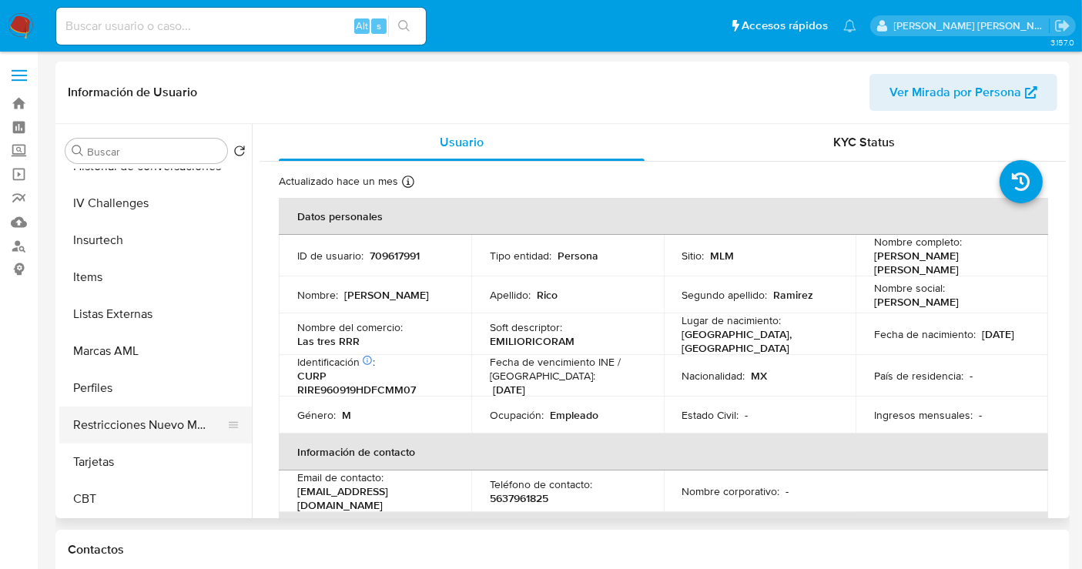
click at [140, 427] on button "Restricciones Nuevo Mundo" at bounding box center [149, 425] width 180 height 37
